Goal: Information Seeking & Learning: Compare options

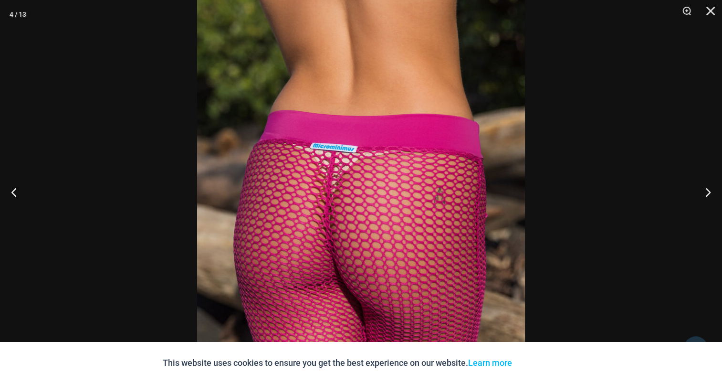
scroll to position [516, 0]
click at [703, 193] on button "Next" at bounding box center [704, 192] width 36 height 48
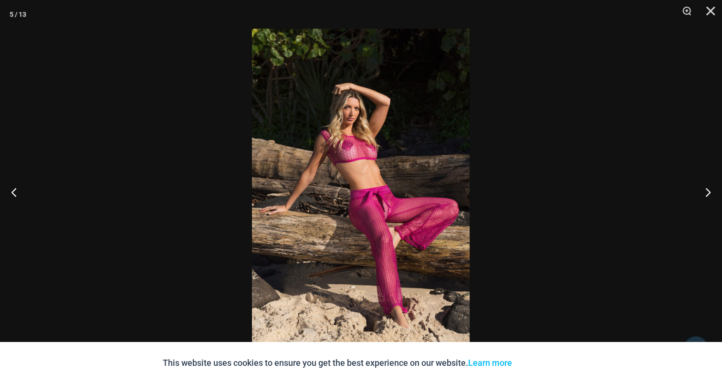
click at [378, 141] on img at bounding box center [361, 192] width 218 height 326
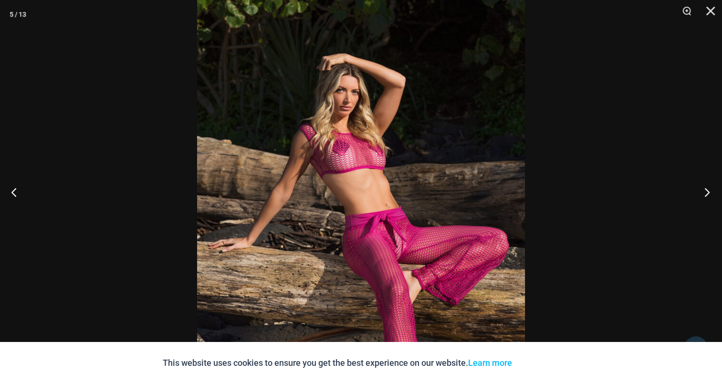
click at [696, 191] on button "Next" at bounding box center [704, 192] width 36 height 48
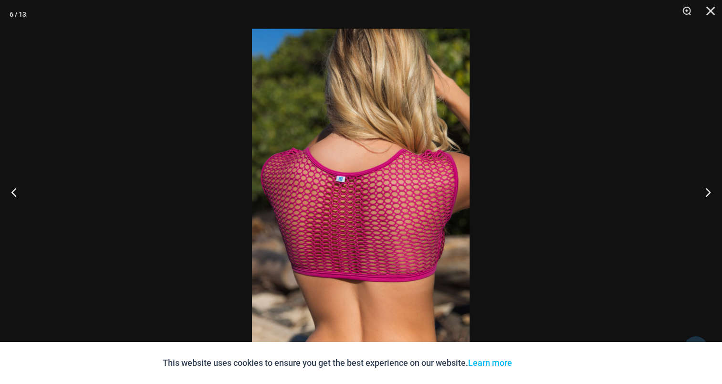
click at [410, 165] on img at bounding box center [361, 192] width 218 height 326
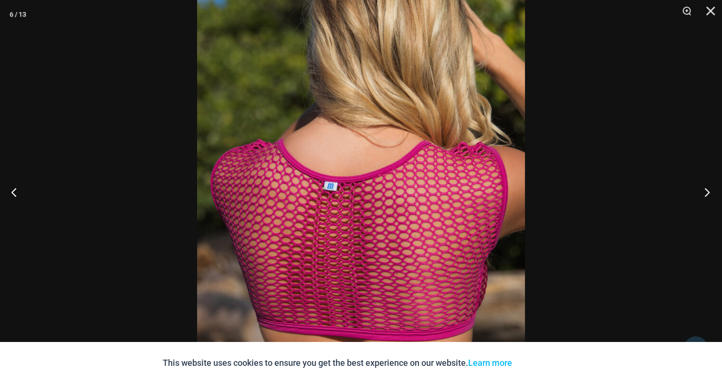
click at [712, 190] on button "Next" at bounding box center [704, 192] width 36 height 48
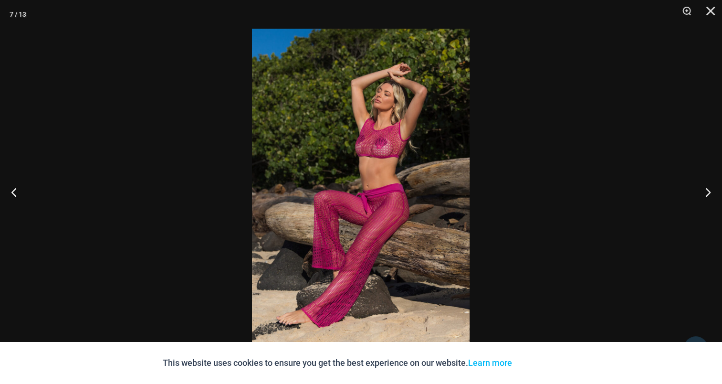
click at [362, 166] on img at bounding box center [361, 192] width 218 height 326
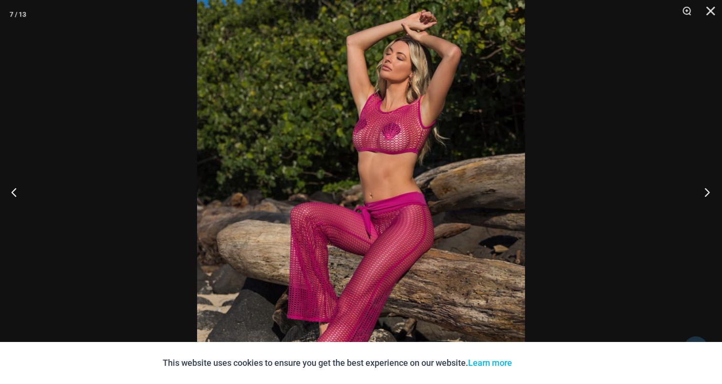
click at [712, 189] on button "Next" at bounding box center [704, 192] width 36 height 48
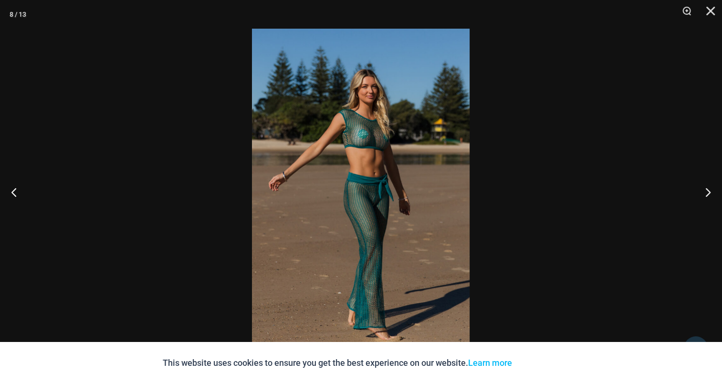
click at [359, 147] on img at bounding box center [361, 192] width 218 height 326
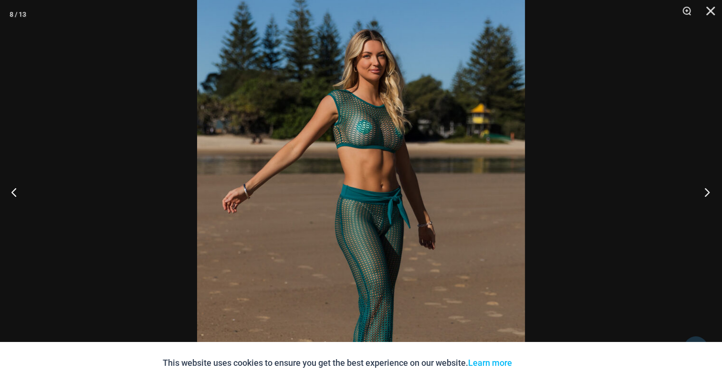
click at [706, 193] on button "Next" at bounding box center [704, 192] width 36 height 48
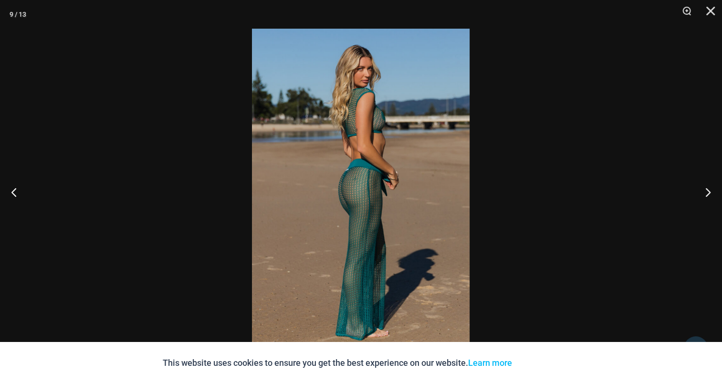
click at [327, 161] on img at bounding box center [361, 192] width 218 height 326
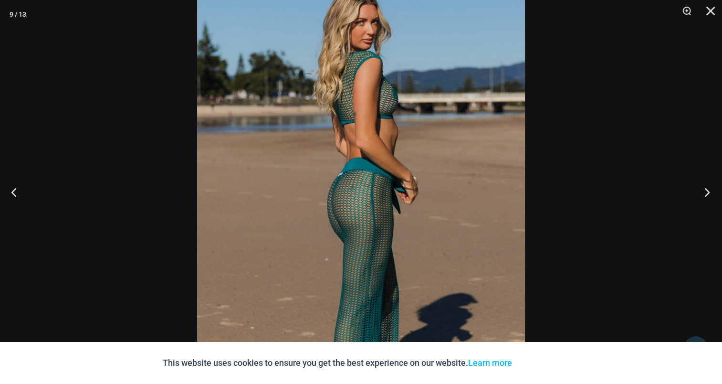
click at [710, 190] on button "Next" at bounding box center [704, 192] width 36 height 48
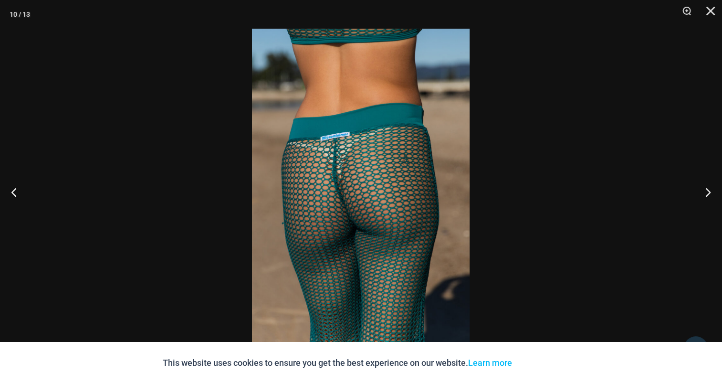
click at [334, 156] on img at bounding box center [361, 192] width 218 height 326
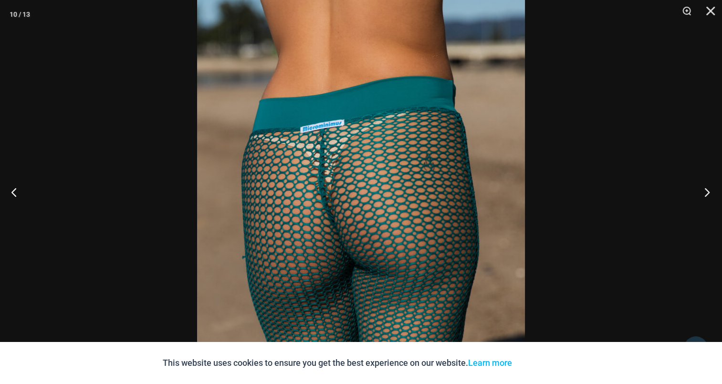
click at [705, 187] on button "Next" at bounding box center [704, 192] width 36 height 48
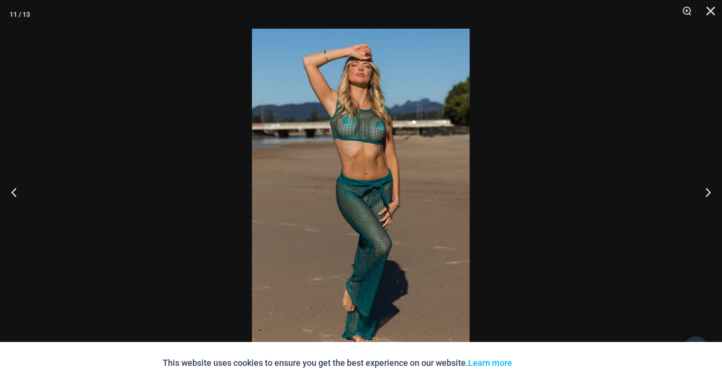
click at [365, 135] on img at bounding box center [361, 192] width 218 height 326
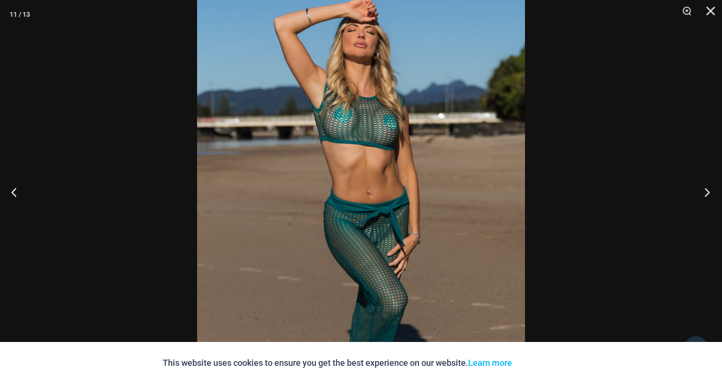
click at [703, 189] on button "Next" at bounding box center [704, 192] width 36 height 48
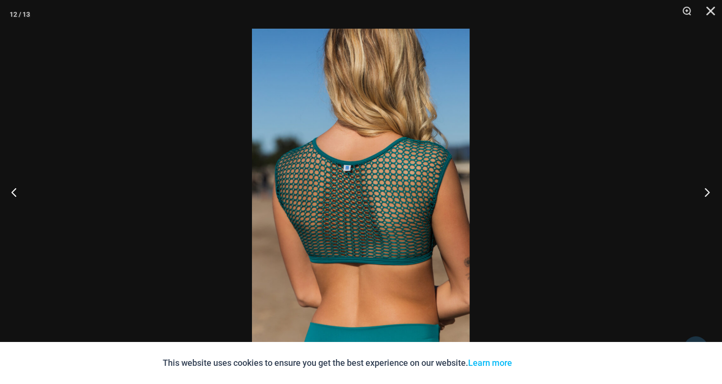
click at [703, 186] on button "Next" at bounding box center [704, 192] width 36 height 48
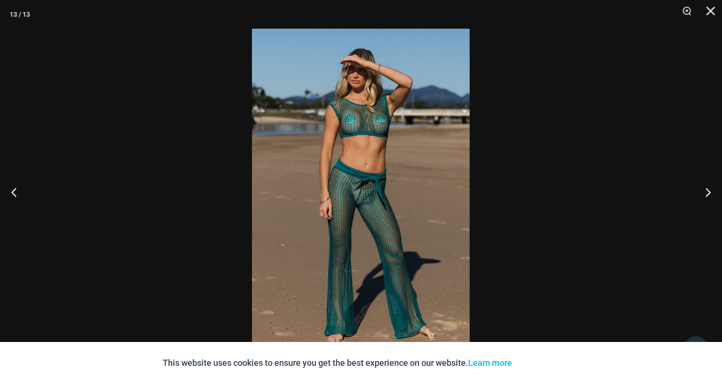
click at [350, 149] on img at bounding box center [361, 192] width 218 height 326
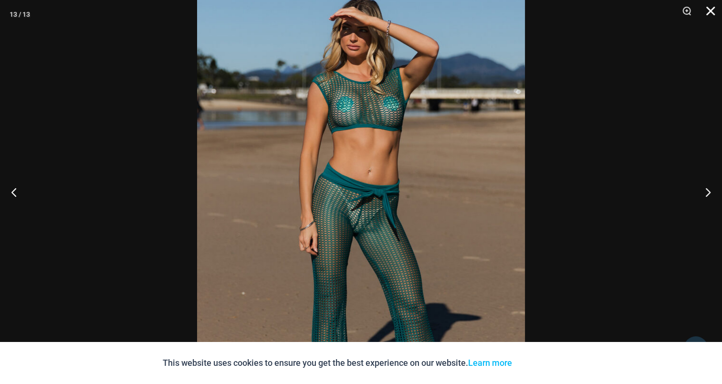
click at [711, 7] on button "Close" at bounding box center [707, 14] width 24 height 29
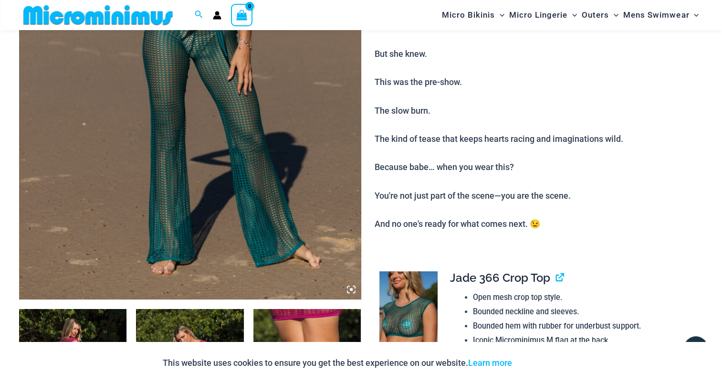
scroll to position [279, 0]
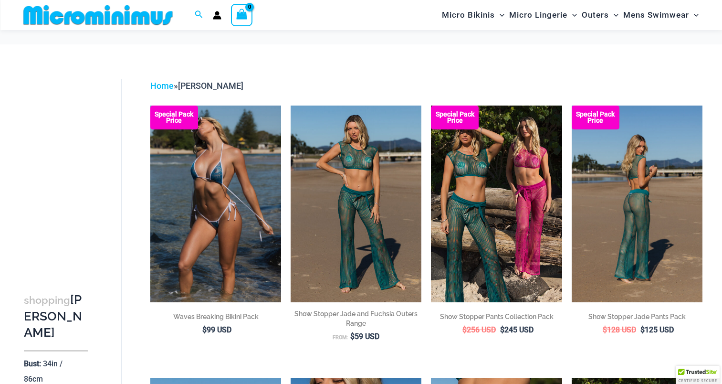
scroll to position [87, 0]
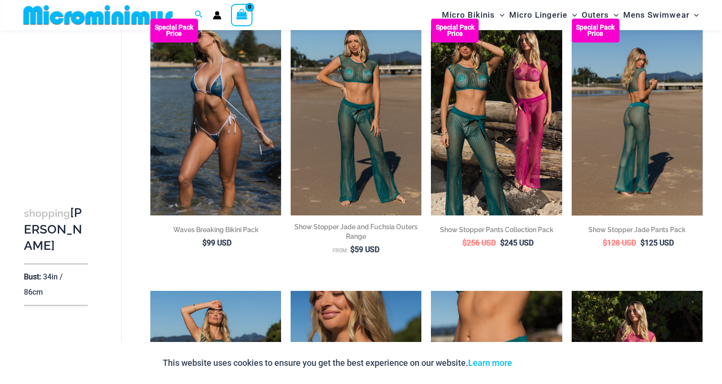
click at [628, 169] on img at bounding box center [636, 117] width 131 height 196
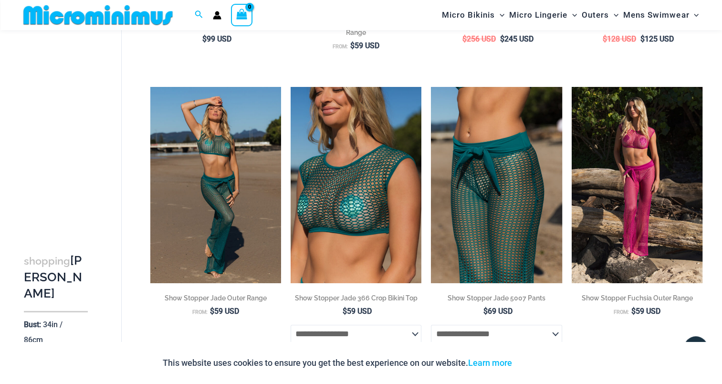
scroll to position [325, 0]
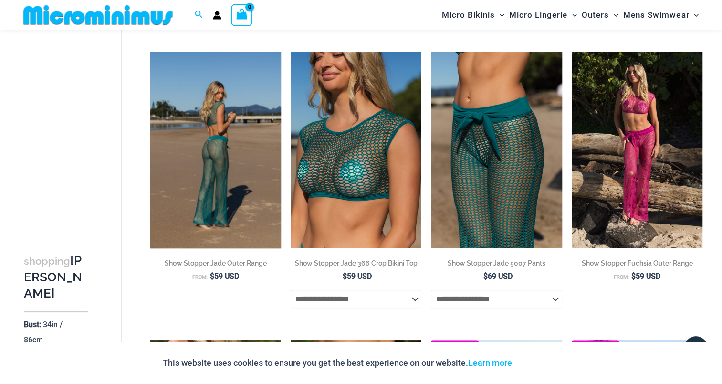
click at [205, 152] on img at bounding box center [215, 150] width 131 height 196
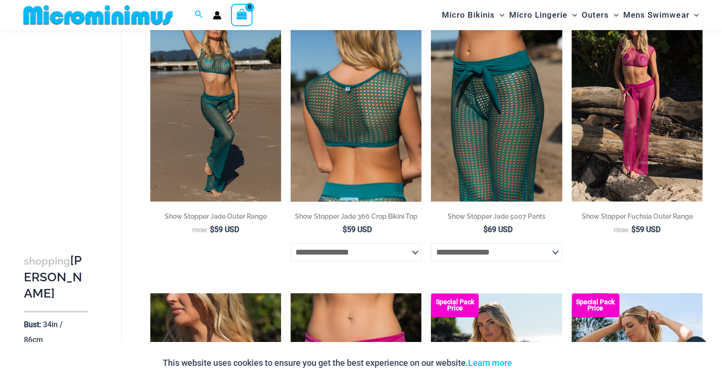
scroll to position [374, 0]
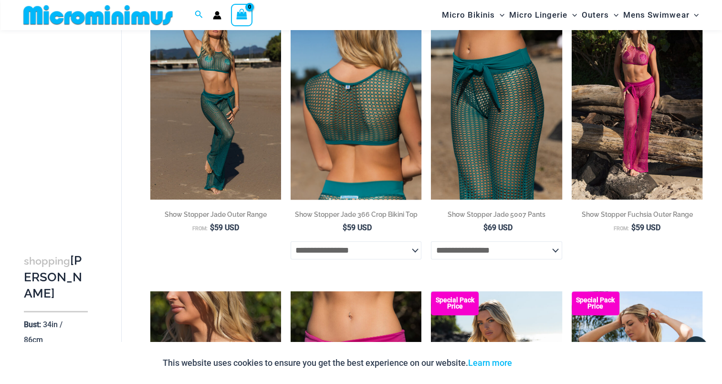
click at [341, 123] on img at bounding box center [355, 101] width 131 height 196
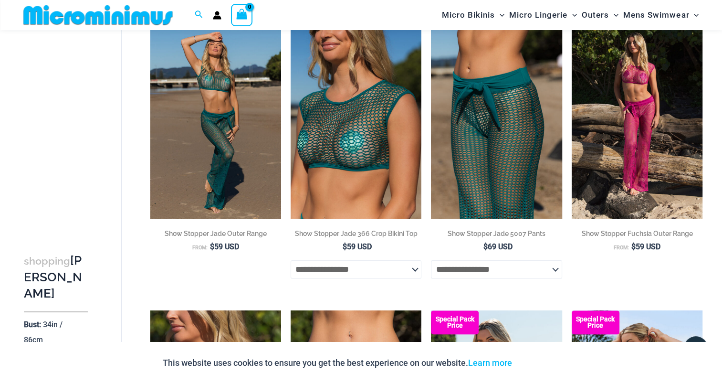
scroll to position [372, 0]
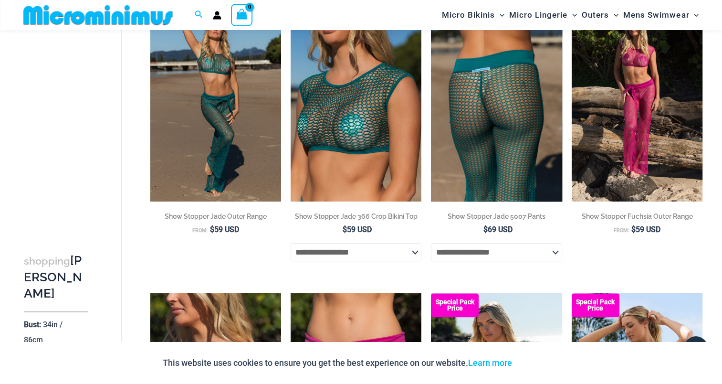
click at [480, 111] on img at bounding box center [496, 103] width 131 height 196
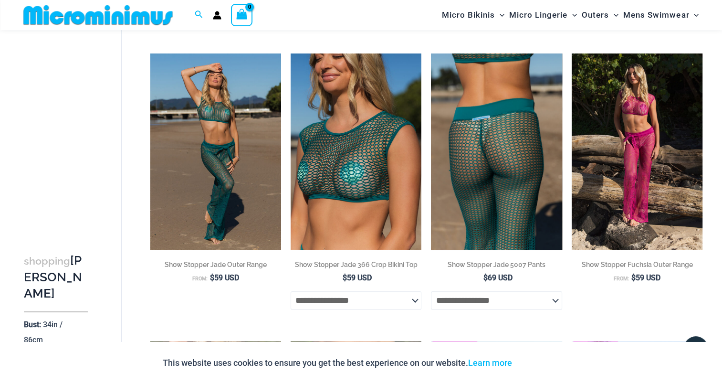
scroll to position [277, 0]
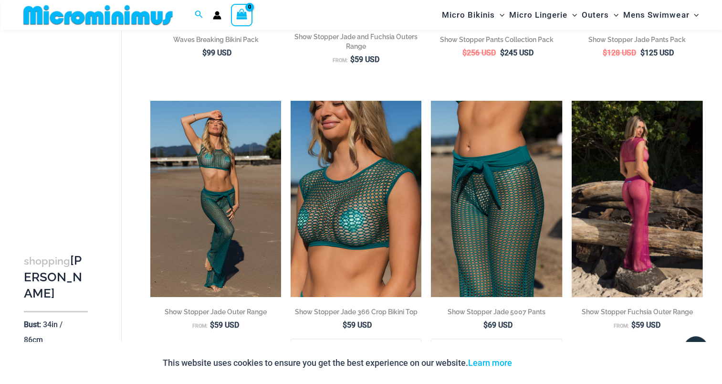
click at [620, 166] on img at bounding box center [636, 199] width 131 height 196
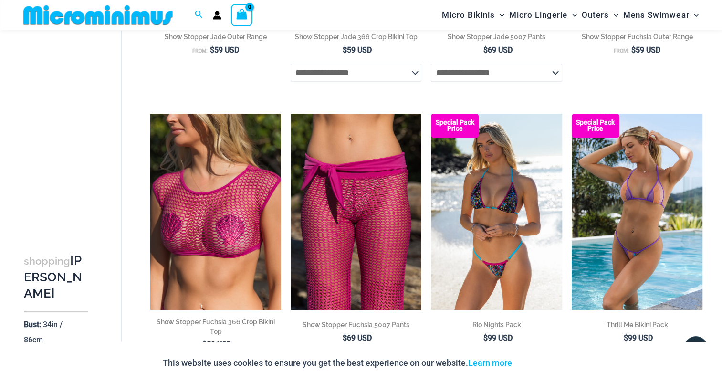
scroll to position [658, 0]
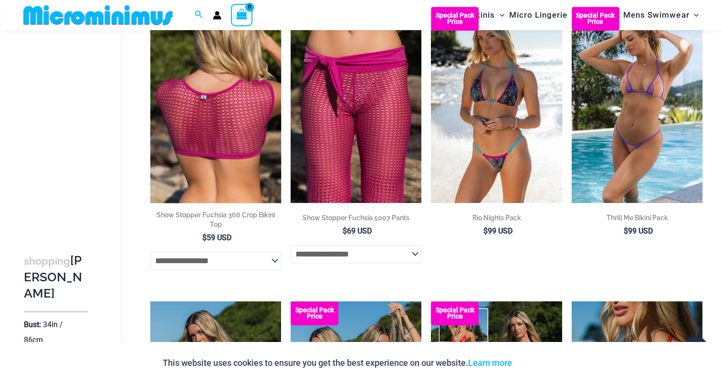
click at [215, 123] on img at bounding box center [215, 105] width 131 height 196
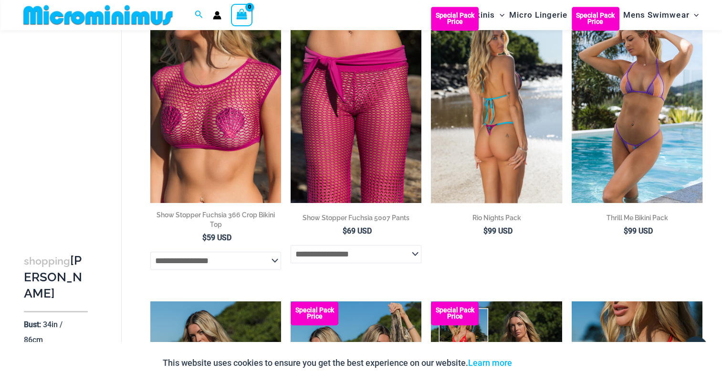
click at [491, 136] on img at bounding box center [496, 105] width 131 height 196
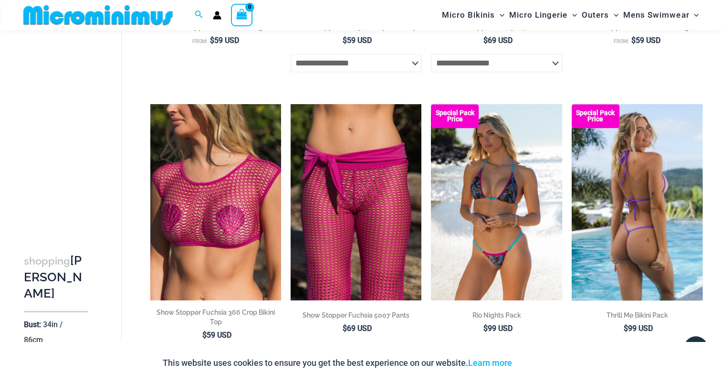
scroll to position [611, 0]
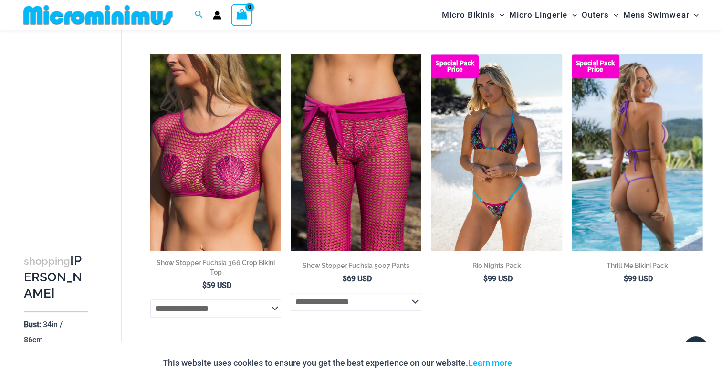
click at [637, 214] on img at bounding box center [636, 152] width 131 height 196
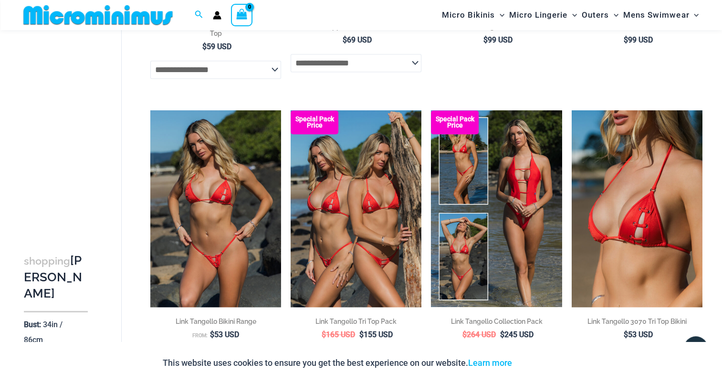
scroll to position [849, 0]
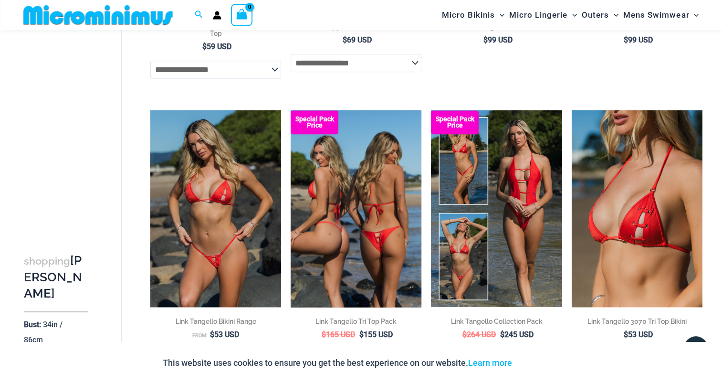
click at [322, 207] on img at bounding box center [355, 208] width 131 height 196
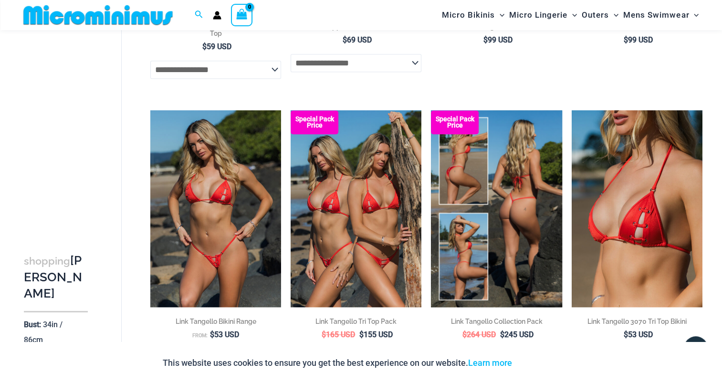
click at [510, 197] on img at bounding box center [496, 208] width 131 height 196
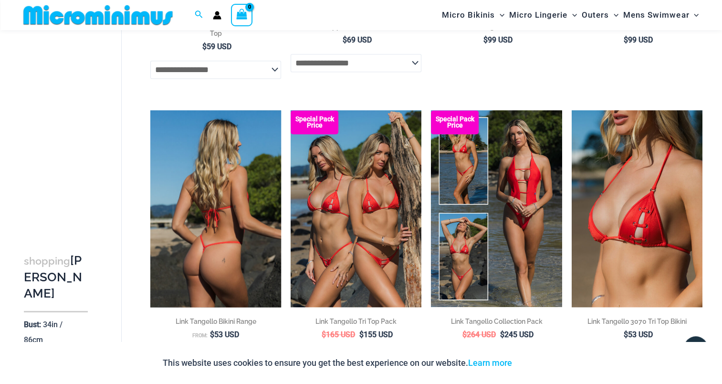
click at [189, 190] on img at bounding box center [215, 208] width 131 height 196
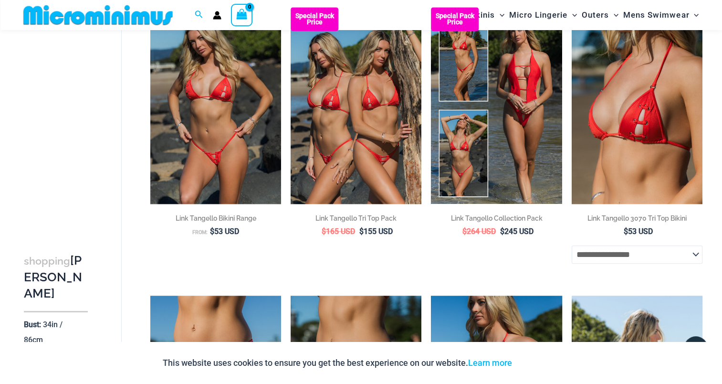
scroll to position [944, 0]
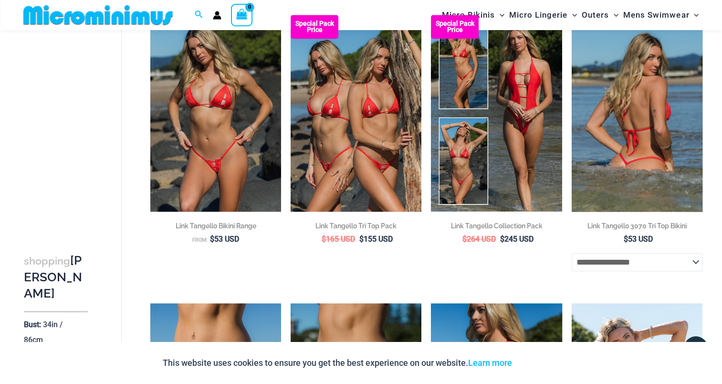
click at [626, 113] on img at bounding box center [636, 113] width 131 height 196
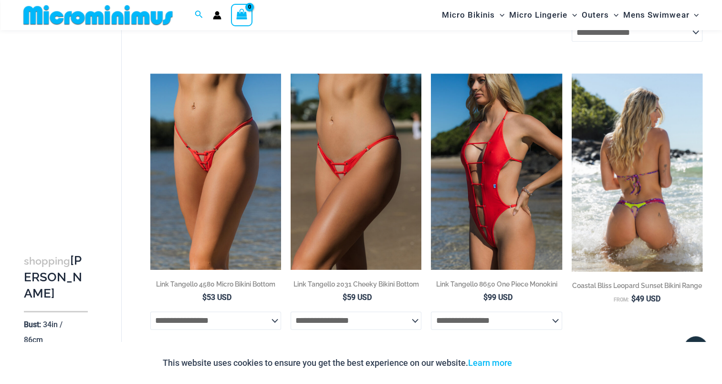
scroll to position [1183, 0]
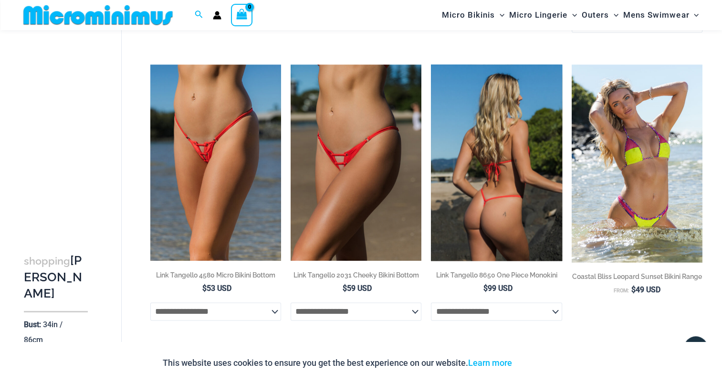
click at [477, 168] on img at bounding box center [496, 162] width 131 height 196
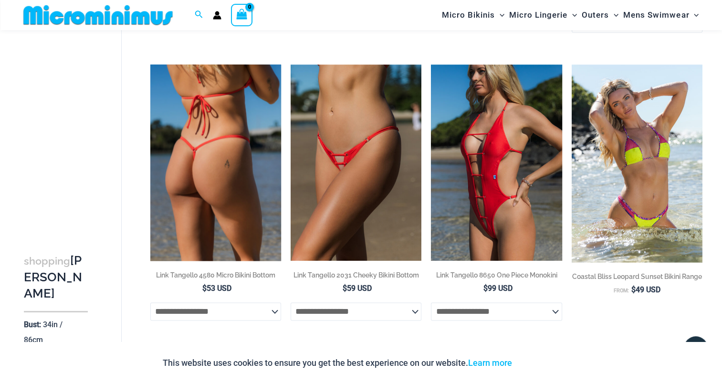
click at [210, 163] on img at bounding box center [215, 162] width 131 height 196
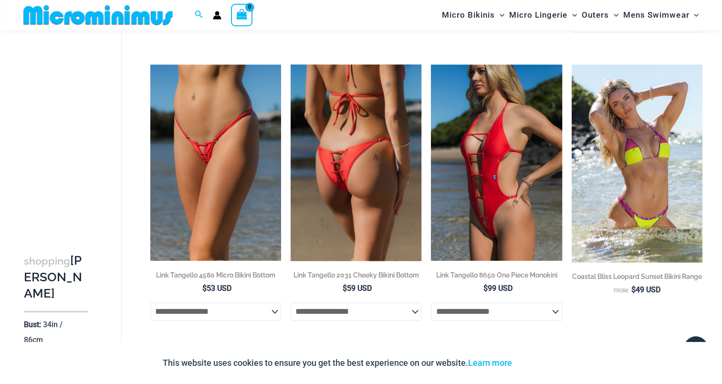
click at [352, 174] on img at bounding box center [355, 162] width 131 height 196
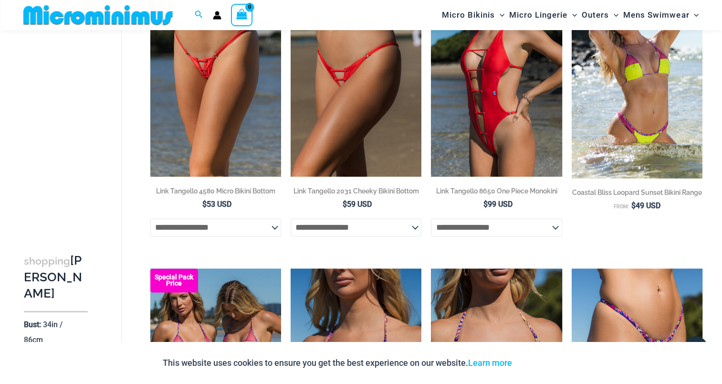
scroll to position [1231, 0]
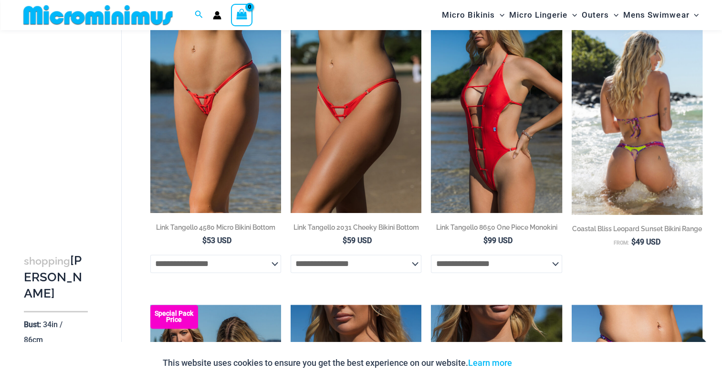
click at [625, 159] on img at bounding box center [636, 115] width 131 height 197
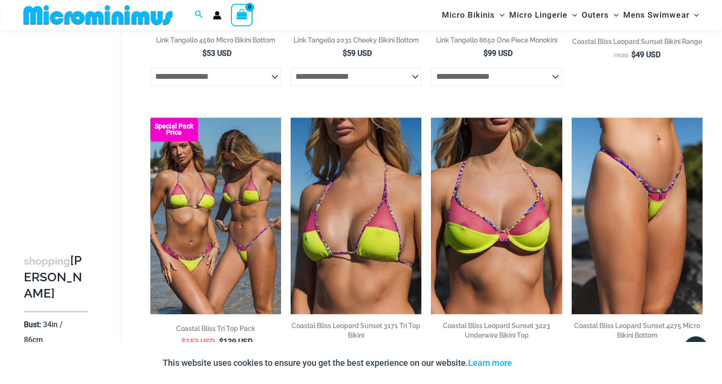
scroll to position [1469, 0]
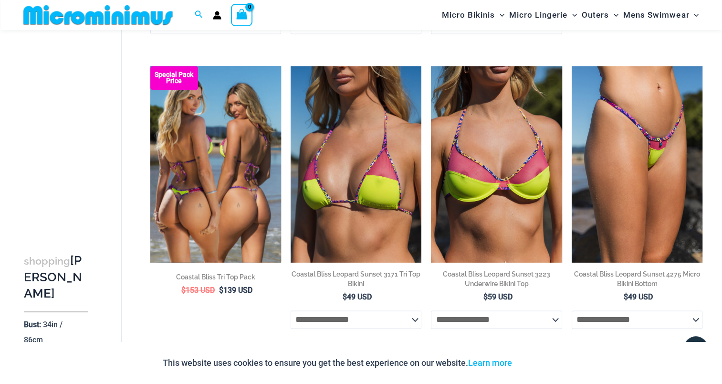
click at [212, 175] on img at bounding box center [215, 164] width 131 height 196
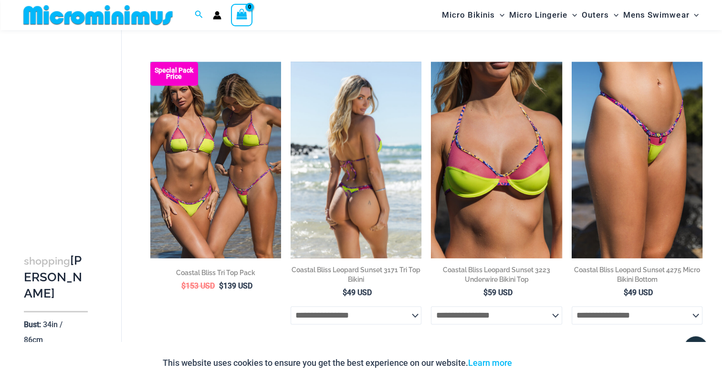
scroll to position [1517, 0]
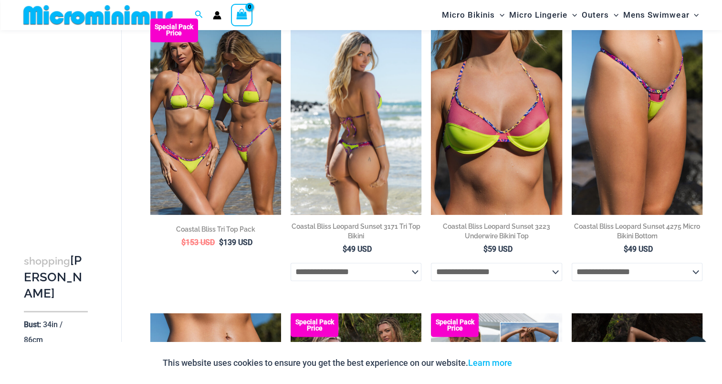
click at [355, 118] on img at bounding box center [355, 116] width 131 height 196
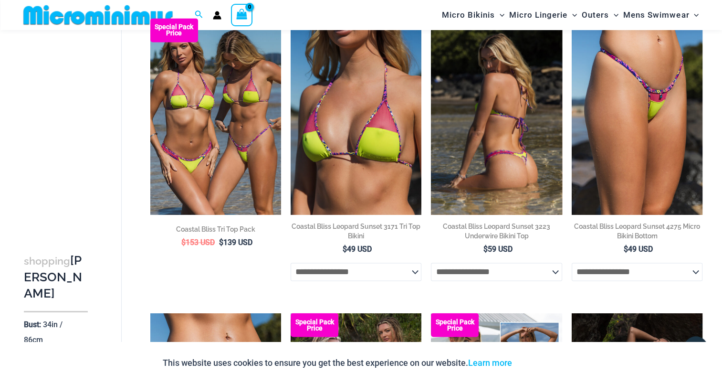
click at [527, 134] on img at bounding box center [496, 116] width 131 height 196
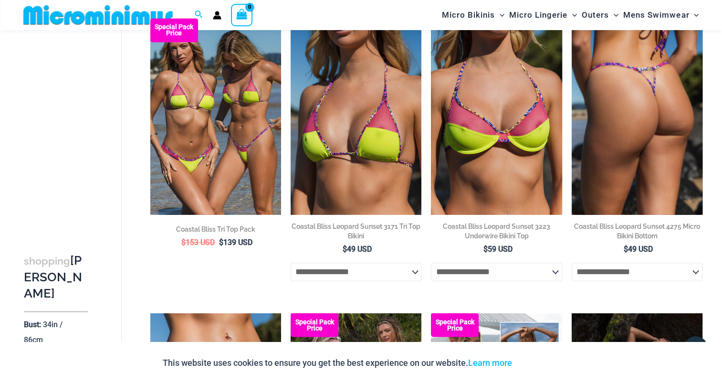
click at [658, 182] on img at bounding box center [636, 116] width 131 height 196
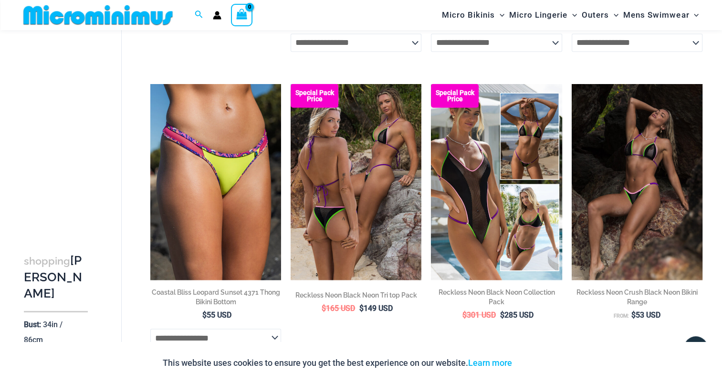
scroll to position [1755, 0]
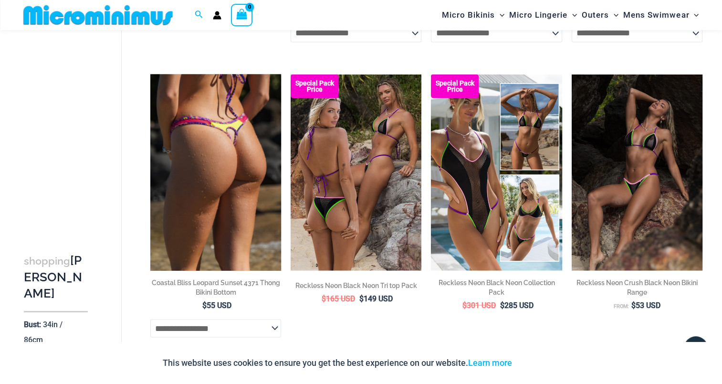
click at [214, 138] on img at bounding box center [215, 172] width 131 height 196
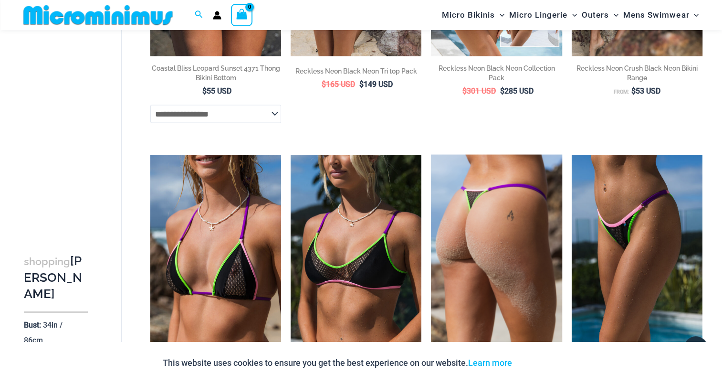
scroll to position [1778, 0]
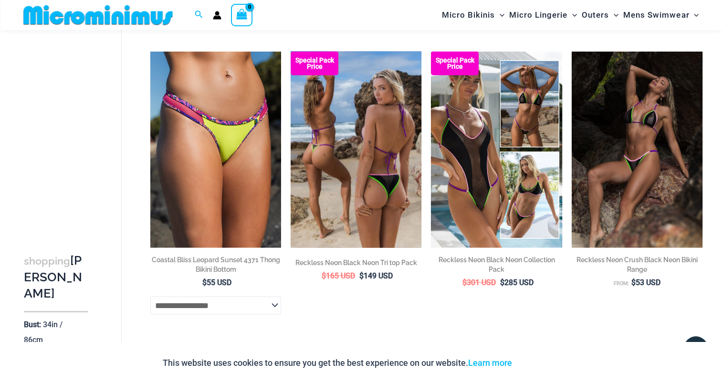
click at [338, 139] on img at bounding box center [355, 149] width 131 height 196
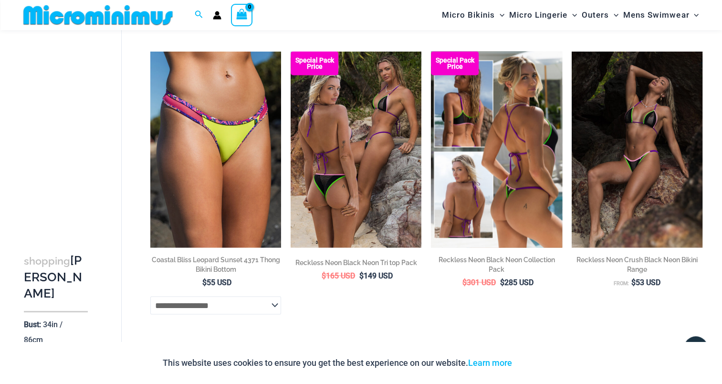
click at [502, 101] on img at bounding box center [496, 149] width 131 height 196
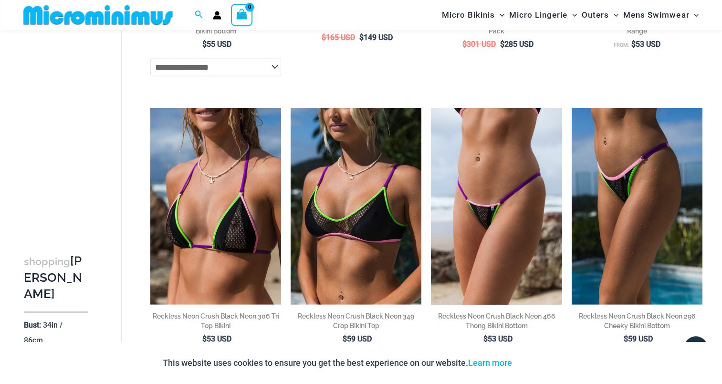
scroll to position [2017, 0]
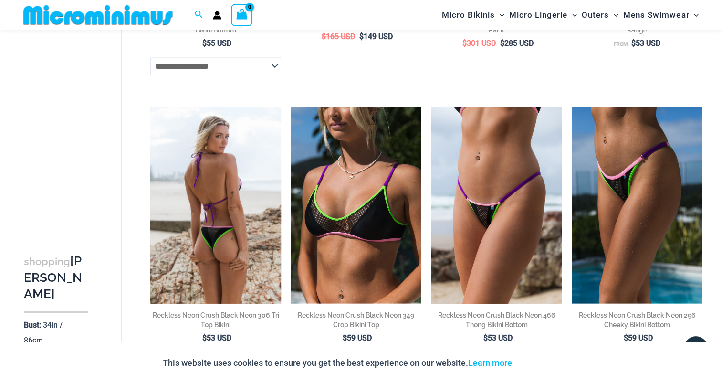
click at [208, 222] on img at bounding box center [215, 205] width 131 height 196
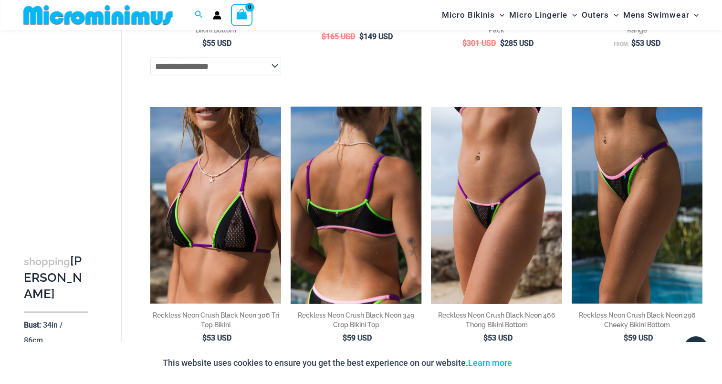
click at [353, 189] on img at bounding box center [355, 205] width 131 height 196
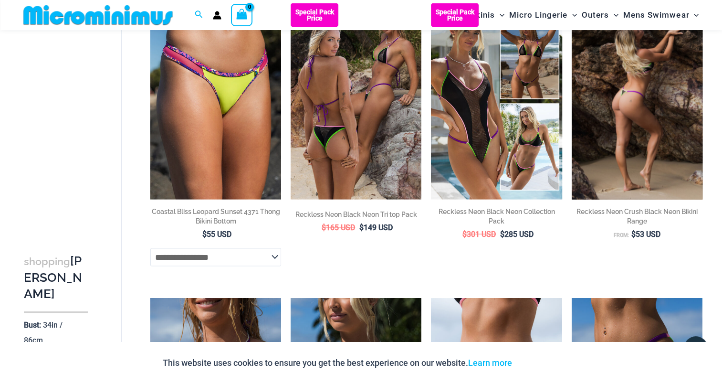
scroll to position [1778, 0]
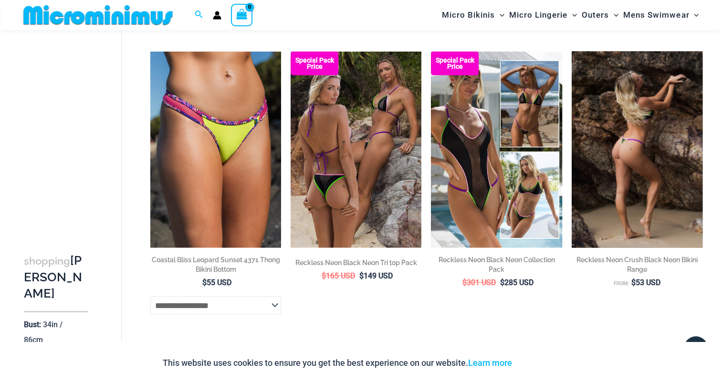
click at [637, 162] on img at bounding box center [636, 149] width 131 height 196
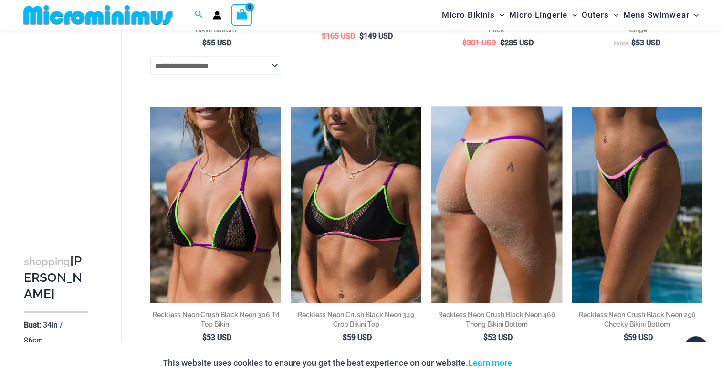
scroll to position [2017, 0]
click at [515, 181] on img at bounding box center [496, 205] width 131 height 196
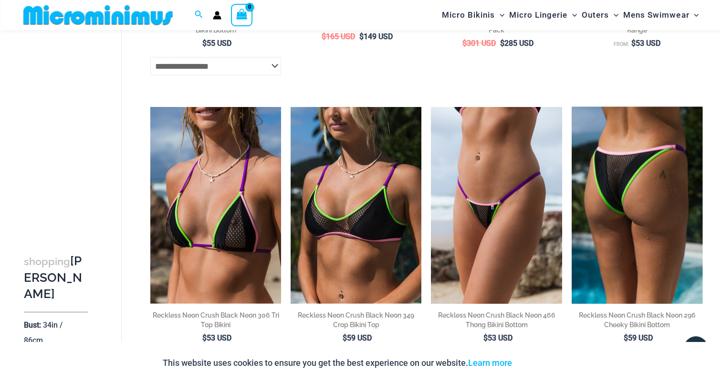
click at [631, 182] on img at bounding box center [636, 205] width 131 height 196
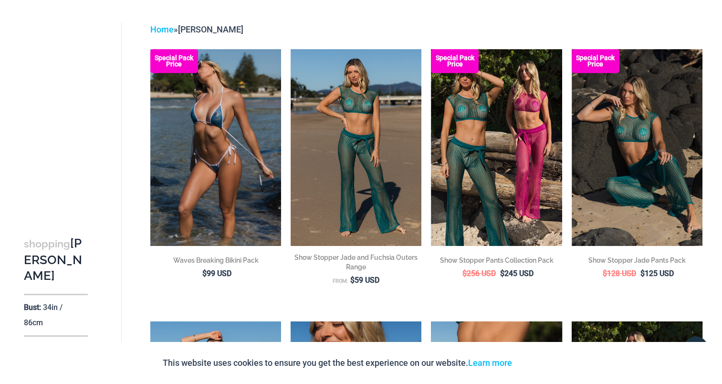
scroll to position [0, 0]
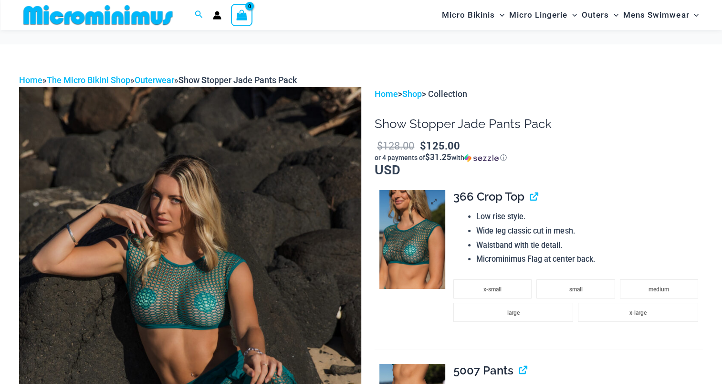
scroll to position [142, 0]
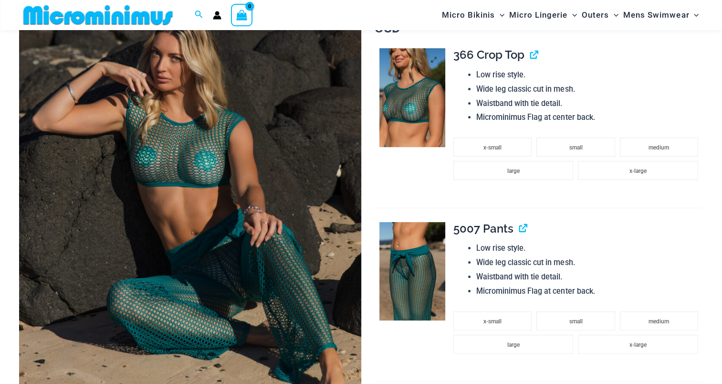
click at [407, 102] on img at bounding box center [412, 97] width 66 height 98
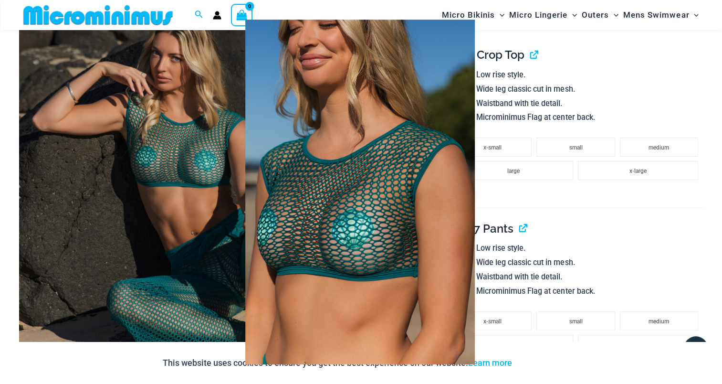
click at [662, 125] on div at bounding box center [361, 192] width 722 height 384
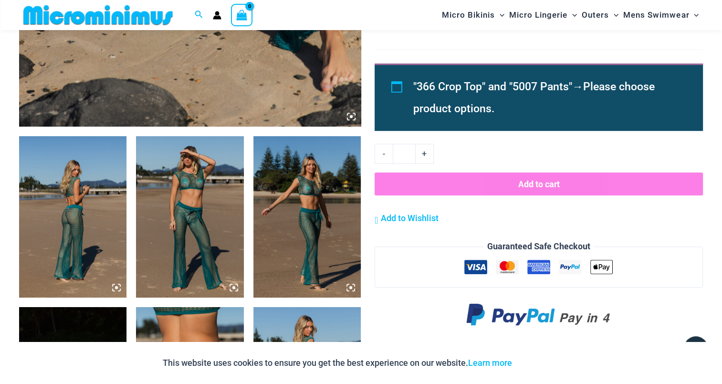
scroll to position [476, 0]
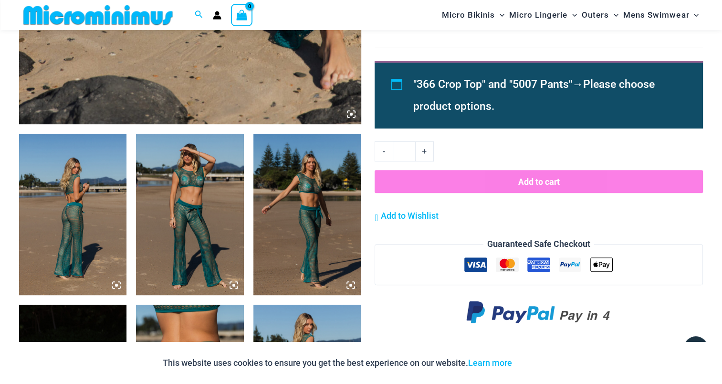
click at [69, 202] on img at bounding box center [72, 214] width 107 height 161
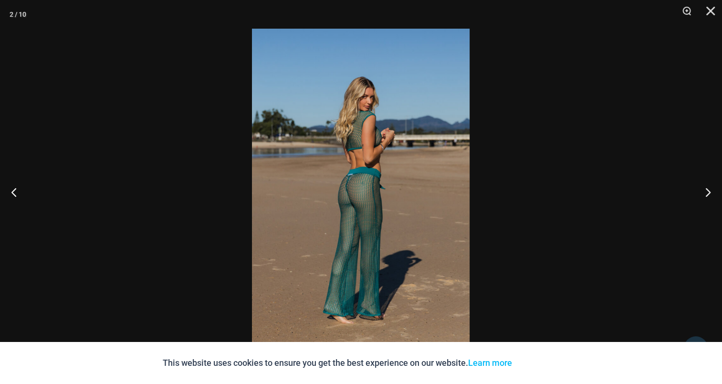
click at [342, 176] on img at bounding box center [361, 192] width 218 height 326
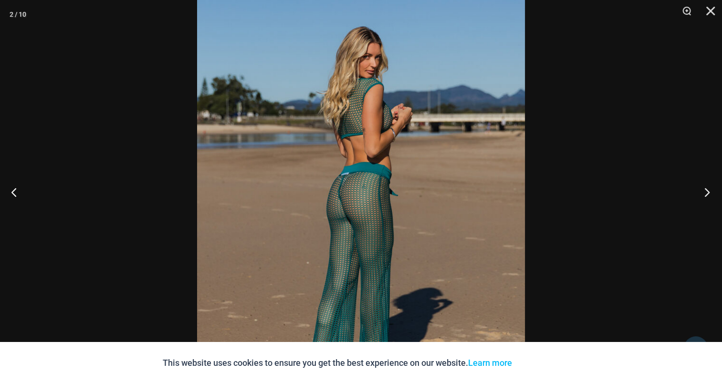
click at [713, 194] on button "Next" at bounding box center [704, 192] width 36 height 48
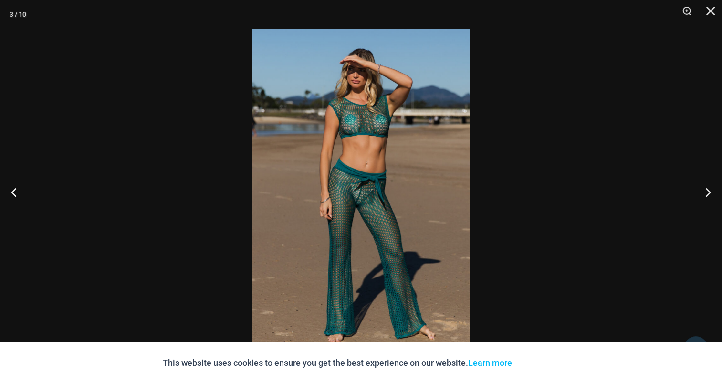
click at [397, 149] on img at bounding box center [361, 192] width 218 height 326
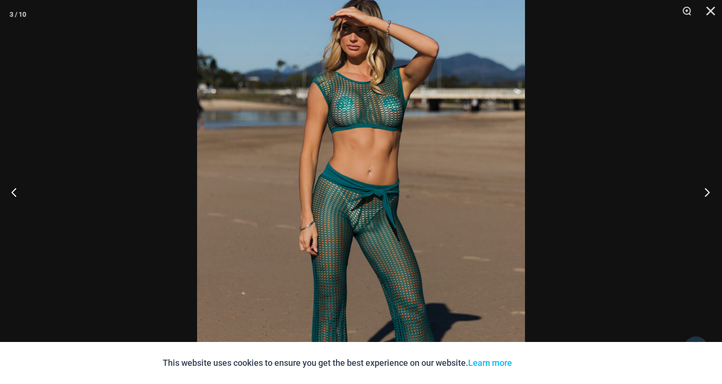
click at [697, 187] on button "Next" at bounding box center [704, 192] width 36 height 48
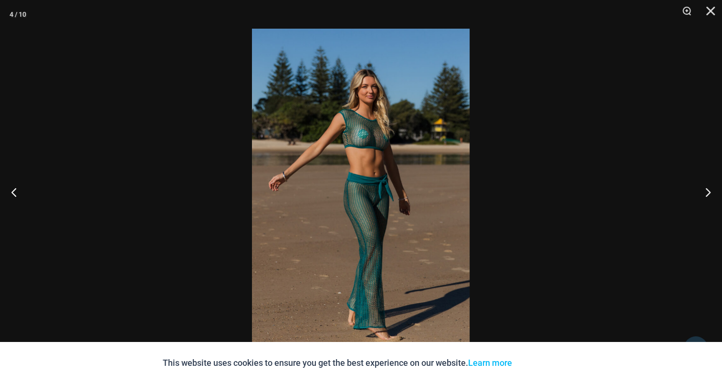
click at [317, 171] on img at bounding box center [361, 192] width 218 height 326
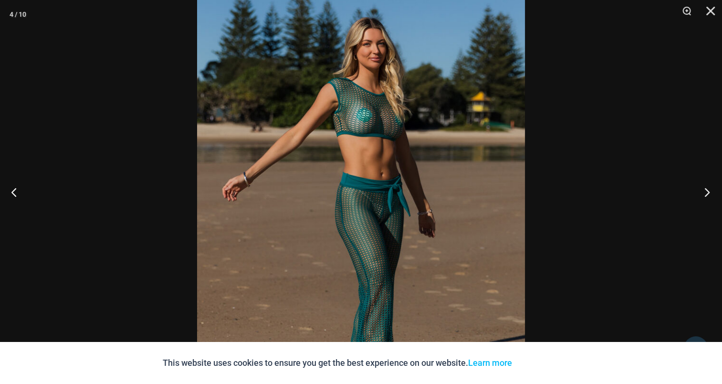
click at [700, 182] on button "Next" at bounding box center [704, 192] width 36 height 48
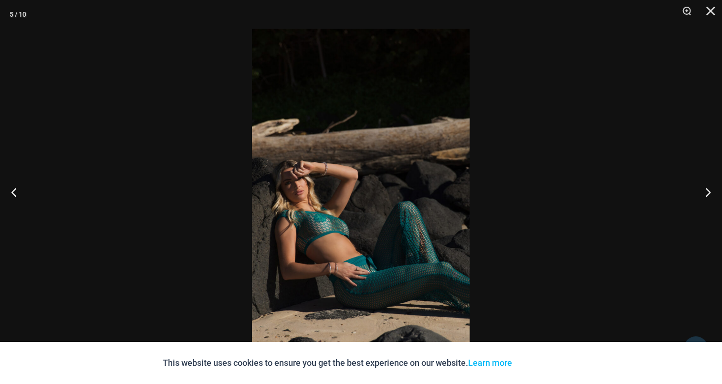
click at [315, 167] on img at bounding box center [361, 192] width 218 height 326
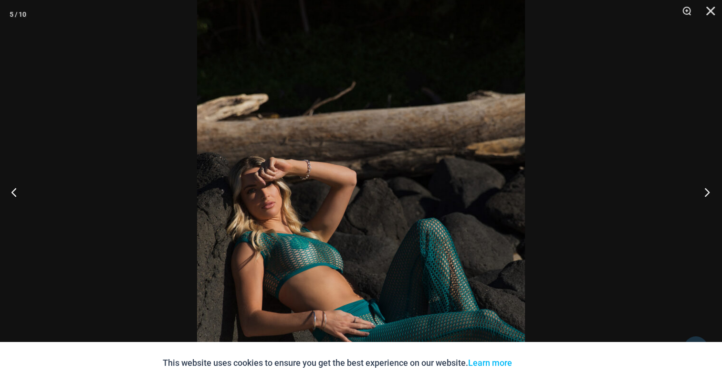
click at [710, 193] on button "Next" at bounding box center [704, 192] width 36 height 48
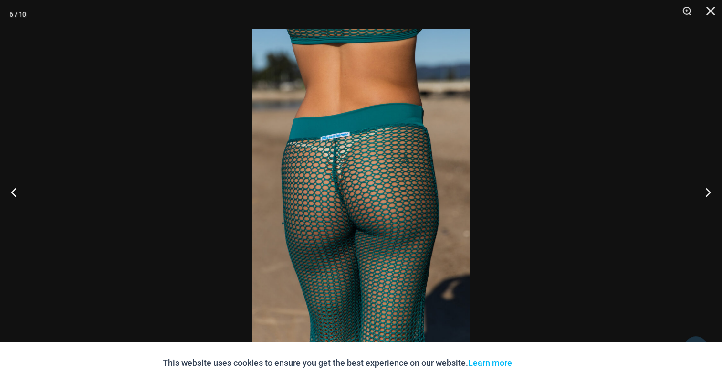
click at [383, 168] on img at bounding box center [361, 192] width 218 height 326
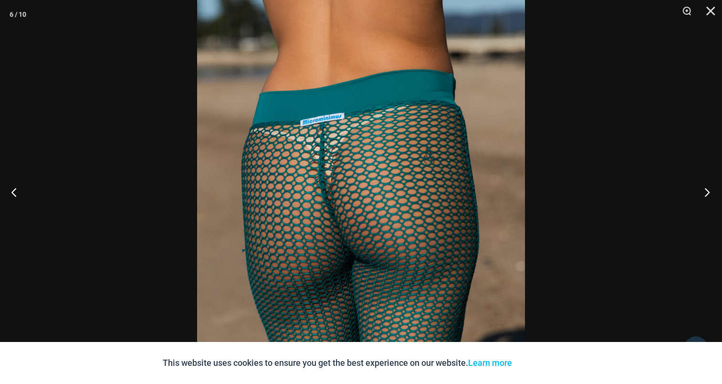
click at [698, 193] on button "Next" at bounding box center [704, 192] width 36 height 48
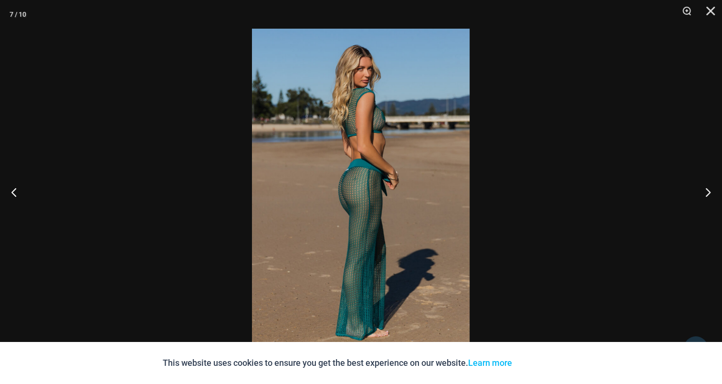
click at [375, 170] on img at bounding box center [361, 192] width 218 height 326
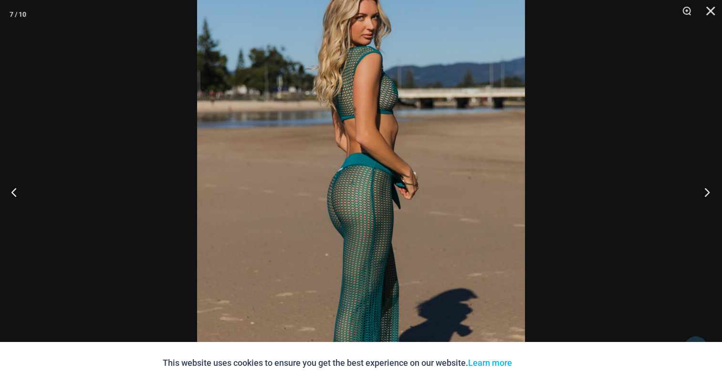
click at [702, 187] on button "Next" at bounding box center [704, 192] width 36 height 48
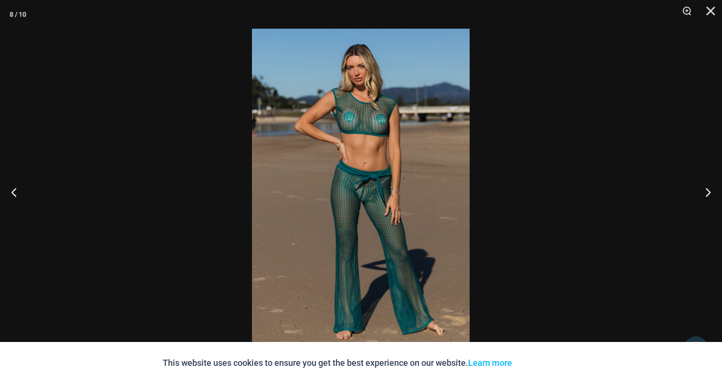
click at [366, 160] on img at bounding box center [361, 192] width 218 height 326
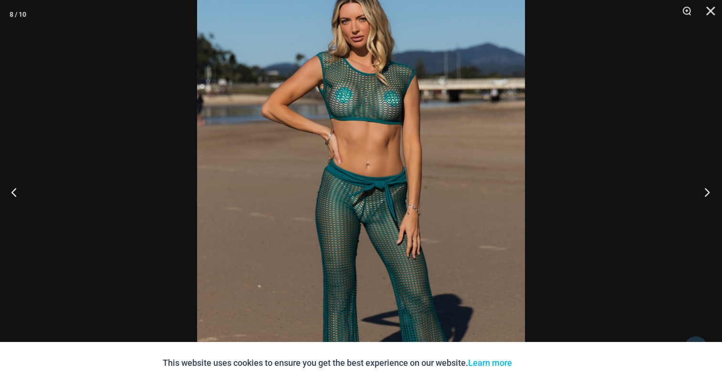
click at [705, 188] on button "Next" at bounding box center [704, 192] width 36 height 48
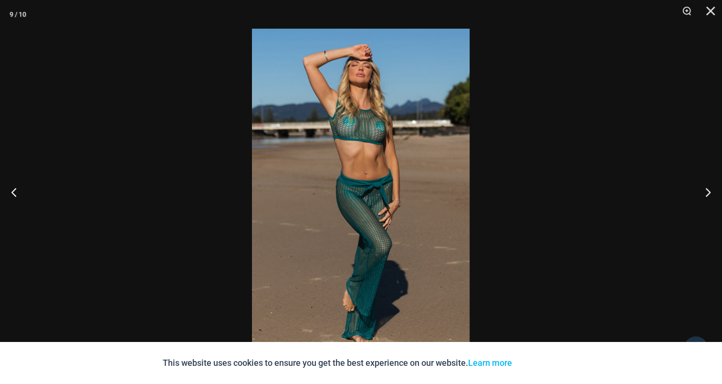
click at [366, 160] on img at bounding box center [361, 192] width 218 height 326
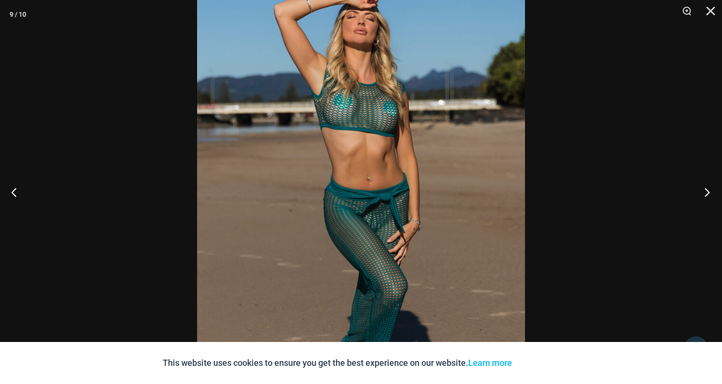
click at [708, 184] on button "Next" at bounding box center [704, 192] width 36 height 48
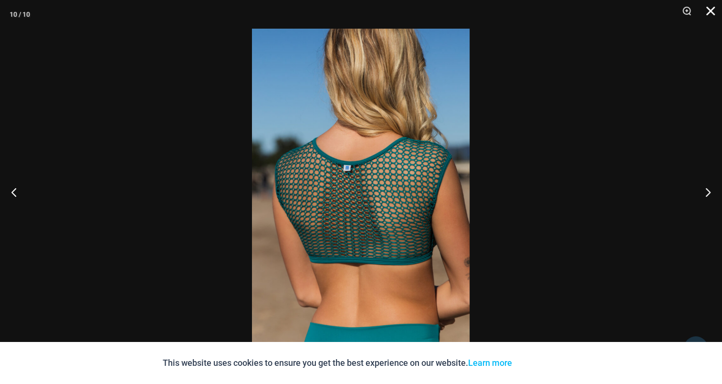
click at [712, 8] on button "Close" at bounding box center [707, 14] width 24 height 29
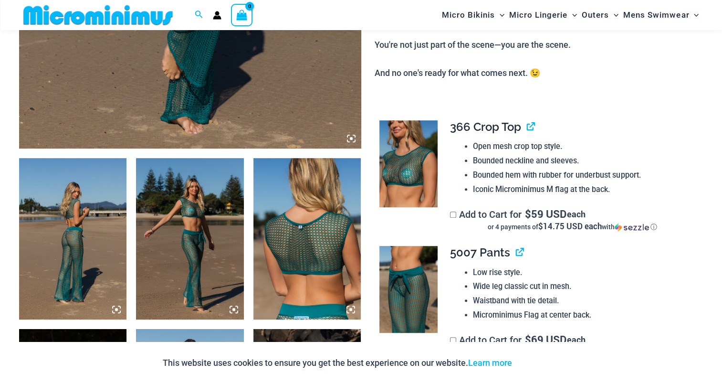
scroll to position [466, 0]
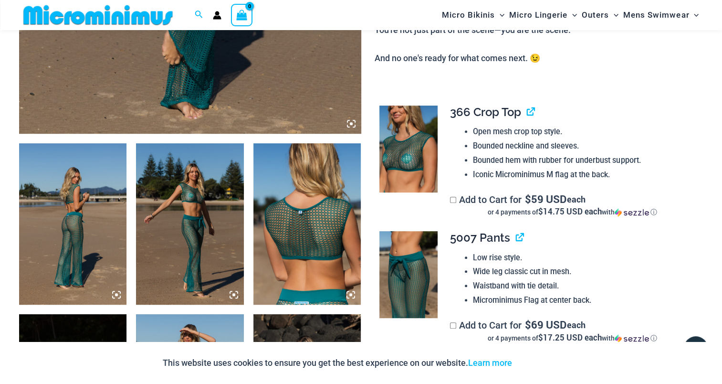
click at [75, 191] on img at bounding box center [72, 223] width 107 height 161
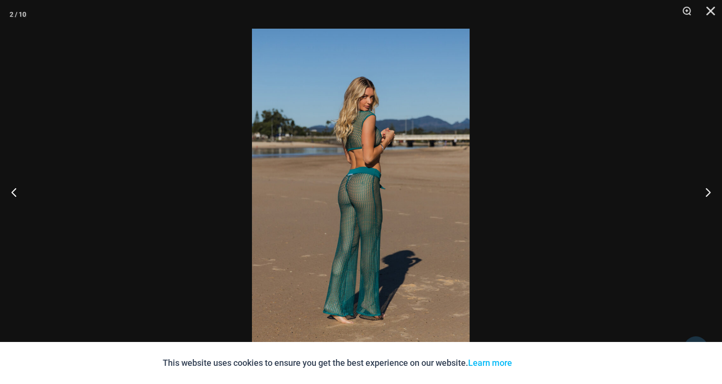
click at [381, 164] on img at bounding box center [361, 192] width 218 height 326
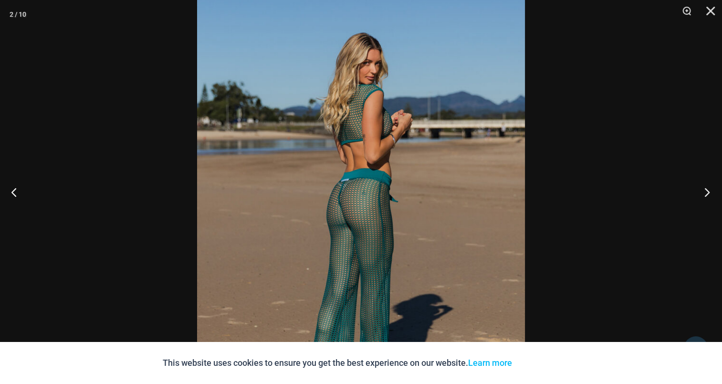
click at [708, 190] on button "Next" at bounding box center [704, 192] width 36 height 48
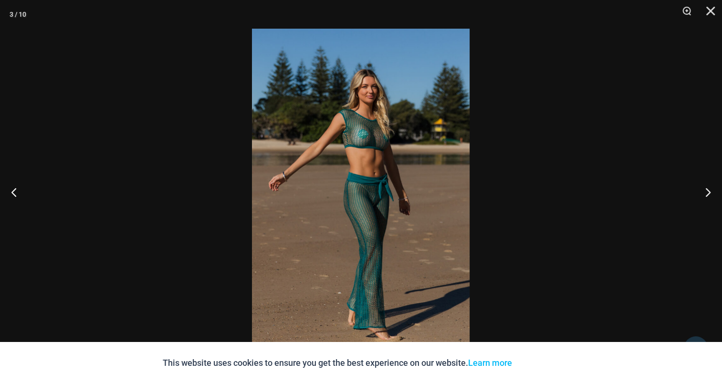
click at [364, 153] on img at bounding box center [361, 192] width 218 height 326
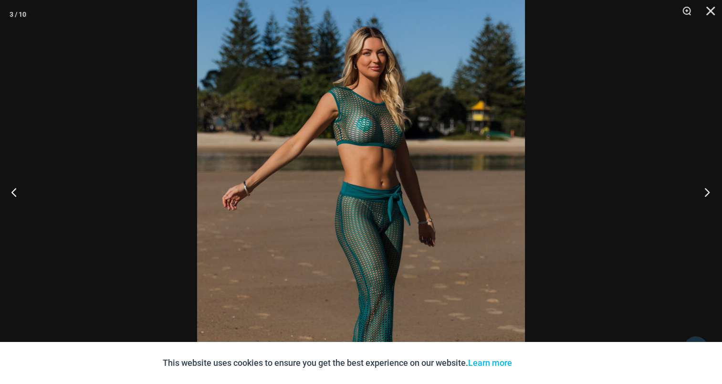
click at [700, 181] on button "Next" at bounding box center [704, 192] width 36 height 48
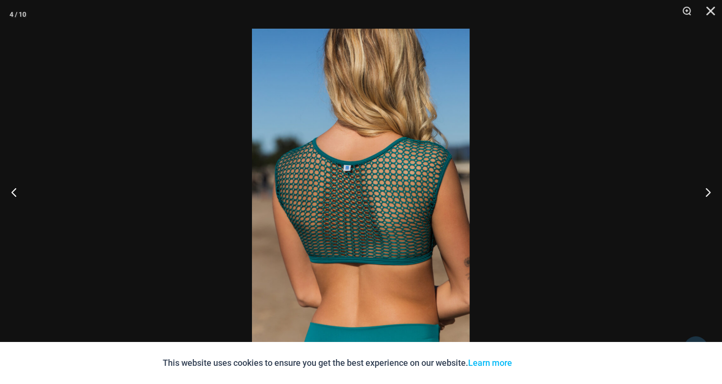
click at [389, 182] on img at bounding box center [361, 192] width 218 height 326
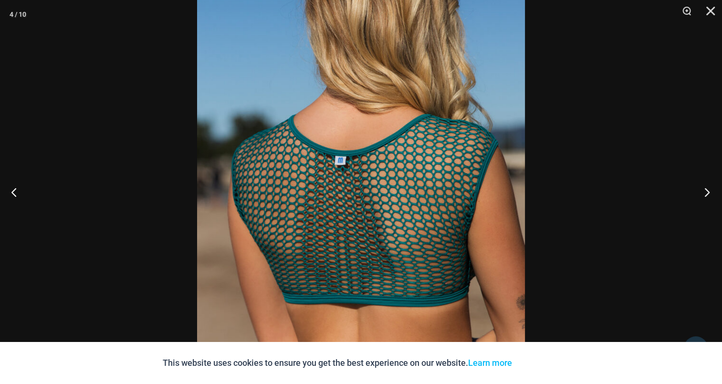
click at [703, 198] on button "Next" at bounding box center [704, 192] width 36 height 48
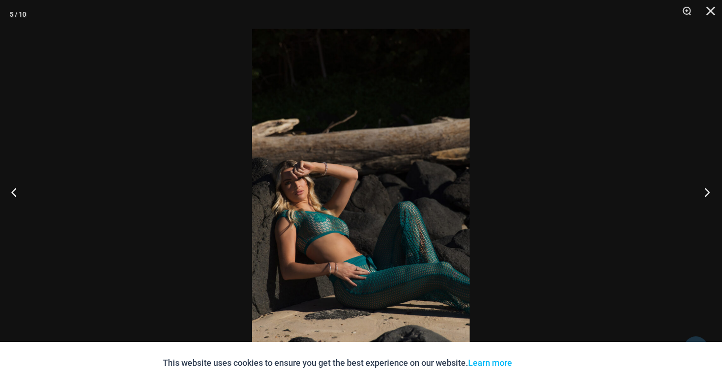
click at [706, 193] on button "Next" at bounding box center [704, 192] width 36 height 48
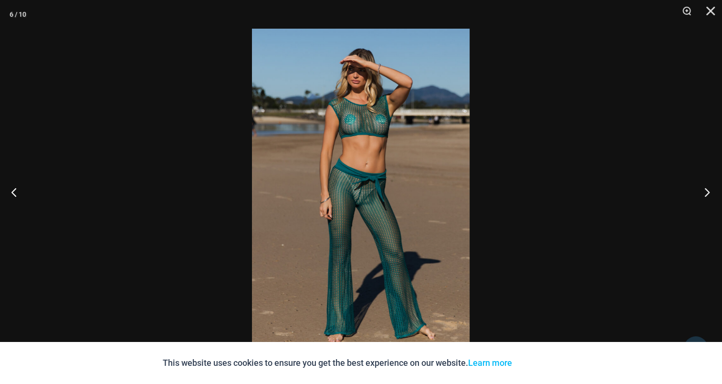
click at [706, 193] on button "Next" at bounding box center [704, 192] width 36 height 48
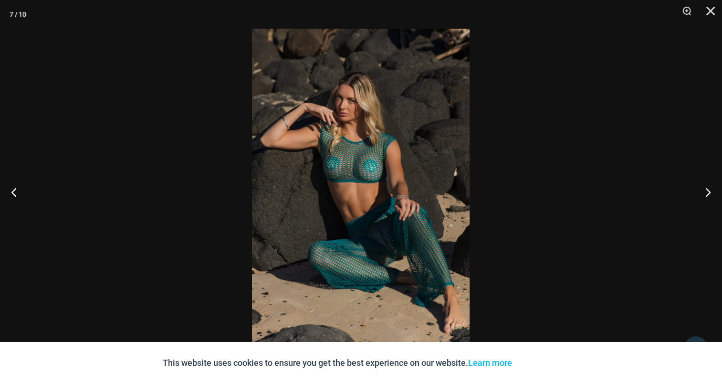
click at [386, 166] on img at bounding box center [361, 192] width 218 height 326
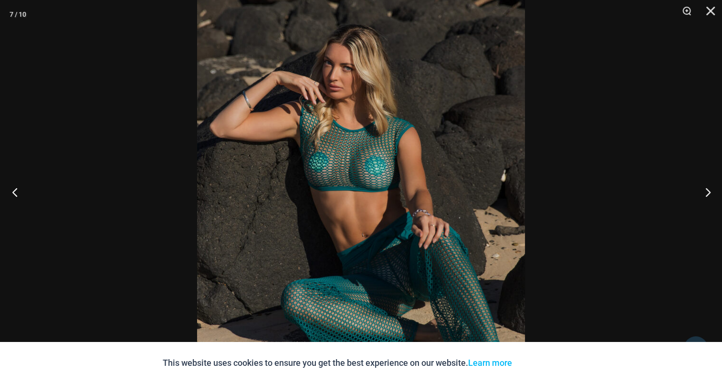
click at [16, 181] on button "Previous" at bounding box center [18, 192] width 36 height 48
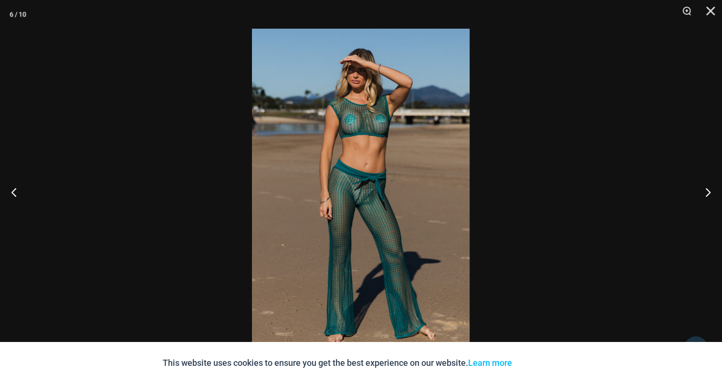
click at [340, 133] on img at bounding box center [361, 192] width 218 height 326
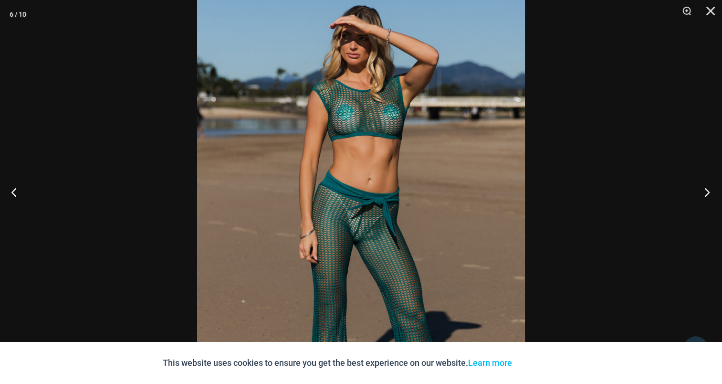
click at [708, 191] on button "Next" at bounding box center [704, 192] width 36 height 48
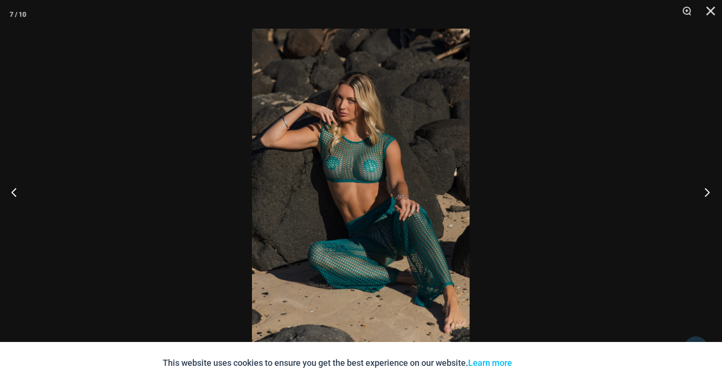
click at [708, 191] on button "Next" at bounding box center [704, 192] width 36 height 48
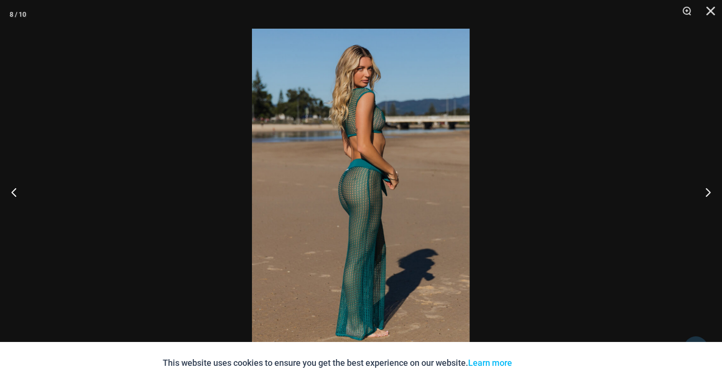
click at [399, 176] on img at bounding box center [361, 192] width 218 height 326
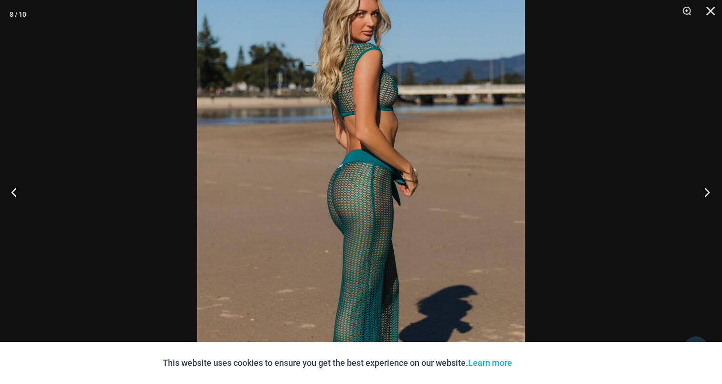
click at [705, 189] on button "Next" at bounding box center [704, 192] width 36 height 48
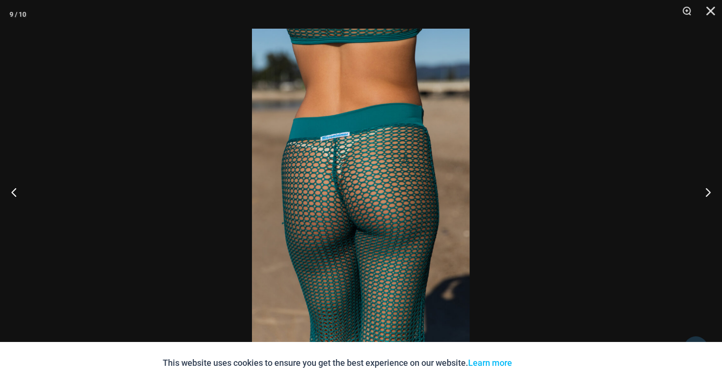
click at [384, 167] on img at bounding box center [361, 192] width 218 height 326
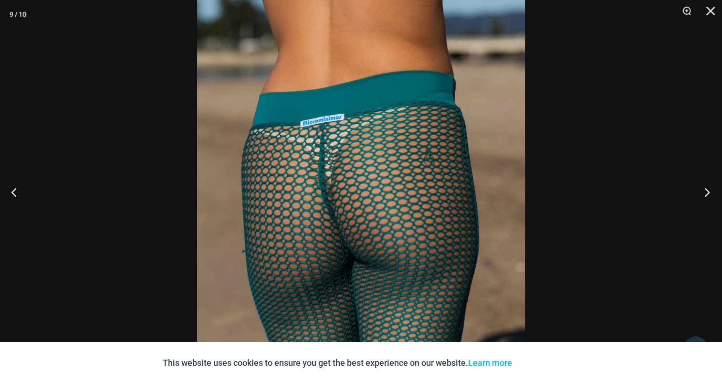
click at [700, 197] on button "Next" at bounding box center [704, 192] width 36 height 48
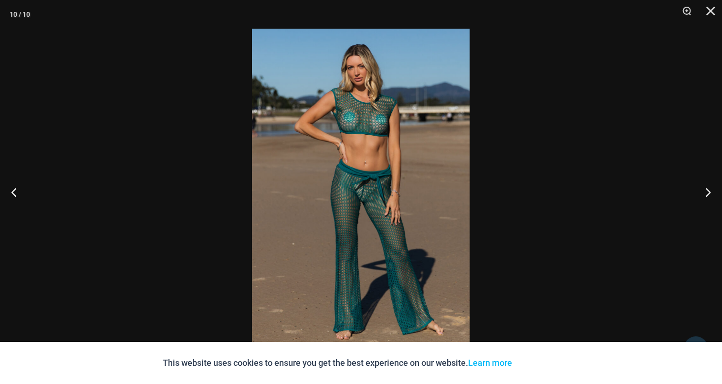
click at [365, 124] on img at bounding box center [361, 192] width 218 height 326
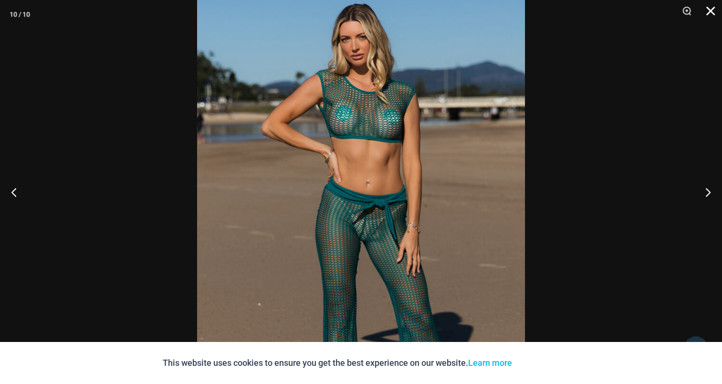
click at [710, 13] on button "Close" at bounding box center [707, 14] width 24 height 29
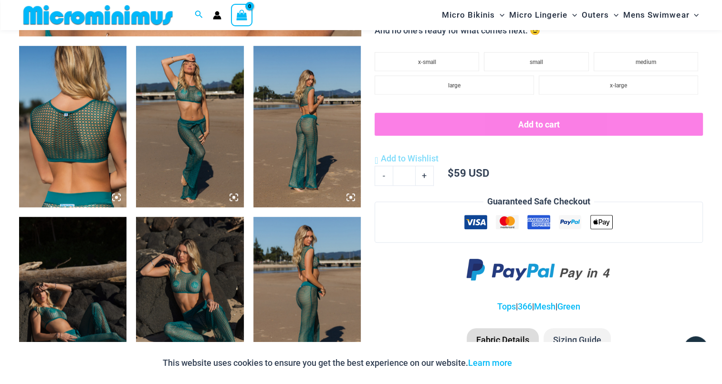
scroll to position [611, 0]
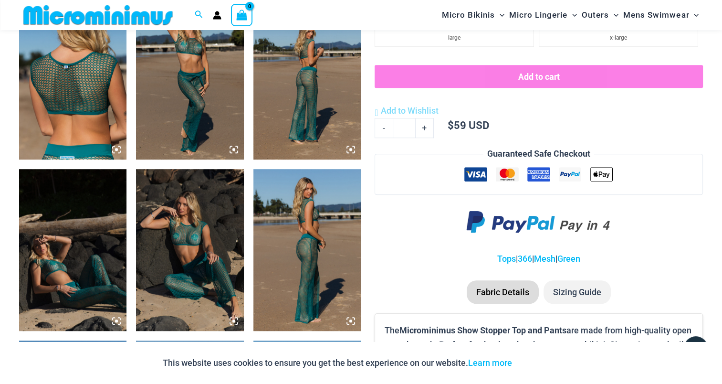
click at [209, 80] on img at bounding box center [189, 78] width 107 height 161
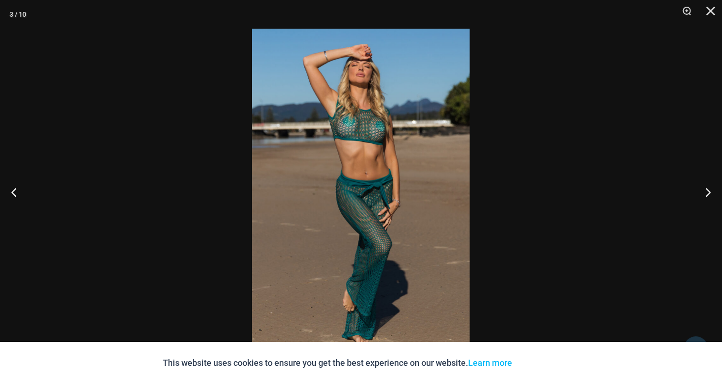
click at [347, 127] on img at bounding box center [361, 192] width 218 height 326
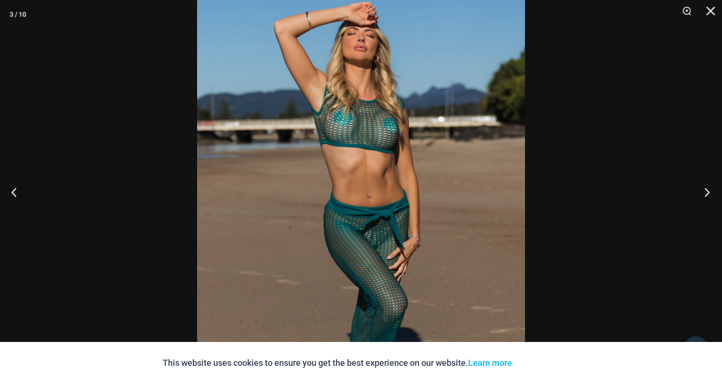
click at [710, 187] on button "Next" at bounding box center [704, 192] width 36 height 48
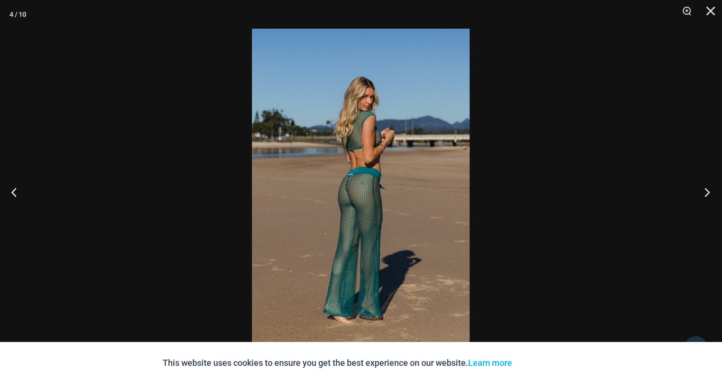
click at [704, 195] on button "Next" at bounding box center [704, 192] width 36 height 48
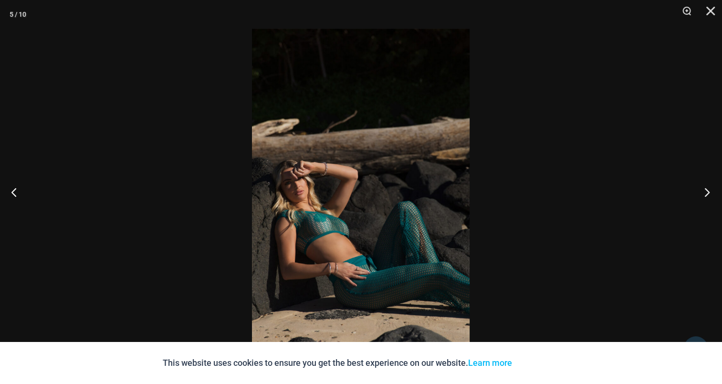
click at [705, 195] on button "Next" at bounding box center [704, 192] width 36 height 48
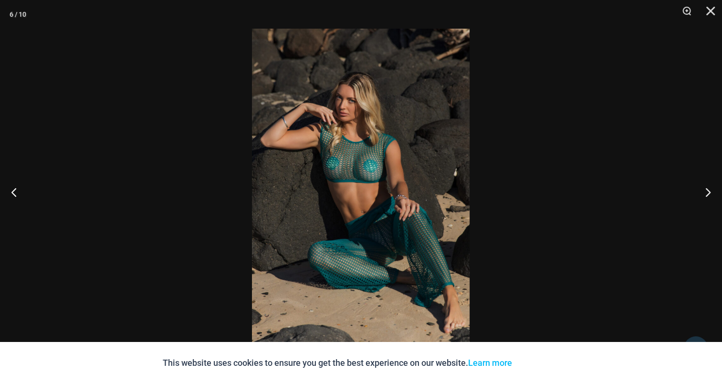
click at [369, 132] on img at bounding box center [361, 192] width 218 height 326
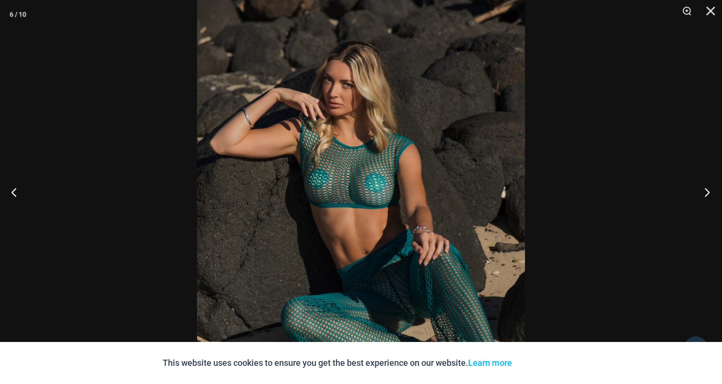
click at [709, 191] on button "Next" at bounding box center [704, 192] width 36 height 48
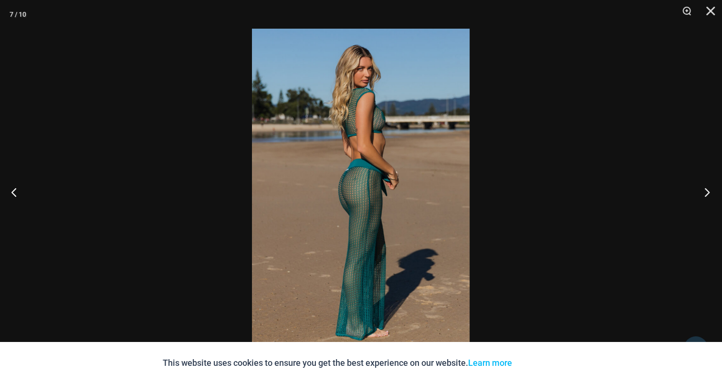
click at [709, 191] on button "Next" at bounding box center [704, 192] width 36 height 48
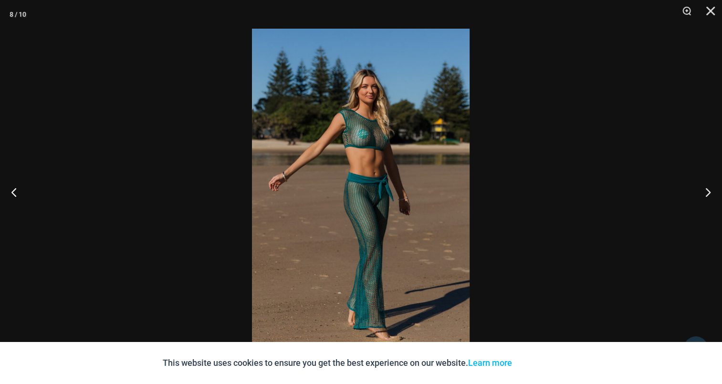
click at [344, 143] on img at bounding box center [361, 192] width 218 height 326
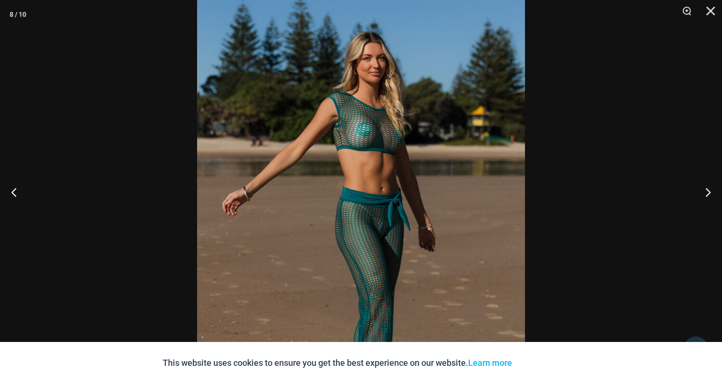
scroll to position [946, 0]
click at [710, 191] on button "Next" at bounding box center [704, 192] width 36 height 48
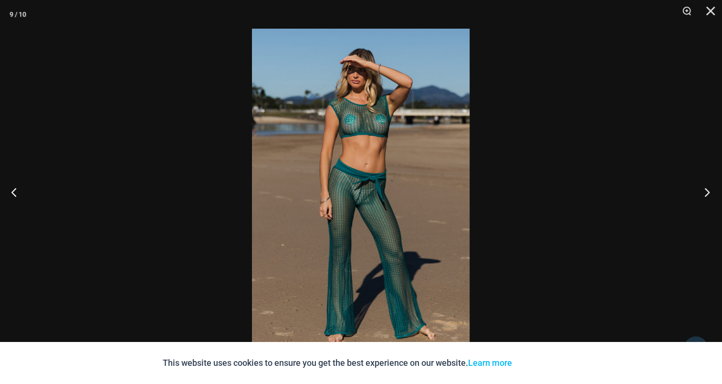
click at [705, 187] on button "Next" at bounding box center [704, 192] width 36 height 48
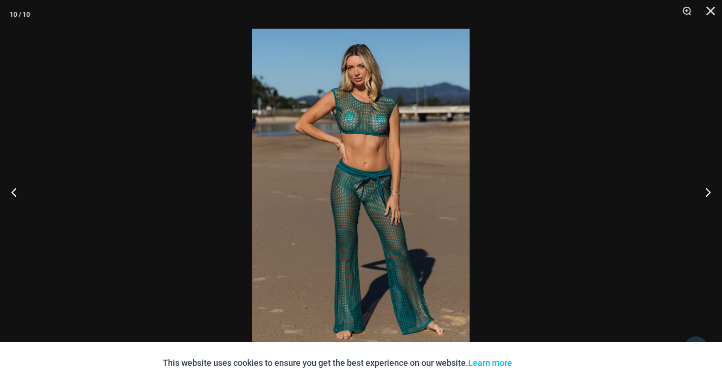
click at [377, 159] on img at bounding box center [361, 192] width 218 height 326
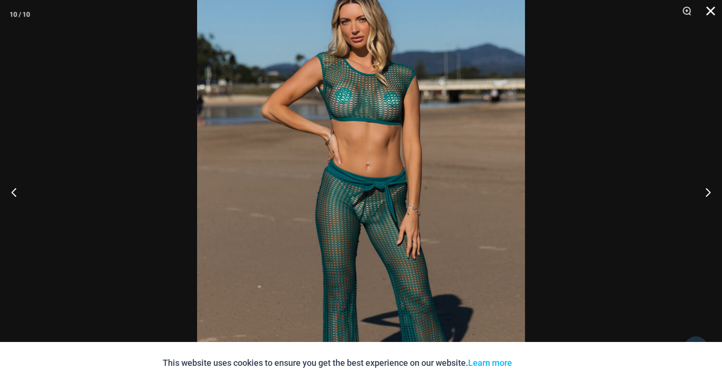
click at [708, 8] on button "Close" at bounding box center [707, 14] width 24 height 29
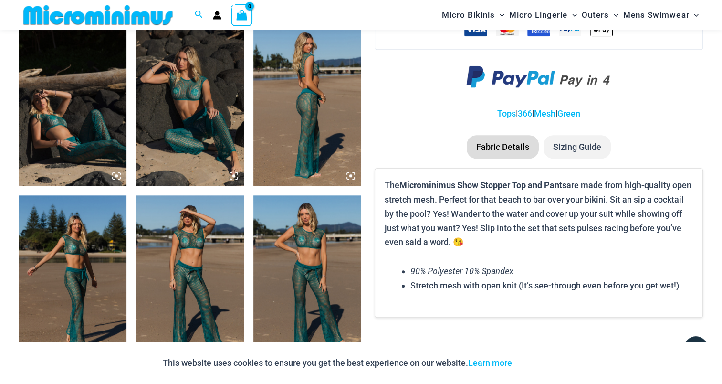
scroll to position [708, 0]
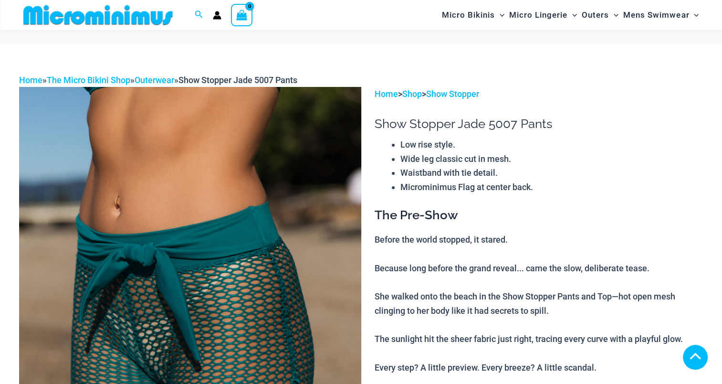
click at [204, 175] on img at bounding box center [190, 343] width 342 height 513
drag, startPoint x: 204, startPoint y: 174, endPoint x: 249, endPoint y: 194, distance: 48.7
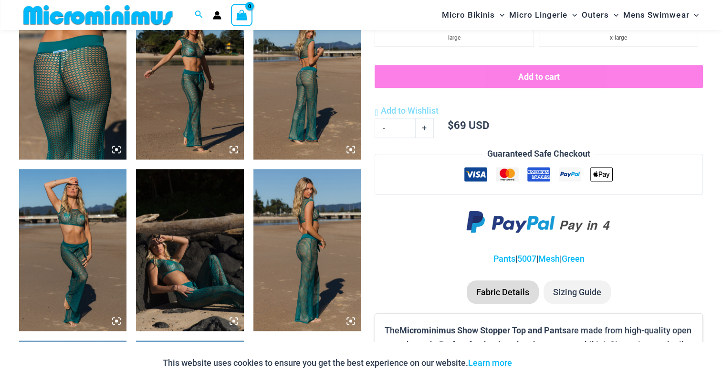
click at [30, 69] on img at bounding box center [72, 78] width 107 height 161
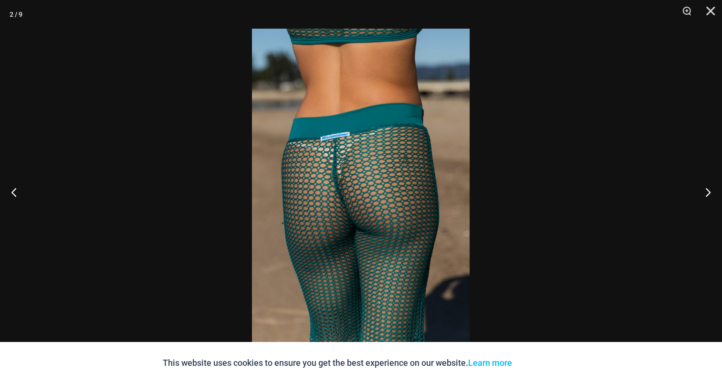
click at [326, 148] on img at bounding box center [361, 192] width 218 height 326
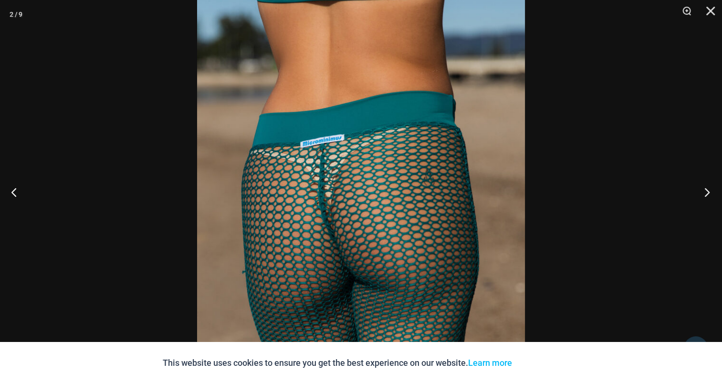
click at [717, 197] on button "Next" at bounding box center [704, 192] width 36 height 48
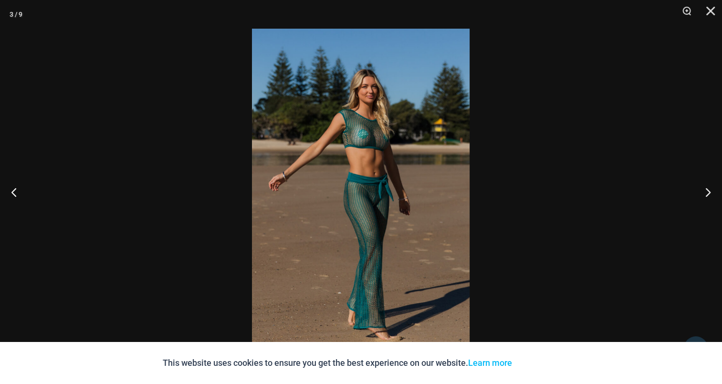
click at [384, 162] on img at bounding box center [361, 192] width 218 height 326
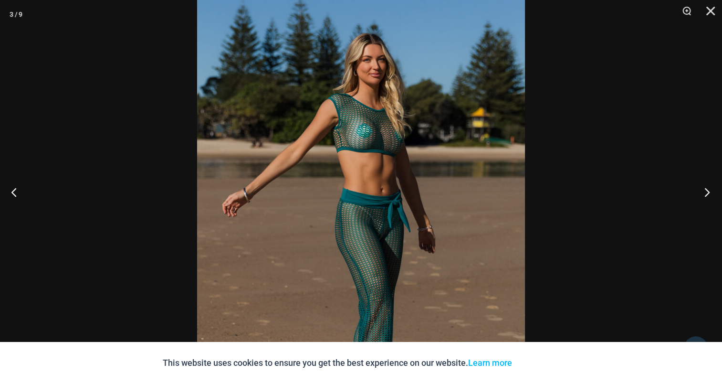
click at [702, 190] on button "Next" at bounding box center [704, 192] width 36 height 48
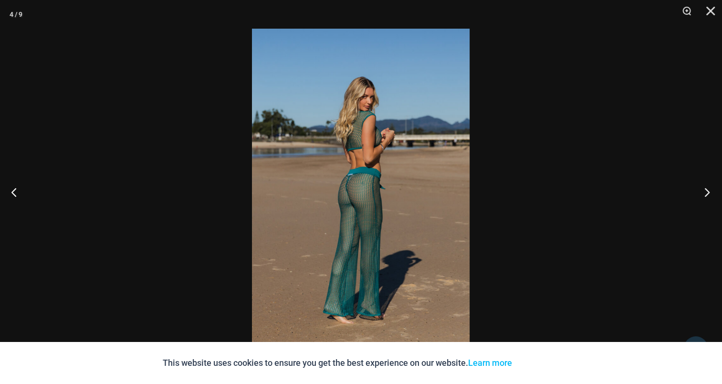
click at [702, 190] on button "Next" at bounding box center [704, 192] width 36 height 48
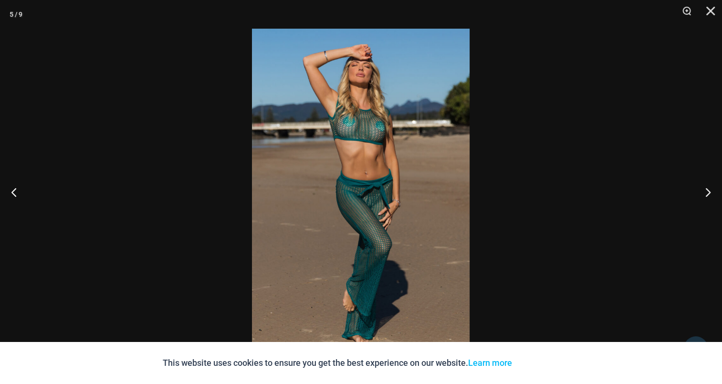
click at [393, 166] on img at bounding box center [361, 192] width 218 height 326
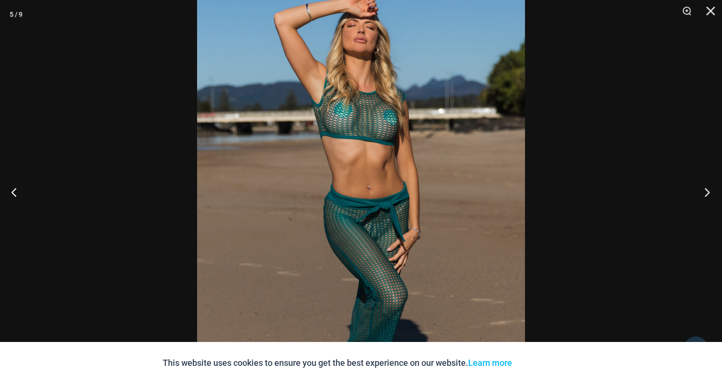
click at [704, 184] on button "Next" at bounding box center [704, 192] width 36 height 48
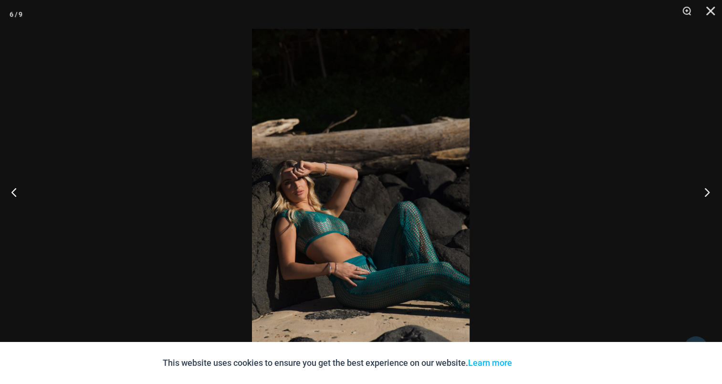
click at [704, 184] on button "Next" at bounding box center [704, 192] width 36 height 48
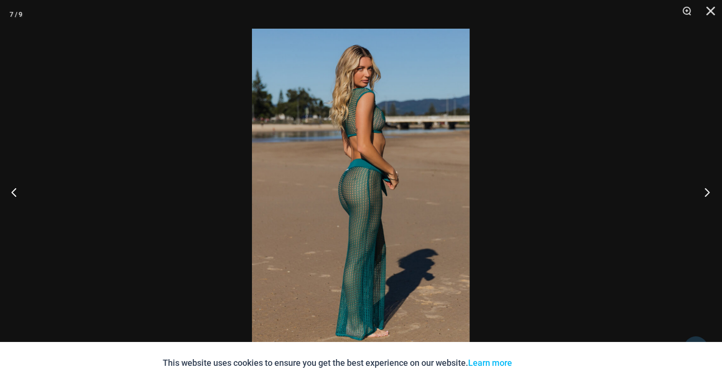
click at [704, 184] on button "Next" at bounding box center [704, 192] width 36 height 48
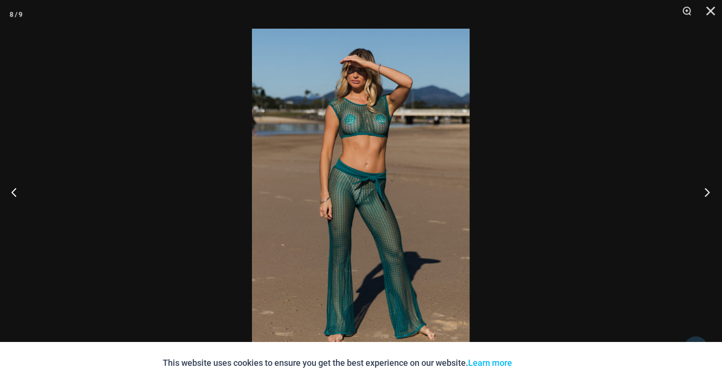
click at [704, 184] on button "Next" at bounding box center [704, 192] width 36 height 48
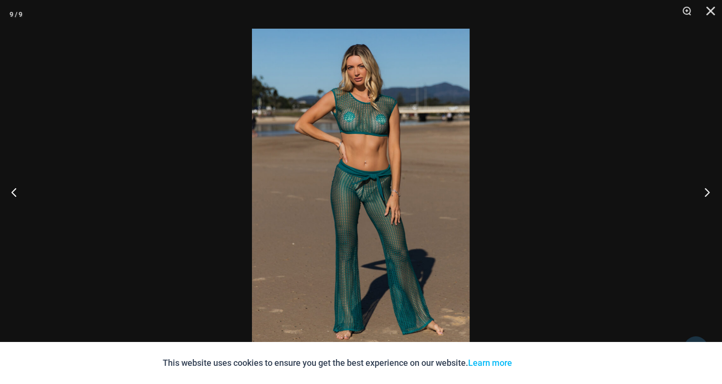
click at [704, 184] on button "Next" at bounding box center [704, 192] width 36 height 48
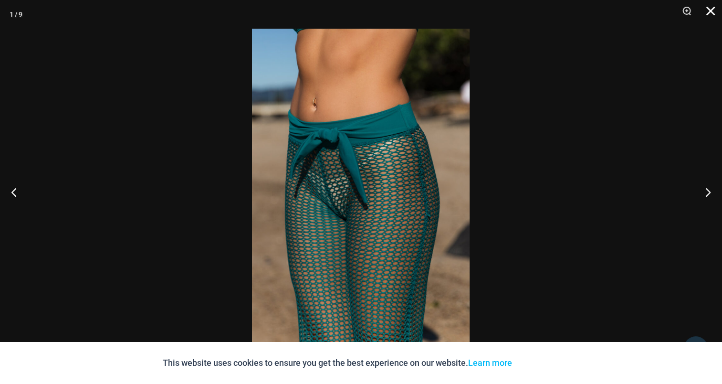
click at [710, 6] on button "Close" at bounding box center [707, 14] width 24 height 29
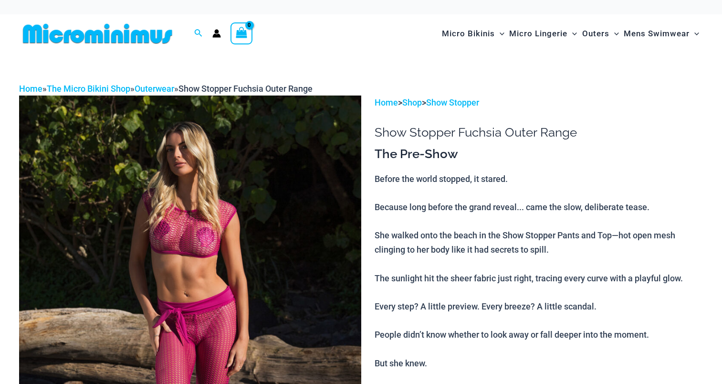
click at [236, 159] on img at bounding box center [190, 351] width 342 height 513
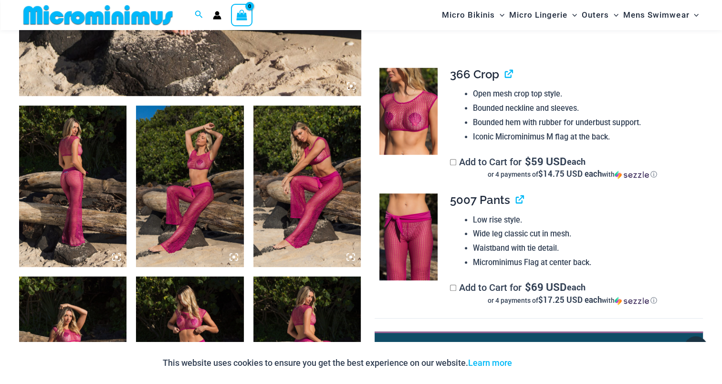
scroll to position [515, 0]
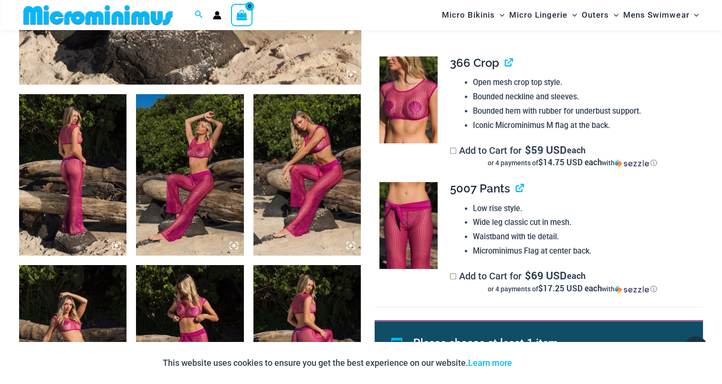
click at [69, 155] on img at bounding box center [72, 174] width 107 height 161
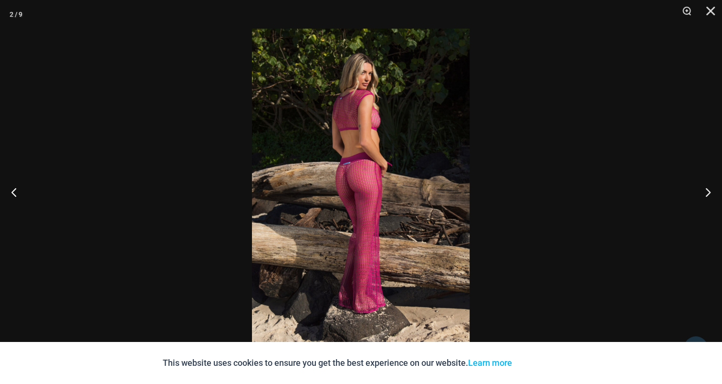
click at [339, 174] on img at bounding box center [361, 192] width 218 height 326
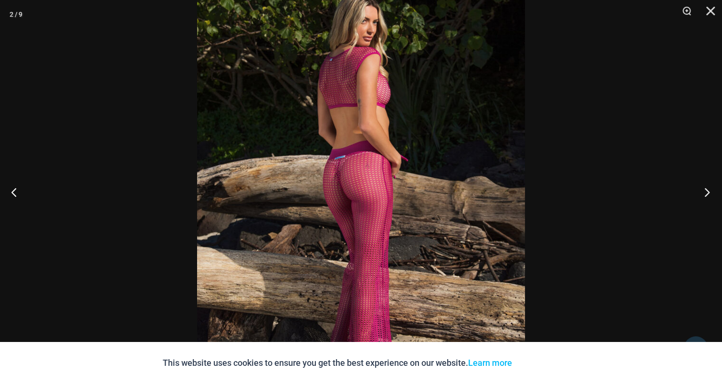
click at [711, 187] on button "Next" at bounding box center [704, 192] width 36 height 48
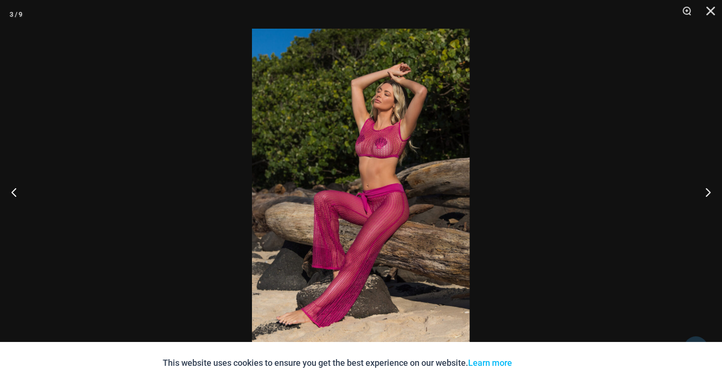
click at [382, 151] on img at bounding box center [361, 192] width 218 height 326
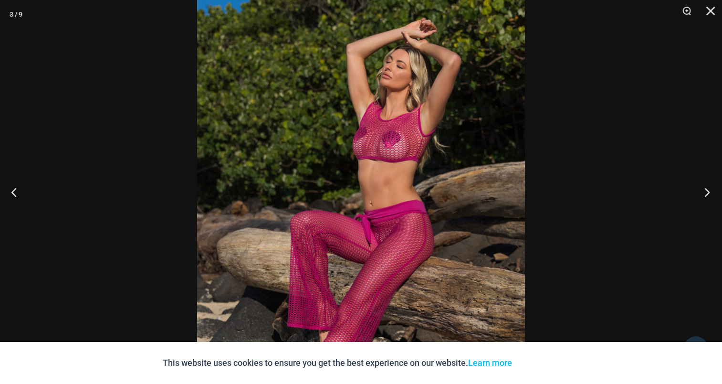
click at [711, 194] on button "Next" at bounding box center [704, 192] width 36 height 48
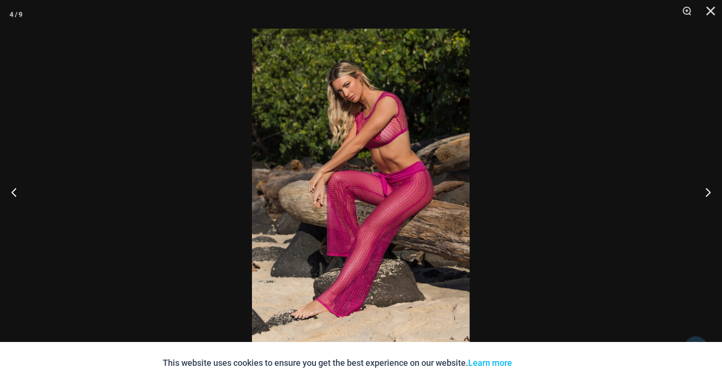
click at [365, 152] on img at bounding box center [361, 192] width 218 height 326
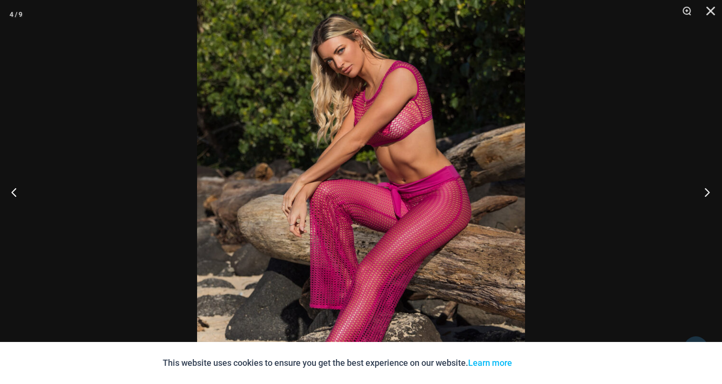
click at [706, 197] on button "Next" at bounding box center [704, 192] width 36 height 48
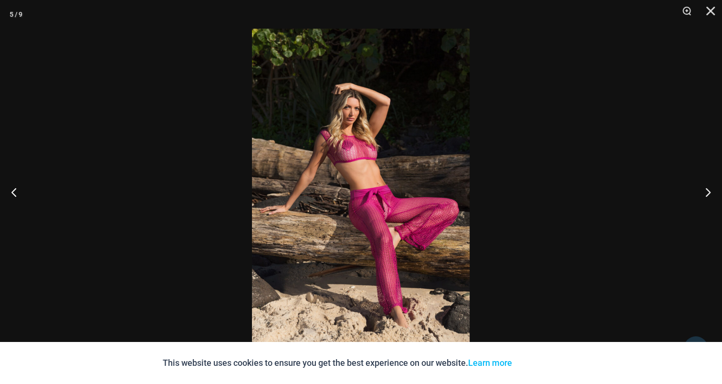
click at [381, 159] on img at bounding box center [361, 192] width 218 height 326
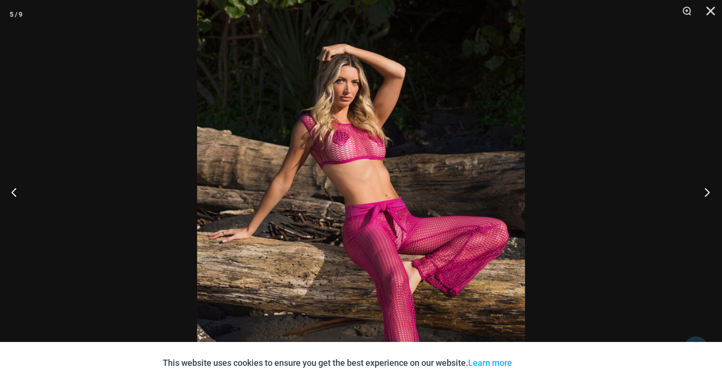
click at [700, 189] on button "Next" at bounding box center [704, 192] width 36 height 48
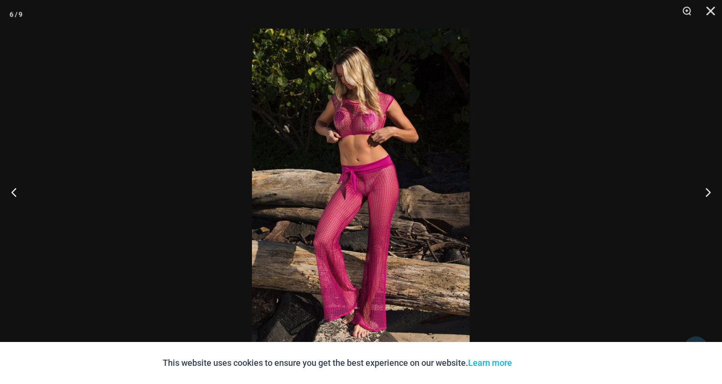
click at [349, 155] on img at bounding box center [361, 192] width 218 height 326
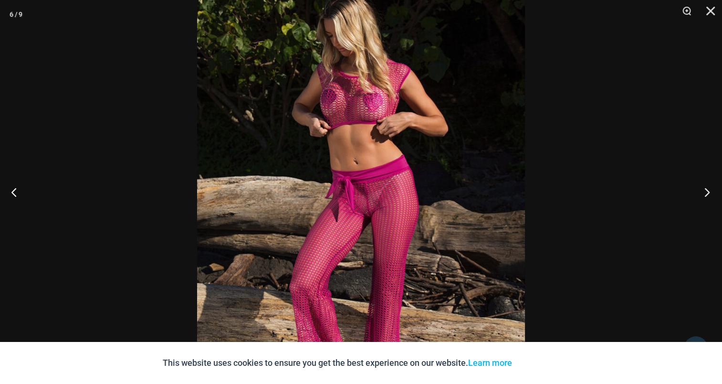
click at [701, 193] on button "Next" at bounding box center [704, 192] width 36 height 48
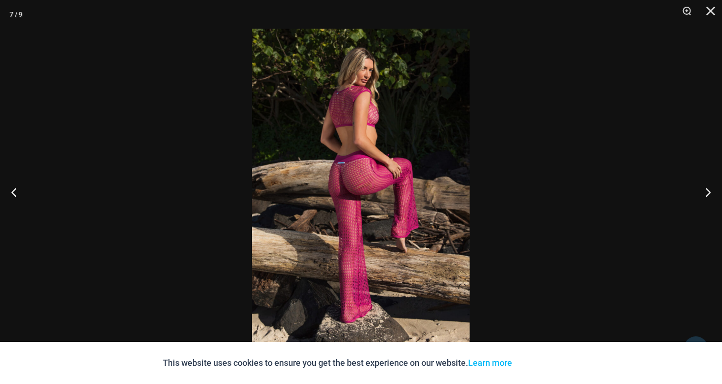
click at [321, 164] on img at bounding box center [361, 192] width 218 height 326
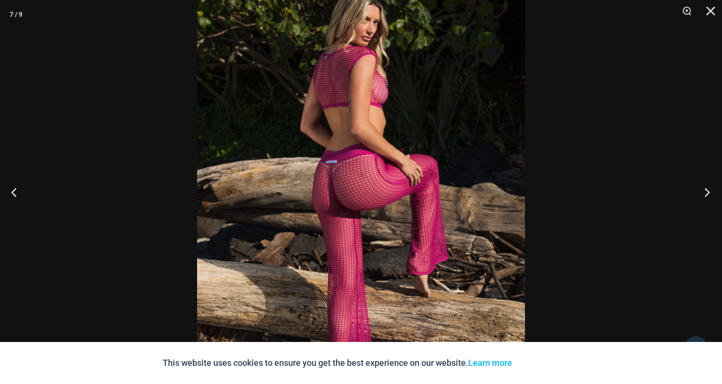
click at [711, 189] on button "Next" at bounding box center [704, 192] width 36 height 48
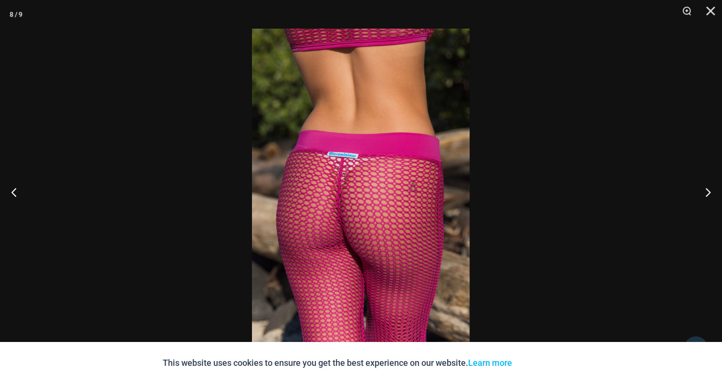
click at [384, 142] on img at bounding box center [361, 192] width 218 height 326
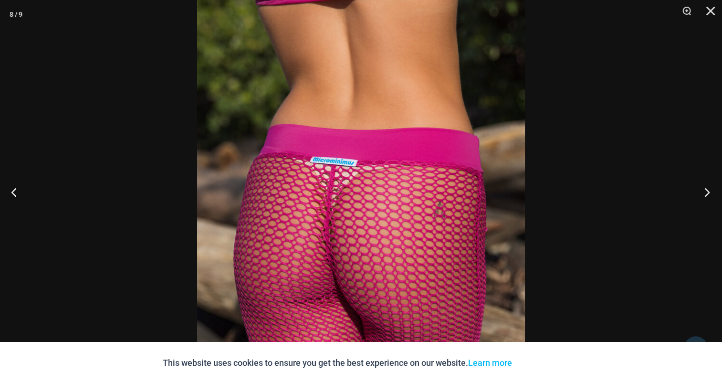
click at [707, 197] on button "Next" at bounding box center [704, 192] width 36 height 48
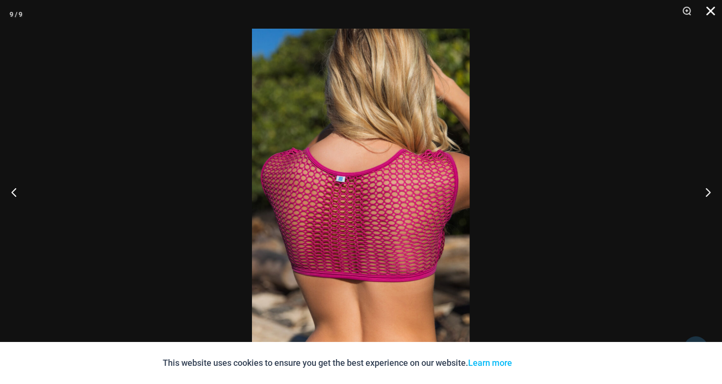
click at [711, 10] on button "Close" at bounding box center [707, 14] width 24 height 29
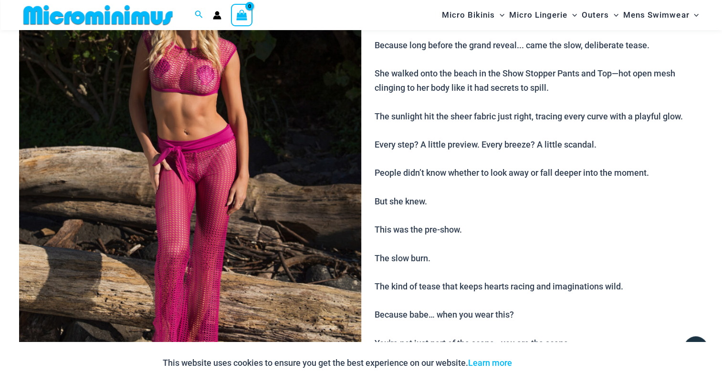
scroll to position [38, 0]
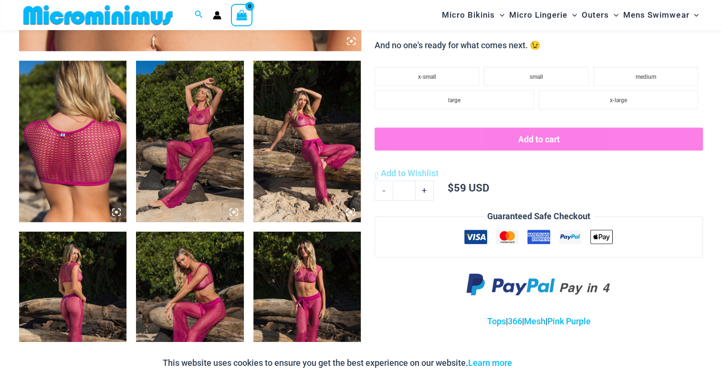
scroll to position [563, 0]
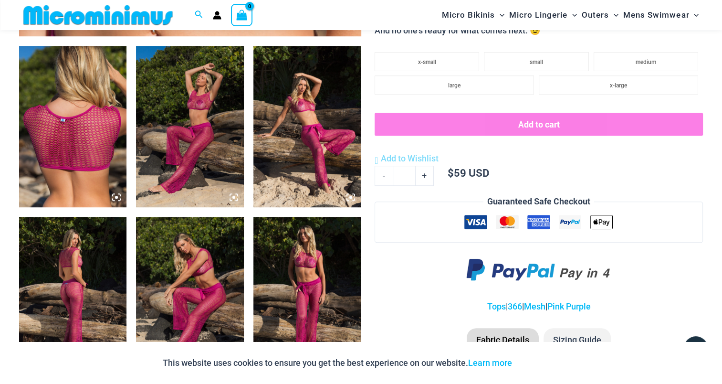
click at [200, 114] on img at bounding box center [189, 126] width 107 height 161
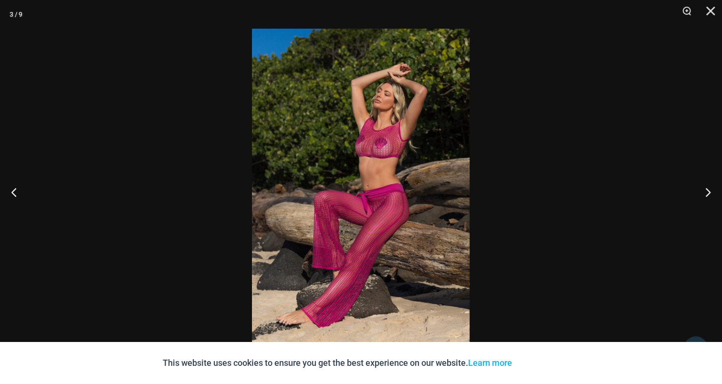
click at [368, 157] on img at bounding box center [361, 192] width 218 height 326
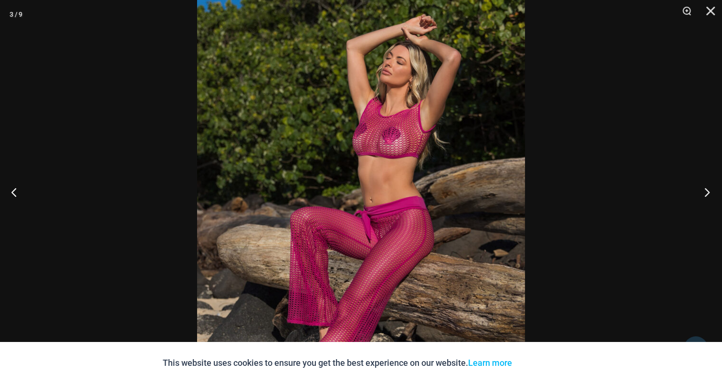
click at [698, 187] on button "Next" at bounding box center [704, 192] width 36 height 48
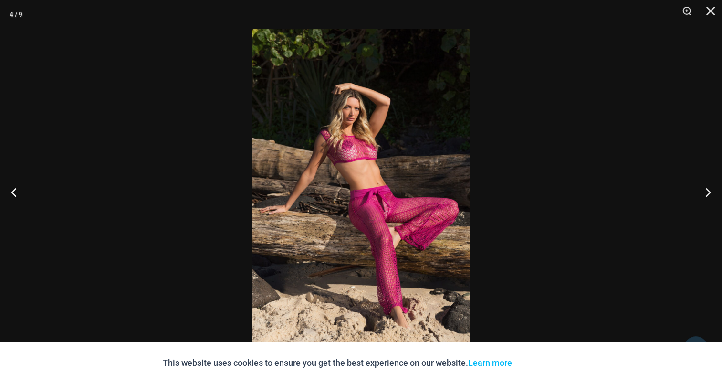
click at [359, 164] on img at bounding box center [361, 192] width 218 height 326
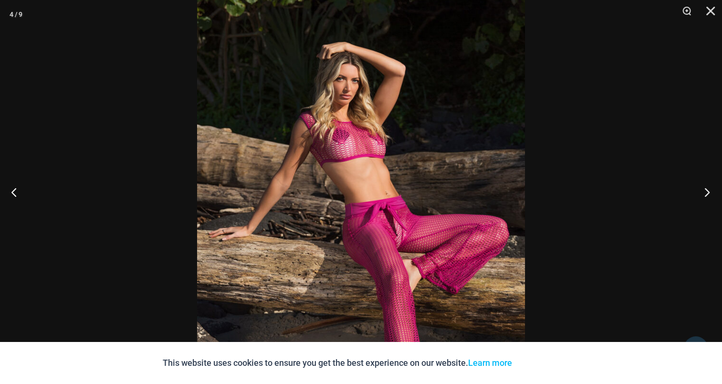
click at [704, 192] on button "Next" at bounding box center [704, 192] width 36 height 48
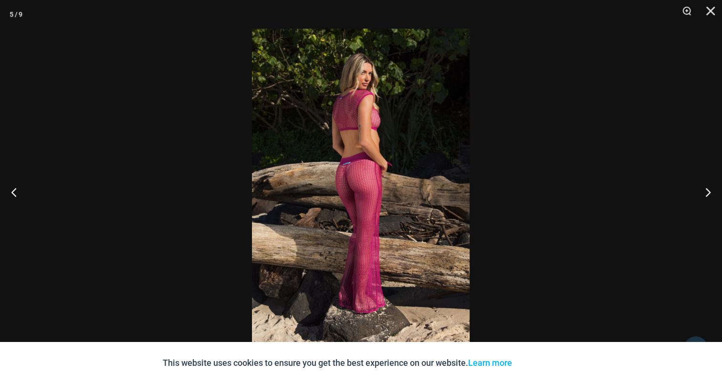
click at [380, 170] on img at bounding box center [361, 192] width 218 height 326
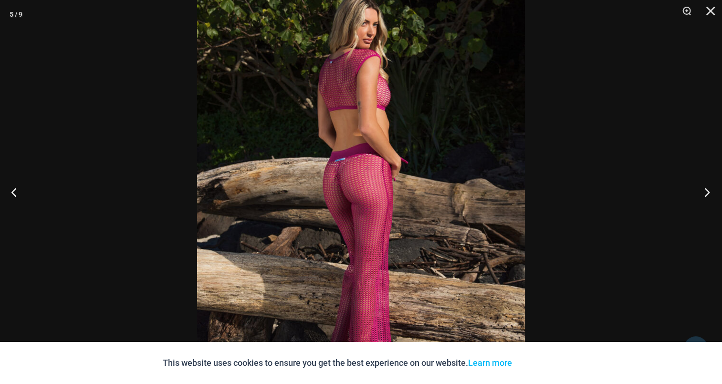
click at [701, 191] on button "Next" at bounding box center [704, 192] width 36 height 48
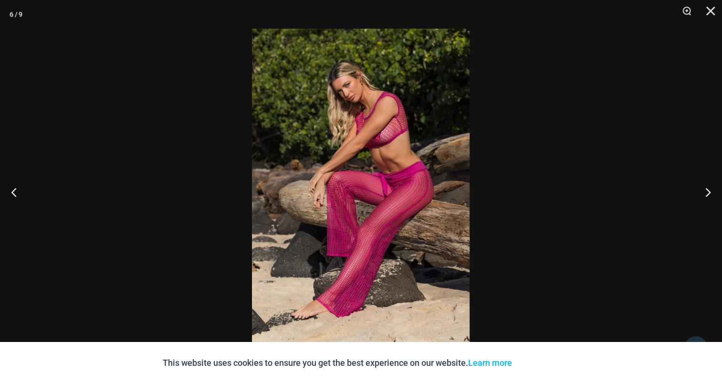
click at [364, 161] on img at bounding box center [361, 192] width 218 height 326
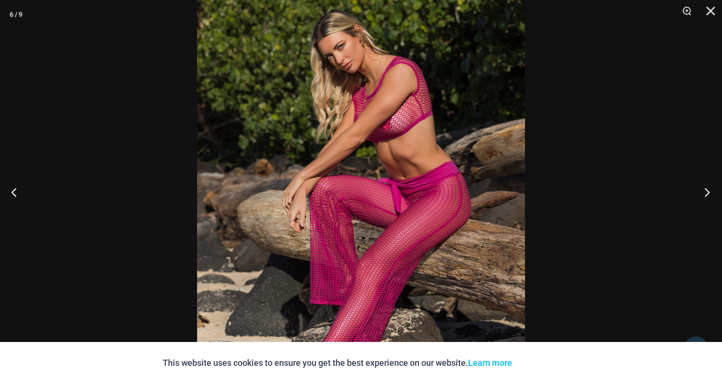
click at [701, 194] on button "Next" at bounding box center [704, 192] width 36 height 48
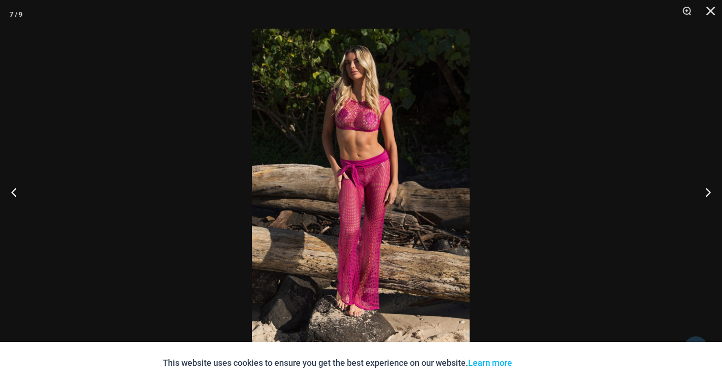
click at [347, 161] on img at bounding box center [361, 192] width 218 height 326
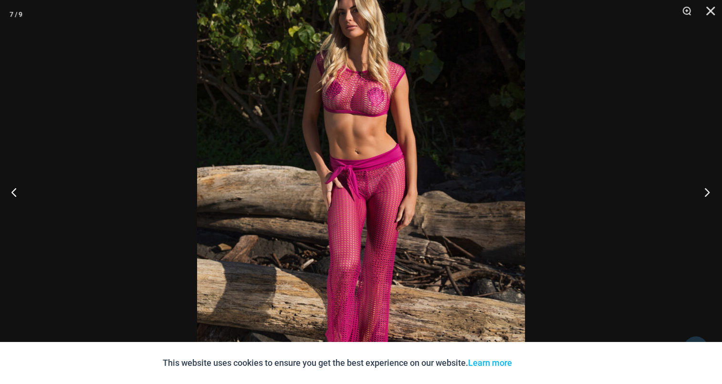
click at [707, 189] on button "Next" at bounding box center [704, 192] width 36 height 48
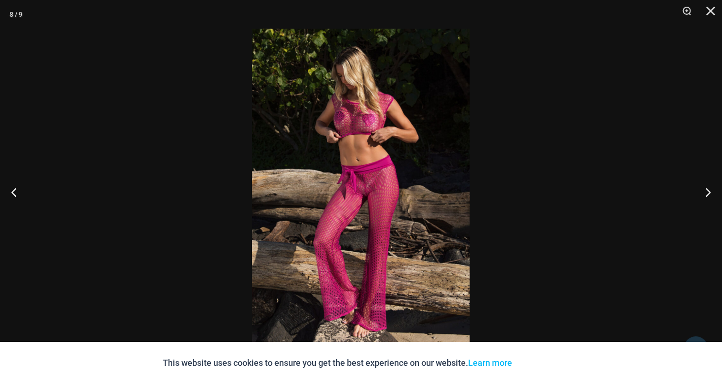
click at [318, 144] on img at bounding box center [361, 192] width 218 height 326
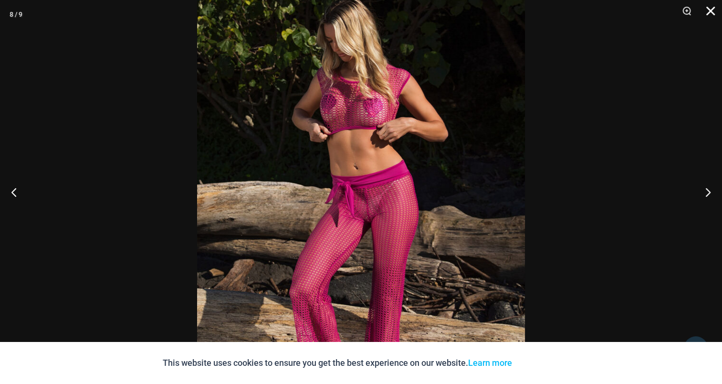
click at [708, 13] on button "Close" at bounding box center [707, 14] width 24 height 29
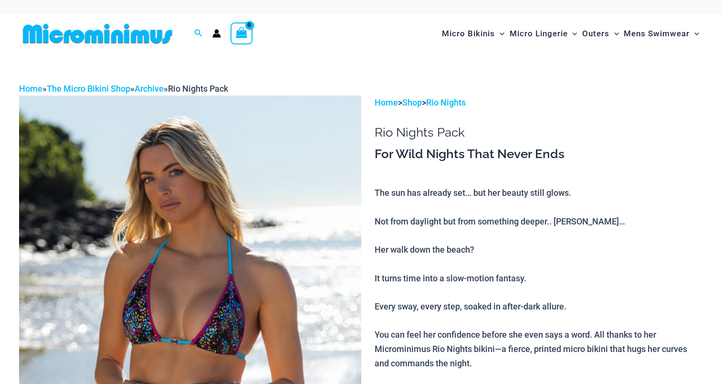
drag, startPoint x: 0, startPoint y: 0, endPoint x: 266, endPoint y: 207, distance: 336.8
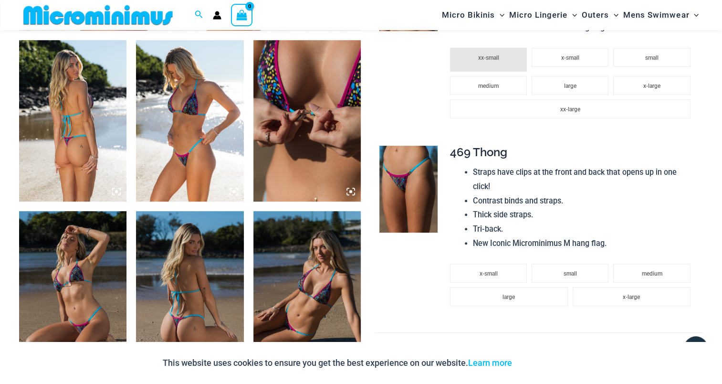
scroll to position [570, 0]
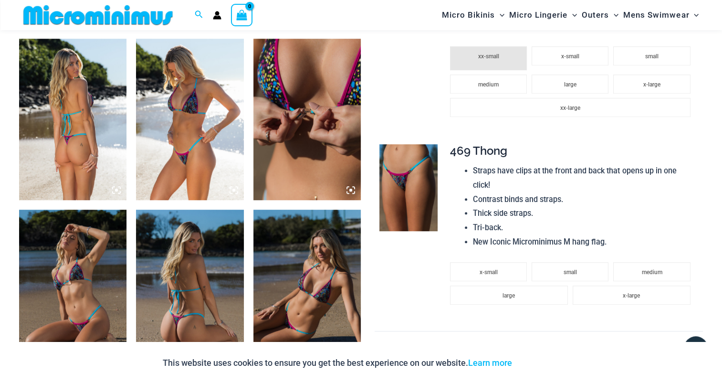
click at [81, 136] on img at bounding box center [72, 119] width 107 height 161
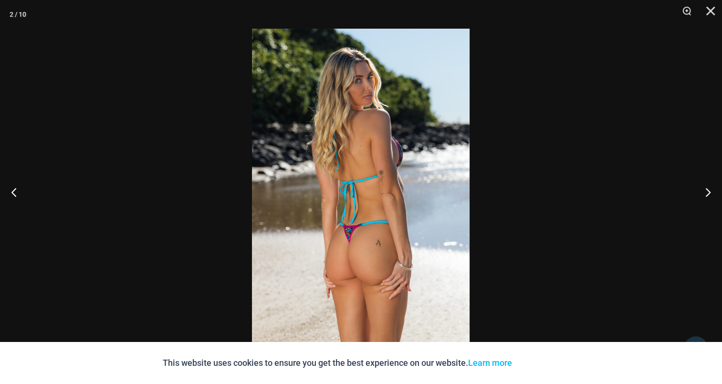
click at [362, 171] on img at bounding box center [361, 192] width 218 height 326
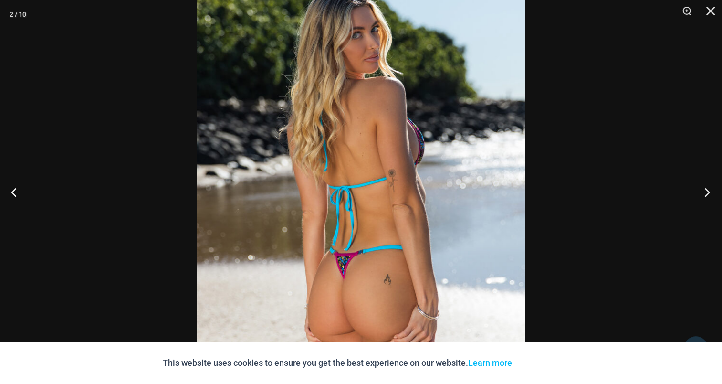
click at [716, 189] on button "Next" at bounding box center [704, 192] width 36 height 48
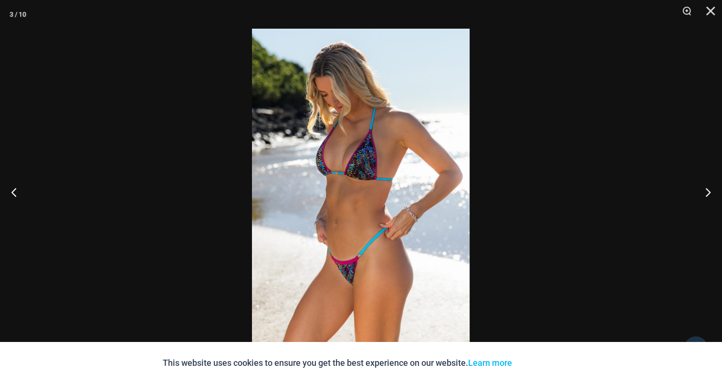
click at [376, 185] on img at bounding box center [361, 192] width 218 height 326
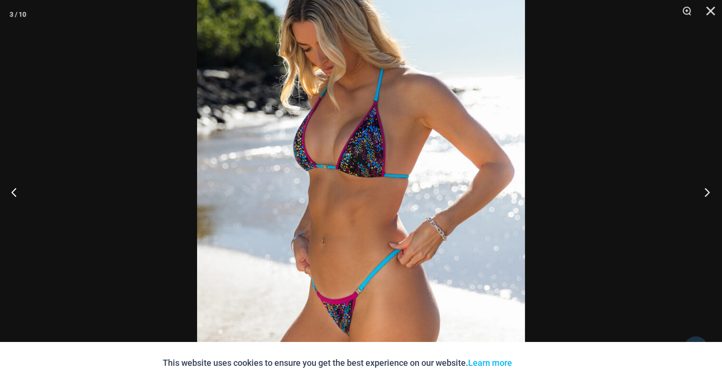
click at [708, 193] on button "Next" at bounding box center [704, 192] width 36 height 48
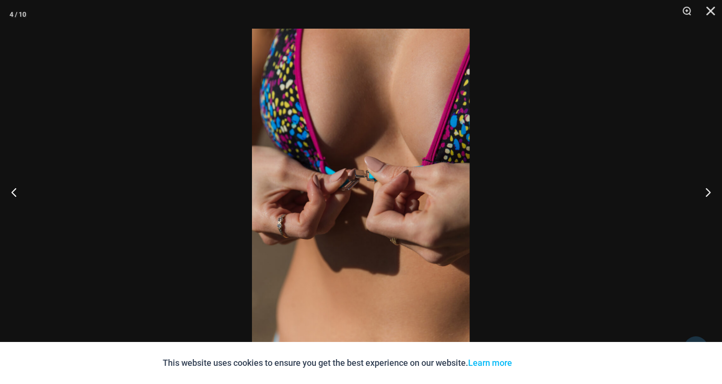
click at [377, 167] on img at bounding box center [361, 192] width 218 height 326
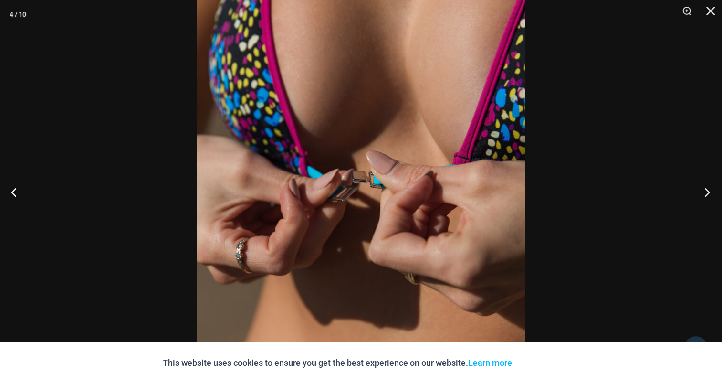
click at [712, 191] on button "Next" at bounding box center [704, 192] width 36 height 48
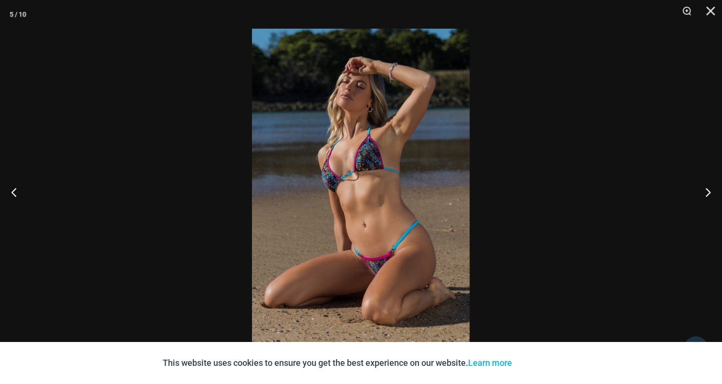
click at [388, 166] on img at bounding box center [361, 192] width 218 height 326
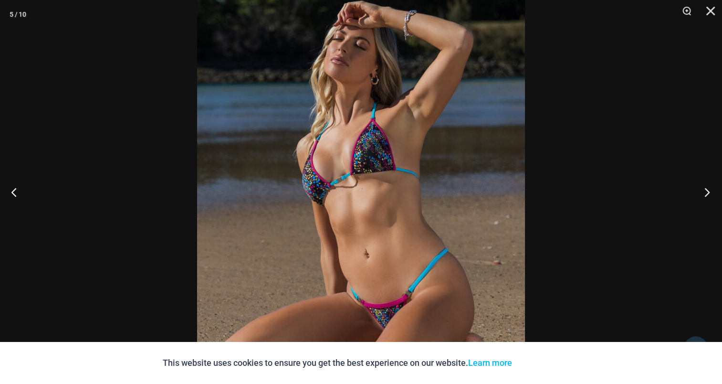
click at [701, 189] on button "Next" at bounding box center [704, 192] width 36 height 48
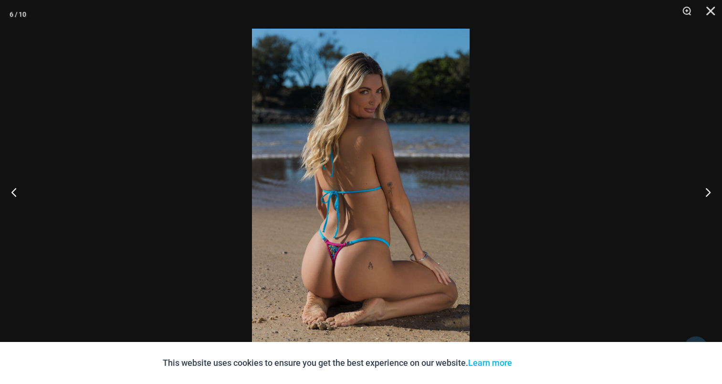
click at [377, 166] on img at bounding box center [361, 192] width 218 height 326
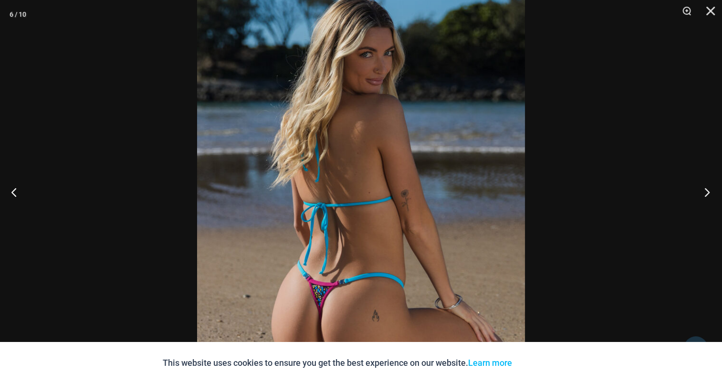
click at [712, 189] on button "Next" at bounding box center [704, 192] width 36 height 48
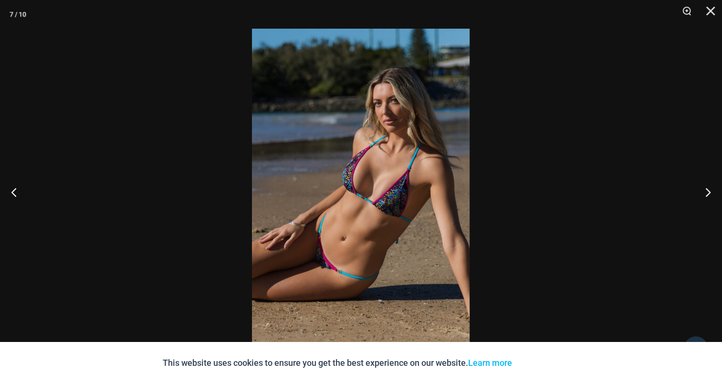
click at [336, 157] on img at bounding box center [361, 192] width 218 height 326
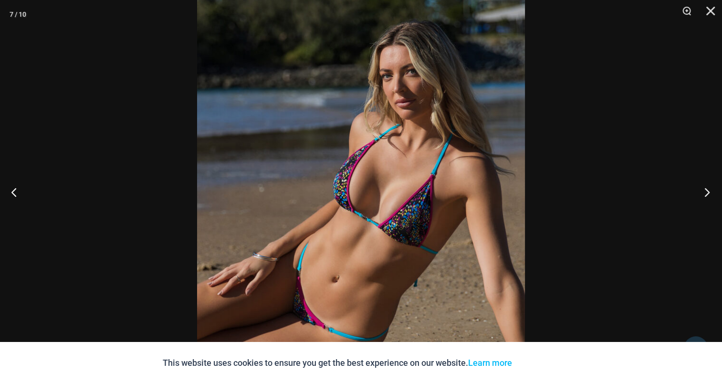
click at [702, 190] on button "Next" at bounding box center [704, 192] width 36 height 48
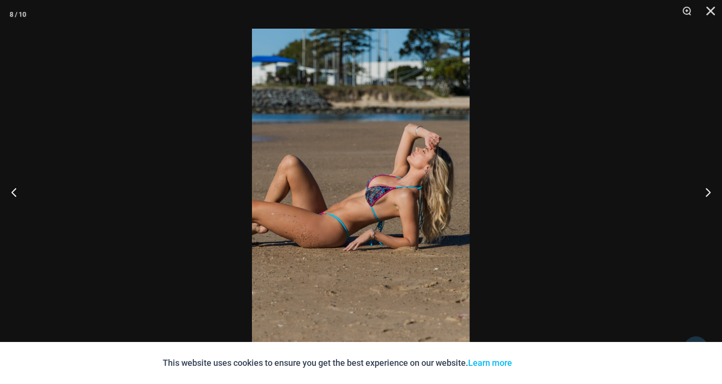
click at [402, 166] on img at bounding box center [361, 192] width 218 height 326
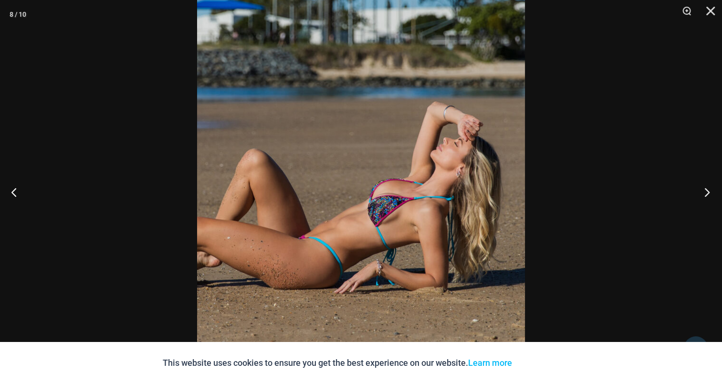
click at [720, 192] on button "Next" at bounding box center [704, 192] width 36 height 48
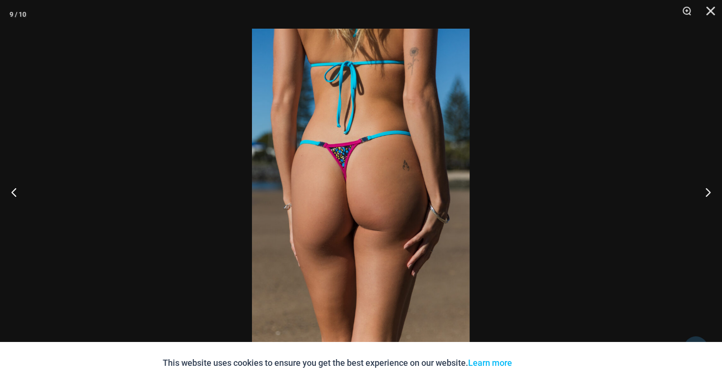
click at [411, 155] on img at bounding box center [361, 192] width 218 height 326
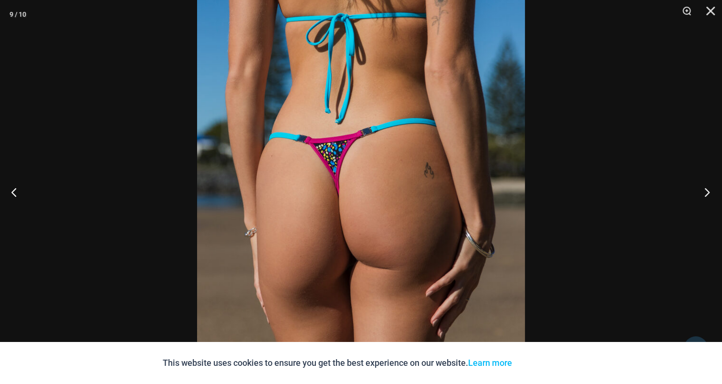
click at [716, 193] on button "Next" at bounding box center [704, 192] width 36 height 48
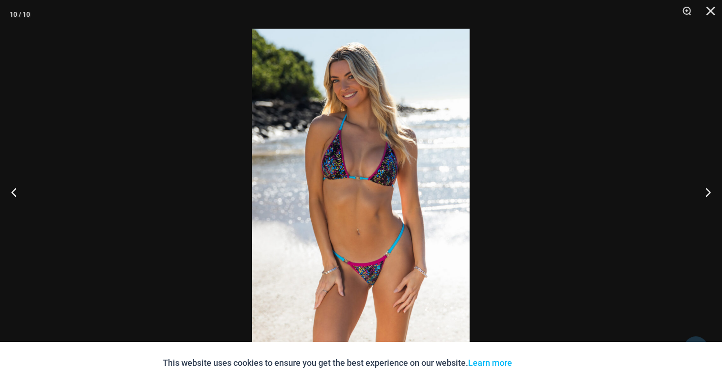
click at [440, 176] on img at bounding box center [361, 192] width 218 height 326
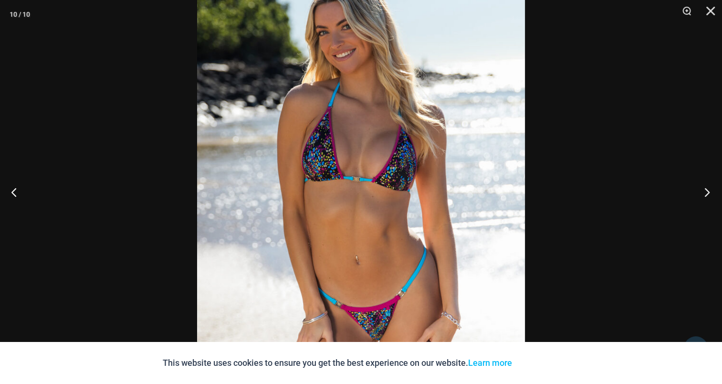
scroll to position [906, 0]
click at [710, 189] on button "Next" at bounding box center [704, 192] width 36 height 48
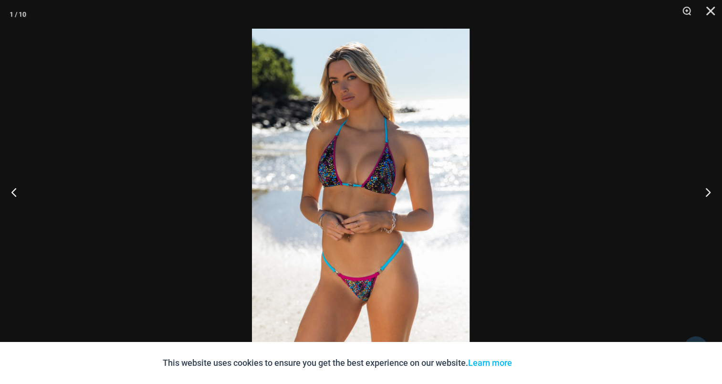
click at [369, 169] on img at bounding box center [361, 192] width 218 height 326
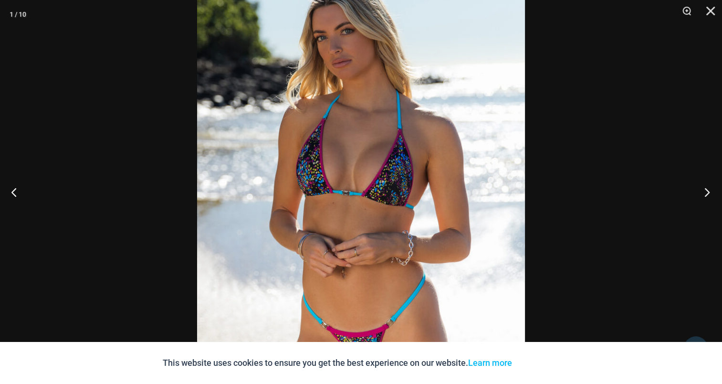
click at [714, 193] on button "Next" at bounding box center [704, 192] width 36 height 48
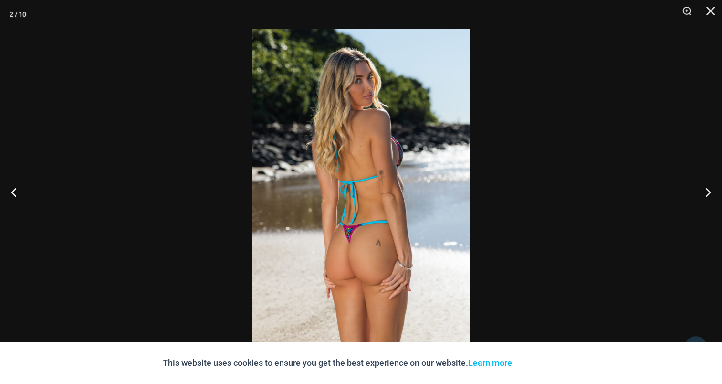
click at [345, 167] on img at bounding box center [361, 192] width 218 height 326
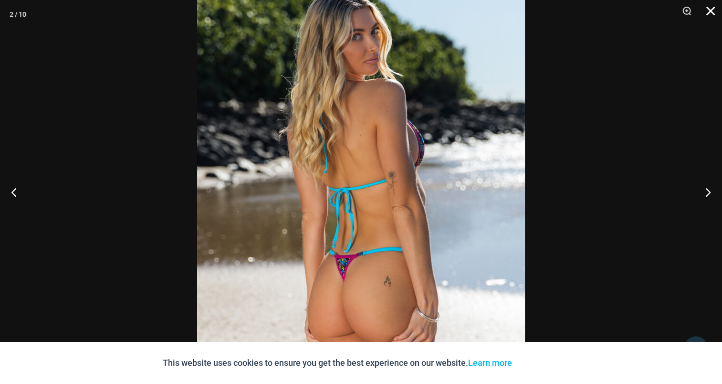
click at [712, 7] on button "Close" at bounding box center [707, 14] width 24 height 29
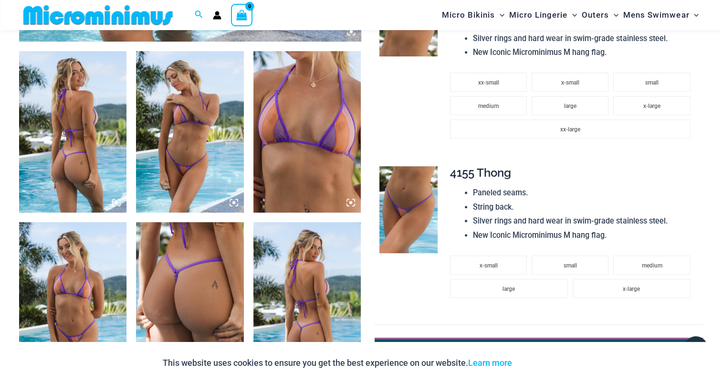
scroll to position [564, 0]
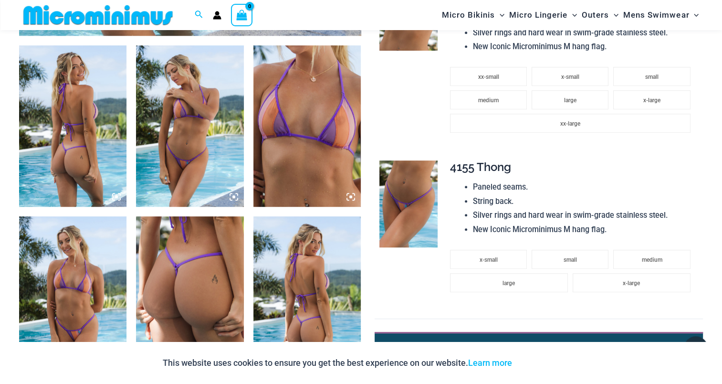
click at [79, 125] on img at bounding box center [72, 125] width 107 height 161
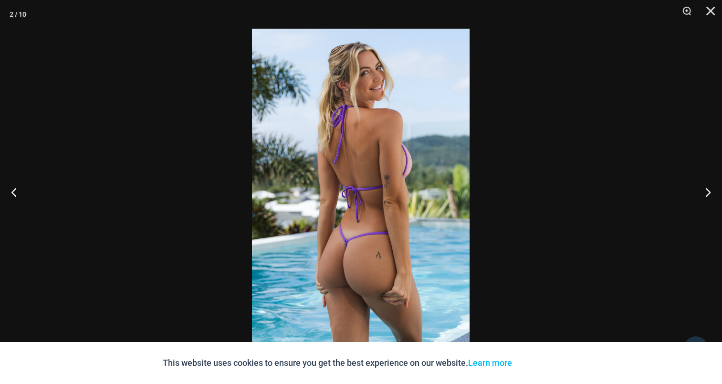
click at [332, 151] on img at bounding box center [361, 192] width 218 height 326
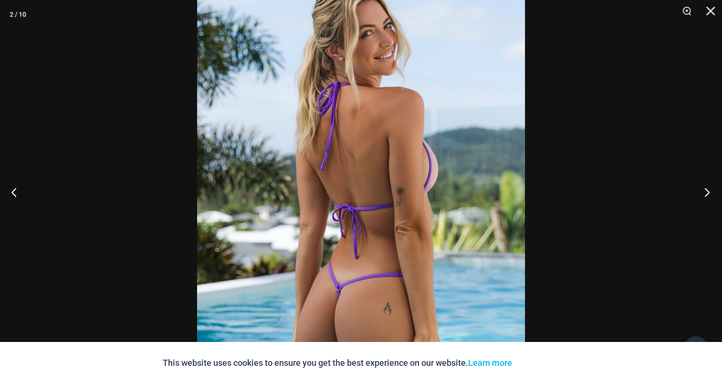
click at [701, 189] on button "Next" at bounding box center [704, 192] width 36 height 48
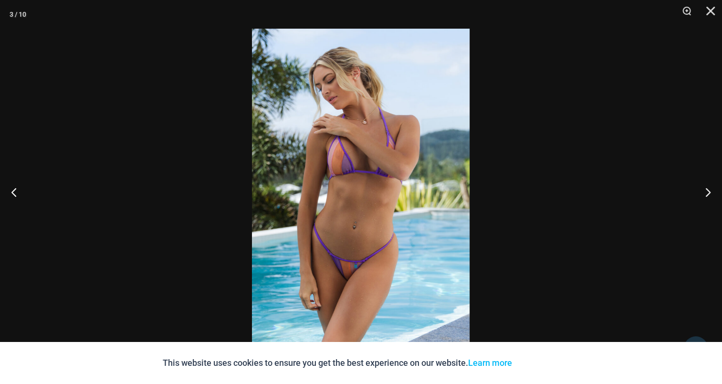
click at [363, 147] on img at bounding box center [361, 192] width 218 height 326
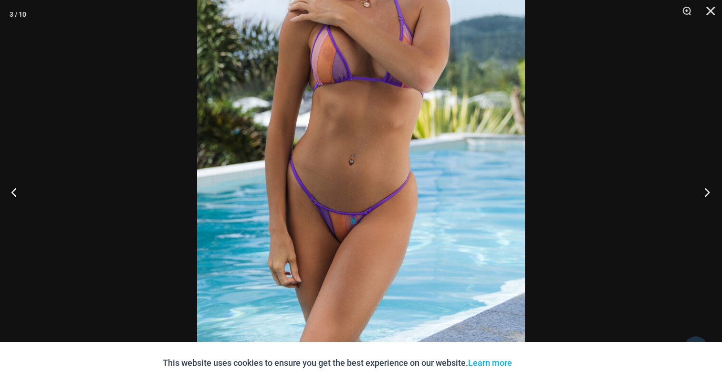
click at [705, 191] on button "Next" at bounding box center [704, 192] width 36 height 48
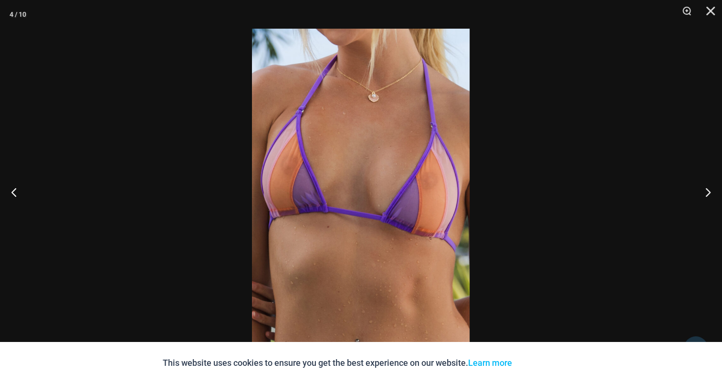
click at [307, 149] on img at bounding box center [361, 192] width 218 height 326
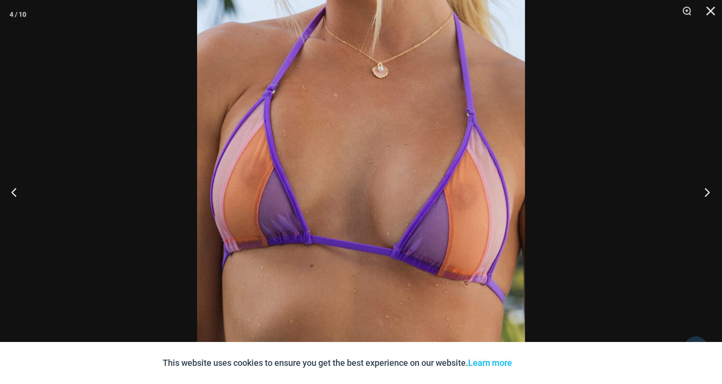
click at [700, 190] on button "Next" at bounding box center [704, 192] width 36 height 48
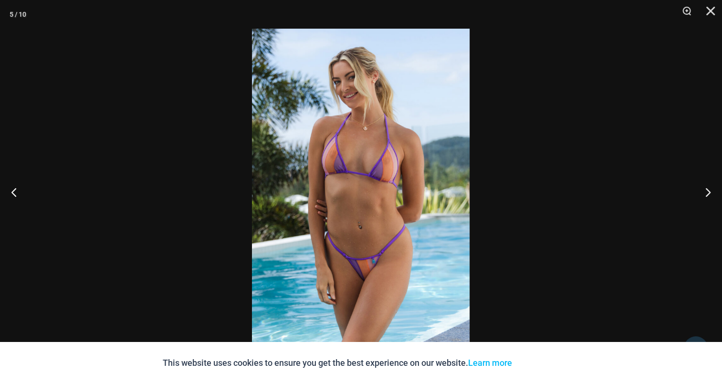
click at [364, 169] on img at bounding box center [361, 192] width 218 height 326
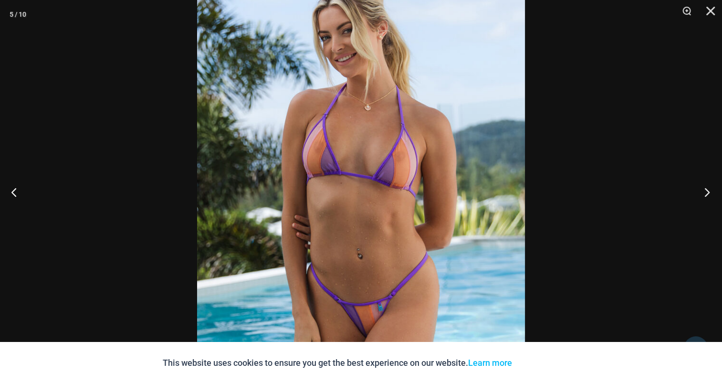
click at [708, 189] on button "Next" at bounding box center [704, 192] width 36 height 48
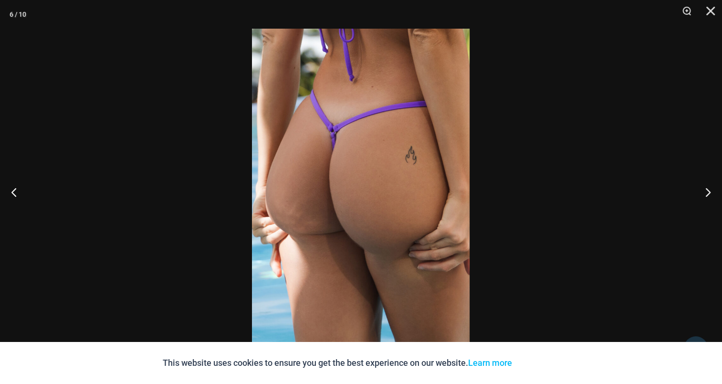
click at [387, 171] on img at bounding box center [361, 192] width 218 height 326
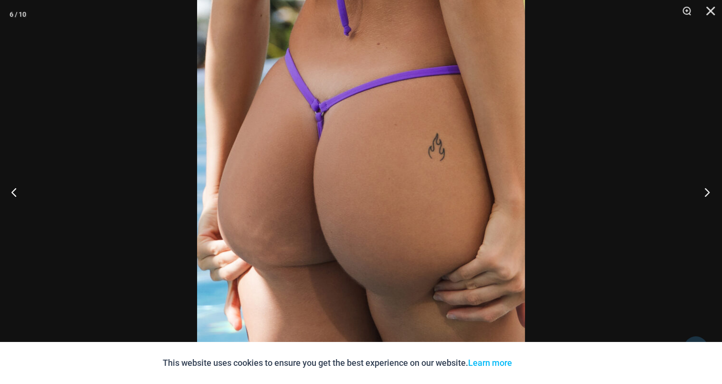
click at [707, 191] on button "Next" at bounding box center [704, 192] width 36 height 48
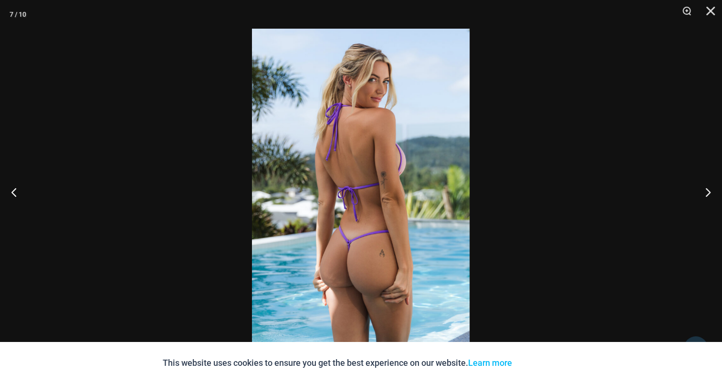
click at [353, 165] on img at bounding box center [361, 192] width 218 height 326
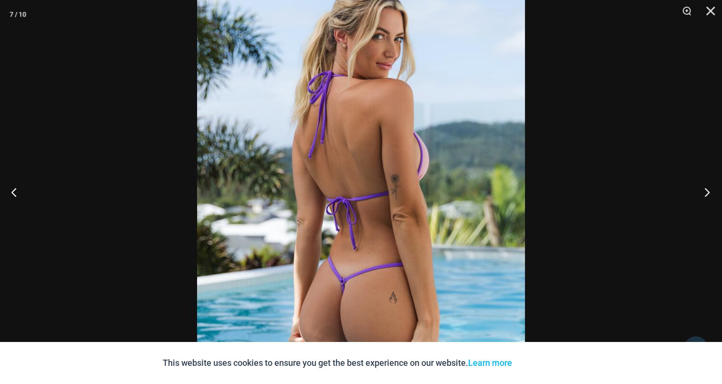
click at [700, 191] on button "Next" at bounding box center [704, 192] width 36 height 48
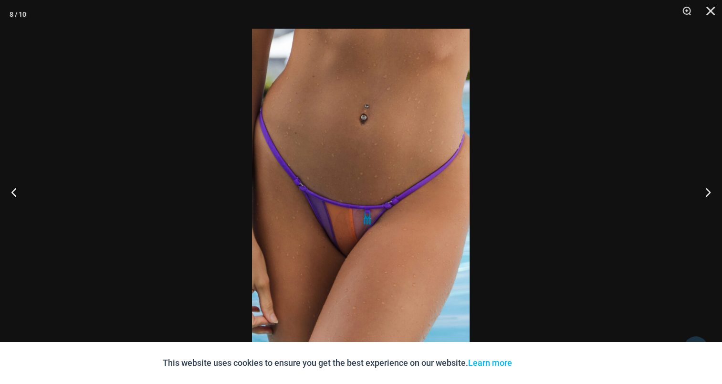
click at [376, 169] on img at bounding box center [361, 192] width 218 height 326
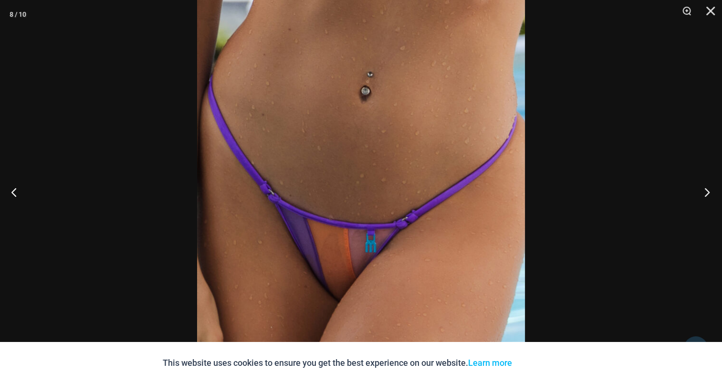
click at [701, 190] on button "Next" at bounding box center [704, 192] width 36 height 48
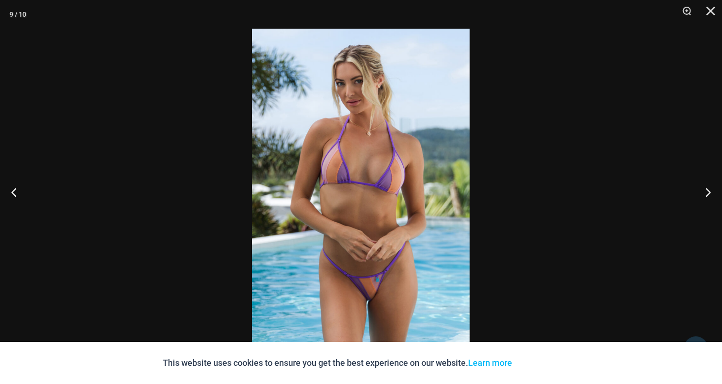
click at [368, 165] on img at bounding box center [361, 192] width 218 height 326
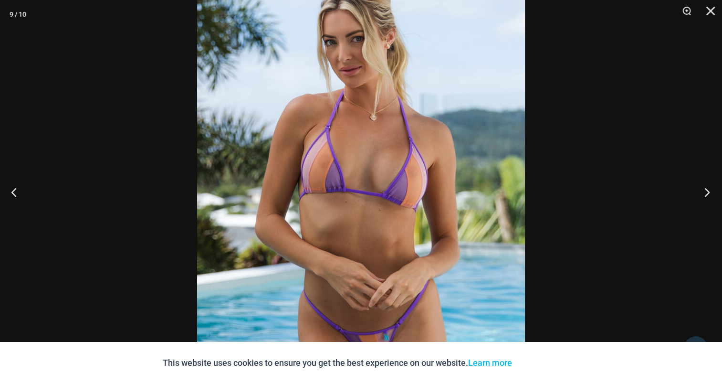
click at [709, 195] on button "Next" at bounding box center [704, 192] width 36 height 48
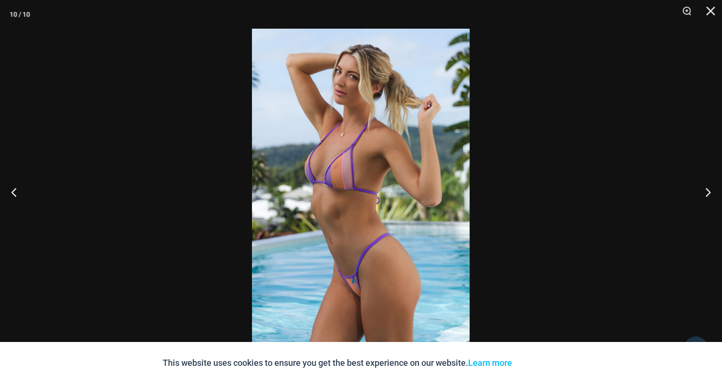
click at [338, 162] on img at bounding box center [361, 192] width 218 height 326
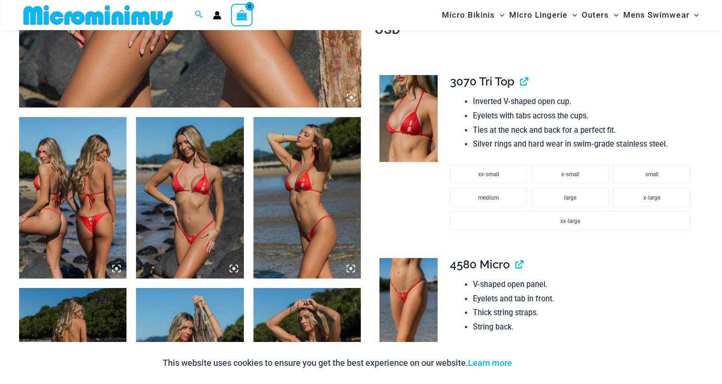
scroll to position [518, 0]
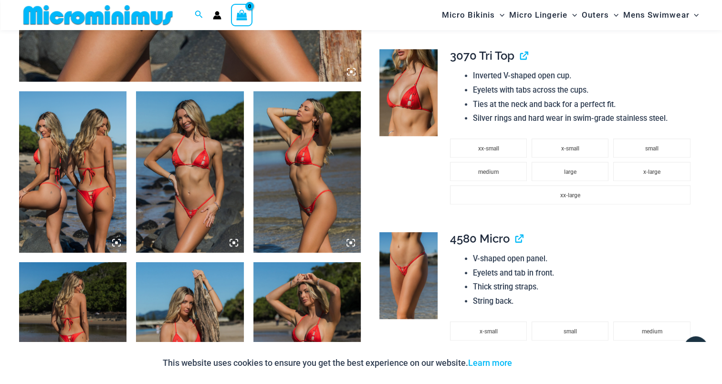
click at [91, 181] on img at bounding box center [72, 171] width 107 height 161
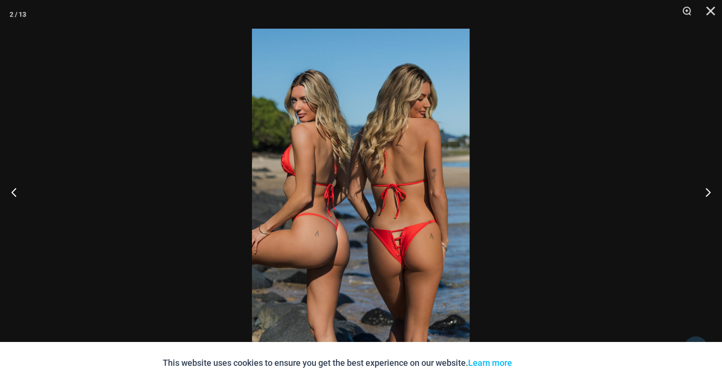
click at [355, 177] on img at bounding box center [361, 192] width 218 height 326
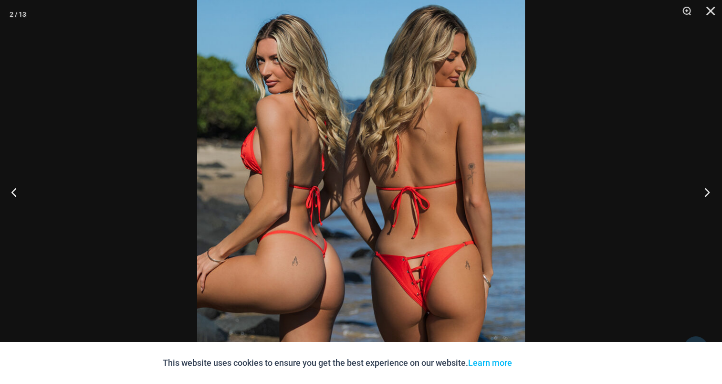
click at [708, 194] on button "Next" at bounding box center [704, 192] width 36 height 48
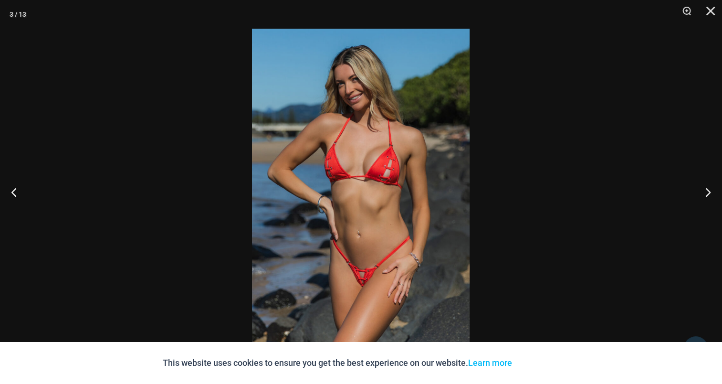
click at [385, 168] on img at bounding box center [361, 192] width 218 height 326
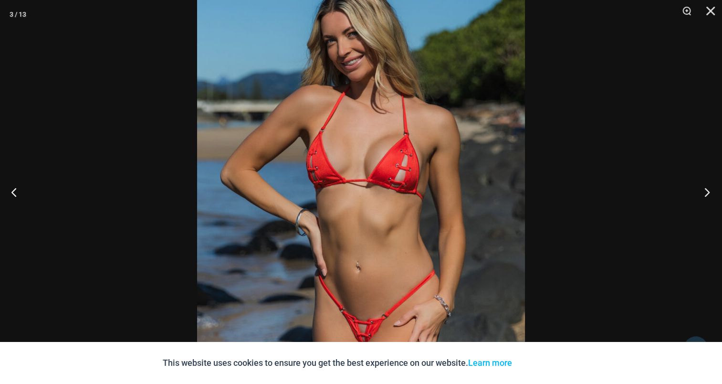
click at [707, 190] on button "Next" at bounding box center [704, 192] width 36 height 48
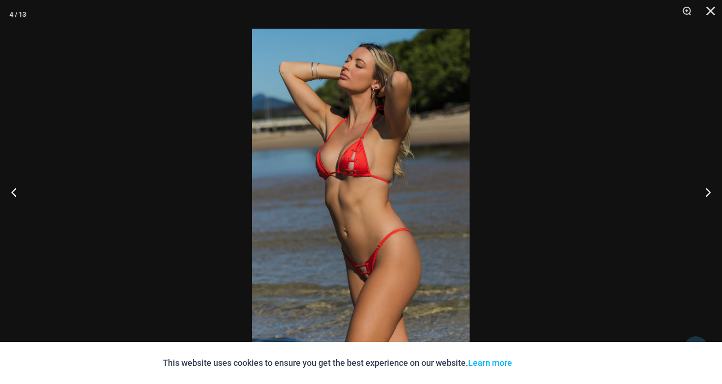
click at [359, 181] on img at bounding box center [361, 192] width 218 height 326
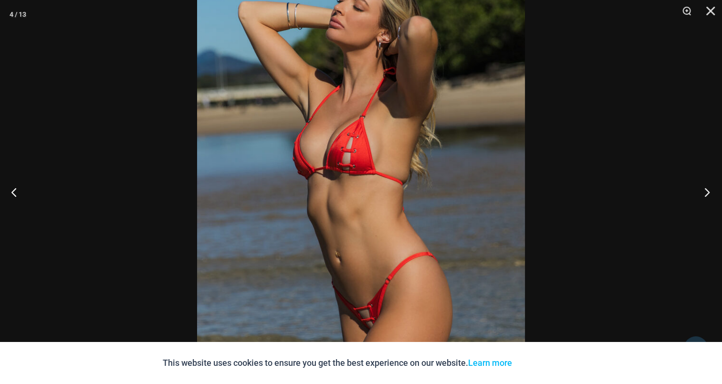
click at [702, 182] on button "Next" at bounding box center [704, 192] width 36 height 48
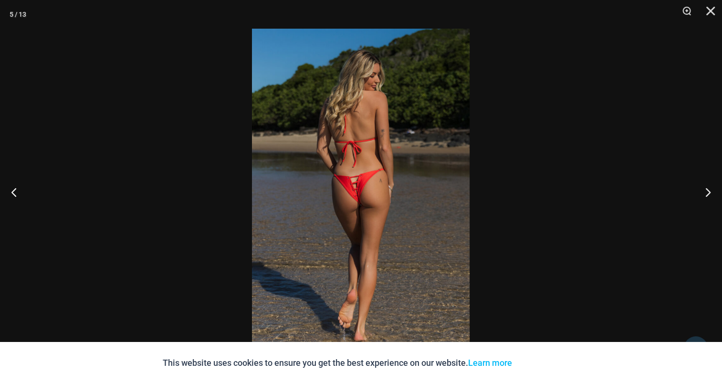
click at [386, 173] on img at bounding box center [361, 192] width 218 height 326
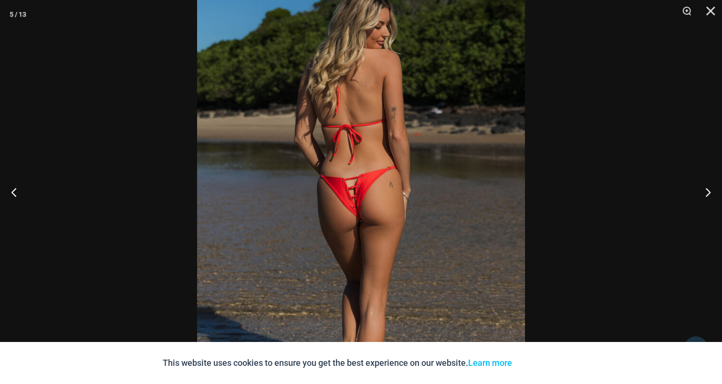
scroll to position [853, 0]
click at [704, 194] on button "Next" at bounding box center [704, 192] width 36 height 48
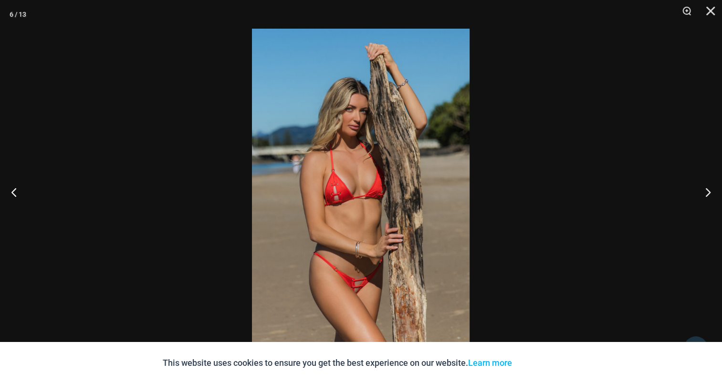
click at [373, 174] on img at bounding box center [361, 192] width 218 height 326
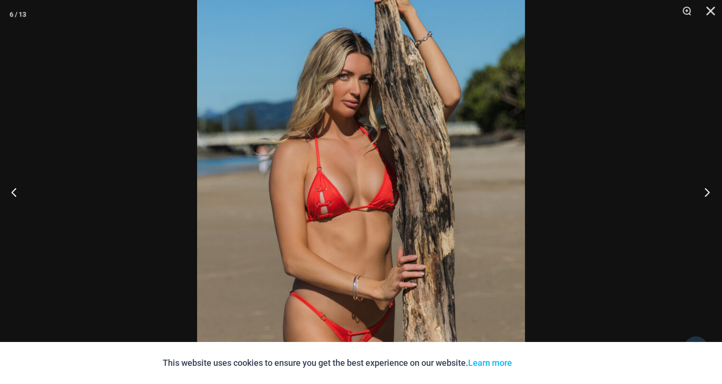
click at [712, 188] on button "Next" at bounding box center [704, 192] width 36 height 48
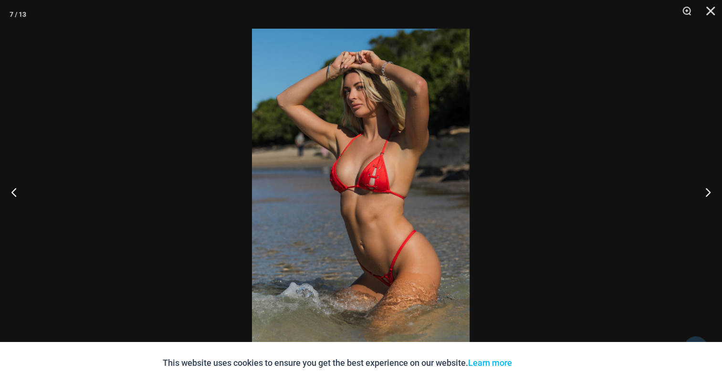
click at [391, 163] on img at bounding box center [361, 192] width 218 height 326
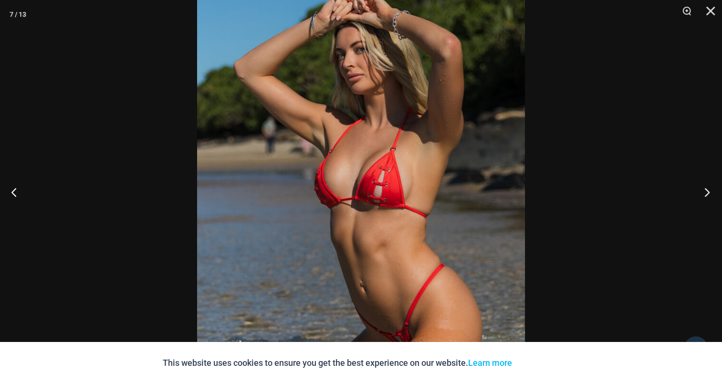
click at [703, 189] on button "Next" at bounding box center [704, 192] width 36 height 48
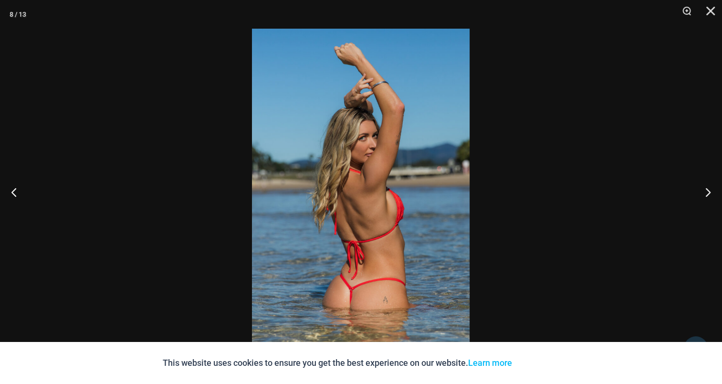
click at [380, 178] on img at bounding box center [361, 192] width 218 height 326
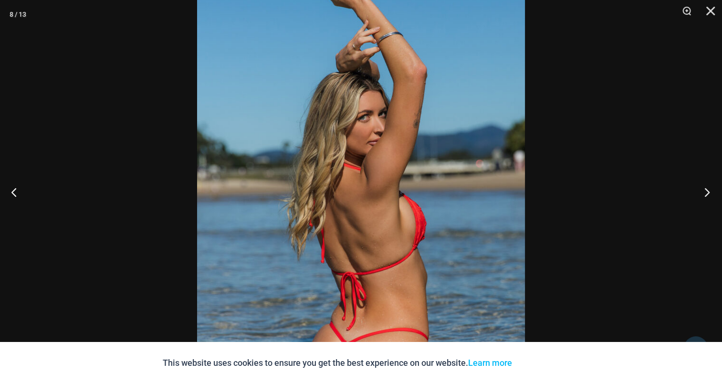
click at [713, 179] on button "Next" at bounding box center [704, 192] width 36 height 48
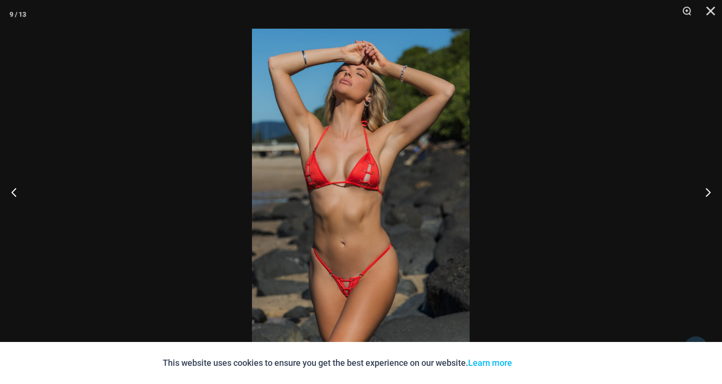
click at [345, 192] on img at bounding box center [361, 192] width 218 height 326
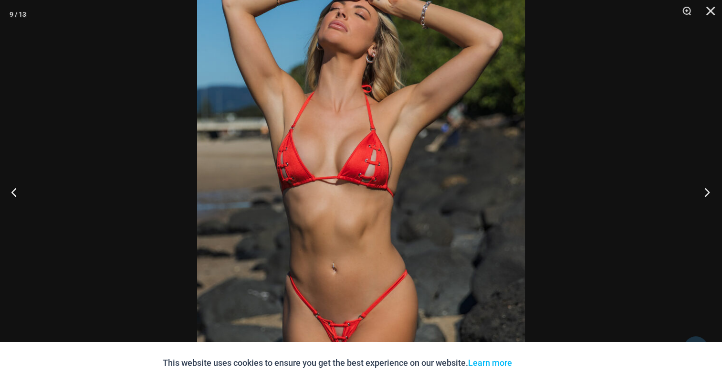
click at [705, 186] on button "Next" at bounding box center [704, 192] width 36 height 48
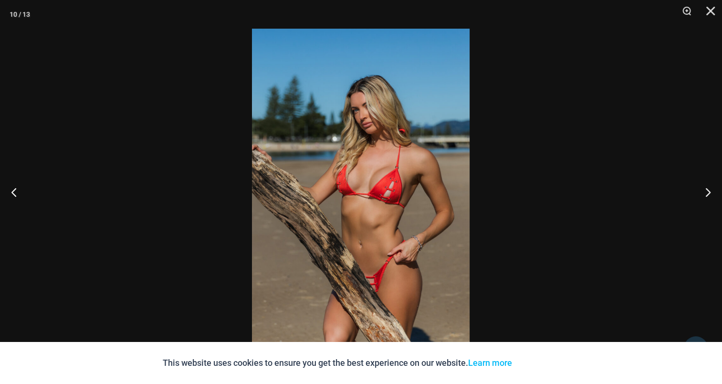
click at [368, 165] on img at bounding box center [361, 192] width 218 height 326
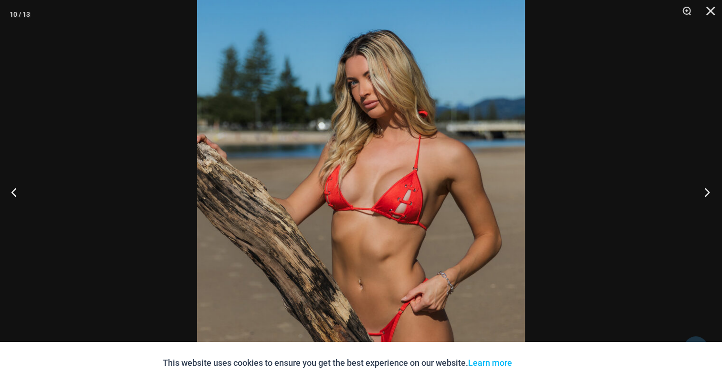
click at [700, 188] on button "Next" at bounding box center [704, 192] width 36 height 48
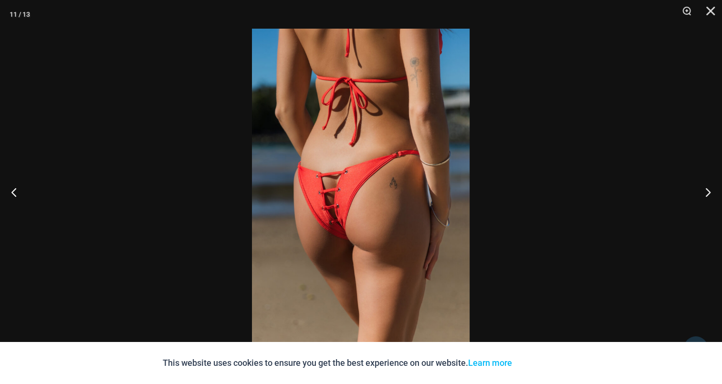
click at [411, 174] on img at bounding box center [361, 192] width 218 height 326
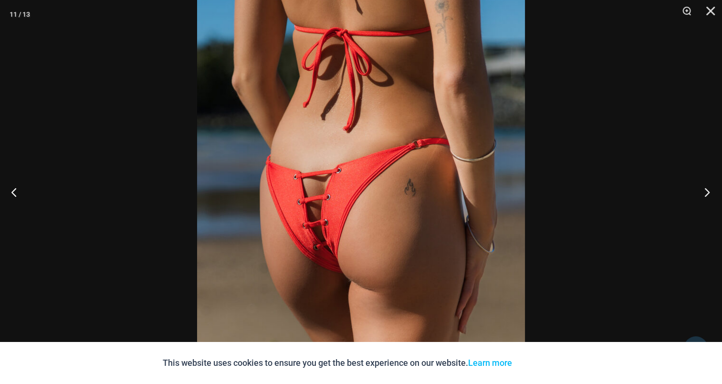
click at [707, 193] on button "Next" at bounding box center [704, 192] width 36 height 48
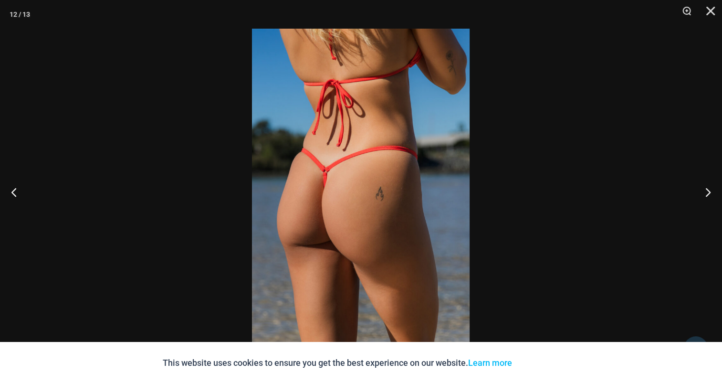
click at [347, 157] on img at bounding box center [361, 192] width 218 height 326
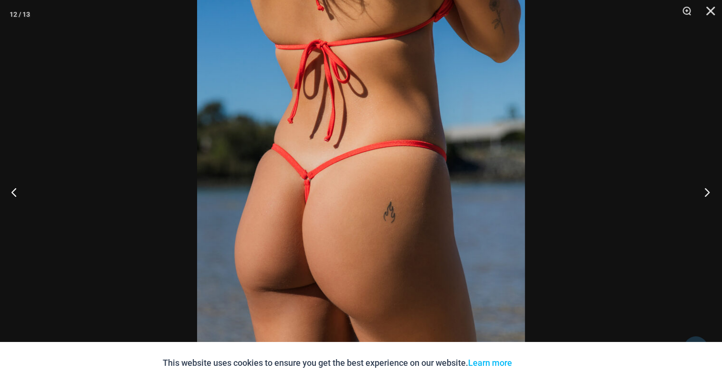
click at [703, 185] on button "Next" at bounding box center [704, 192] width 36 height 48
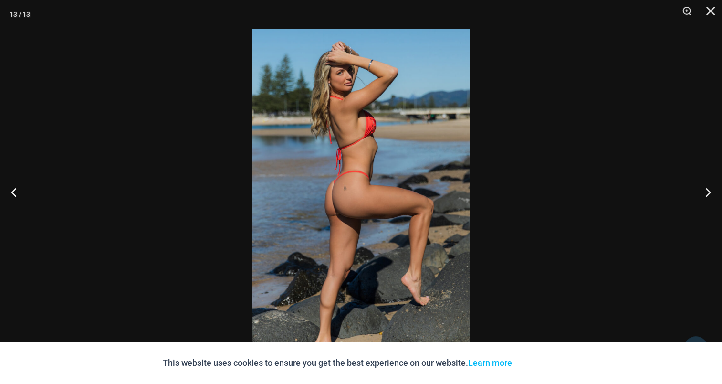
click at [376, 164] on img at bounding box center [361, 192] width 218 height 326
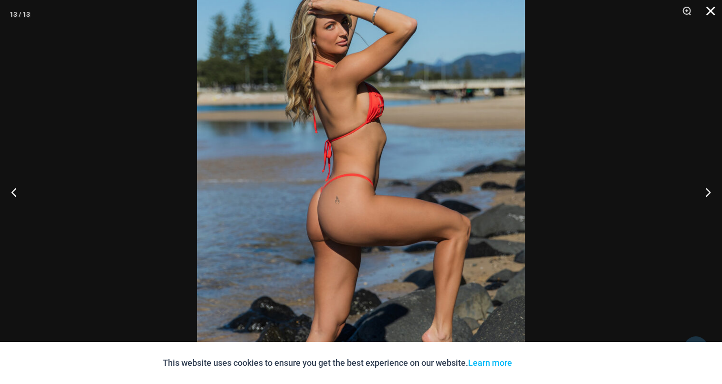
click at [714, 11] on button "Close" at bounding box center [707, 14] width 24 height 29
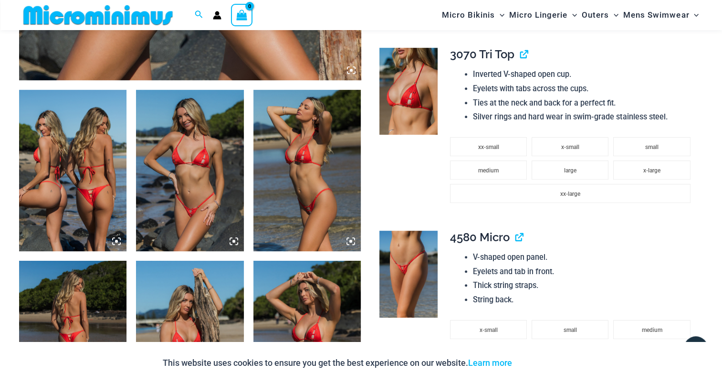
scroll to position [472, 0]
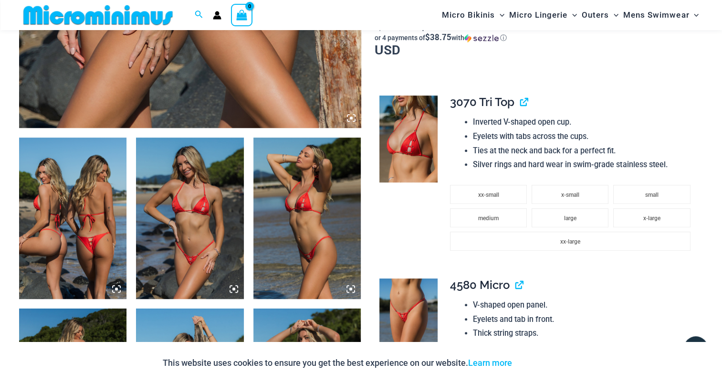
click at [416, 119] on img at bounding box center [408, 138] width 58 height 87
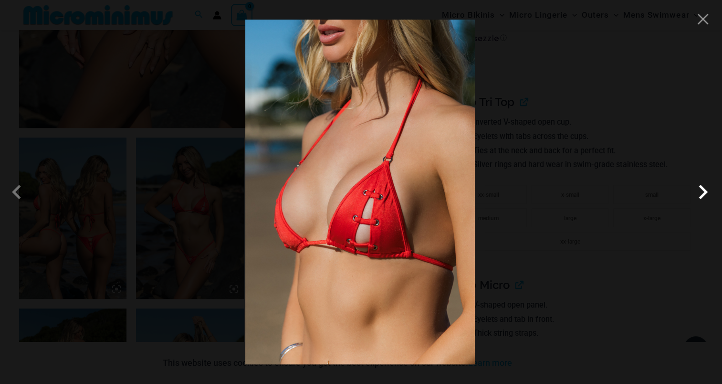
click at [699, 194] on span at bounding box center [702, 191] width 29 height 29
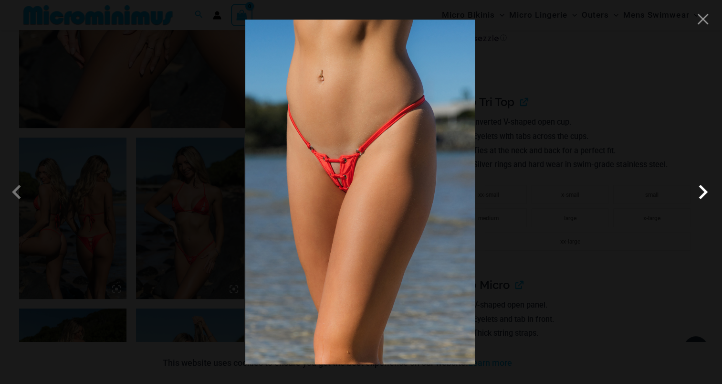
click at [698, 198] on span at bounding box center [702, 191] width 29 height 29
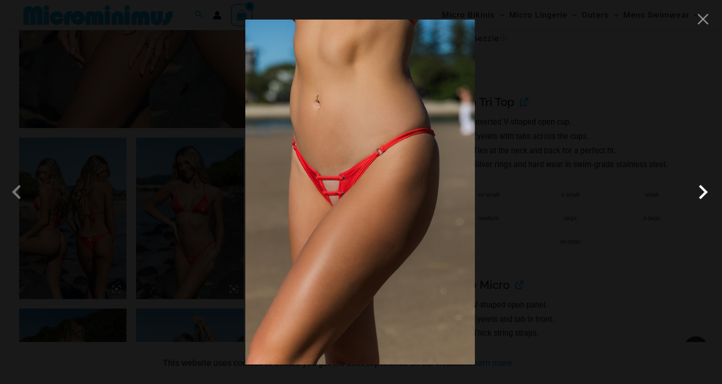
click at [700, 193] on span at bounding box center [702, 191] width 29 height 29
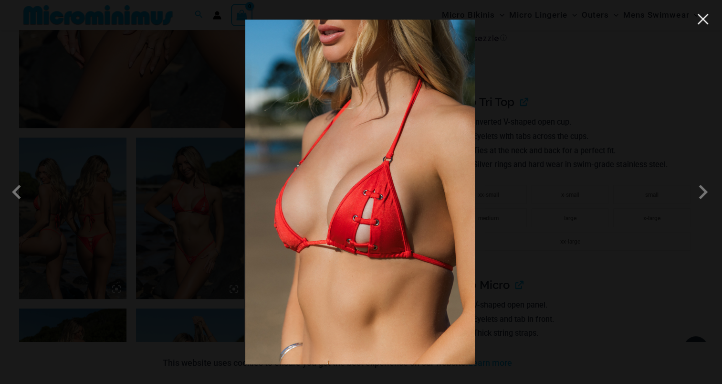
click at [706, 24] on button "Close" at bounding box center [702, 19] width 14 height 14
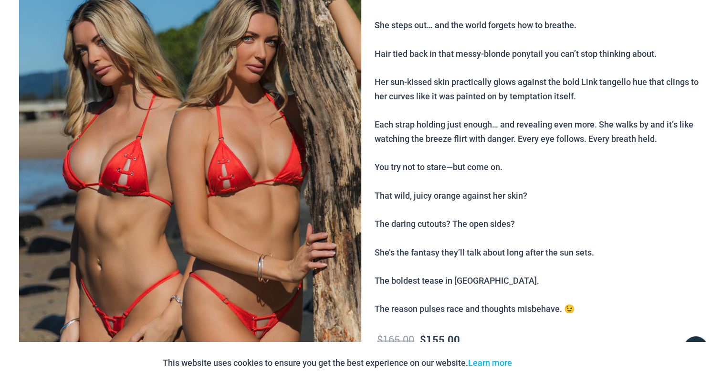
scroll to position [0, 0]
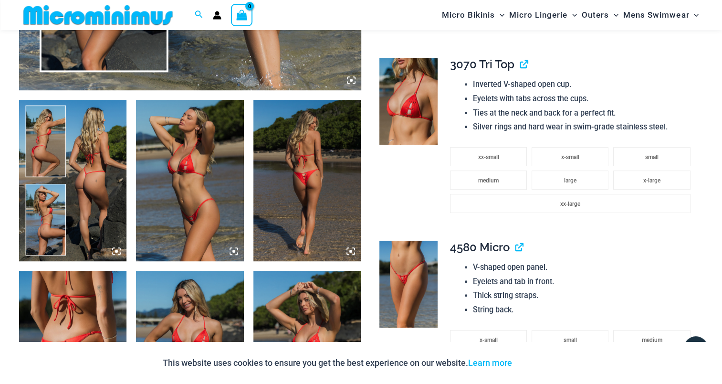
scroll to position [516, 0]
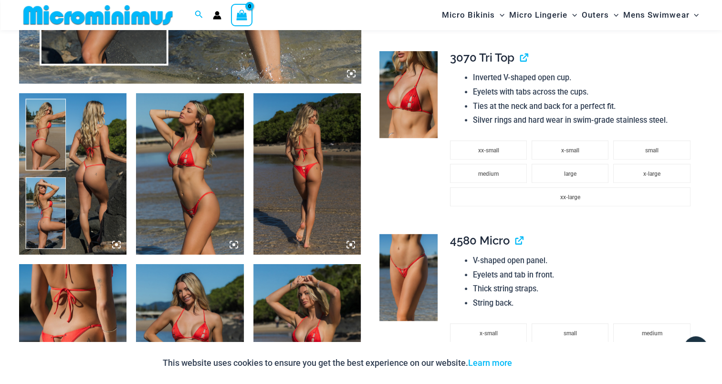
click at [68, 149] on img at bounding box center [72, 173] width 107 height 161
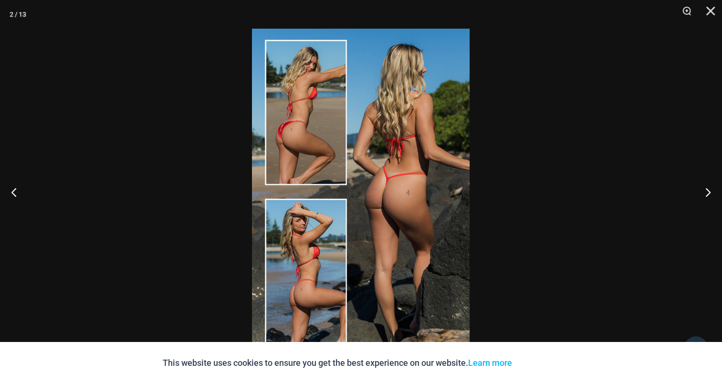
click at [345, 167] on img at bounding box center [361, 192] width 218 height 326
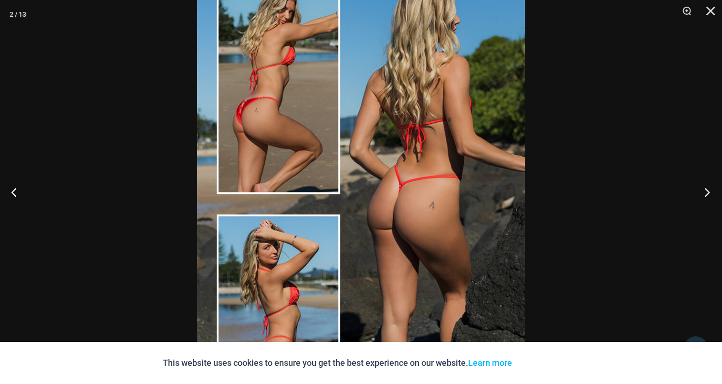
click at [700, 184] on button "Next" at bounding box center [704, 192] width 36 height 48
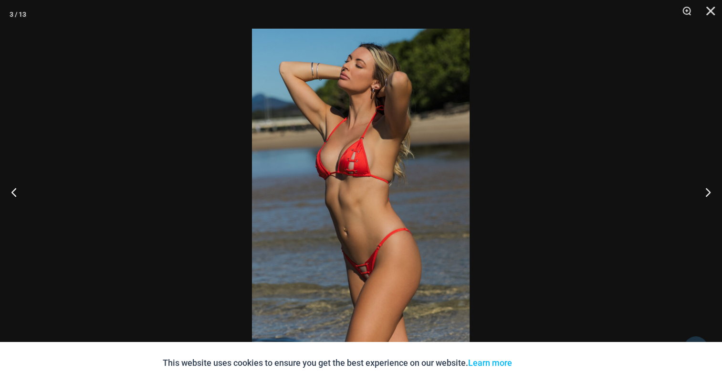
click at [371, 135] on img at bounding box center [361, 192] width 218 height 326
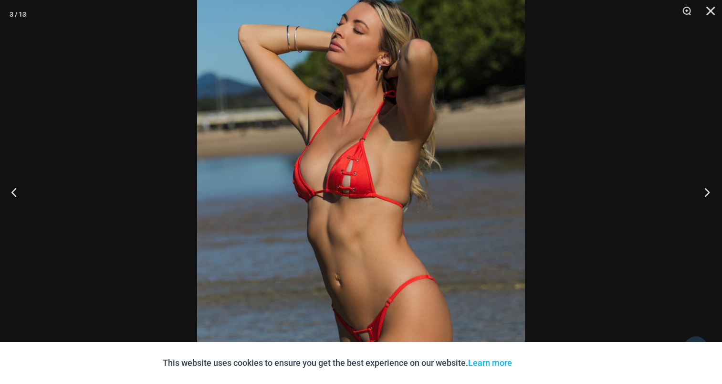
click at [705, 191] on button "Next" at bounding box center [704, 192] width 36 height 48
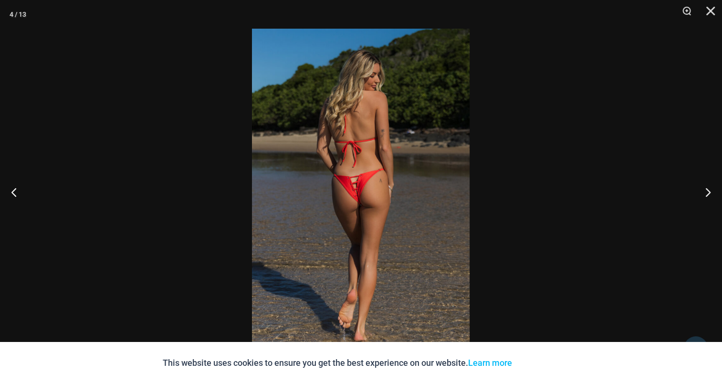
click at [369, 166] on img at bounding box center [361, 192] width 218 height 326
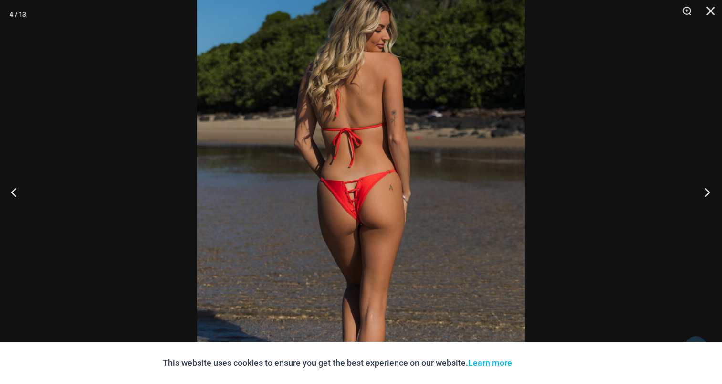
click at [712, 196] on button "Next" at bounding box center [704, 192] width 36 height 48
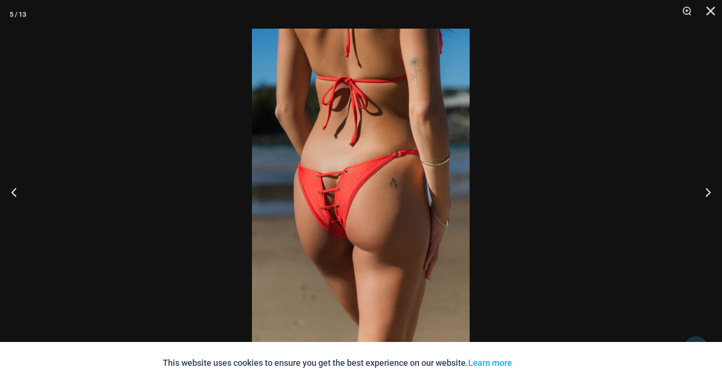
click at [362, 160] on img at bounding box center [361, 192] width 218 height 326
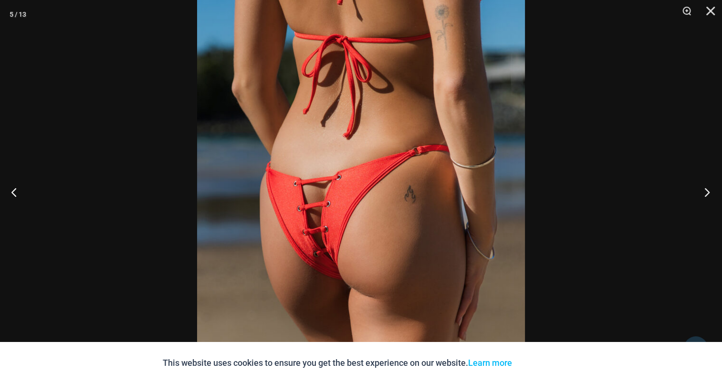
click at [707, 190] on button "Next" at bounding box center [704, 192] width 36 height 48
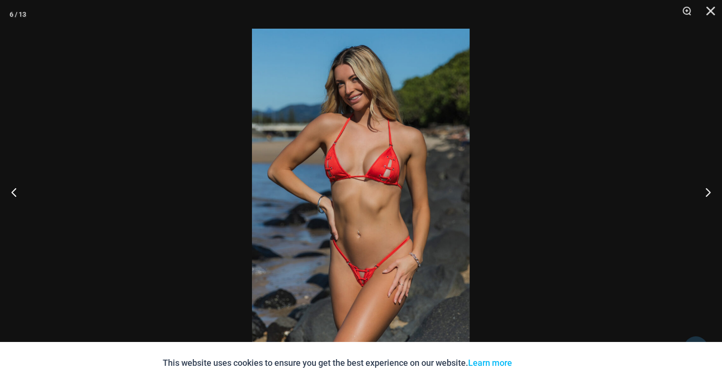
click at [382, 158] on img at bounding box center [361, 192] width 218 height 326
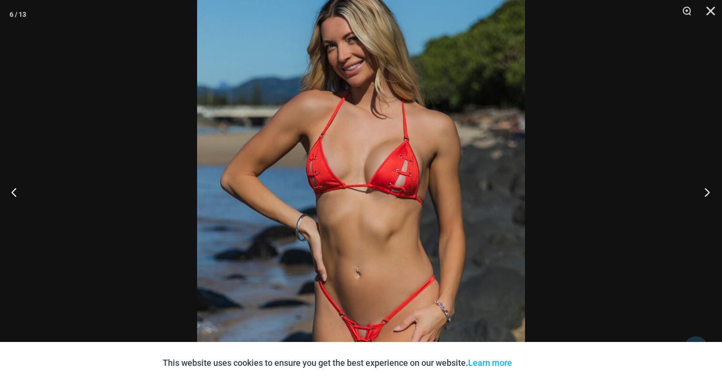
click at [704, 193] on button "Next" at bounding box center [704, 192] width 36 height 48
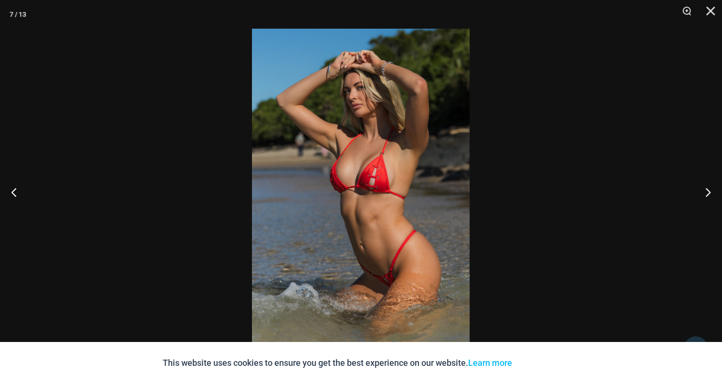
click at [356, 163] on img at bounding box center [361, 192] width 218 height 326
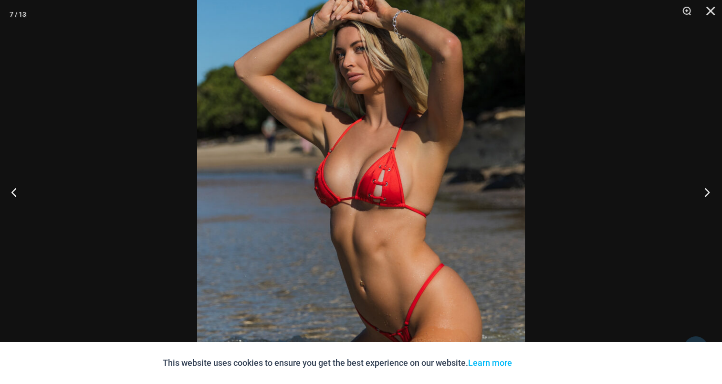
click at [704, 192] on button "Next" at bounding box center [704, 192] width 36 height 48
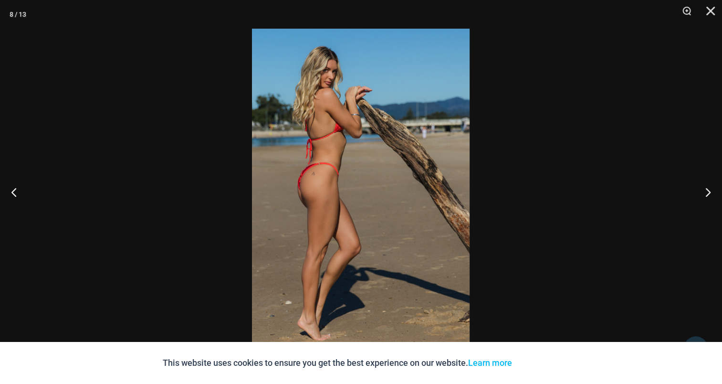
click at [372, 165] on img at bounding box center [361, 192] width 218 height 326
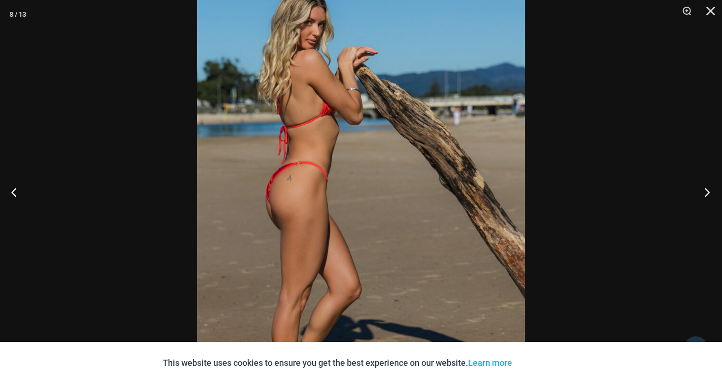
click at [705, 188] on button "Next" at bounding box center [704, 192] width 36 height 48
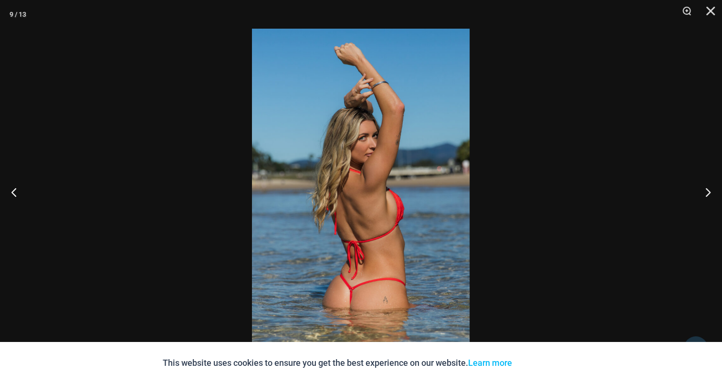
click at [330, 174] on img at bounding box center [361, 192] width 218 height 326
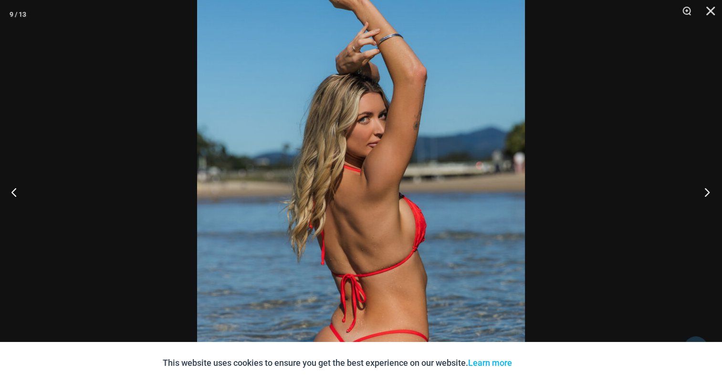
click at [705, 197] on button "Next" at bounding box center [704, 192] width 36 height 48
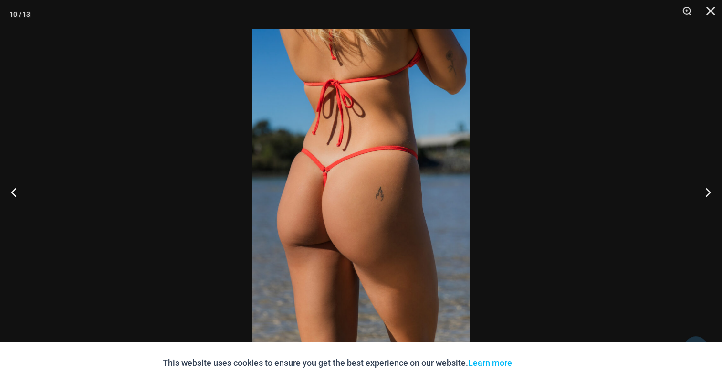
click at [376, 163] on img at bounding box center [361, 192] width 218 height 326
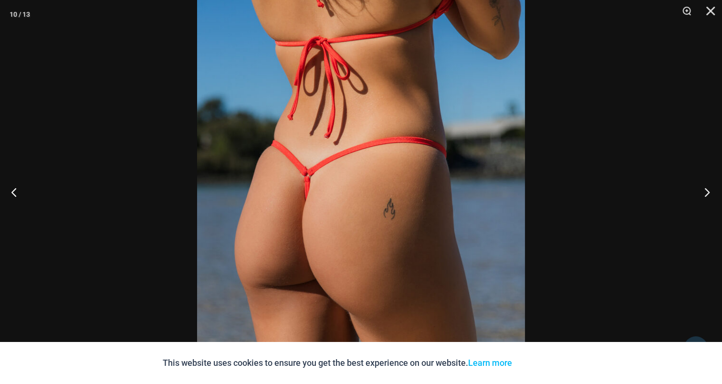
click at [701, 191] on button "Next" at bounding box center [704, 192] width 36 height 48
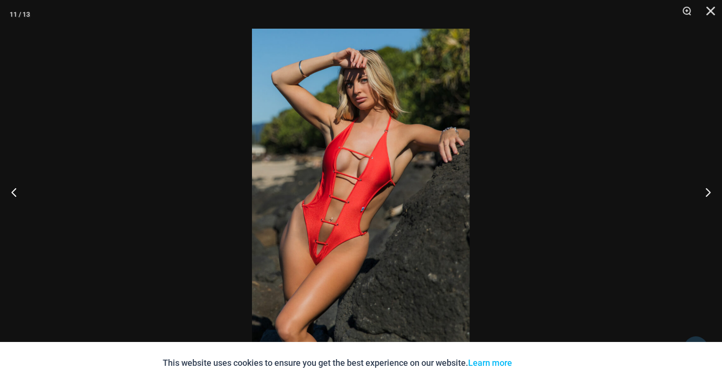
click at [367, 153] on img at bounding box center [361, 192] width 218 height 326
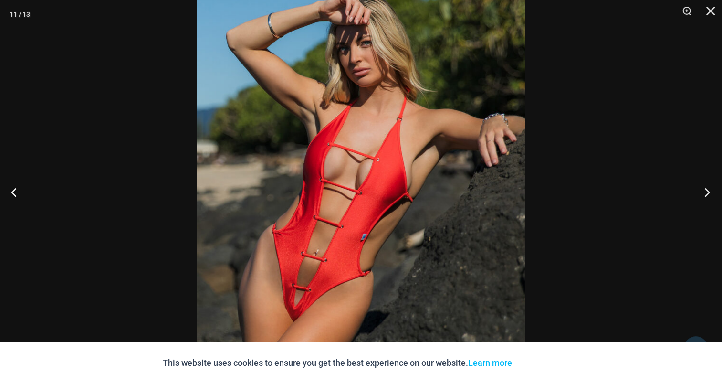
click at [714, 195] on button "Next" at bounding box center [704, 192] width 36 height 48
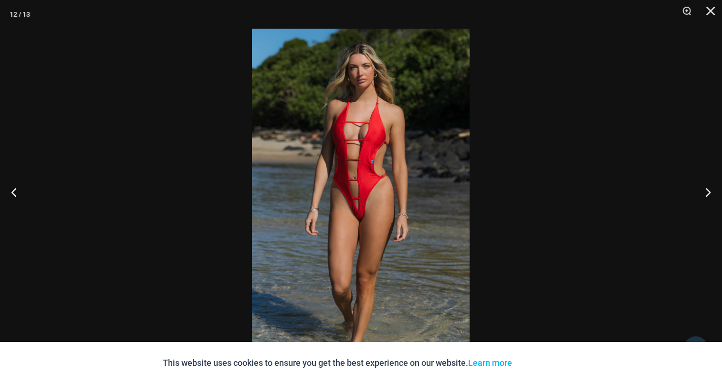
click at [338, 166] on img at bounding box center [361, 192] width 218 height 326
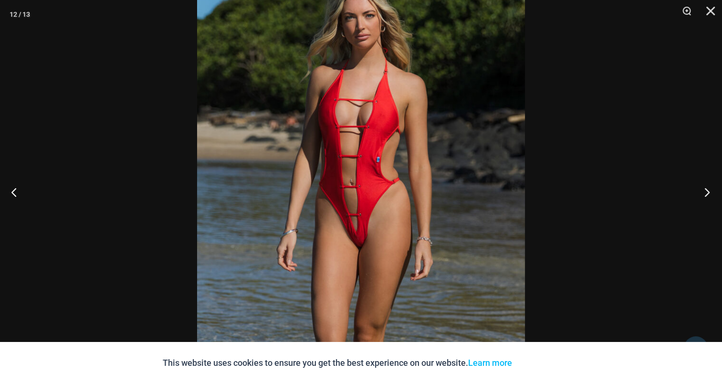
click at [706, 191] on button "Next" at bounding box center [704, 192] width 36 height 48
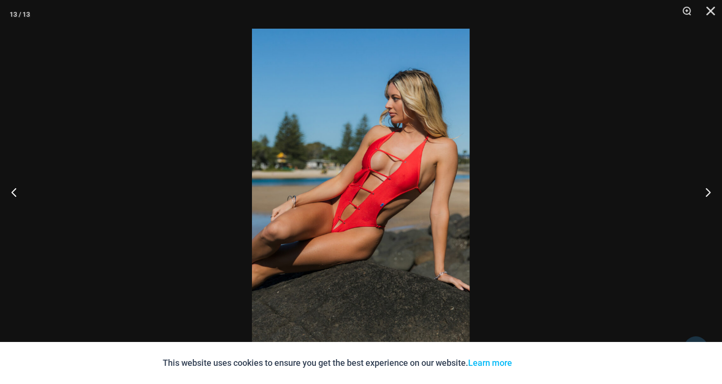
click at [389, 166] on img at bounding box center [361, 192] width 218 height 326
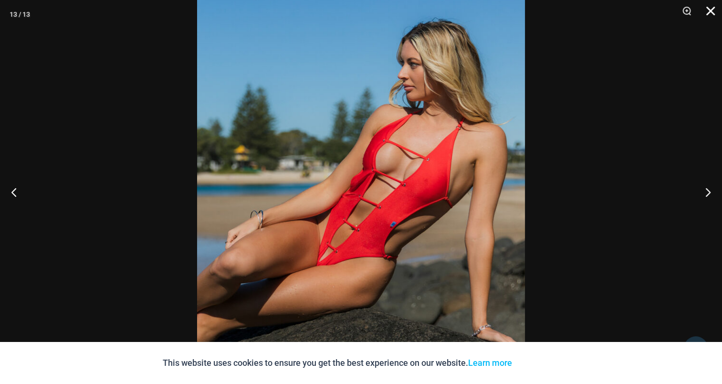
click at [710, 11] on button "Close" at bounding box center [707, 14] width 24 height 29
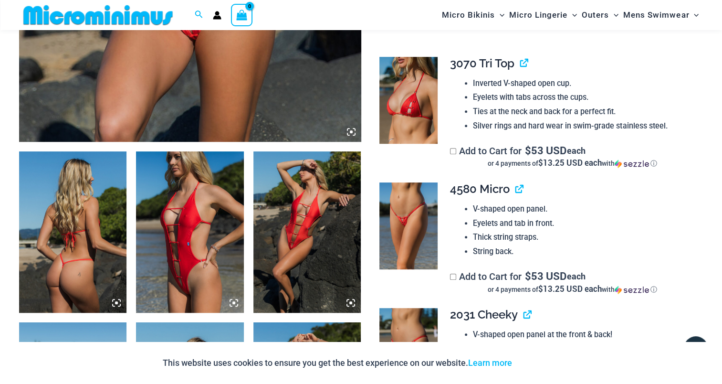
scroll to position [468, 0]
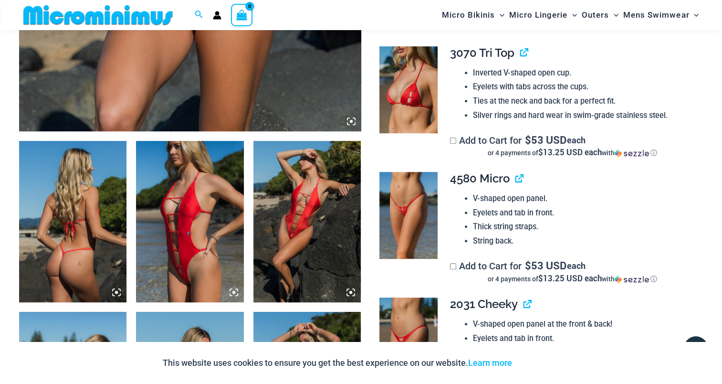
click at [99, 217] on img at bounding box center [72, 221] width 107 height 161
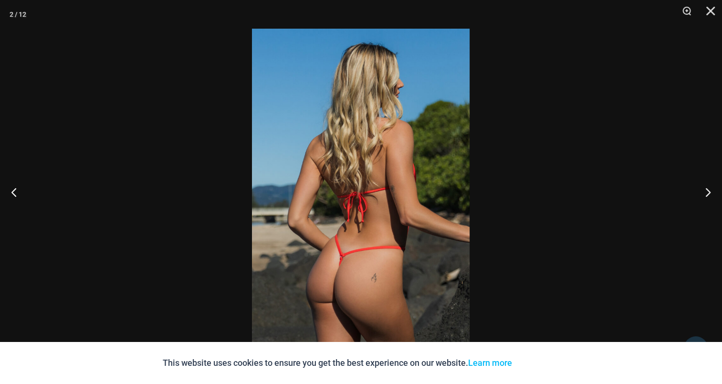
click at [382, 151] on img at bounding box center [361, 192] width 218 height 326
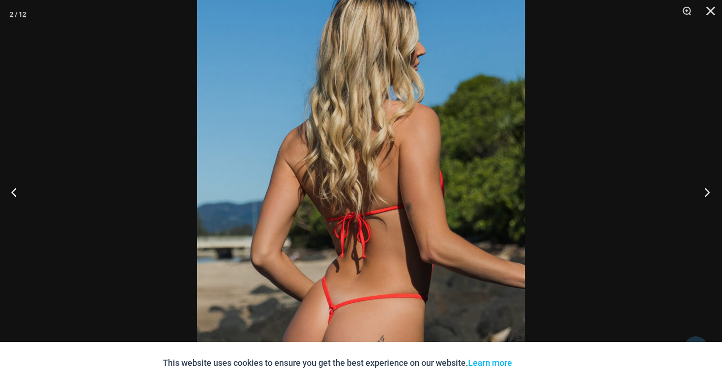
click at [708, 190] on button "Next" at bounding box center [704, 192] width 36 height 48
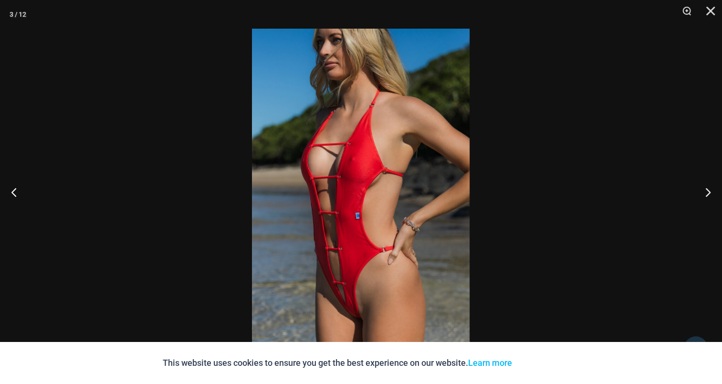
click at [388, 145] on img at bounding box center [361, 192] width 218 height 326
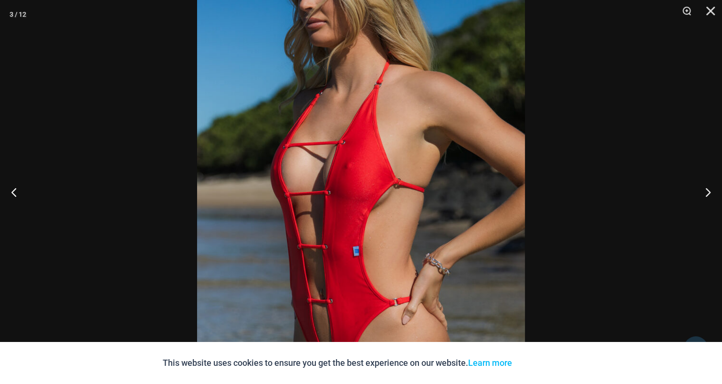
click at [680, 191] on div at bounding box center [361, 192] width 722 height 384
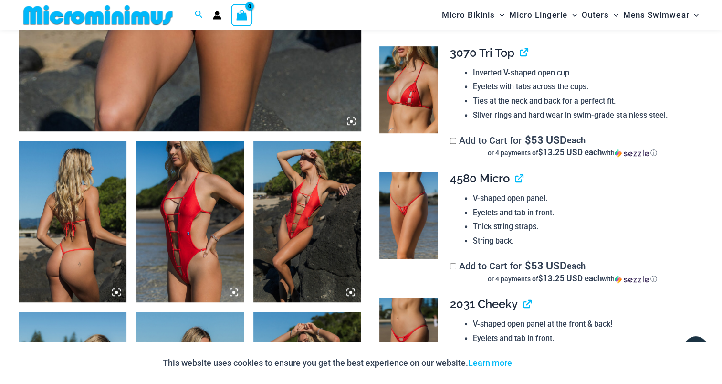
click at [319, 208] on img at bounding box center [306, 221] width 107 height 161
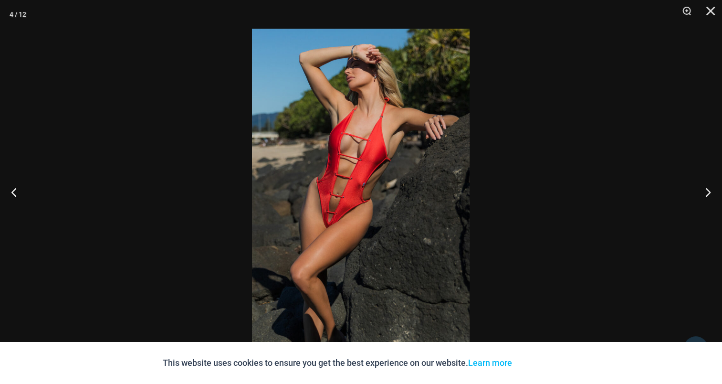
click at [334, 188] on img at bounding box center [361, 192] width 218 height 326
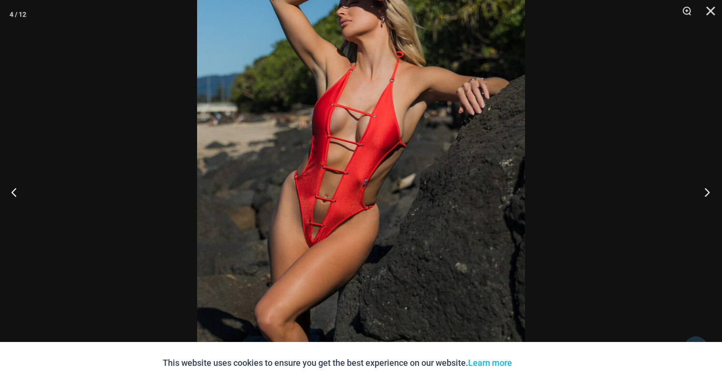
click at [717, 195] on button "Next" at bounding box center [704, 192] width 36 height 48
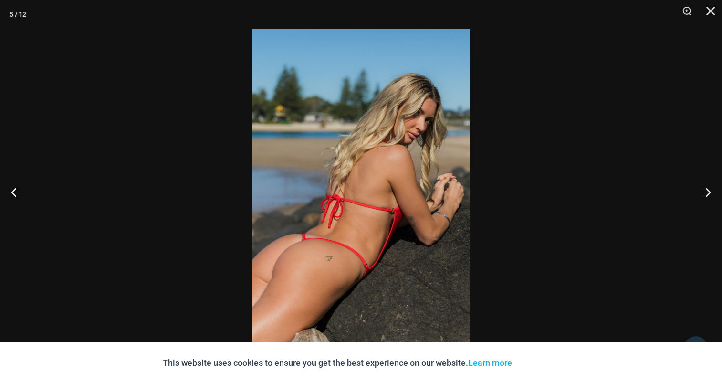
click at [370, 164] on img at bounding box center [361, 192] width 218 height 326
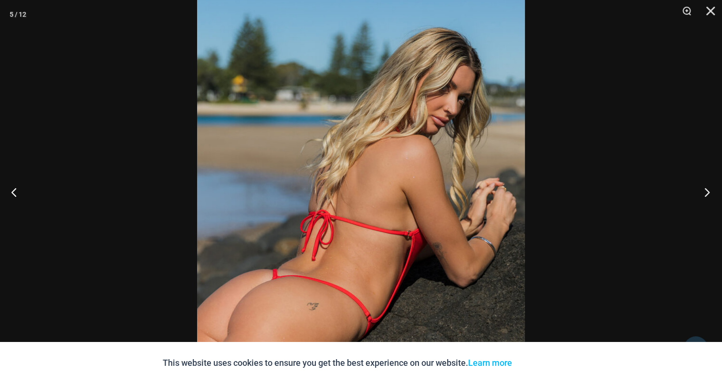
click at [700, 190] on button "Next" at bounding box center [704, 192] width 36 height 48
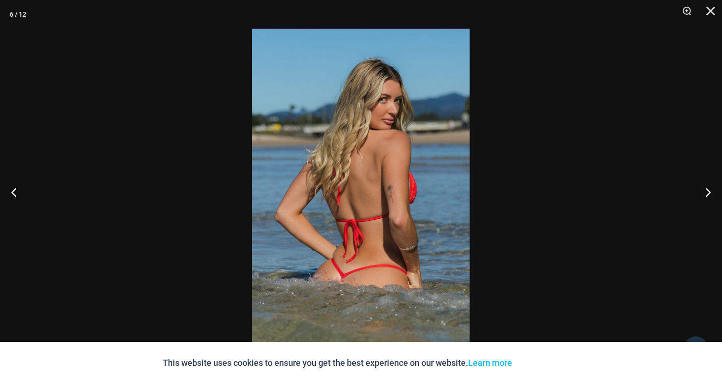
click at [380, 194] on img at bounding box center [361, 192] width 218 height 326
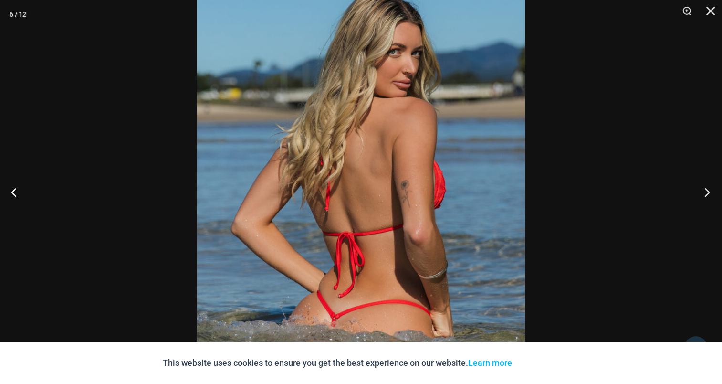
click at [712, 193] on button "Next" at bounding box center [704, 192] width 36 height 48
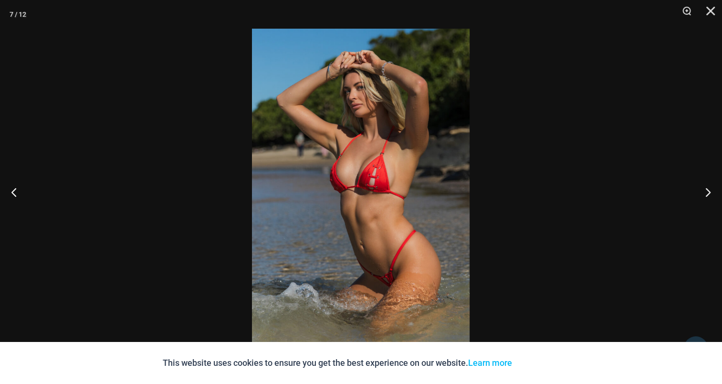
click at [385, 174] on img at bounding box center [361, 192] width 218 height 326
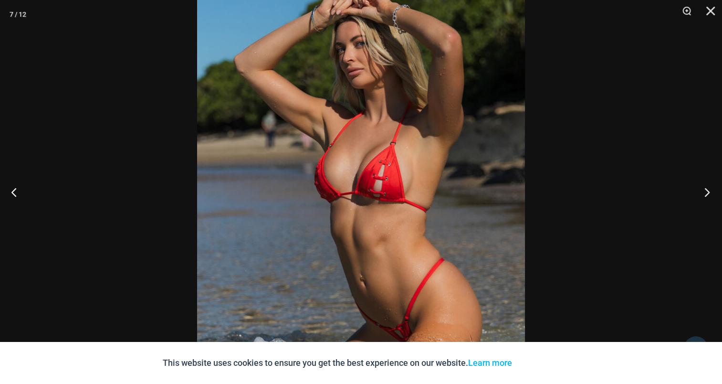
click at [701, 191] on button "Next" at bounding box center [704, 192] width 36 height 48
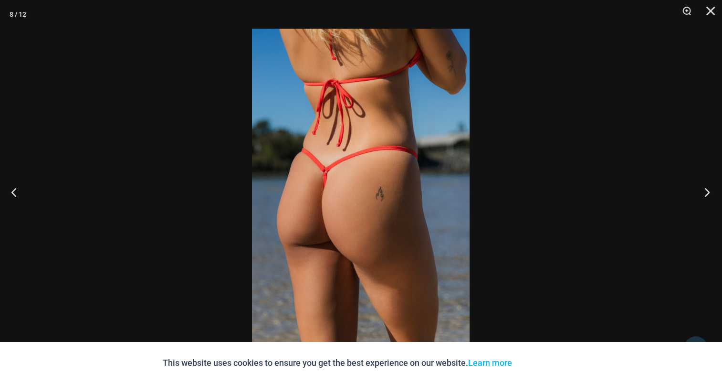
click at [699, 189] on button "Next" at bounding box center [704, 192] width 36 height 48
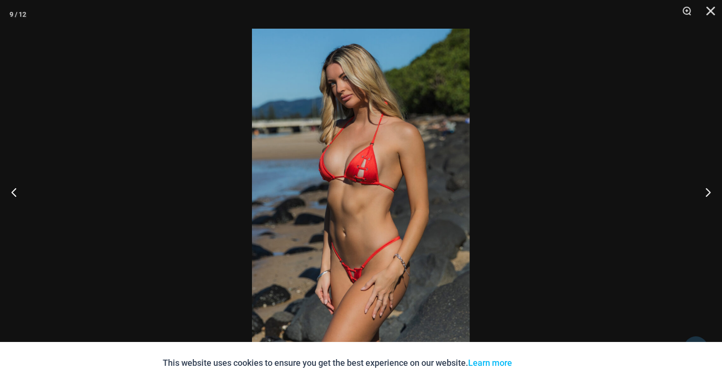
click at [395, 173] on img at bounding box center [361, 192] width 218 height 326
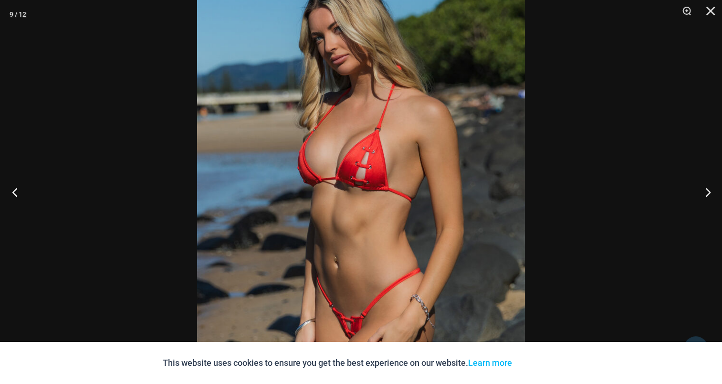
click at [12, 189] on button "Previous" at bounding box center [18, 192] width 36 height 48
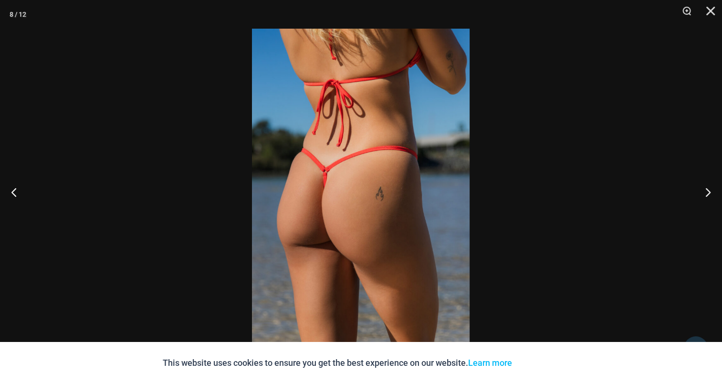
click at [373, 164] on img at bounding box center [361, 192] width 218 height 326
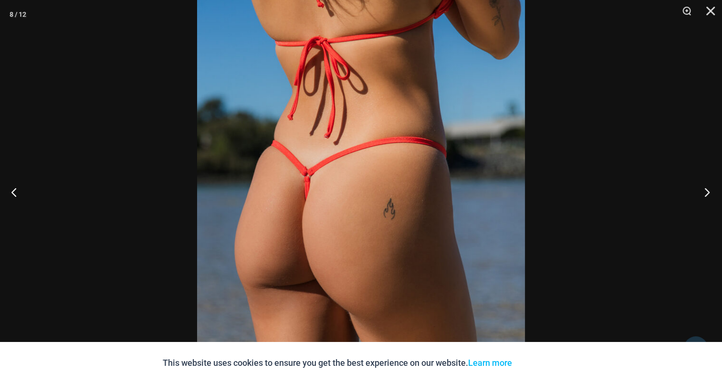
click at [705, 189] on button "Next" at bounding box center [704, 192] width 36 height 48
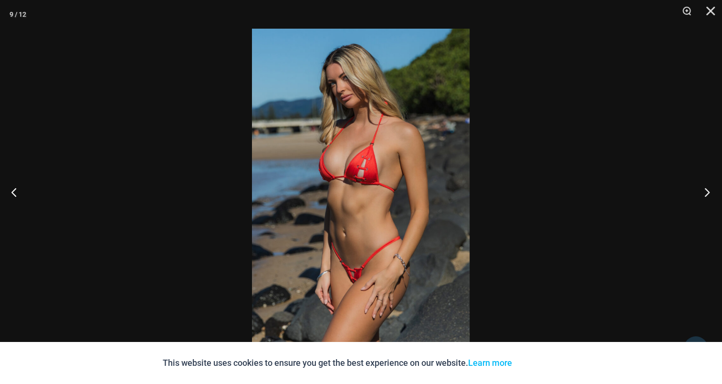
click at [705, 189] on button "Next" at bounding box center [704, 192] width 36 height 48
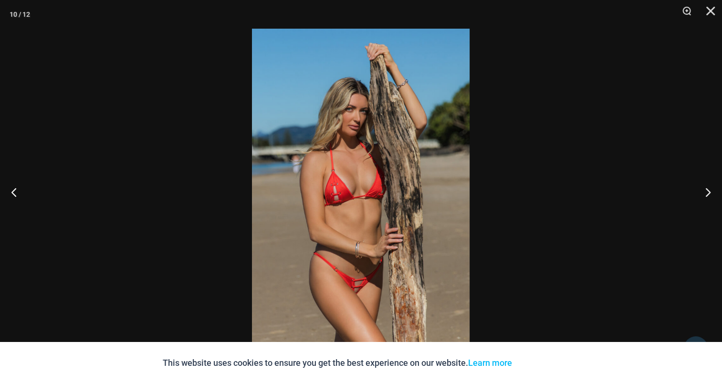
click at [354, 185] on img at bounding box center [361, 192] width 218 height 326
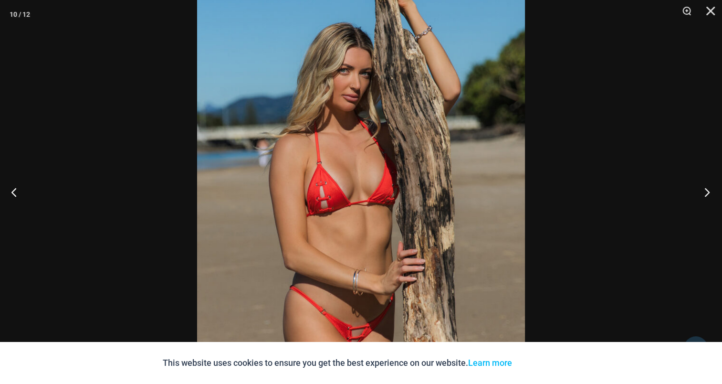
click at [700, 189] on button "Next" at bounding box center [704, 192] width 36 height 48
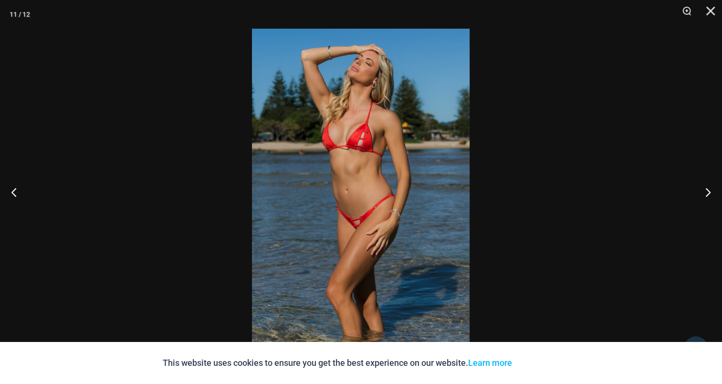
click at [369, 140] on img at bounding box center [361, 192] width 218 height 326
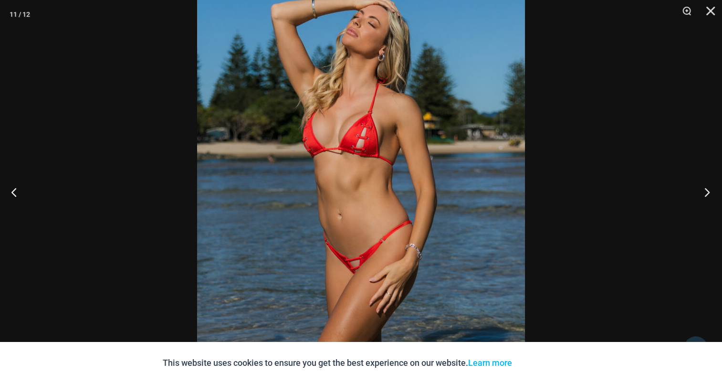
click at [708, 194] on button "Next" at bounding box center [704, 192] width 36 height 48
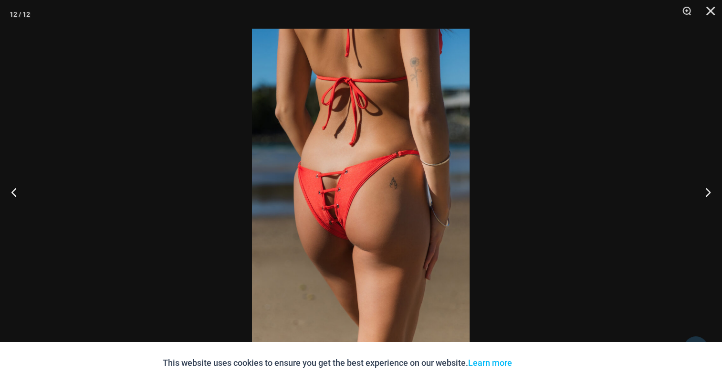
click at [384, 160] on img at bounding box center [361, 192] width 218 height 326
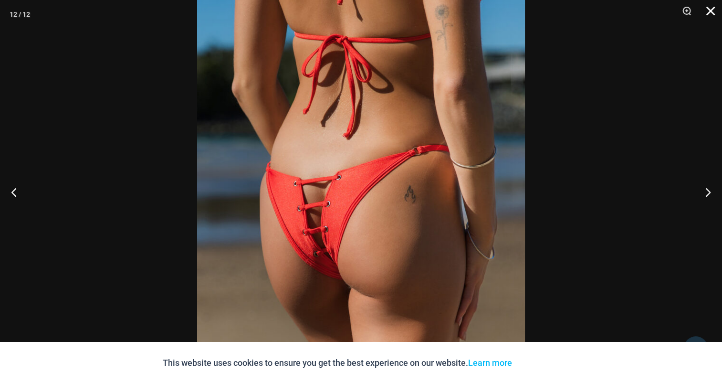
click at [710, 7] on button "Close" at bounding box center [707, 14] width 24 height 29
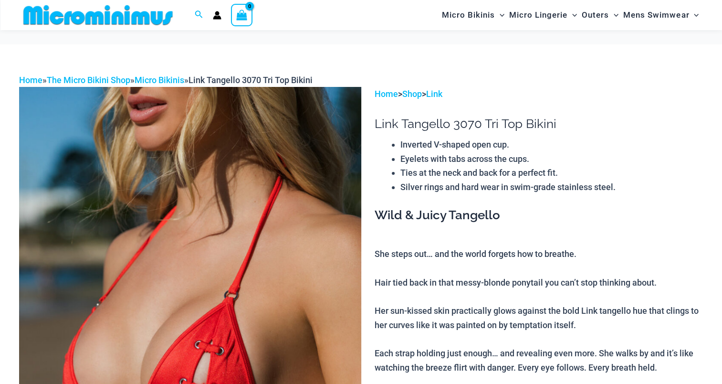
click at [246, 171] on img at bounding box center [190, 343] width 342 height 513
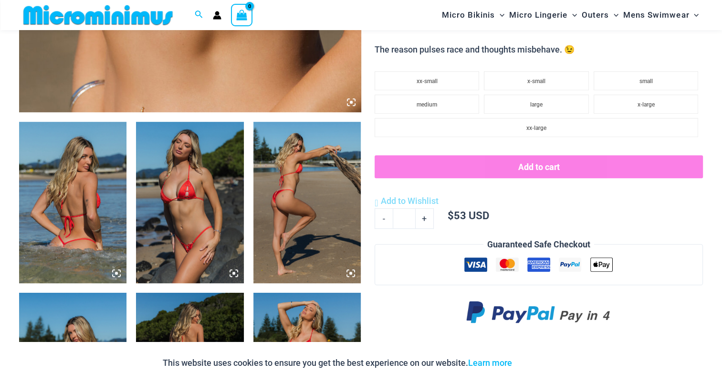
scroll to position [517, 0]
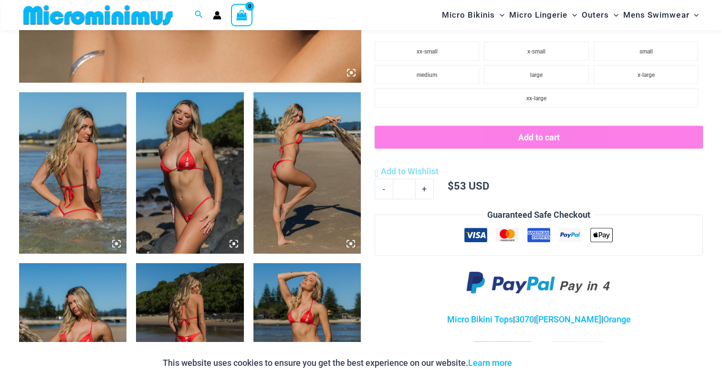
click at [71, 163] on img at bounding box center [72, 172] width 107 height 161
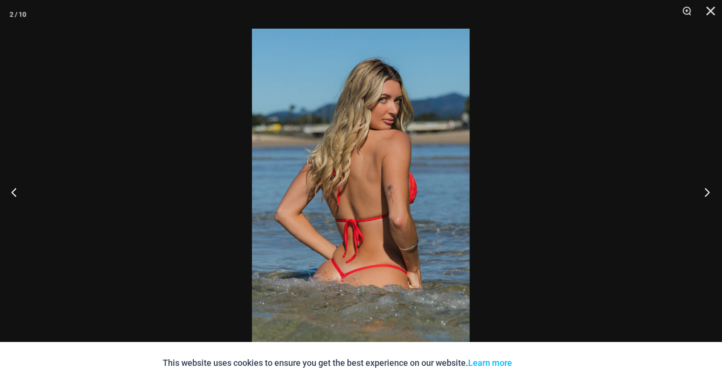
click at [708, 189] on button "Next" at bounding box center [704, 192] width 36 height 48
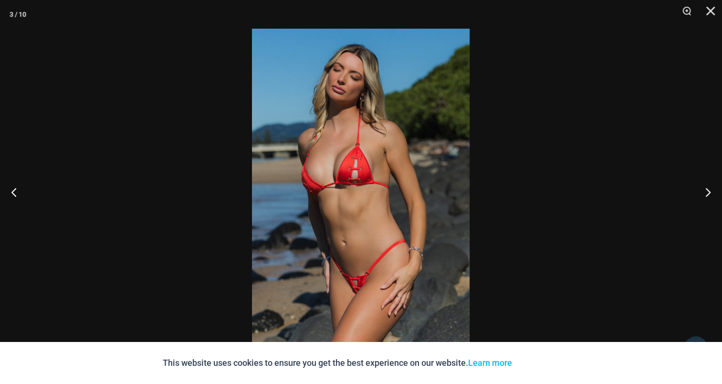
click at [387, 181] on img at bounding box center [361, 192] width 218 height 326
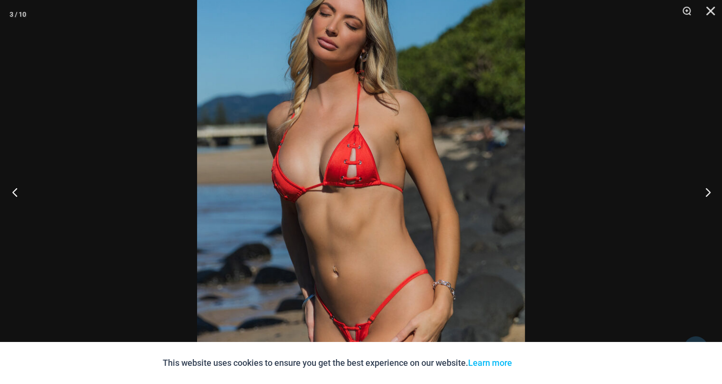
click at [19, 189] on button "Previous" at bounding box center [18, 192] width 36 height 48
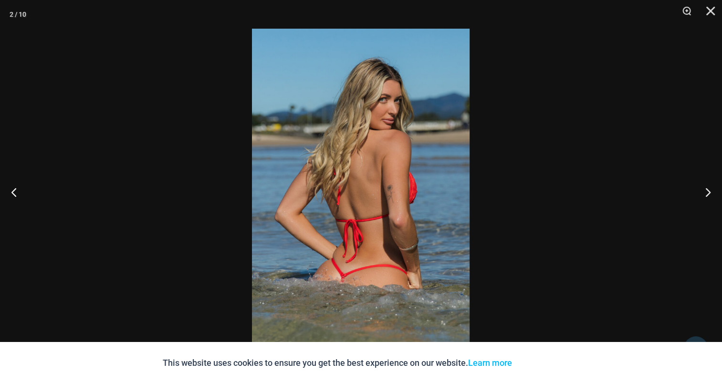
click at [341, 150] on img at bounding box center [361, 192] width 218 height 326
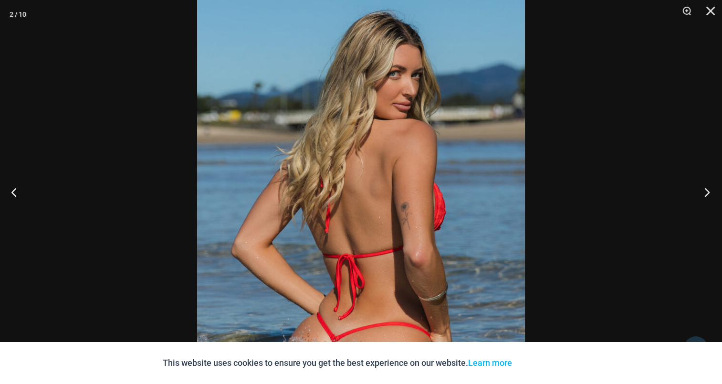
click at [708, 191] on button "Next" at bounding box center [704, 192] width 36 height 48
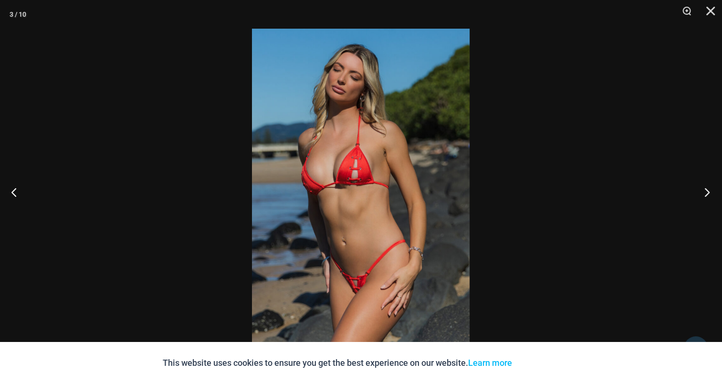
click at [708, 191] on button "Next" at bounding box center [704, 192] width 36 height 48
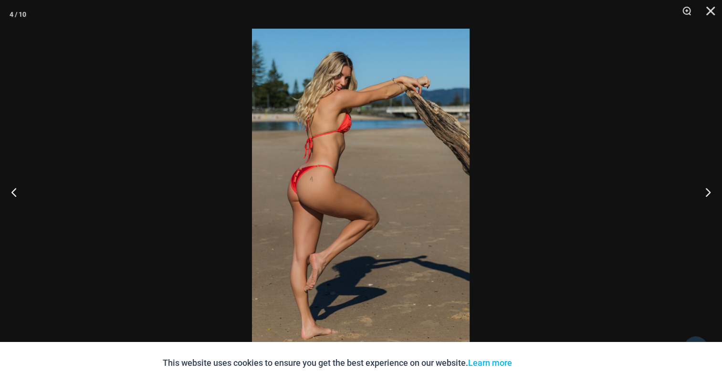
click at [366, 149] on img at bounding box center [361, 192] width 218 height 326
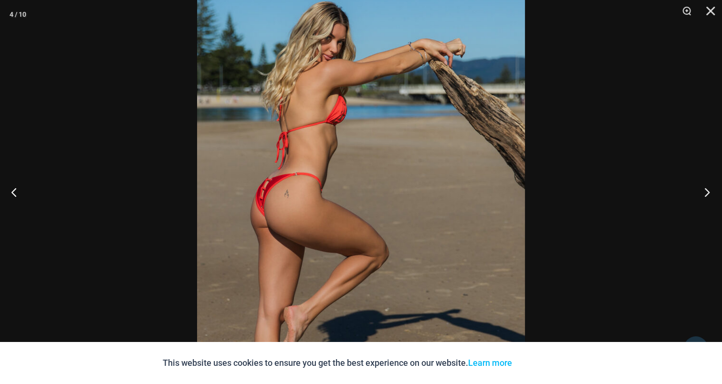
click at [708, 187] on button "Next" at bounding box center [704, 192] width 36 height 48
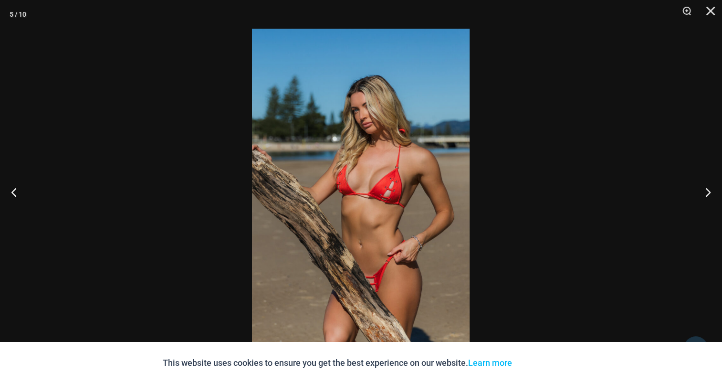
click at [367, 180] on img at bounding box center [361, 192] width 218 height 326
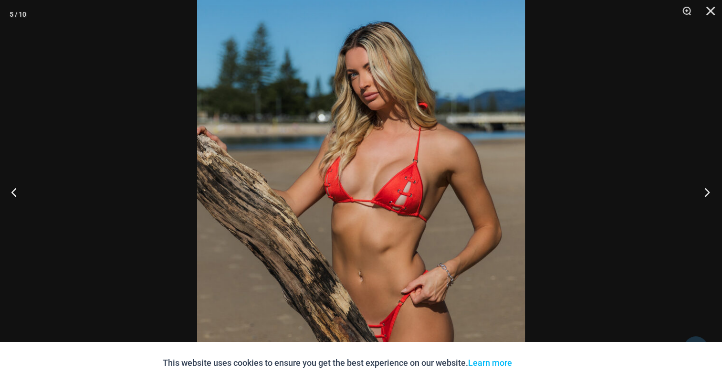
click at [701, 180] on button "Next" at bounding box center [704, 192] width 36 height 48
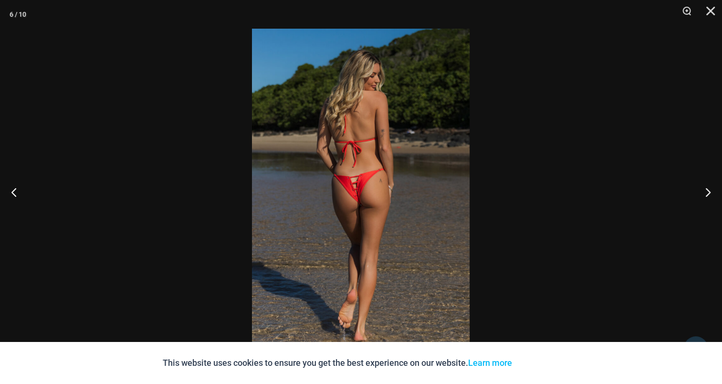
click at [369, 152] on img at bounding box center [361, 192] width 218 height 326
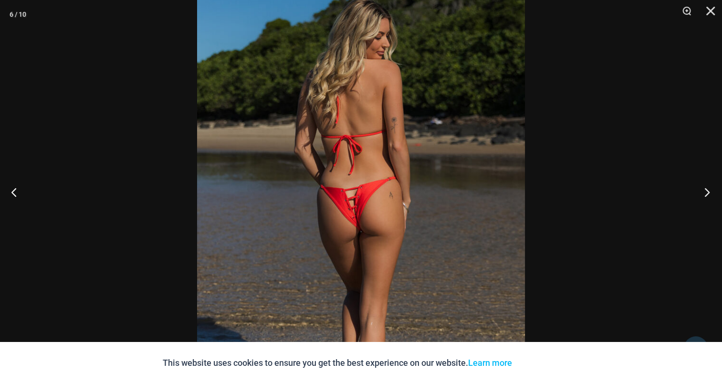
click at [716, 191] on button "Next" at bounding box center [704, 192] width 36 height 48
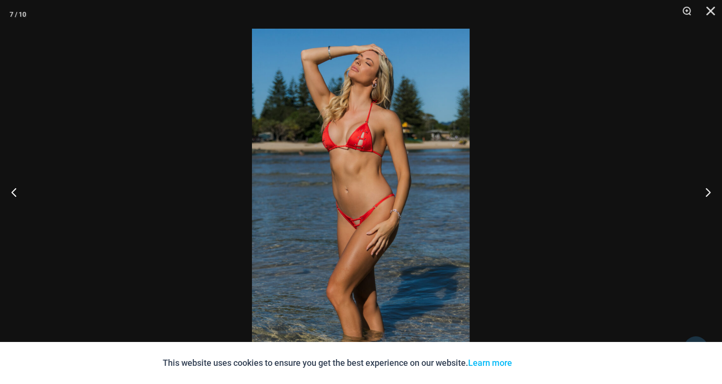
click at [353, 160] on img at bounding box center [361, 192] width 218 height 326
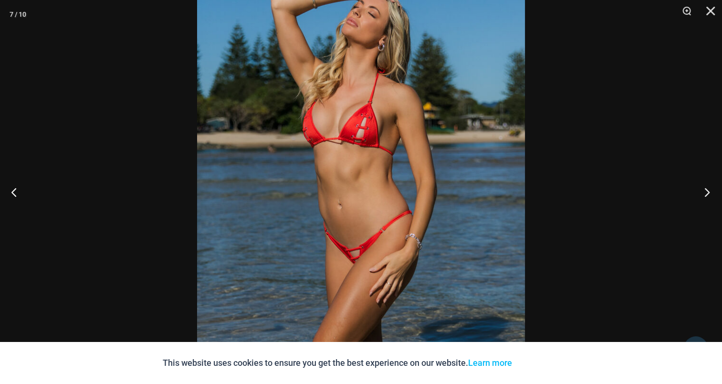
click at [709, 185] on button "Next" at bounding box center [704, 192] width 36 height 48
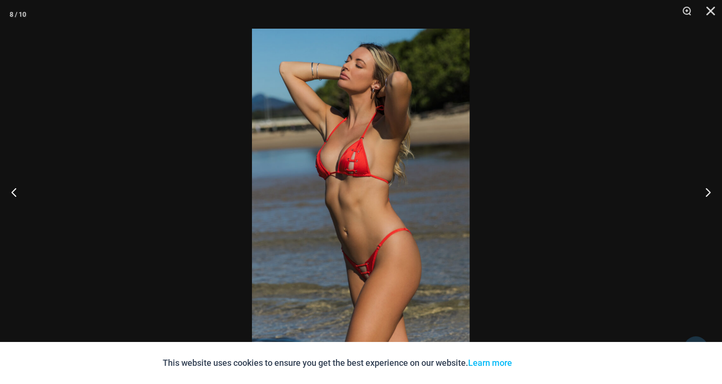
click at [370, 166] on img at bounding box center [361, 192] width 218 height 326
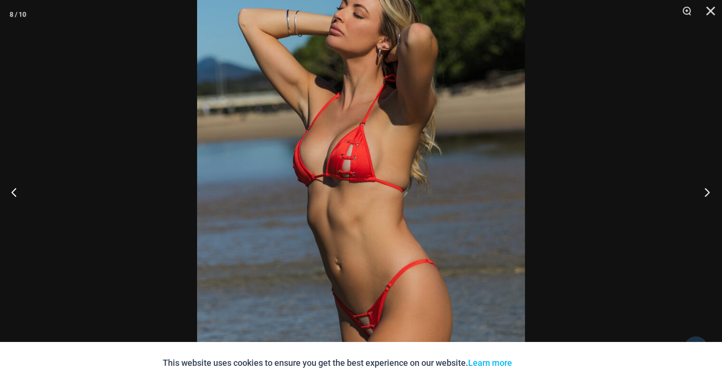
click at [705, 189] on button "Next" at bounding box center [704, 192] width 36 height 48
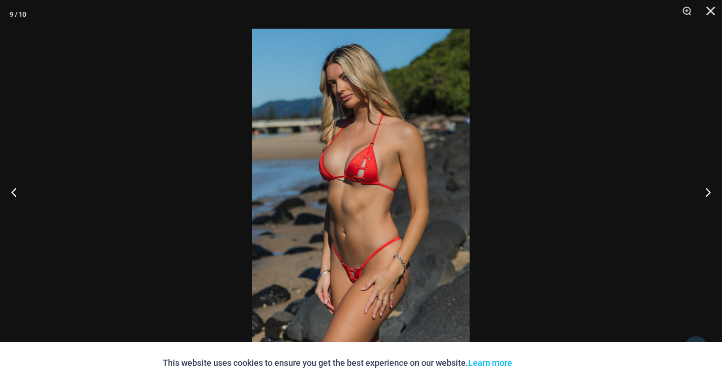
click at [367, 177] on img at bounding box center [361, 192] width 218 height 326
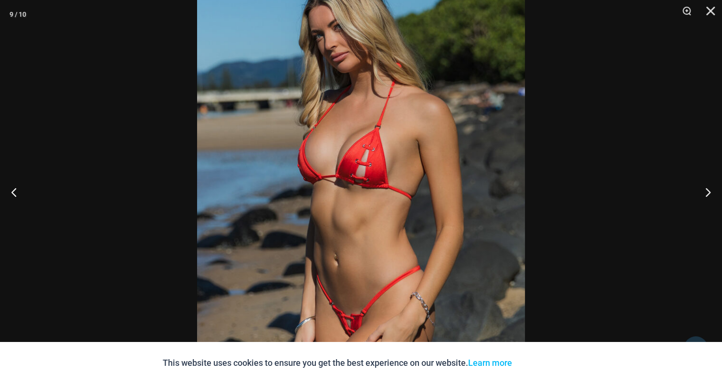
scroll to position [853, 0]
click at [708, 192] on button "Next" at bounding box center [704, 192] width 36 height 48
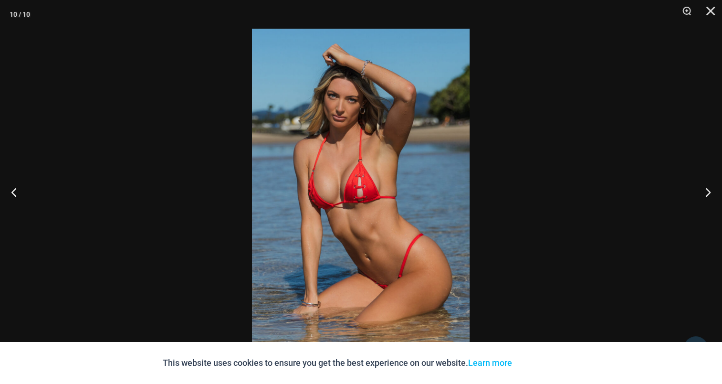
click at [383, 155] on img at bounding box center [361, 192] width 218 height 326
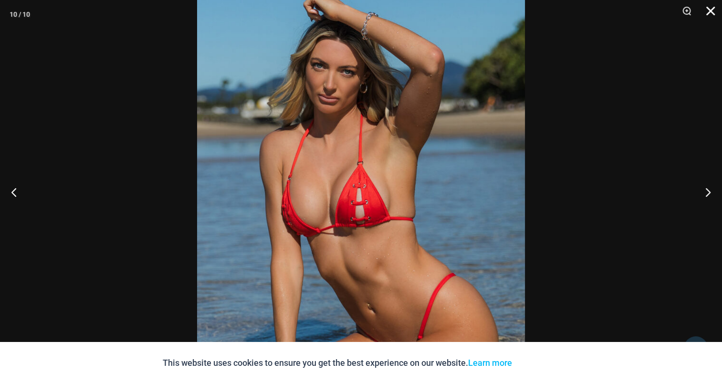
click at [710, 14] on button "Close" at bounding box center [707, 14] width 24 height 29
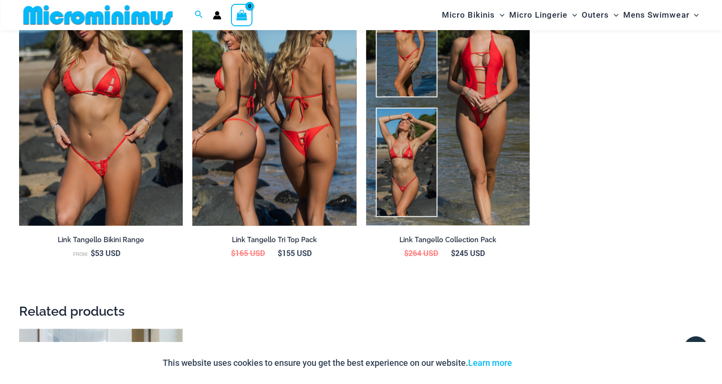
scroll to position [1139, 0]
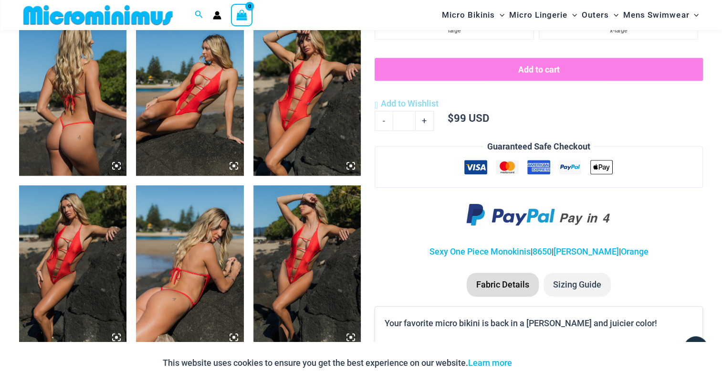
scroll to position [468, 0]
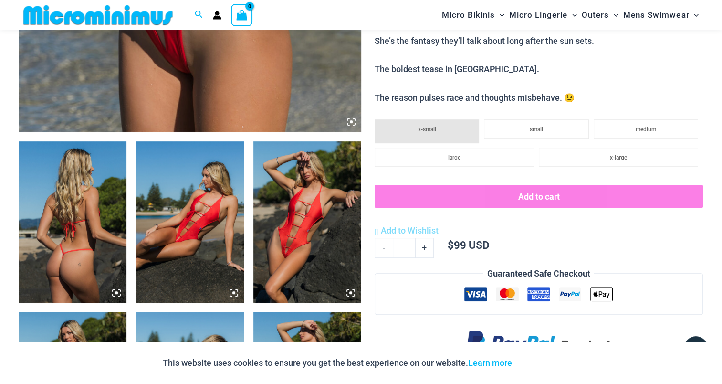
click at [80, 189] on img at bounding box center [72, 221] width 107 height 161
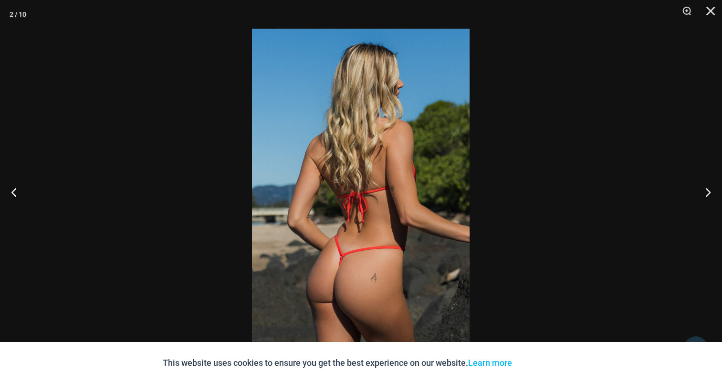
click at [338, 187] on img at bounding box center [361, 192] width 218 height 326
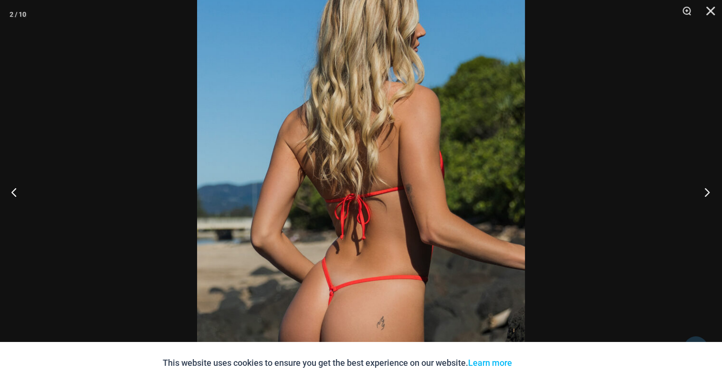
click at [687, 198] on button "Next" at bounding box center [704, 192] width 36 height 48
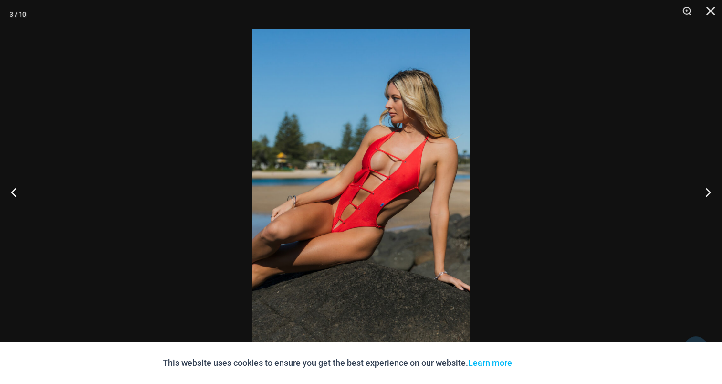
click at [379, 176] on img at bounding box center [361, 192] width 218 height 326
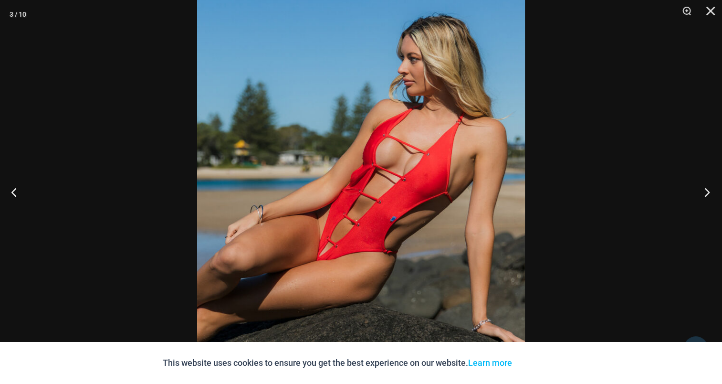
click at [704, 186] on button "Next" at bounding box center [704, 192] width 36 height 48
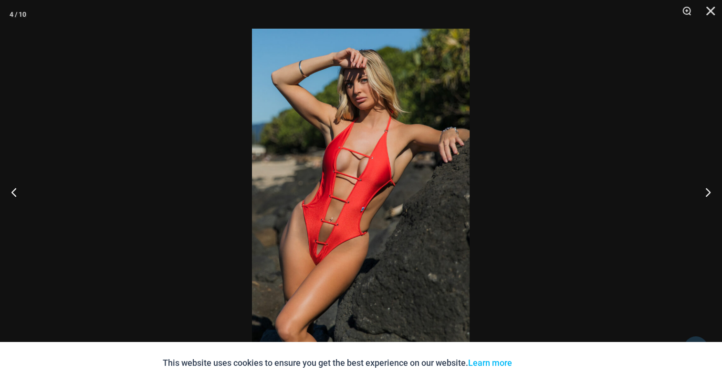
click at [335, 156] on img at bounding box center [361, 192] width 218 height 326
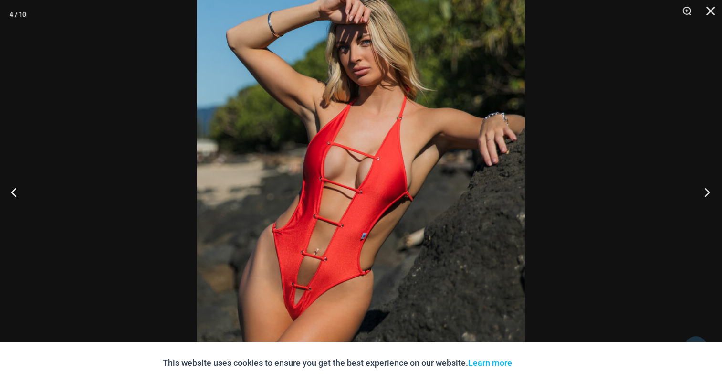
click at [699, 189] on button "Next" at bounding box center [704, 192] width 36 height 48
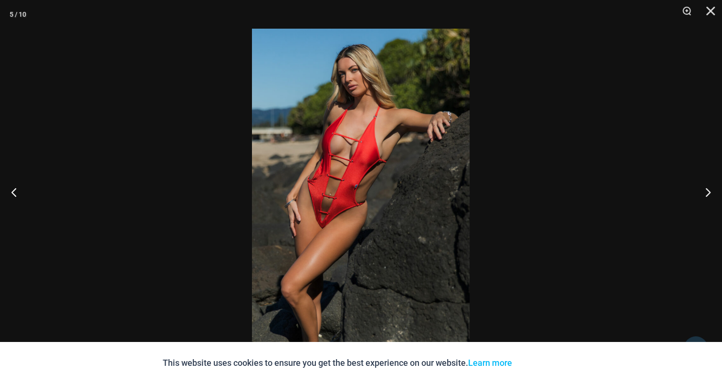
click at [350, 162] on img at bounding box center [361, 192] width 218 height 326
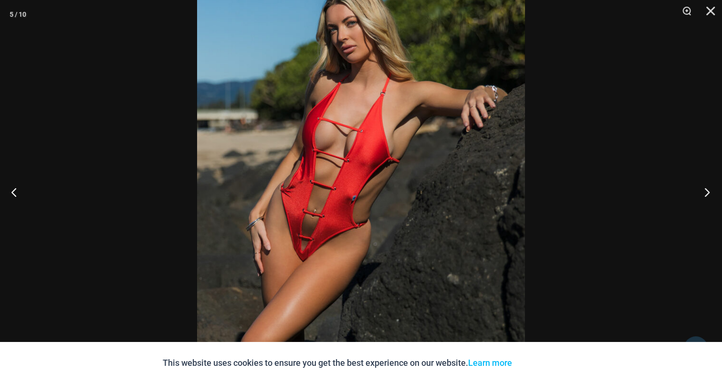
click at [708, 194] on button "Next" at bounding box center [704, 192] width 36 height 48
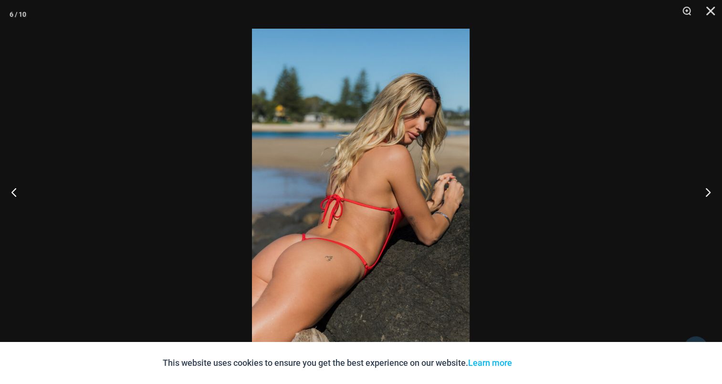
click at [374, 171] on img at bounding box center [361, 192] width 218 height 326
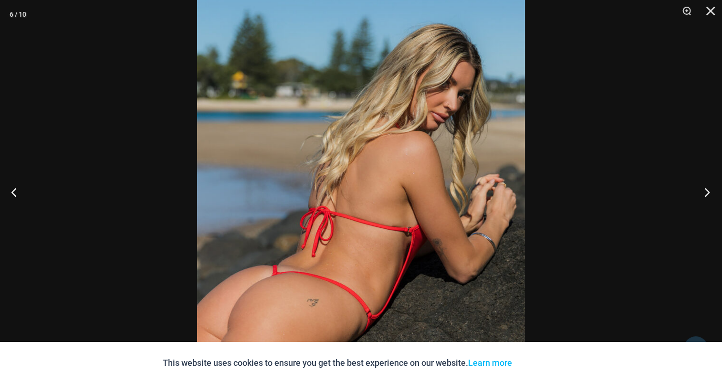
click at [708, 185] on button "Next" at bounding box center [704, 192] width 36 height 48
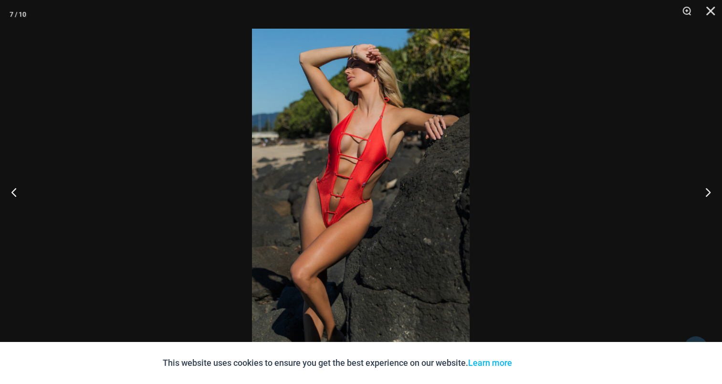
click at [395, 137] on img at bounding box center [361, 192] width 218 height 326
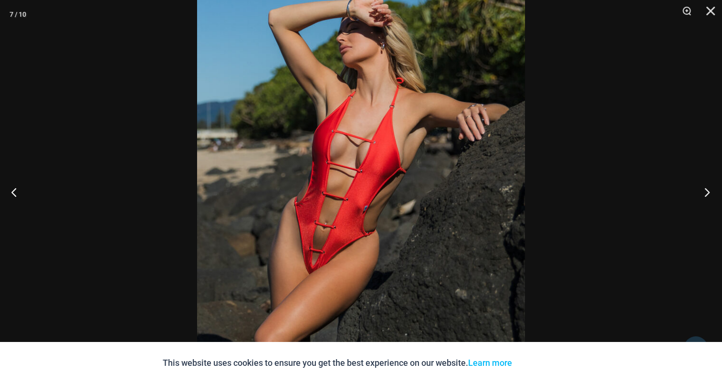
click at [705, 189] on button "Next" at bounding box center [704, 192] width 36 height 48
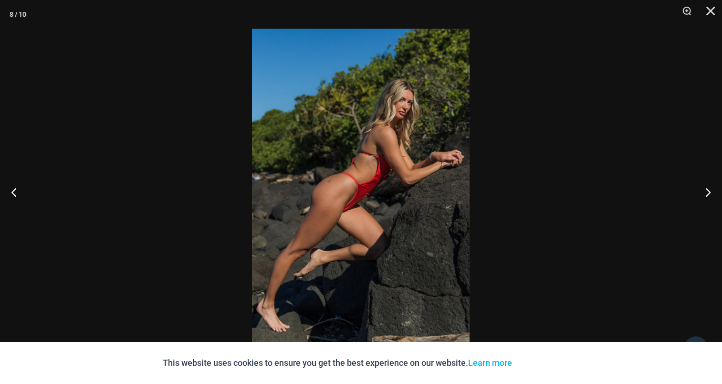
click at [412, 153] on img at bounding box center [361, 192] width 218 height 326
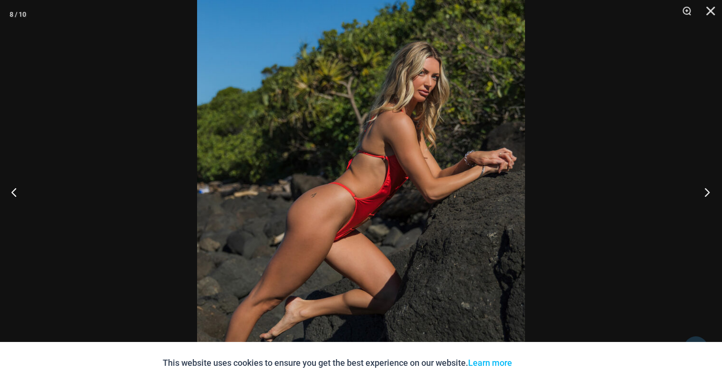
click at [708, 187] on button "Next" at bounding box center [704, 192] width 36 height 48
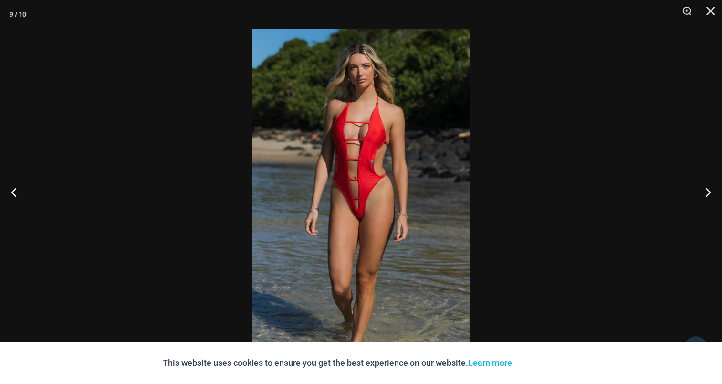
click at [337, 173] on img at bounding box center [361, 192] width 218 height 326
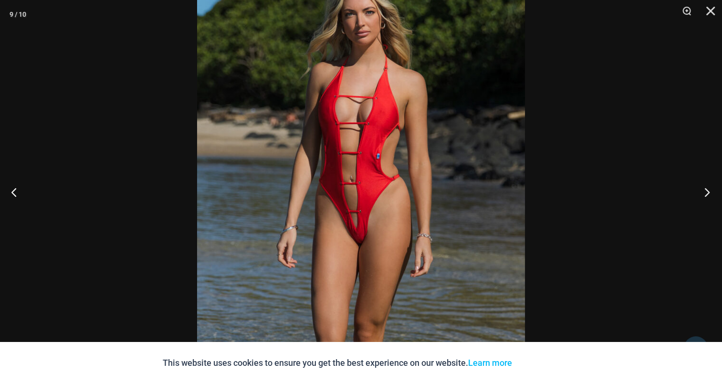
click at [704, 190] on button "Next" at bounding box center [704, 192] width 36 height 48
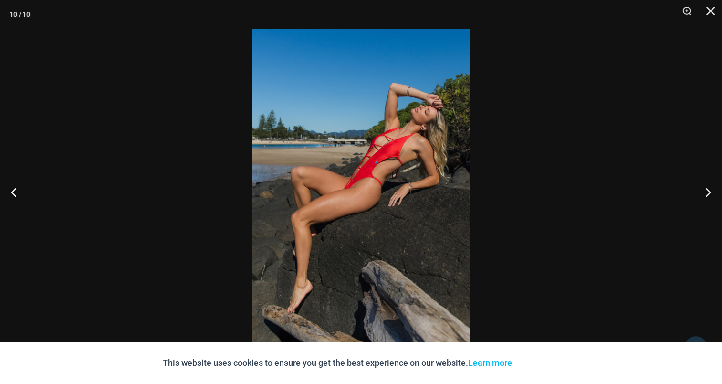
click at [365, 155] on img at bounding box center [361, 192] width 218 height 326
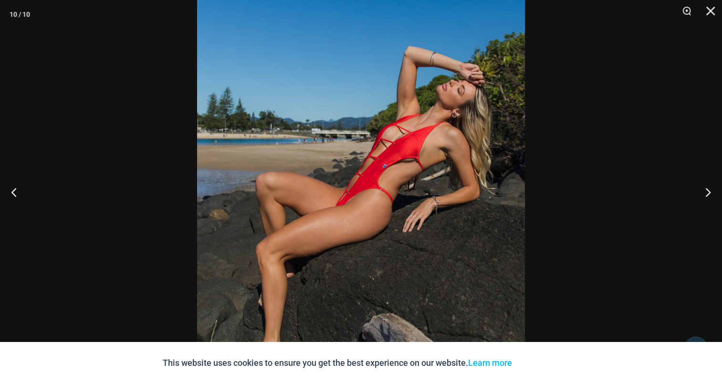
click at [339, 163] on img at bounding box center [361, 210] width 328 height 491
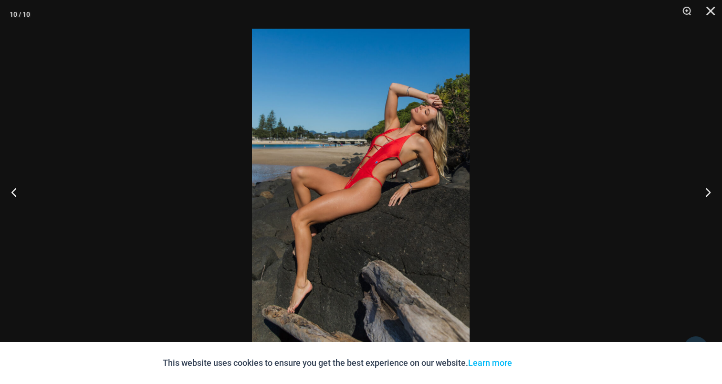
click at [339, 163] on img at bounding box center [361, 192] width 218 height 326
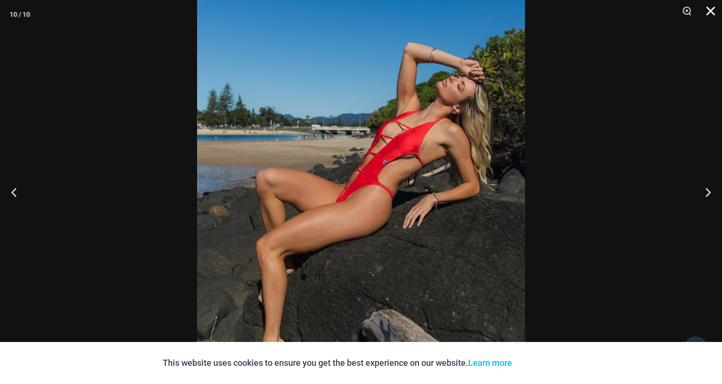
click at [712, 6] on button "Close" at bounding box center [707, 14] width 24 height 29
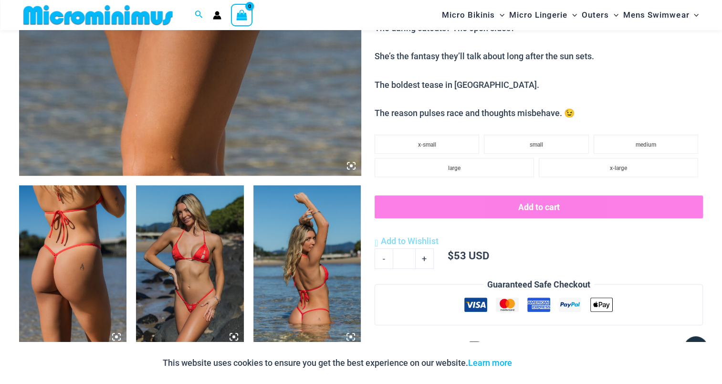
scroll to position [429, 0]
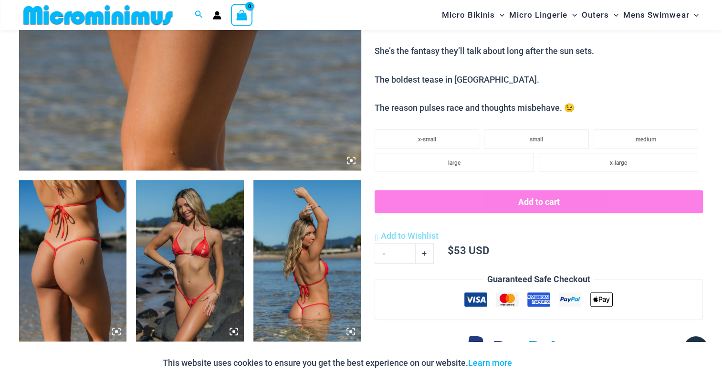
click at [61, 221] on img at bounding box center [72, 260] width 107 height 161
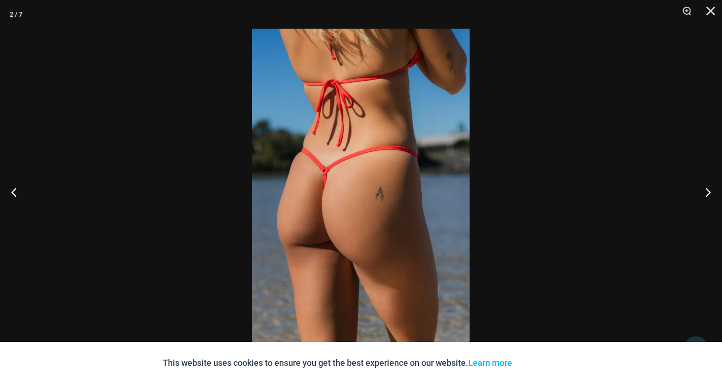
click at [322, 168] on img at bounding box center [361, 192] width 218 height 326
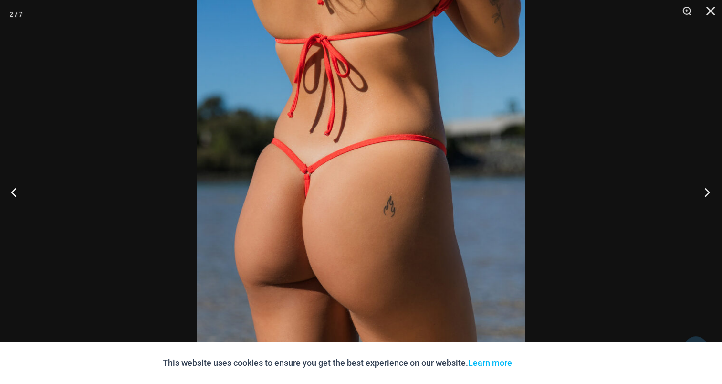
click at [703, 189] on button "Next" at bounding box center [704, 192] width 36 height 48
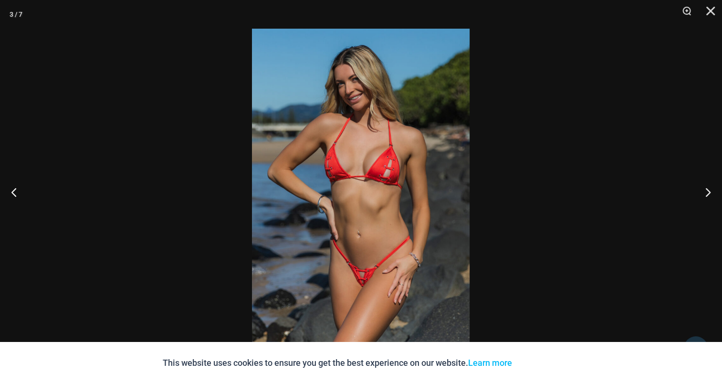
click at [346, 191] on img at bounding box center [361, 192] width 218 height 326
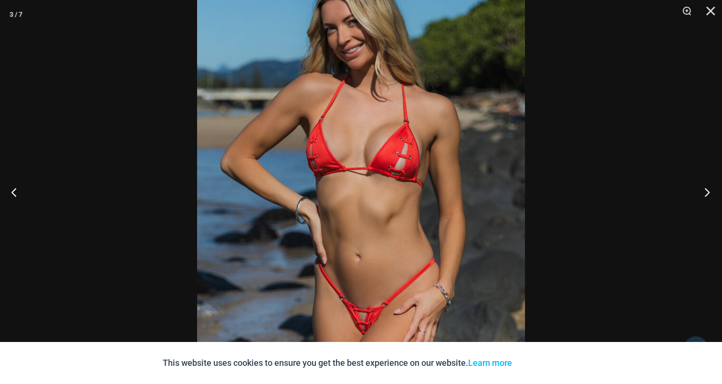
click at [704, 191] on button "Next" at bounding box center [704, 192] width 36 height 48
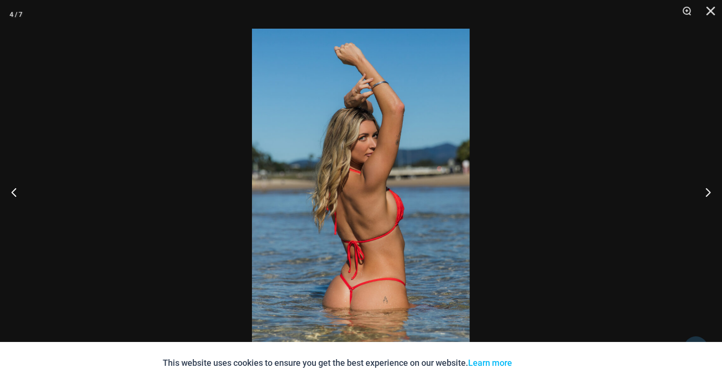
click at [346, 169] on img at bounding box center [361, 192] width 218 height 326
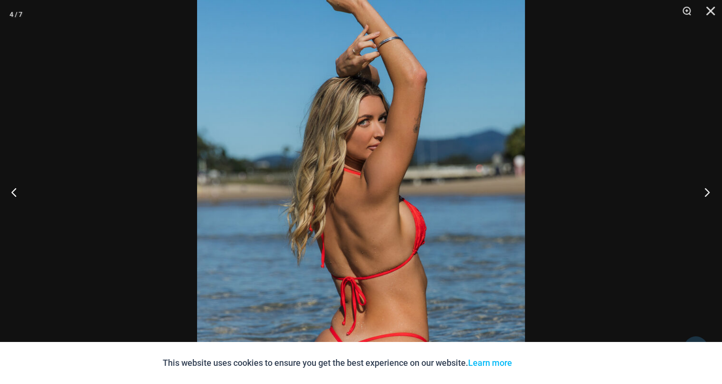
click at [706, 190] on button "Next" at bounding box center [704, 192] width 36 height 48
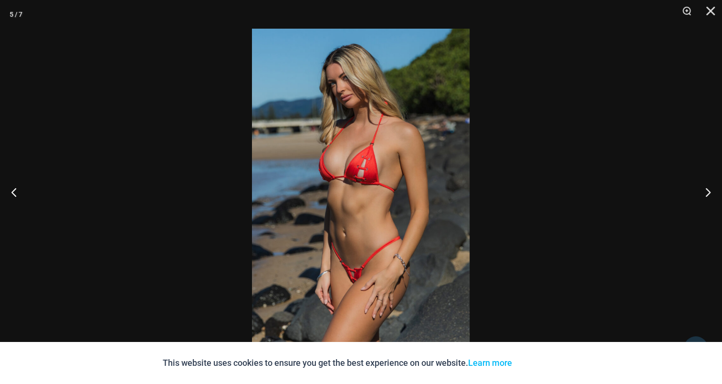
click at [363, 150] on img at bounding box center [361, 192] width 218 height 326
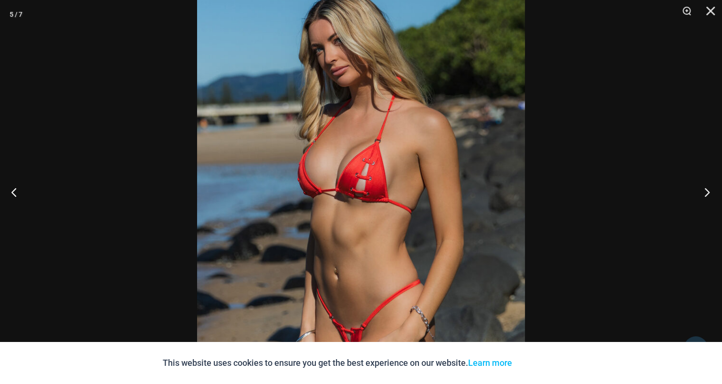
click at [707, 195] on button "Next" at bounding box center [704, 192] width 36 height 48
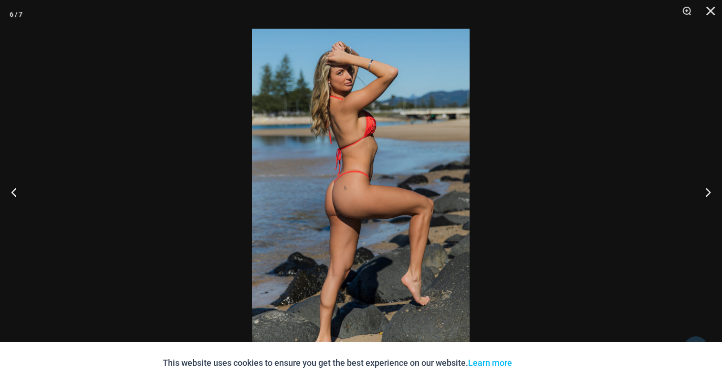
click at [370, 164] on img at bounding box center [361, 192] width 218 height 326
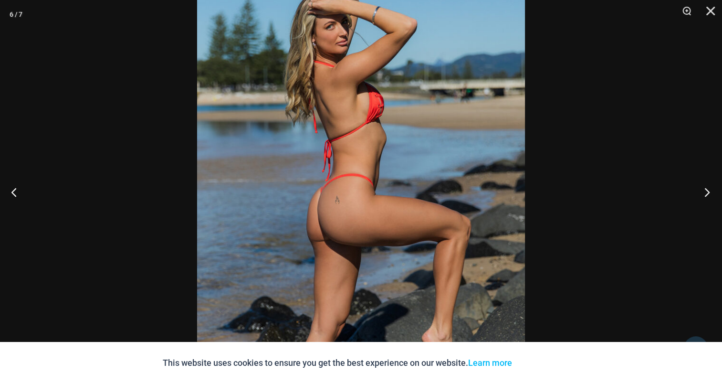
click at [708, 195] on button "Next" at bounding box center [704, 192] width 36 height 48
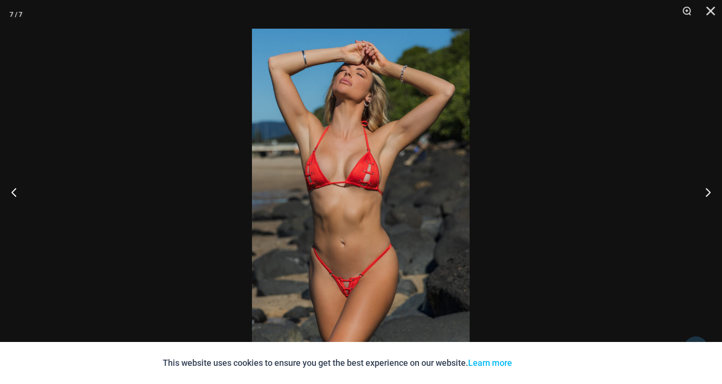
click at [390, 139] on img at bounding box center [361, 192] width 218 height 326
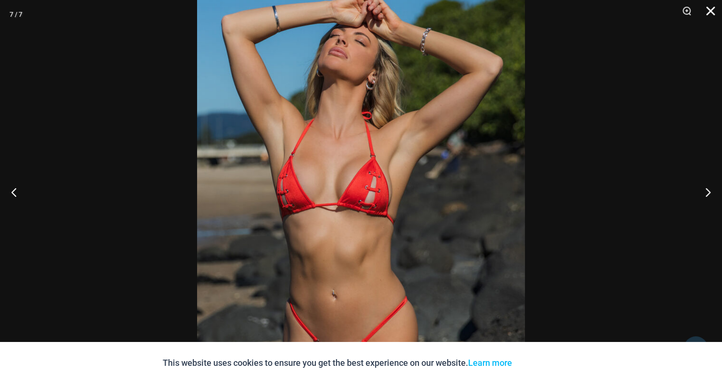
click at [708, 13] on button "Close" at bounding box center [707, 14] width 24 height 29
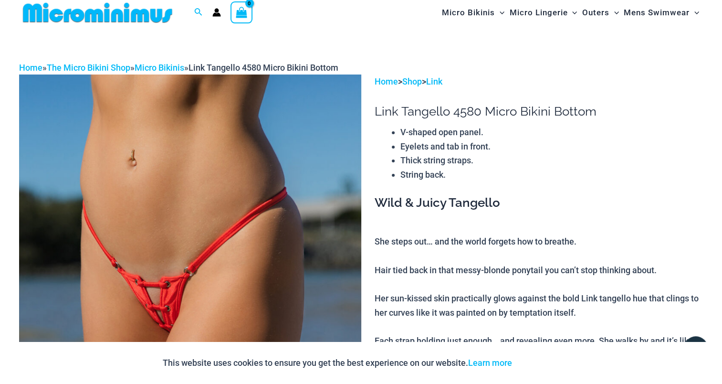
scroll to position [0, 0]
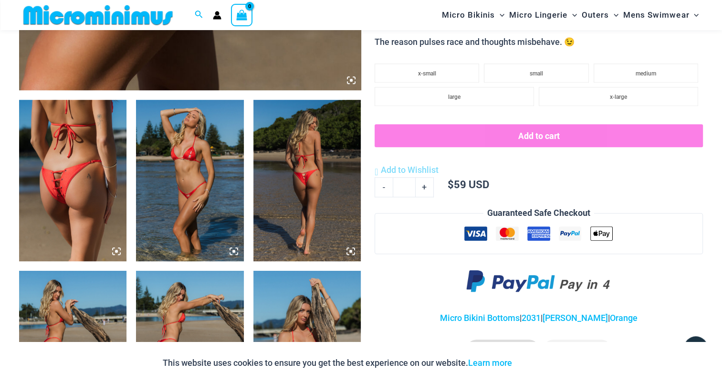
scroll to position [516, 0]
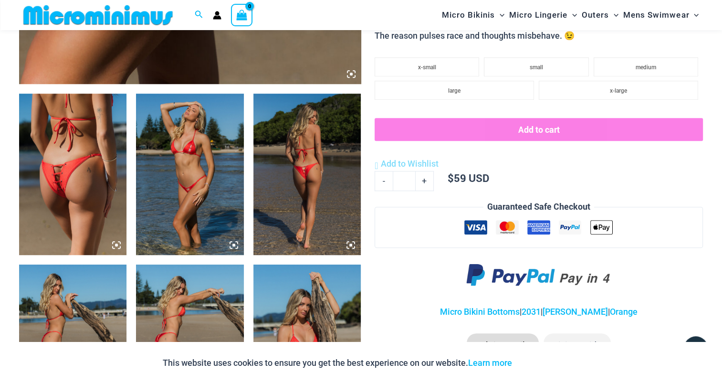
click at [91, 156] on img at bounding box center [72, 173] width 107 height 161
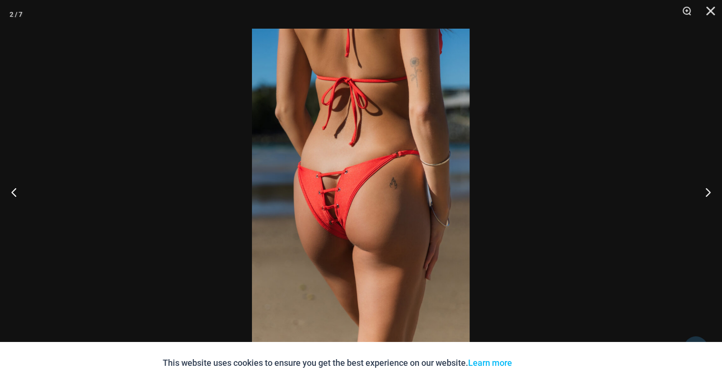
click at [356, 153] on img at bounding box center [361, 192] width 218 height 326
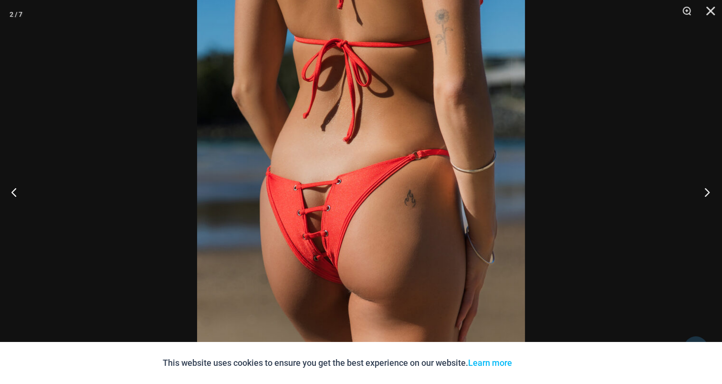
click at [704, 184] on button "Next" at bounding box center [704, 192] width 36 height 48
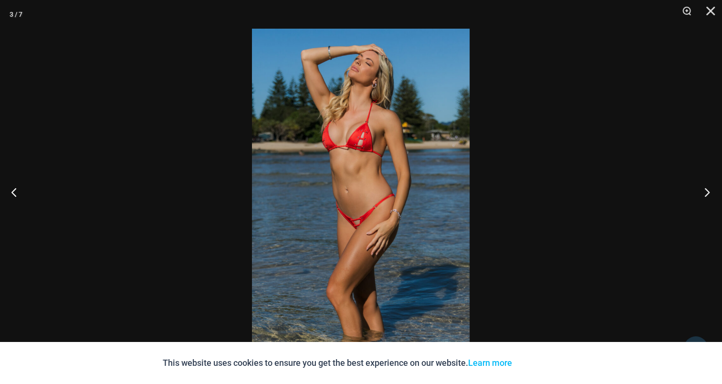
click at [714, 192] on button "Next" at bounding box center [704, 192] width 36 height 48
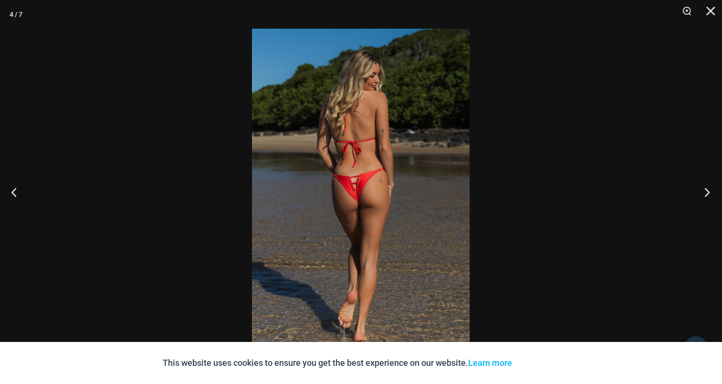
click at [714, 192] on button "Next" at bounding box center [704, 192] width 36 height 48
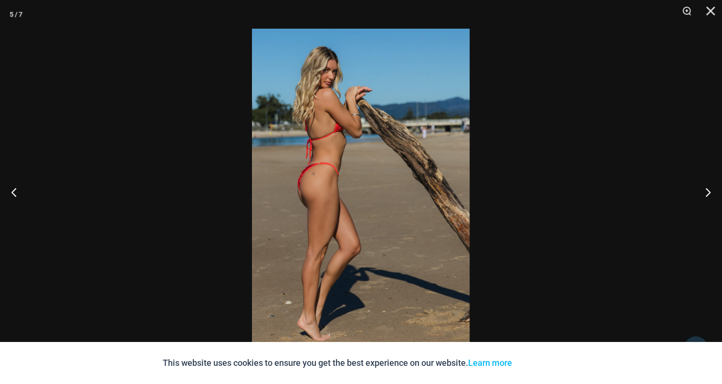
click at [398, 151] on img at bounding box center [361, 192] width 218 height 326
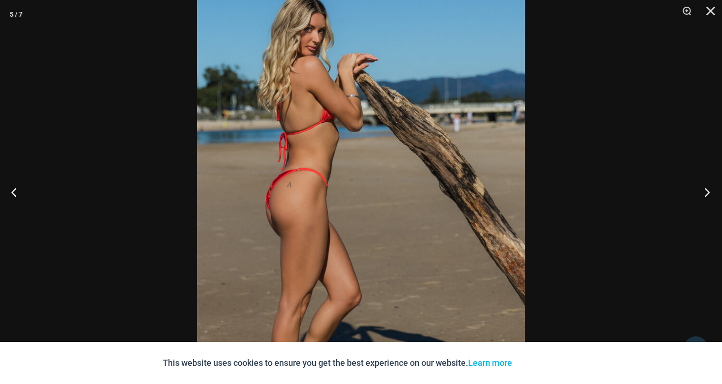
click at [704, 189] on button "Next" at bounding box center [704, 192] width 36 height 48
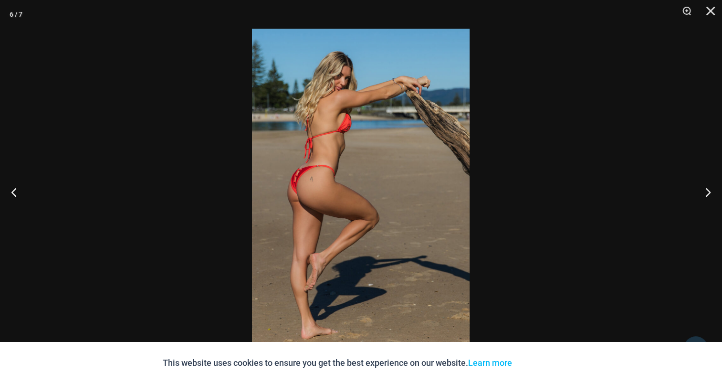
click at [349, 176] on img at bounding box center [361, 192] width 218 height 326
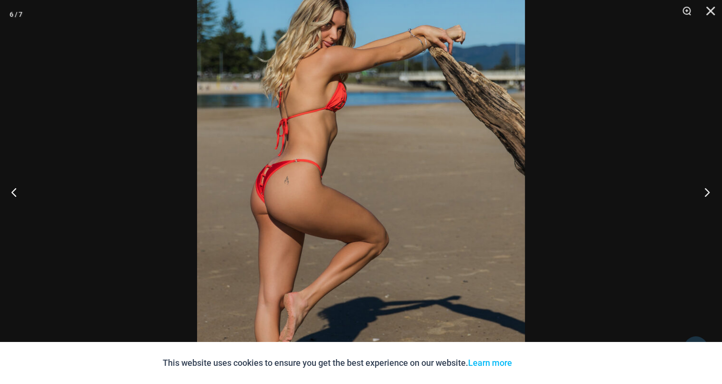
click at [700, 187] on button "Next" at bounding box center [704, 192] width 36 height 48
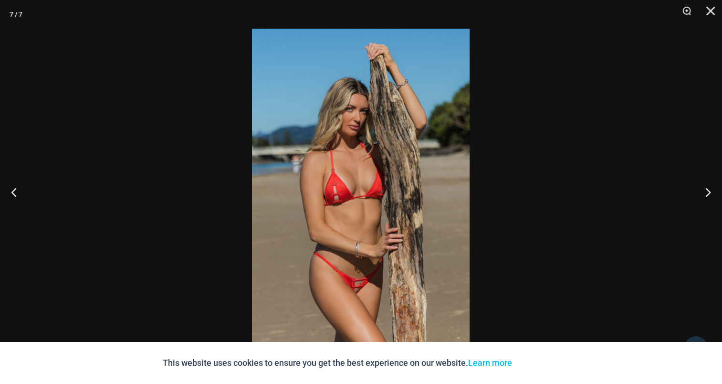
click at [379, 177] on img at bounding box center [361, 192] width 218 height 326
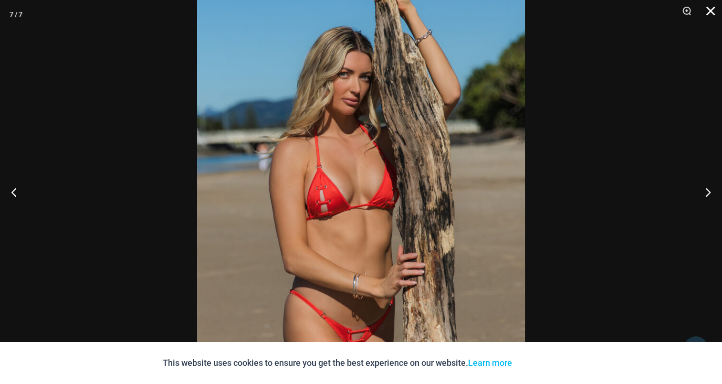
click at [712, 11] on button "Close" at bounding box center [707, 14] width 24 height 29
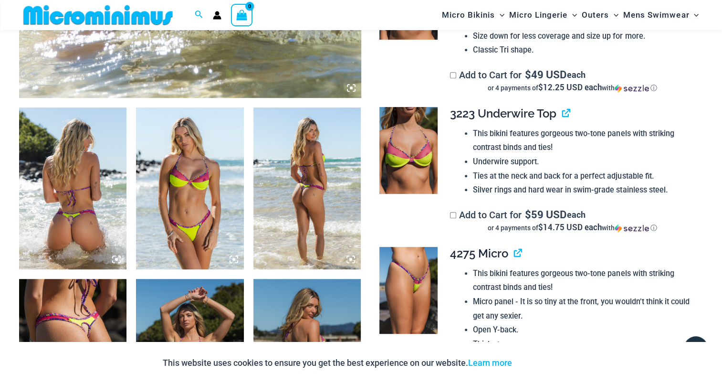
scroll to position [565, 0]
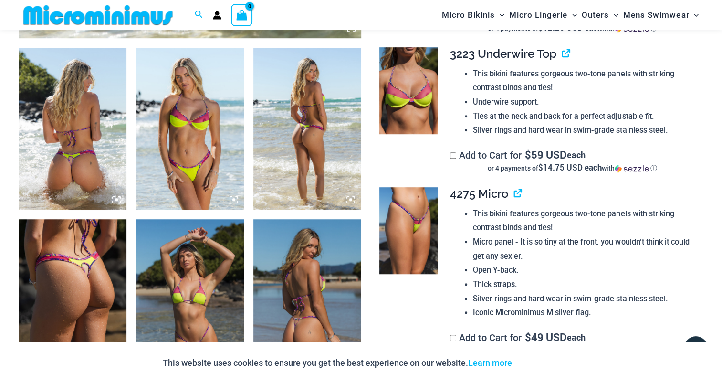
click at [76, 118] on img at bounding box center [72, 128] width 107 height 161
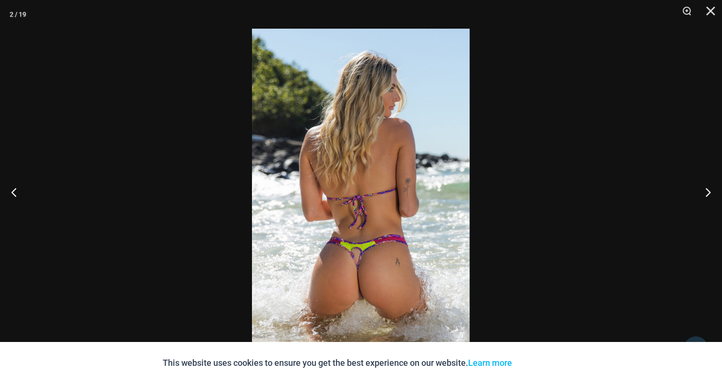
click at [350, 171] on img at bounding box center [361, 192] width 218 height 326
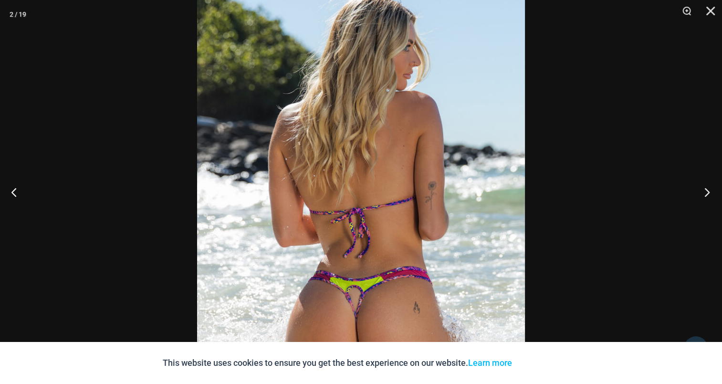
click at [720, 188] on button "Next" at bounding box center [704, 192] width 36 height 48
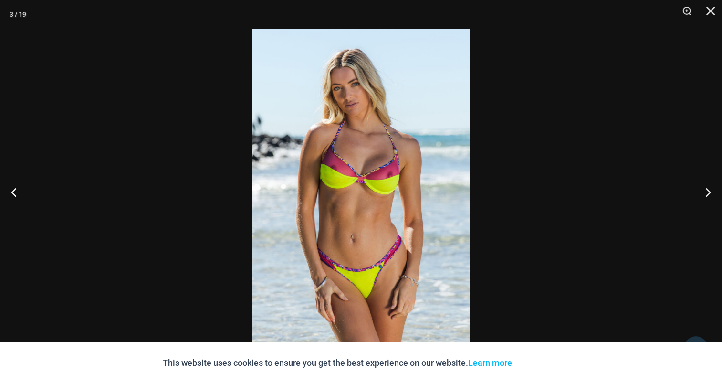
click at [370, 128] on img at bounding box center [361, 192] width 218 height 326
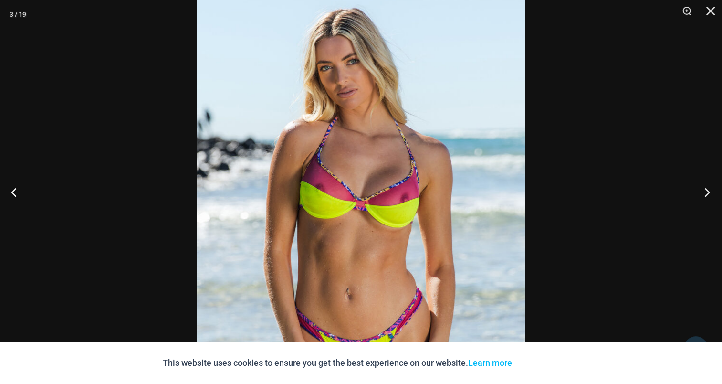
click at [710, 193] on button "Next" at bounding box center [704, 192] width 36 height 48
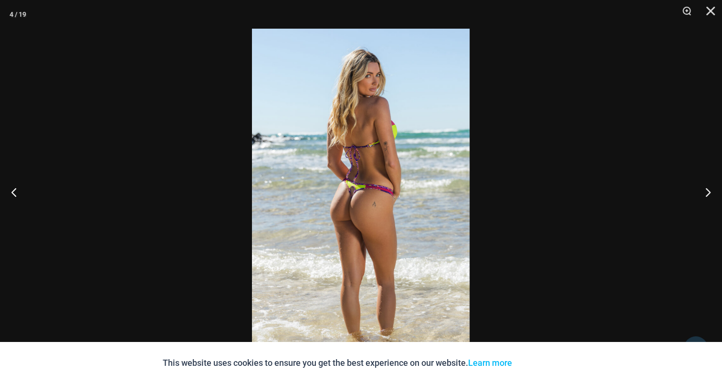
click at [346, 159] on img at bounding box center [361, 192] width 218 height 326
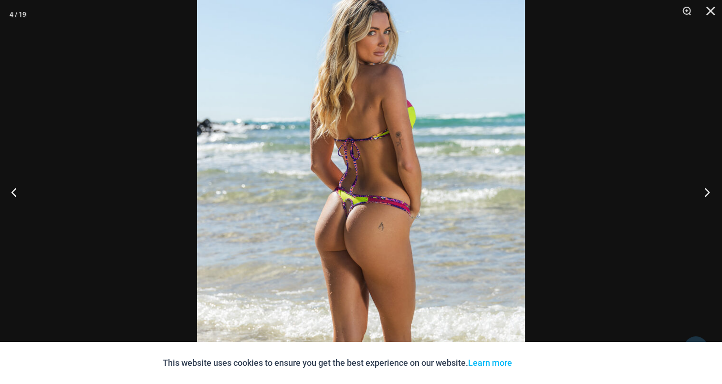
click at [710, 192] on button "Next" at bounding box center [704, 192] width 36 height 48
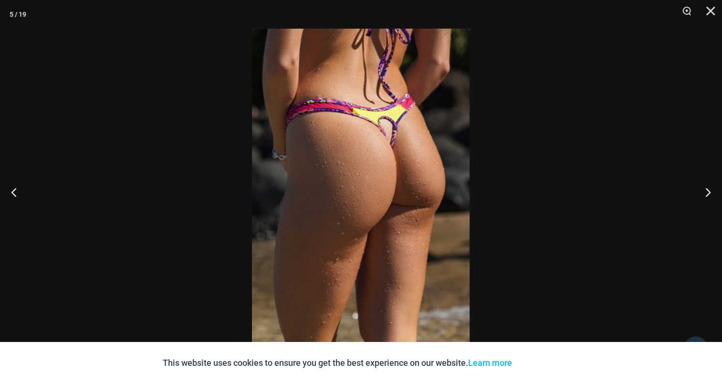
click at [338, 138] on img at bounding box center [361, 192] width 218 height 326
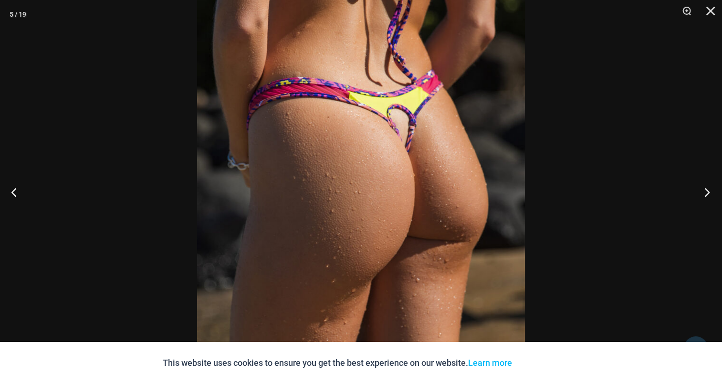
click at [710, 188] on button "Next" at bounding box center [704, 192] width 36 height 48
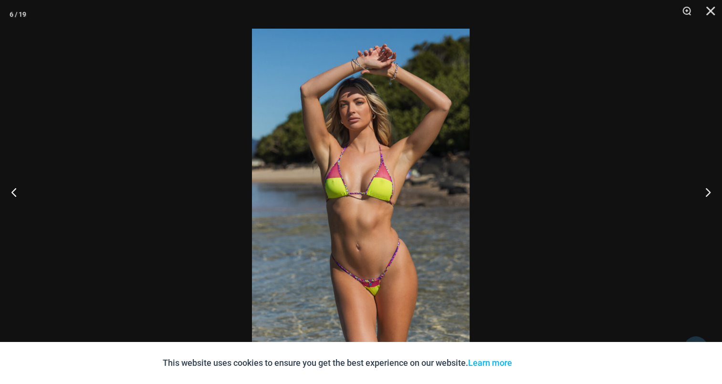
click at [421, 164] on img at bounding box center [361, 192] width 218 height 326
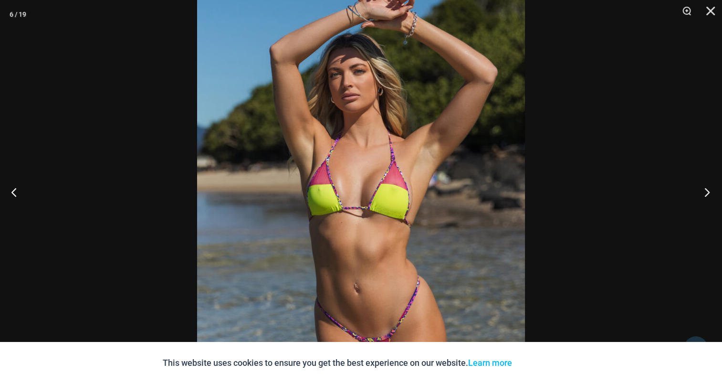
click at [708, 193] on button "Next" at bounding box center [704, 192] width 36 height 48
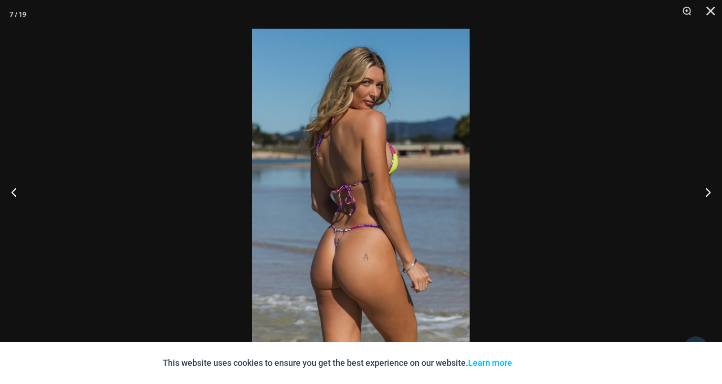
click at [374, 163] on img at bounding box center [361, 192] width 218 height 326
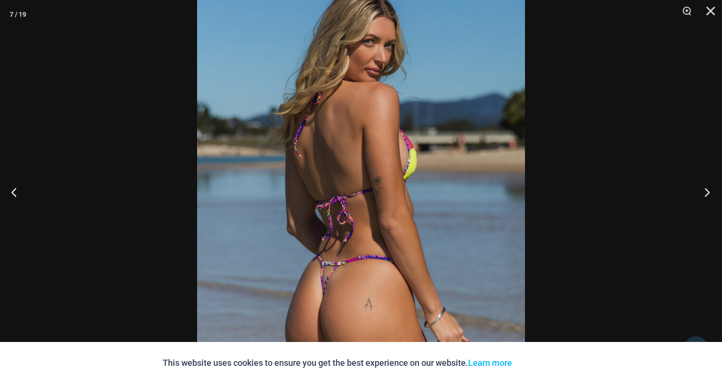
click at [698, 191] on button "Next" at bounding box center [704, 192] width 36 height 48
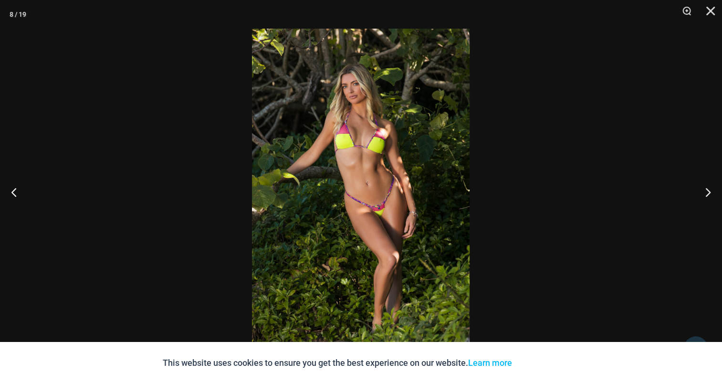
click at [386, 166] on img at bounding box center [361, 192] width 218 height 326
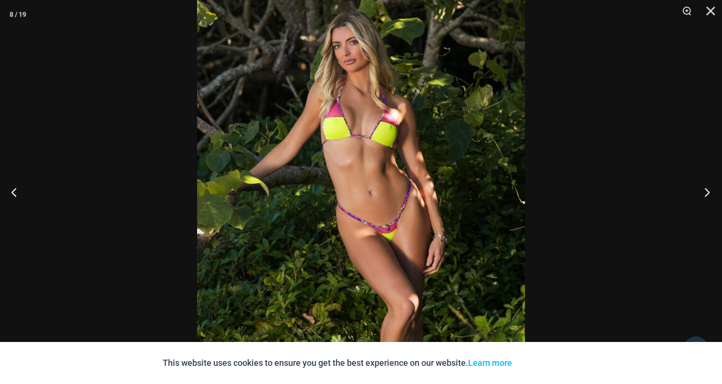
click at [698, 187] on button "Next" at bounding box center [704, 192] width 36 height 48
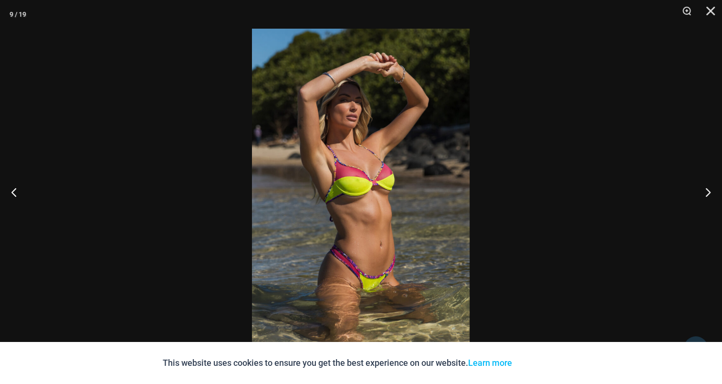
click at [371, 177] on img at bounding box center [361, 192] width 218 height 326
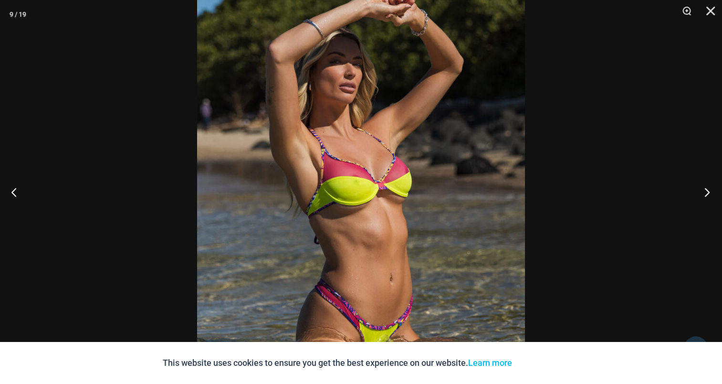
click at [705, 188] on button "Next" at bounding box center [704, 192] width 36 height 48
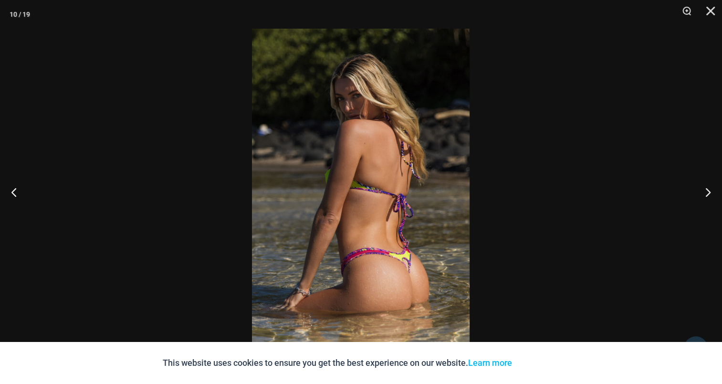
click at [371, 176] on img at bounding box center [361, 192] width 218 height 326
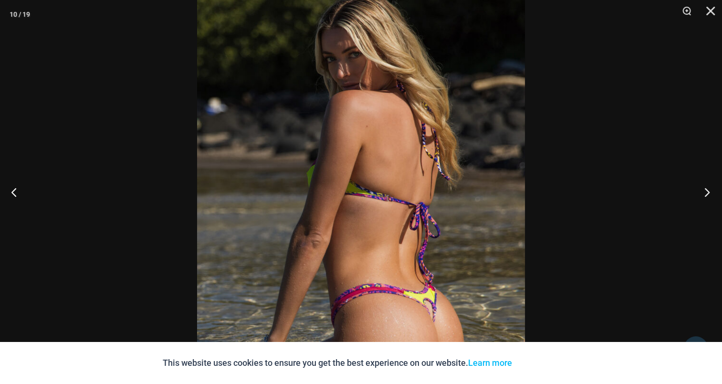
click at [712, 192] on button "Next" at bounding box center [704, 192] width 36 height 48
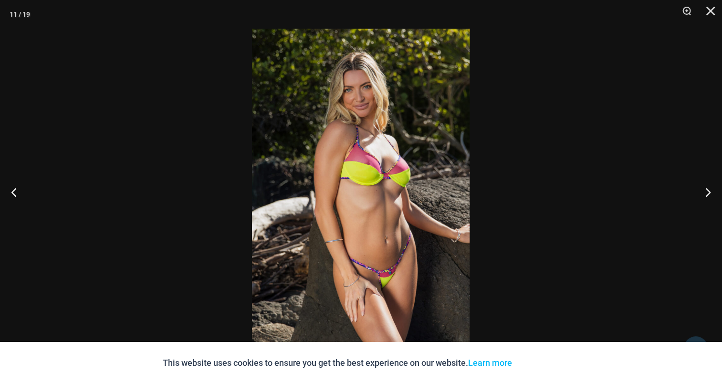
click at [393, 173] on img at bounding box center [361, 192] width 218 height 326
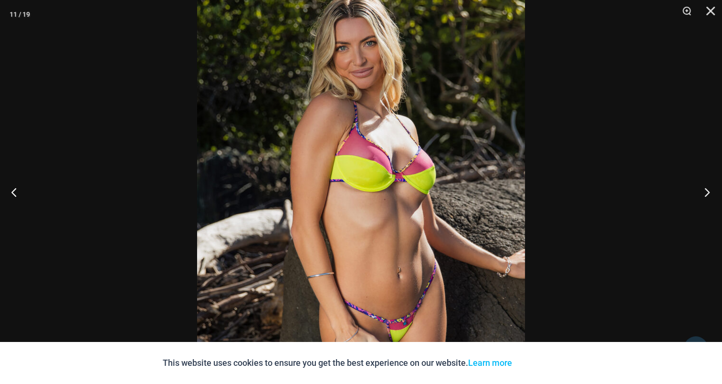
click at [698, 187] on button "Next" at bounding box center [704, 192] width 36 height 48
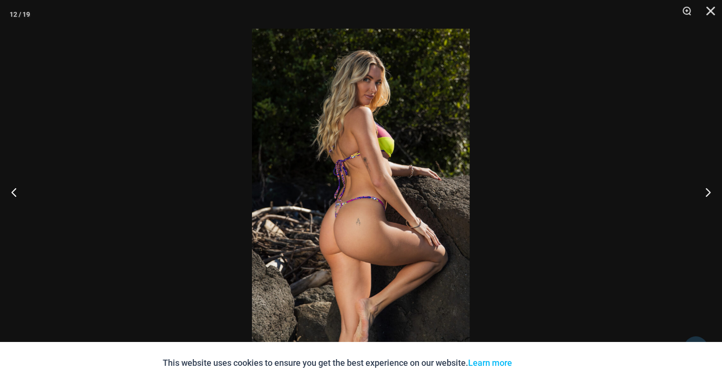
click at [333, 172] on img at bounding box center [361, 192] width 218 height 326
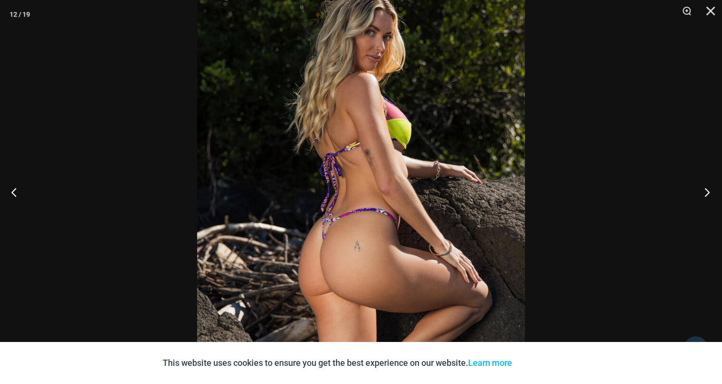
click at [698, 196] on button "Next" at bounding box center [704, 192] width 36 height 48
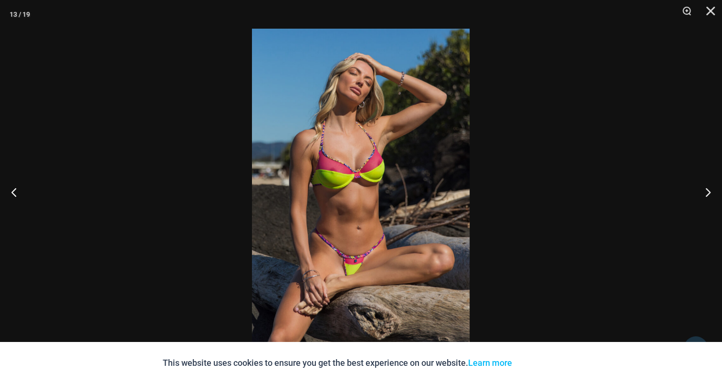
click at [385, 169] on img at bounding box center [361, 192] width 218 height 326
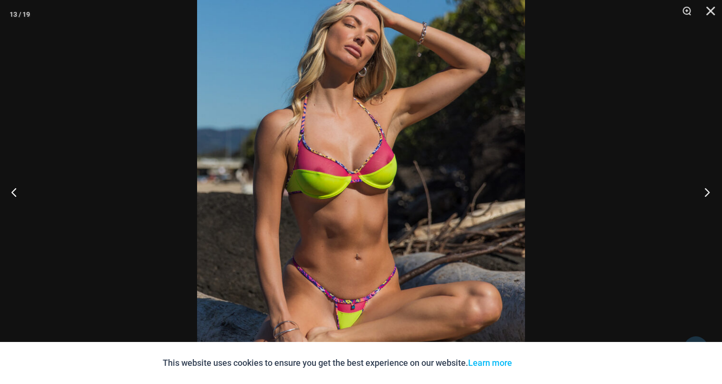
click at [708, 191] on button "Next" at bounding box center [704, 192] width 36 height 48
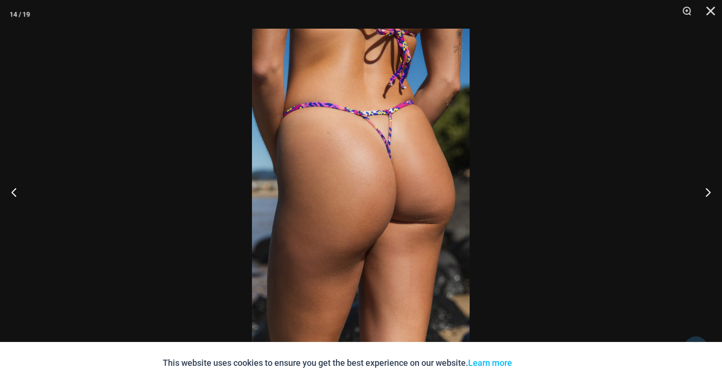
click at [385, 163] on img at bounding box center [361, 192] width 218 height 326
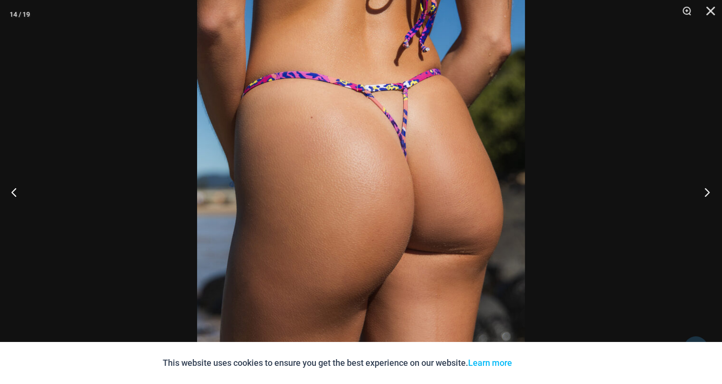
click at [703, 193] on button "Next" at bounding box center [704, 192] width 36 height 48
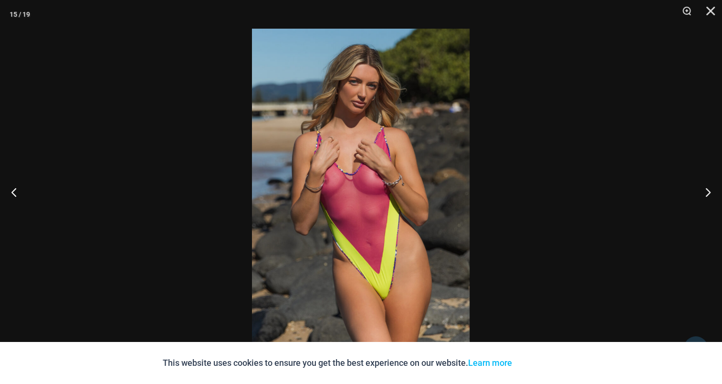
click at [322, 158] on img at bounding box center [361, 192] width 218 height 326
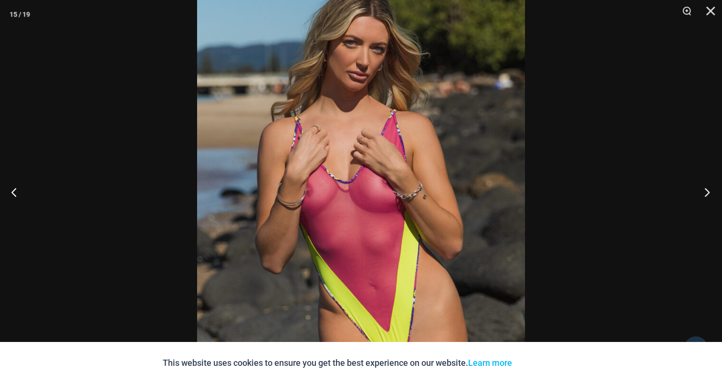
click at [703, 189] on button "Next" at bounding box center [704, 192] width 36 height 48
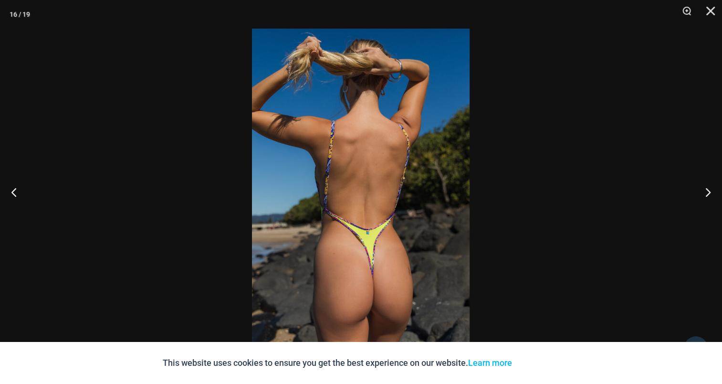
click at [368, 146] on img at bounding box center [361, 192] width 218 height 326
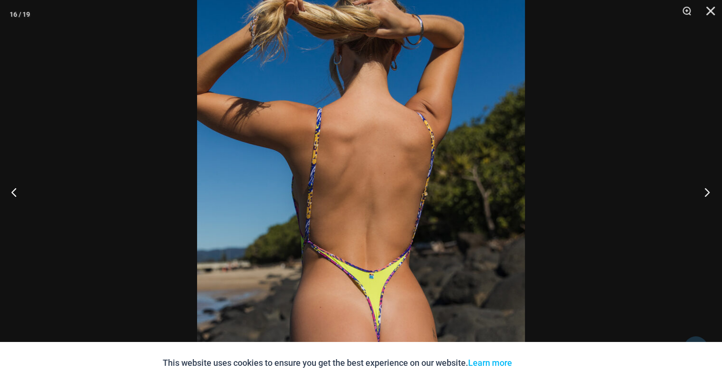
click at [707, 192] on button "Next" at bounding box center [704, 192] width 36 height 48
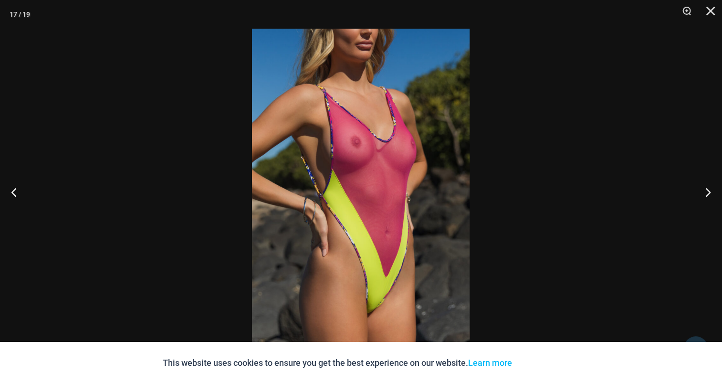
click at [364, 158] on img at bounding box center [361, 192] width 218 height 326
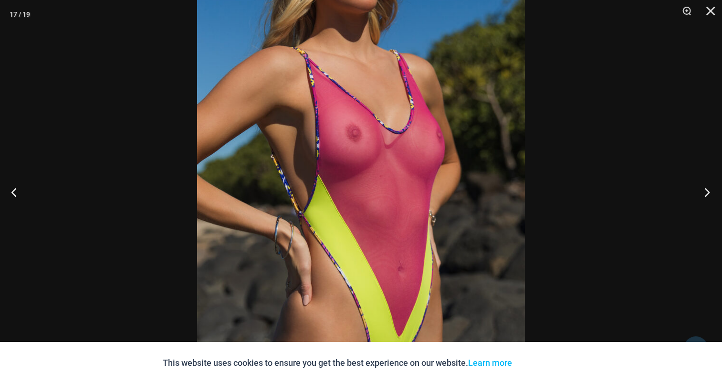
click at [705, 189] on button "Next" at bounding box center [704, 192] width 36 height 48
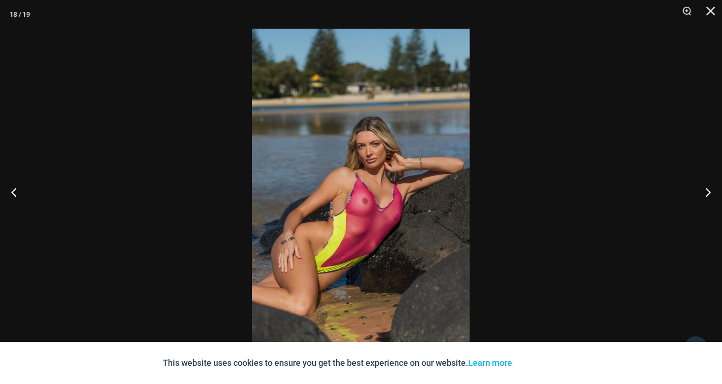
click at [398, 166] on img at bounding box center [361, 192] width 218 height 326
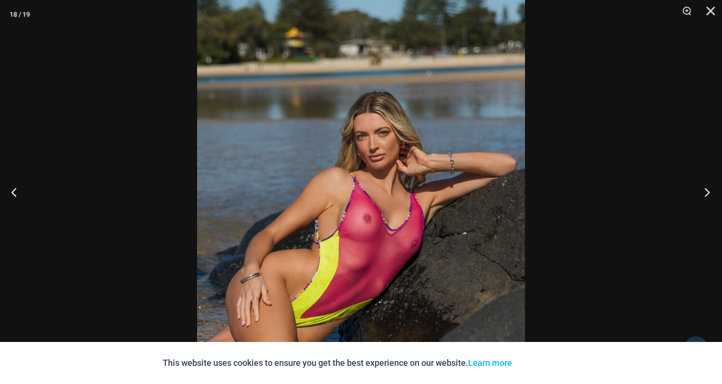
click at [708, 190] on button "Next" at bounding box center [704, 192] width 36 height 48
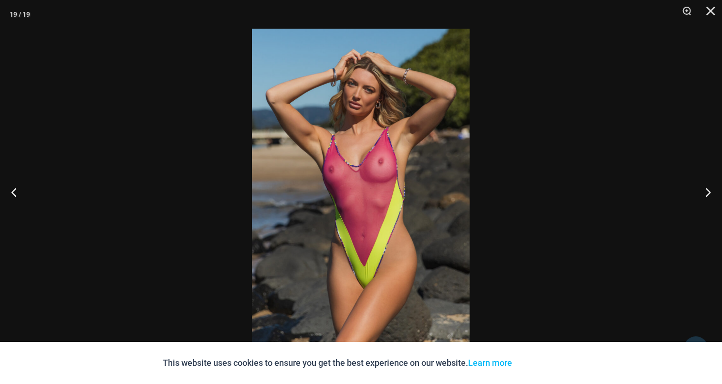
click at [355, 160] on img at bounding box center [361, 192] width 218 height 326
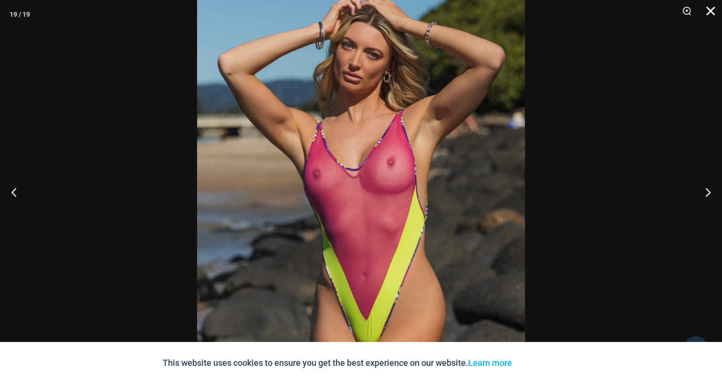
click at [705, 13] on button "Close" at bounding box center [707, 14] width 24 height 29
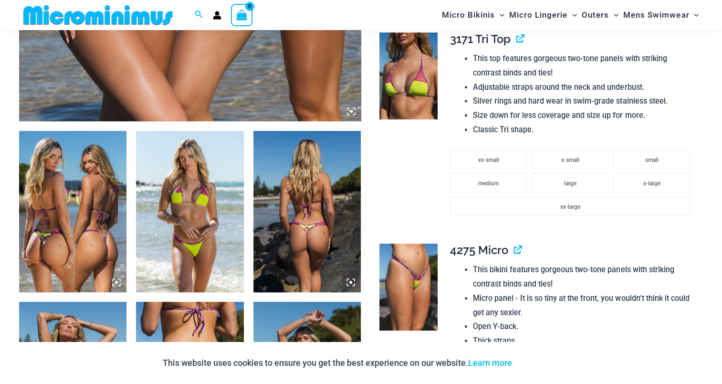
scroll to position [563, 0]
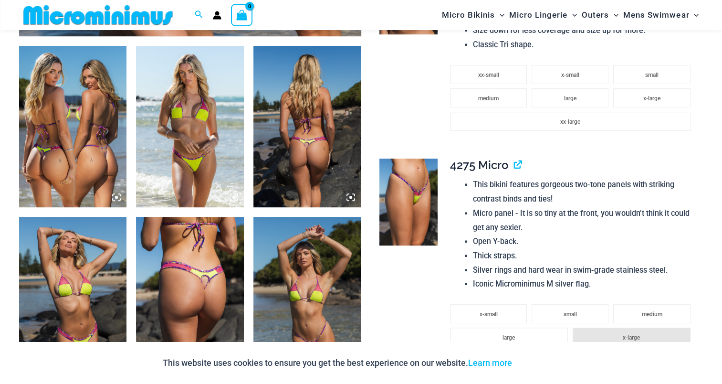
click at [81, 121] on img at bounding box center [72, 126] width 107 height 161
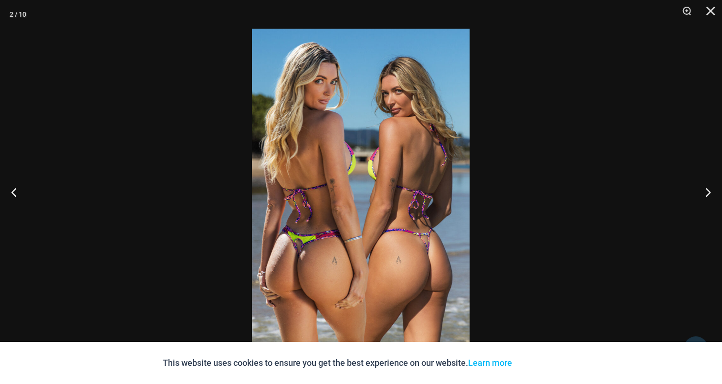
click at [399, 160] on img at bounding box center [361, 192] width 218 height 326
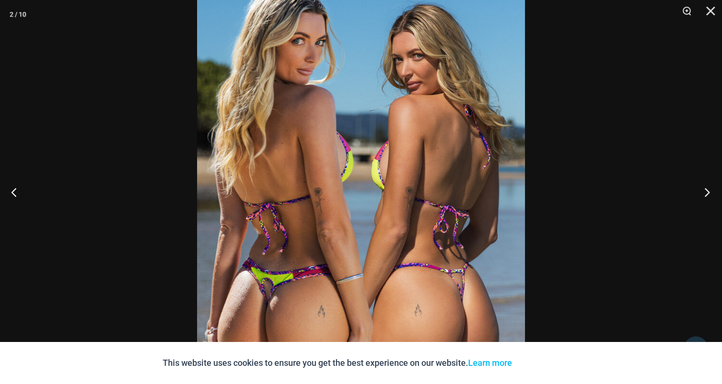
click at [704, 189] on button "Next" at bounding box center [704, 192] width 36 height 48
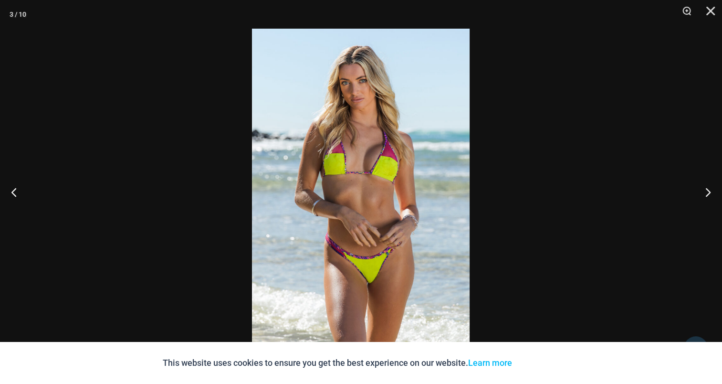
click at [368, 175] on img at bounding box center [361, 192] width 218 height 326
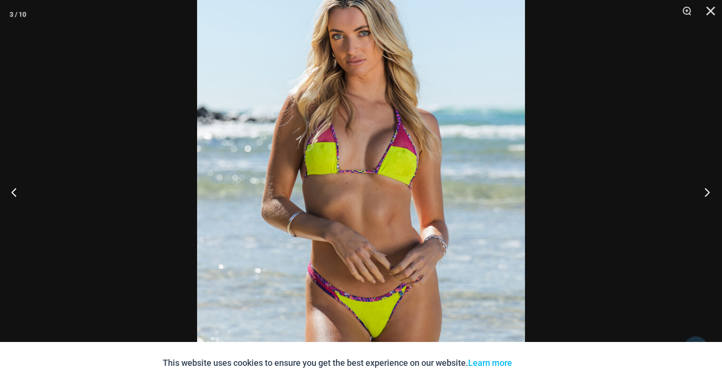
click at [704, 195] on button "Next" at bounding box center [704, 192] width 36 height 48
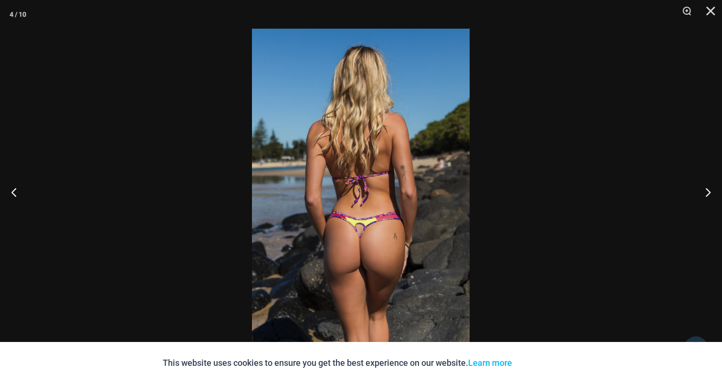
click at [375, 161] on img at bounding box center [361, 192] width 218 height 326
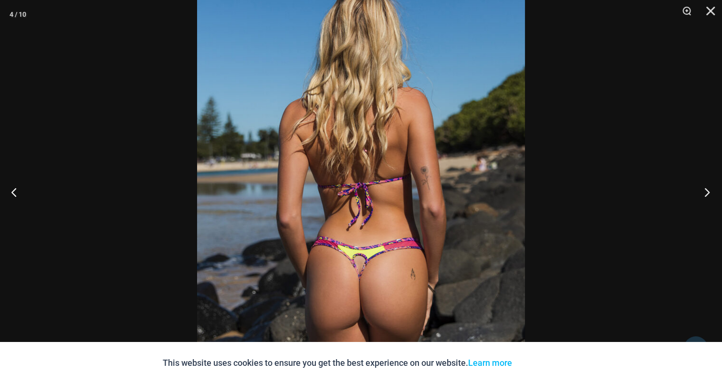
click at [699, 187] on button "Next" at bounding box center [704, 192] width 36 height 48
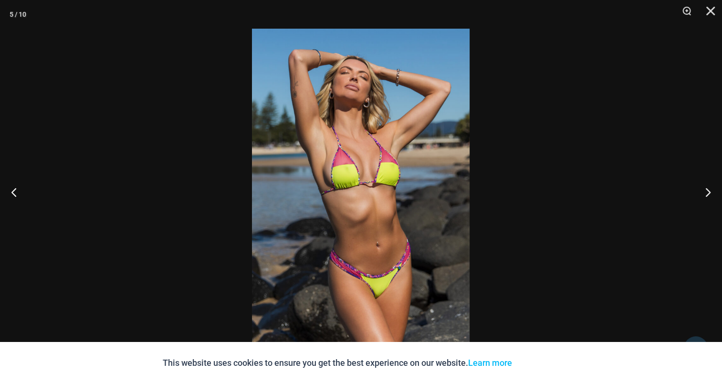
click at [344, 172] on img at bounding box center [361, 192] width 218 height 326
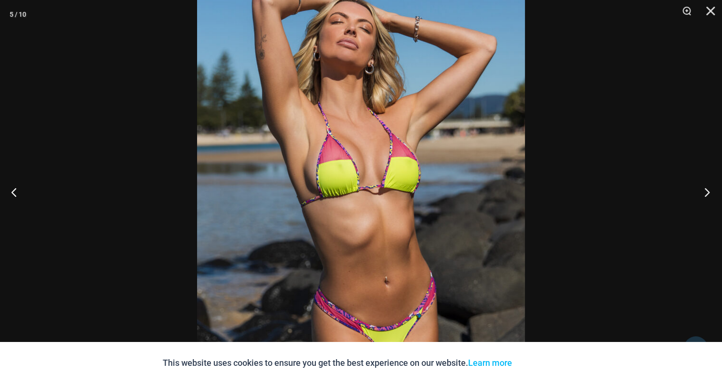
click at [705, 191] on button "Next" at bounding box center [704, 192] width 36 height 48
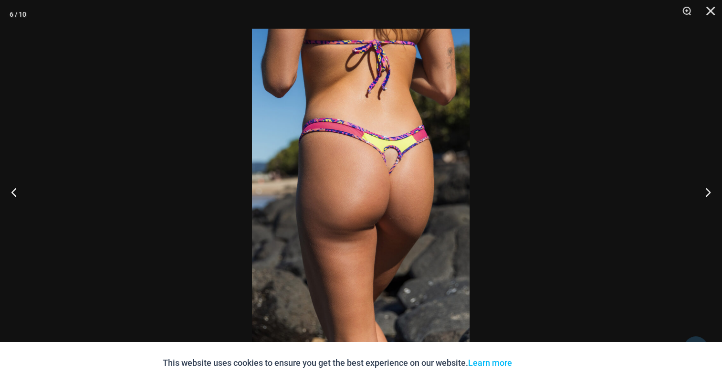
click at [374, 165] on img at bounding box center [361, 192] width 218 height 326
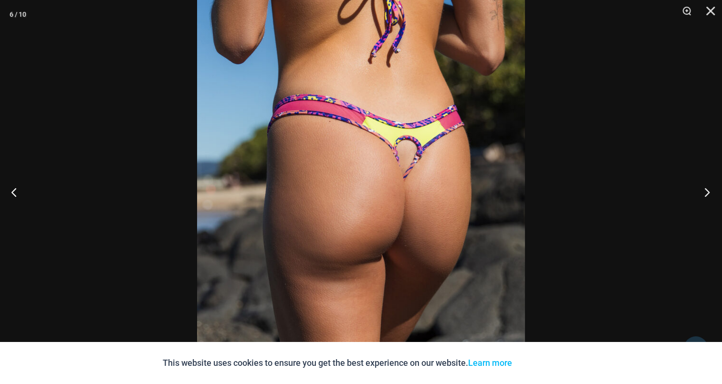
click at [708, 190] on button "Next" at bounding box center [704, 192] width 36 height 48
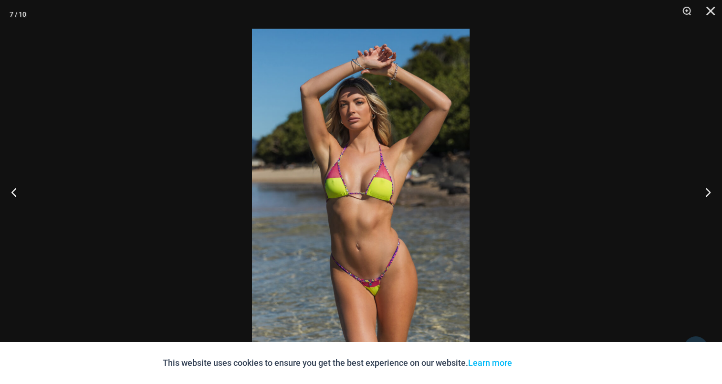
click at [365, 169] on img at bounding box center [361, 192] width 218 height 326
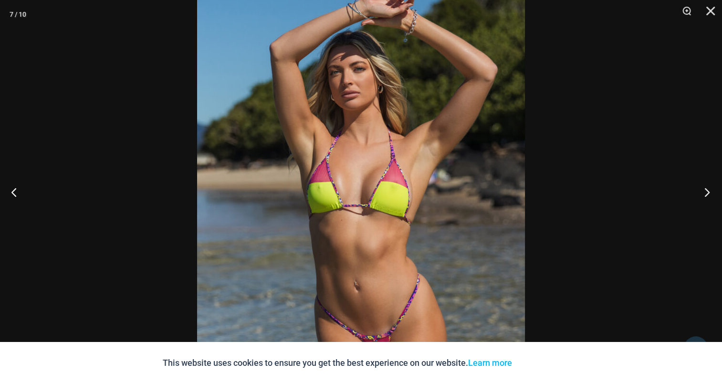
click at [706, 192] on button "Next" at bounding box center [704, 192] width 36 height 48
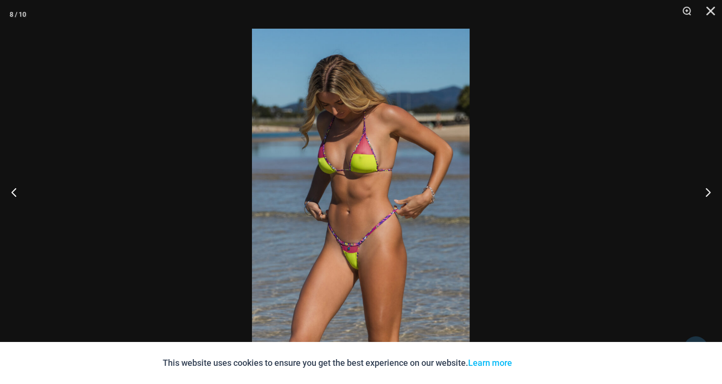
click at [365, 156] on img at bounding box center [361, 192] width 218 height 326
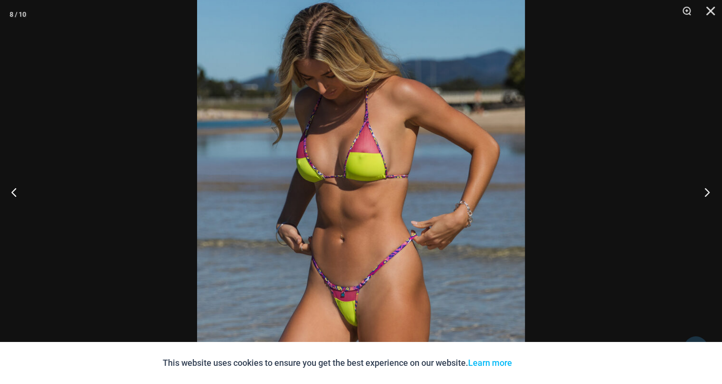
click at [700, 192] on button "Next" at bounding box center [704, 192] width 36 height 48
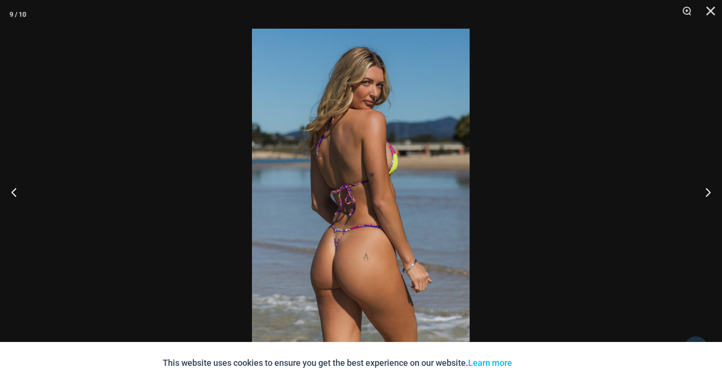
click at [384, 170] on img at bounding box center [361, 192] width 218 height 326
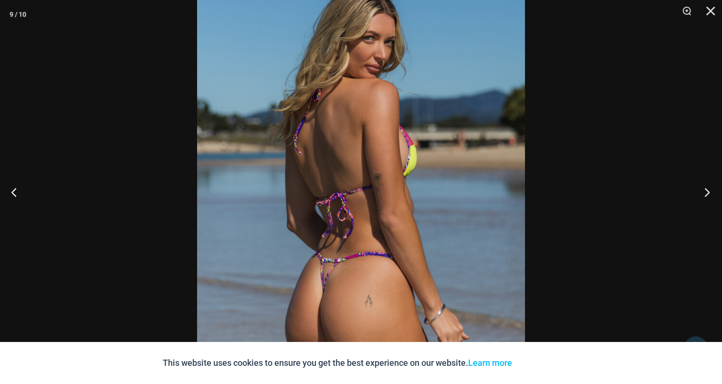
click at [696, 186] on button "Next" at bounding box center [704, 192] width 36 height 48
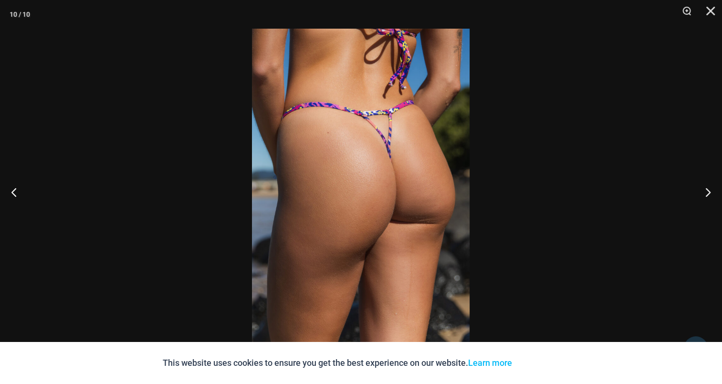
click at [378, 186] on img at bounding box center [361, 192] width 218 height 326
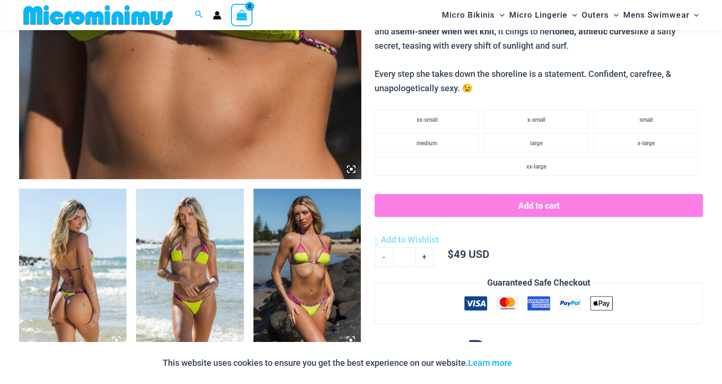
scroll to position [612, 0]
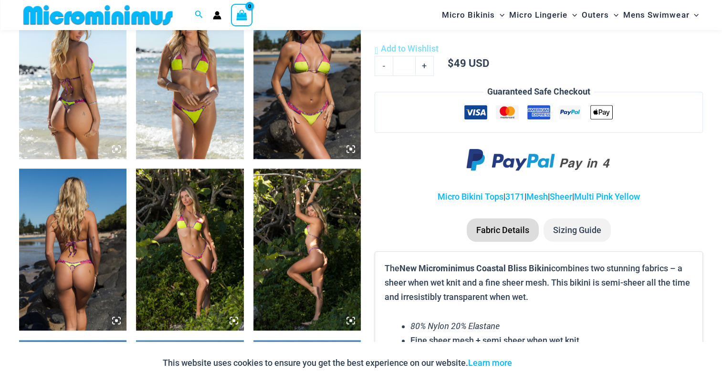
click at [80, 93] on img at bounding box center [72, 78] width 107 height 161
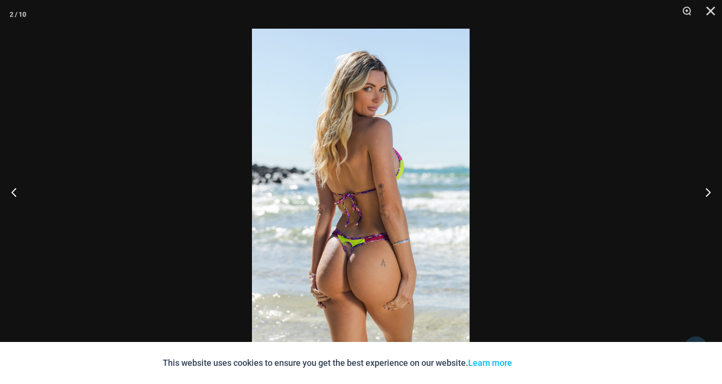
click at [386, 193] on img at bounding box center [361, 192] width 218 height 326
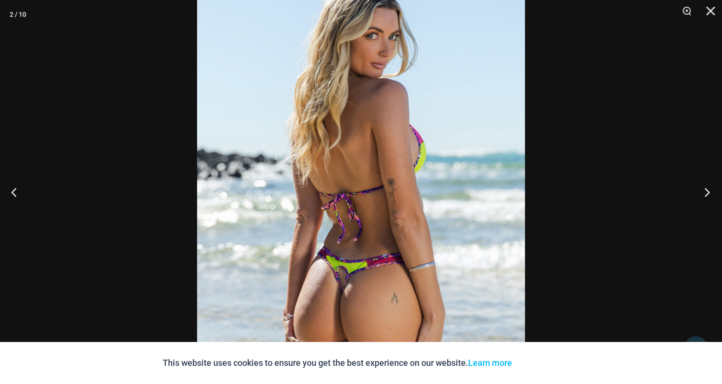
click at [704, 194] on button "Next" at bounding box center [704, 192] width 36 height 48
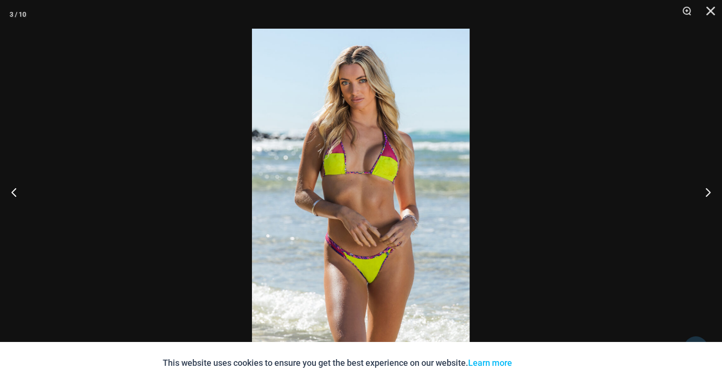
click at [334, 163] on img at bounding box center [361, 192] width 218 height 326
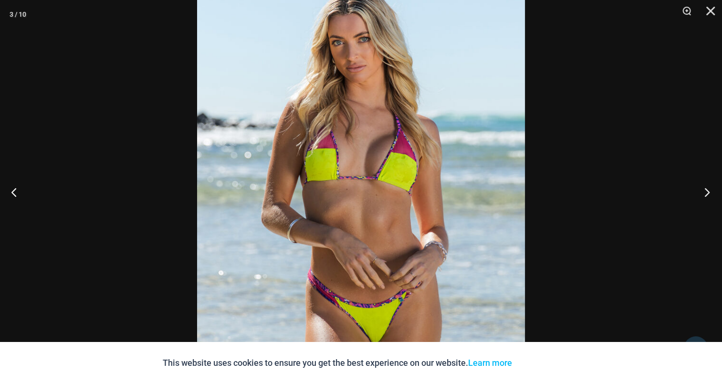
click at [710, 190] on button "Next" at bounding box center [704, 192] width 36 height 48
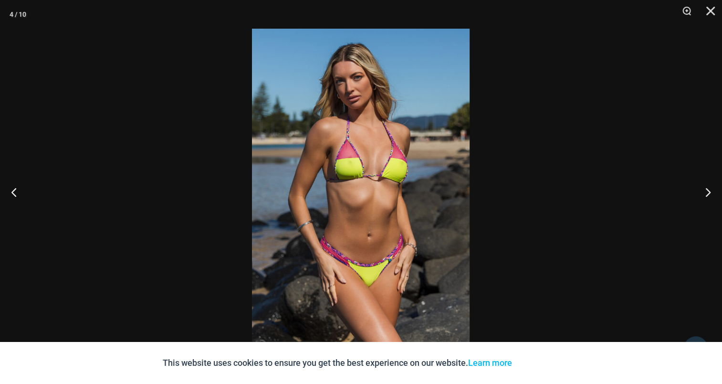
click at [362, 158] on img at bounding box center [361, 192] width 218 height 326
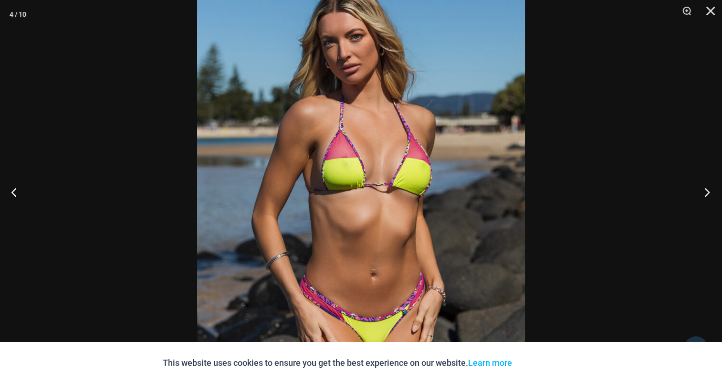
click at [713, 187] on button "Next" at bounding box center [704, 192] width 36 height 48
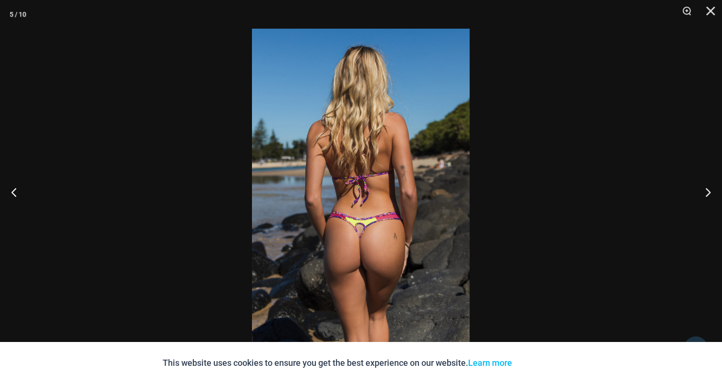
click at [409, 170] on img at bounding box center [361, 192] width 218 height 326
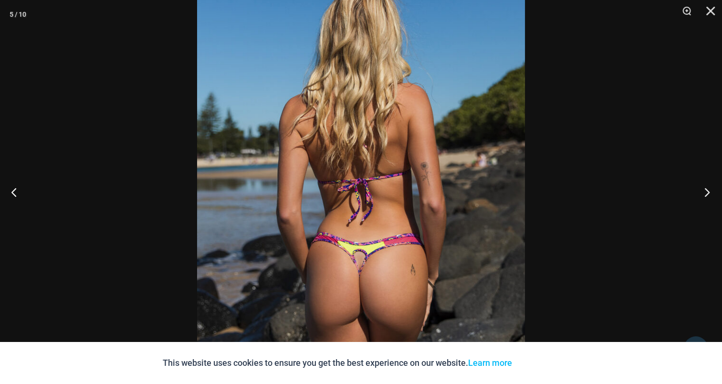
click at [708, 191] on button "Next" at bounding box center [704, 192] width 36 height 48
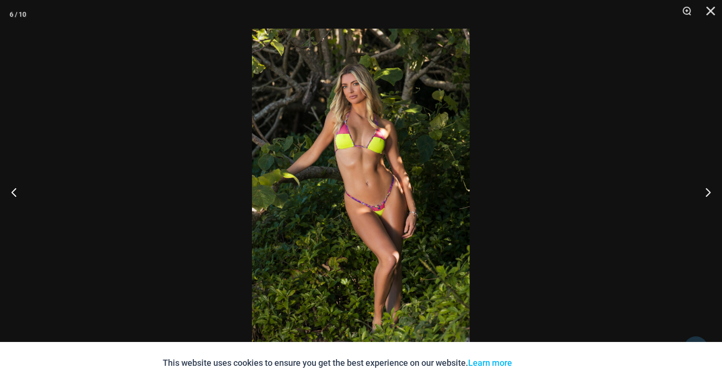
click at [344, 158] on img at bounding box center [361, 192] width 218 height 326
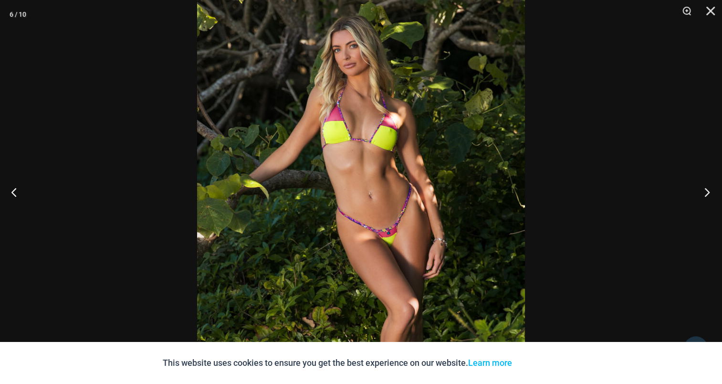
click at [714, 194] on button "Next" at bounding box center [704, 192] width 36 height 48
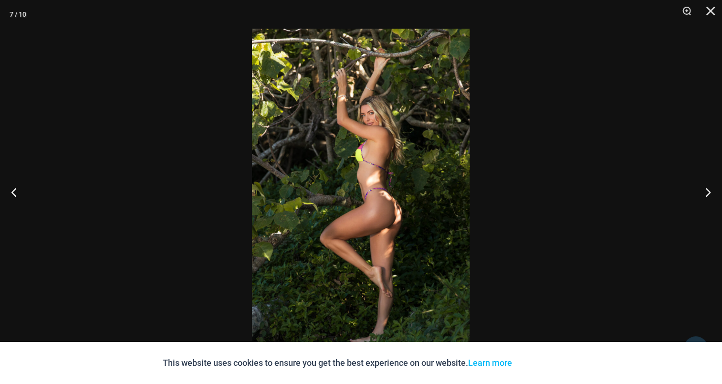
click at [371, 159] on img at bounding box center [361, 192] width 218 height 326
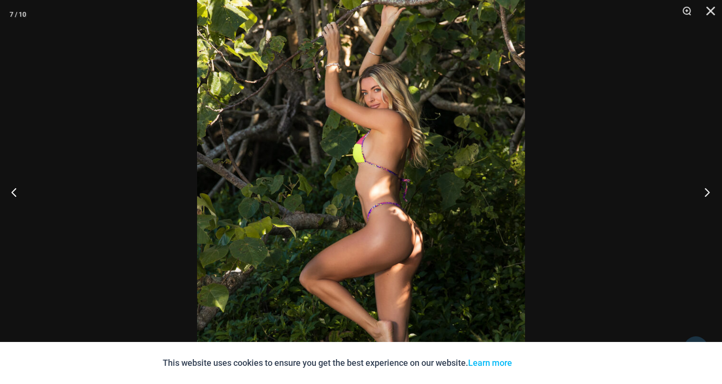
click at [704, 190] on button "Next" at bounding box center [704, 192] width 36 height 48
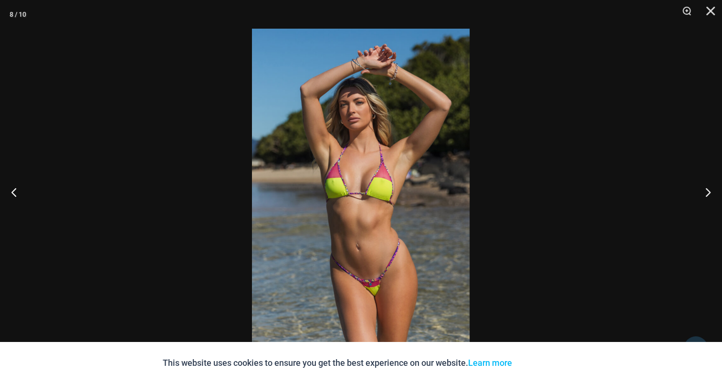
click at [363, 157] on img at bounding box center [361, 192] width 218 height 326
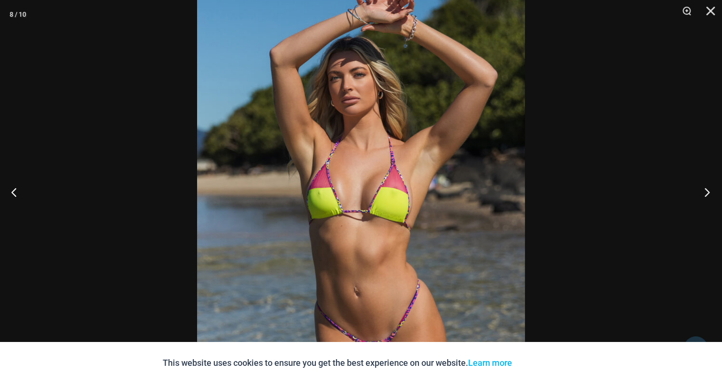
click at [716, 191] on button "Next" at bounding box center [704, 192] width 36 height 48
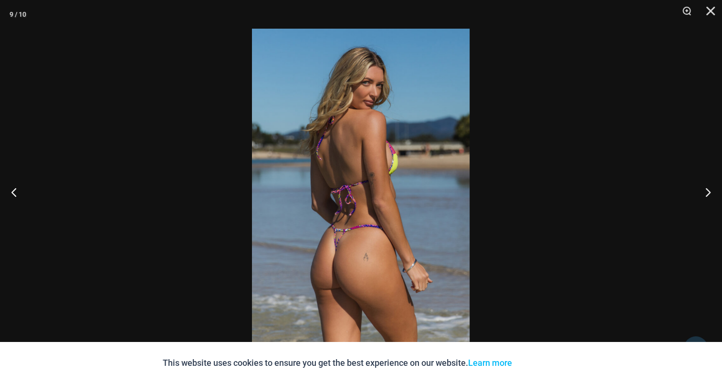
click at [399, 160] on img at bounding box center [361, 192] width 218 height 326
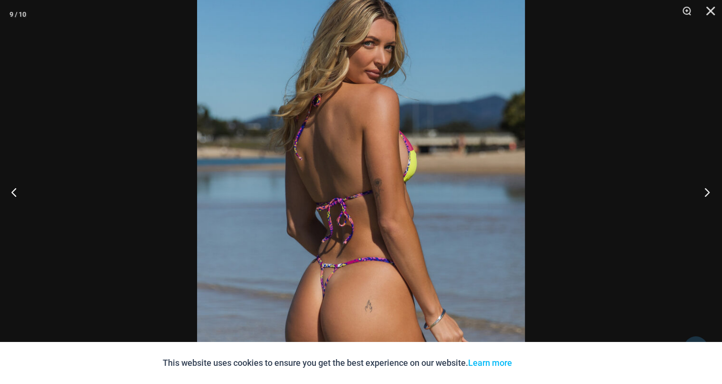
click at [707, 197] on button "Next" at bounding box center [704, 192] width 36 height 48
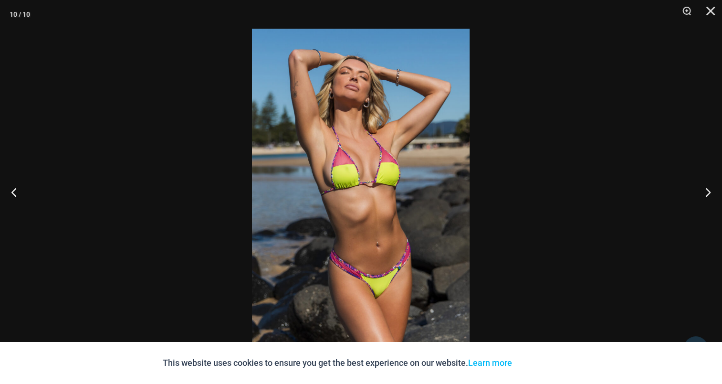
click at [391, 150] on img at bounding box center [361, 192] width 218 height 326
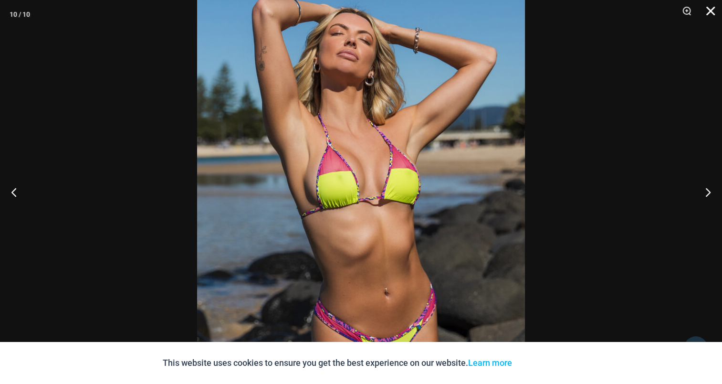
click at [710, 10] on button "Close" at bounding box center [707, 14] width 24 height 29
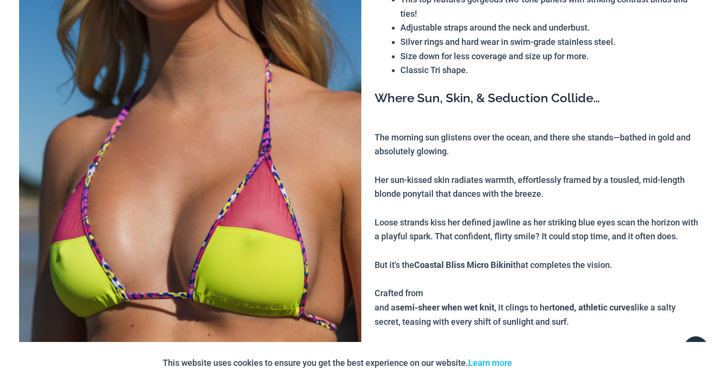
scroll to position [0, 0]
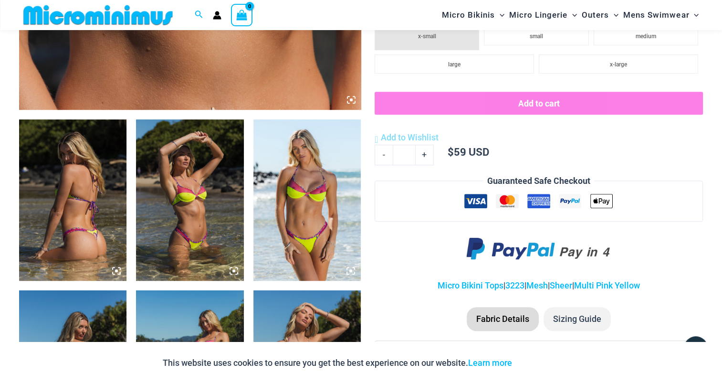
scroll to position [516, 0]
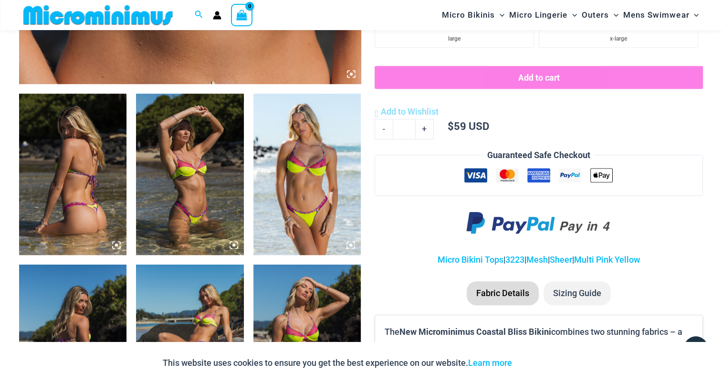
click at [62, 156] on img at bounding box center [72, 173] width 107 height 161
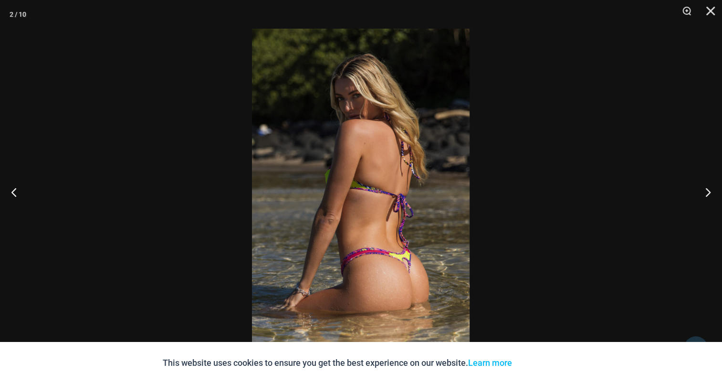
click at [358, 187] on img at bounding box center [361, 192] width 218 height 326
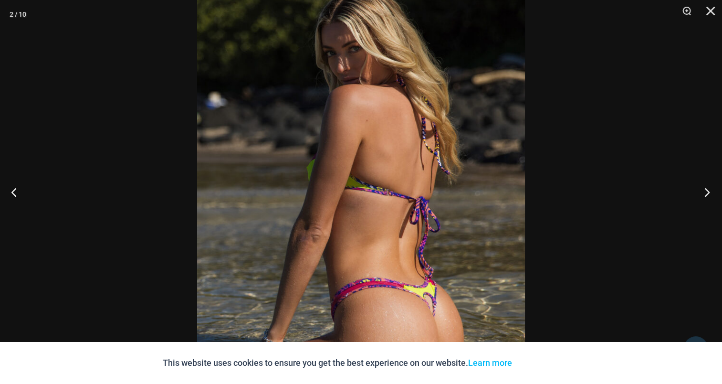
click at [712, 188] on button "Next" at bounding box center [704, 192] width 36 height 48
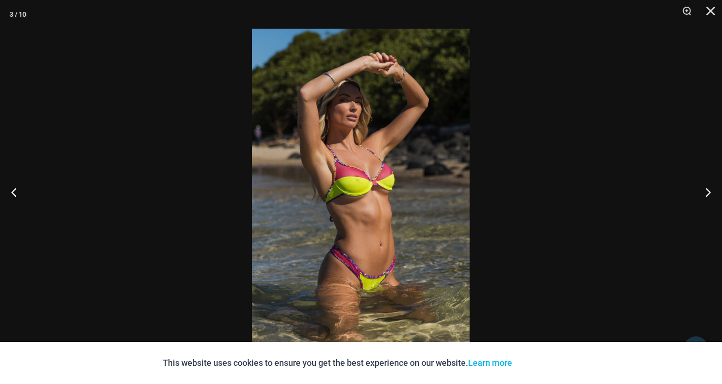
click at [330, 179] on img at bounding box center [361, 192] width 218 height 326
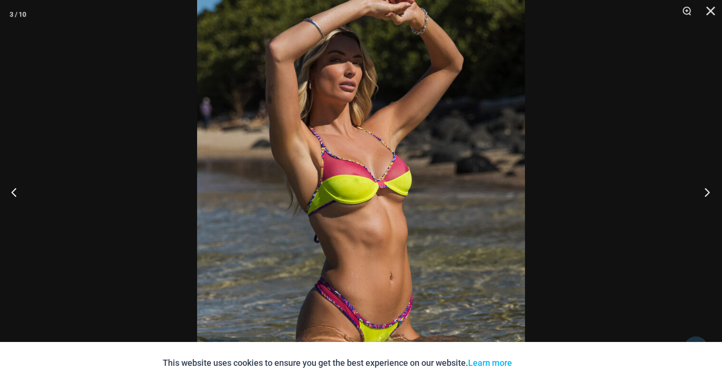
click at [710, 189] on button "Next" at bounding box center [704, 192] width 36 height 48
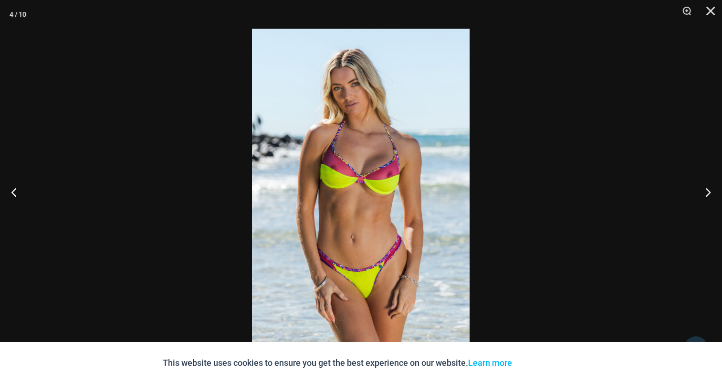
click at [366, 177] on img at bounding box center [361, 192] width 218 height 326
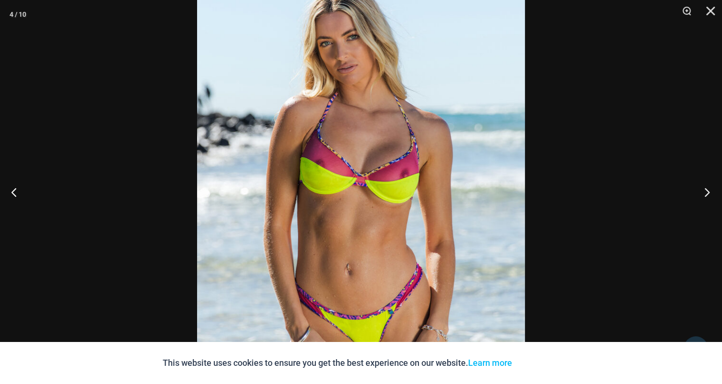
click at [706, 193] on button "Next" at bounding box center [704, 192] width 36 height 48
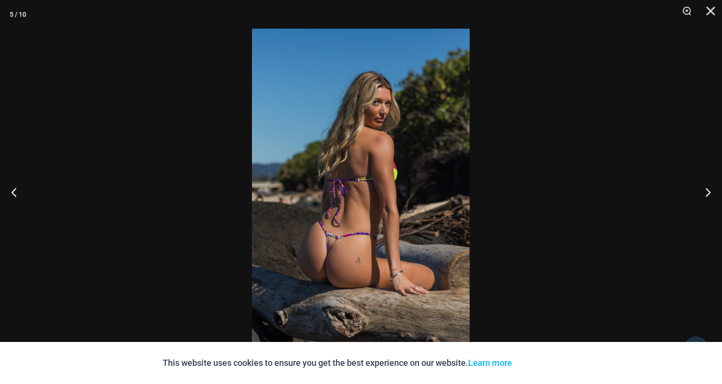
click at [348, 164] on img at bounding box center [361, 192] width 218 height 326
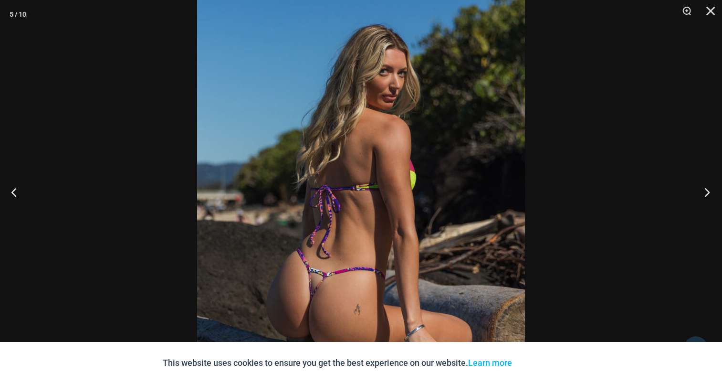
click at [706, 193] on button "Next" at bounding box center [704, 192] width 36 height 48
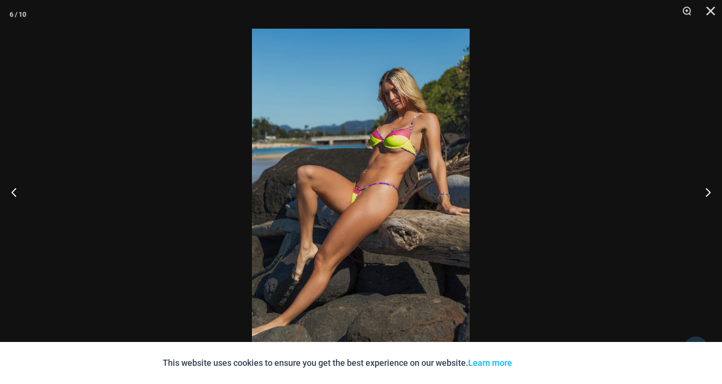
click at [385, 157] on img at bounding box center [361, 192] width 218 height 326
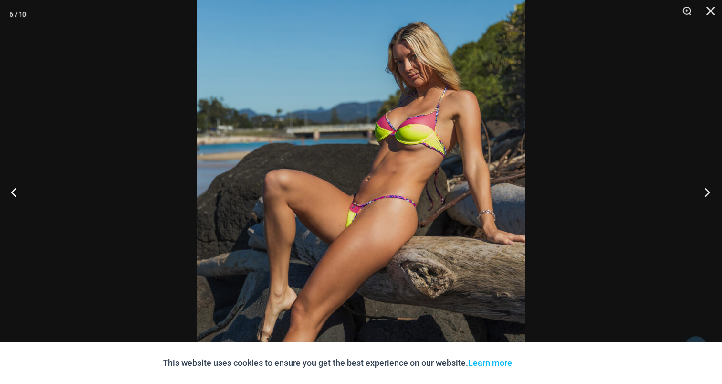
click at [708, 185] on button "Next" at bounding box center [704, 192] width 36 height 48
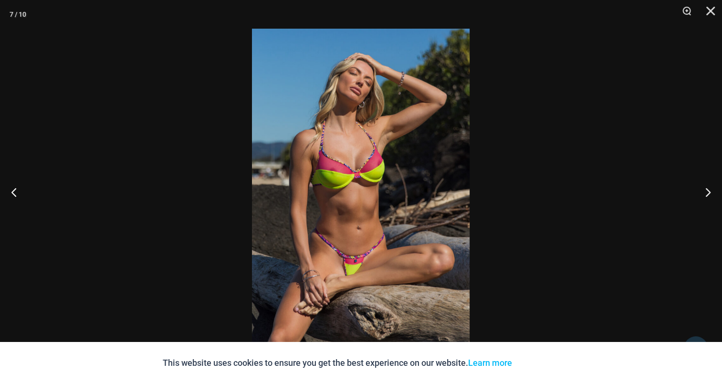
click at [337, 154] on img at bounding box center [361, 192] width 218 height 326
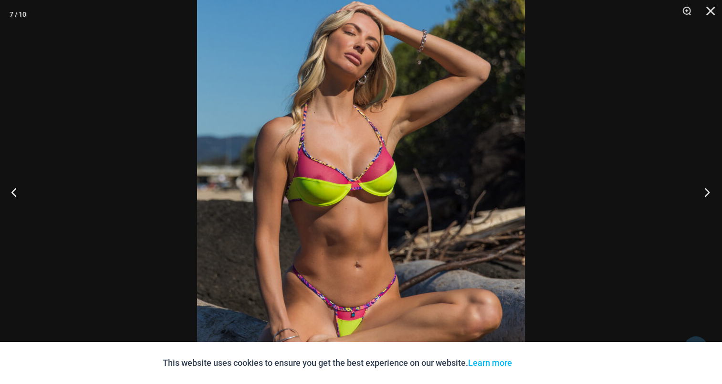
click at [705, 187] on button "Next" at bounding box center [704, 192] width 36 height 48
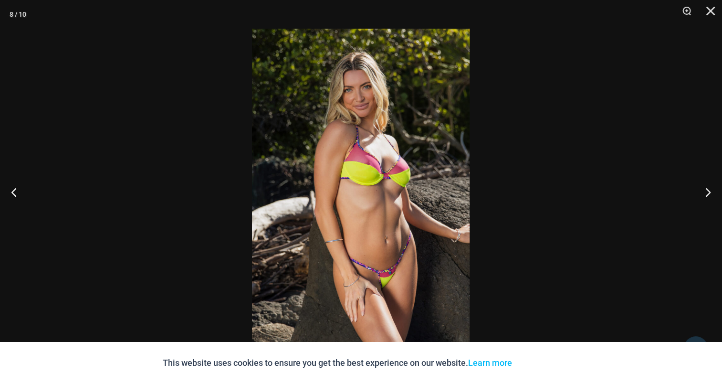
click at [386, 169] on img at bounding box center [361, 192] width 218 height 326
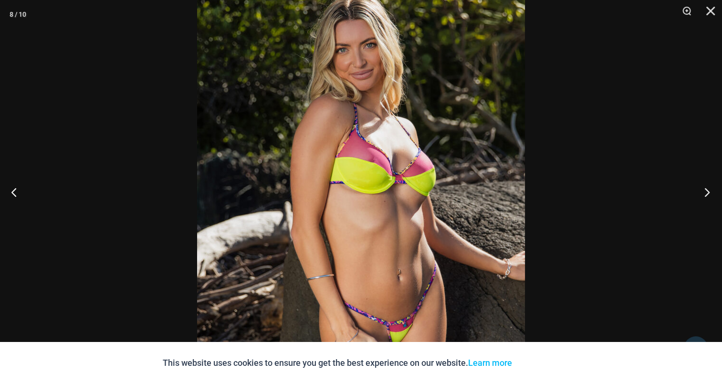
click at [704, 189] on button "Next" at bounding box center [704, 192] width 36 height 48
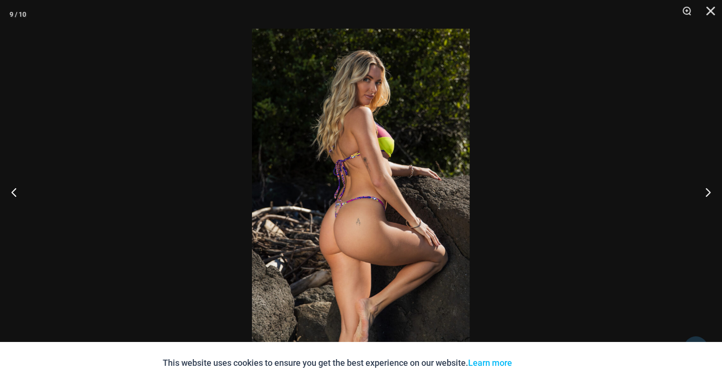
click at [386, 153] on img at bounding box center [361, 192] width 218 height 326
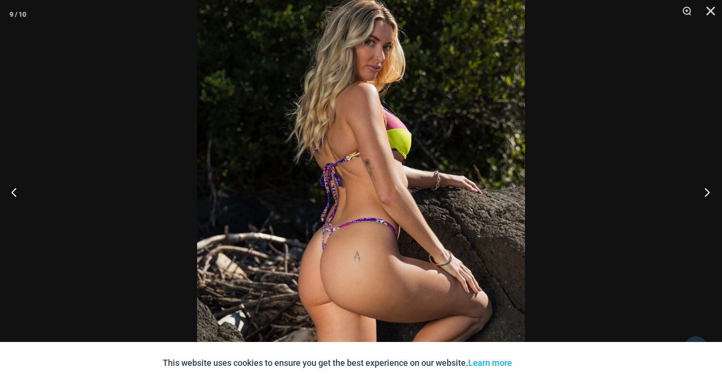
click at [716, 196] on button "Next" at bounding box center [704, 192] width 36 height 48
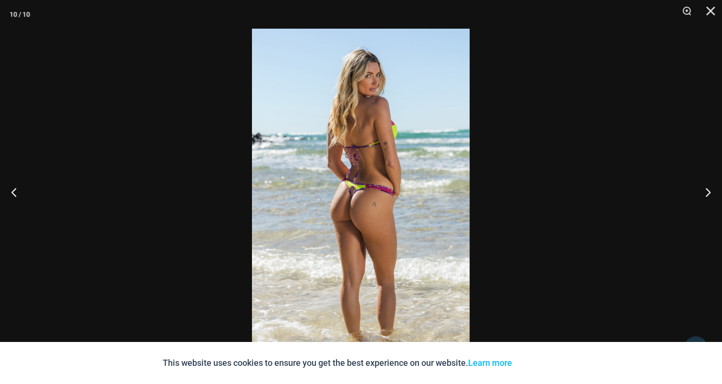
click at [357, 152] on img at bounding box center [361, 192] width 218 height 326
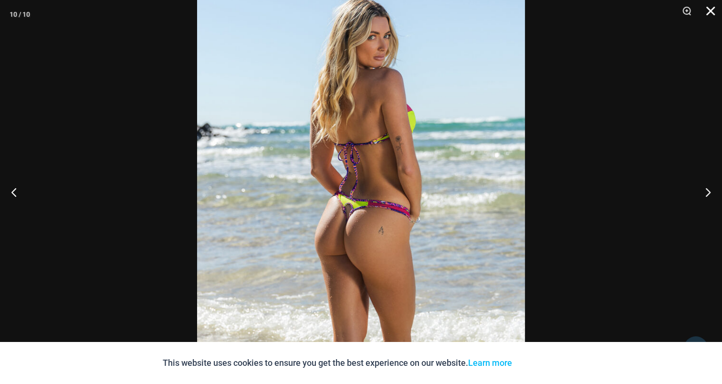
click at [717, 10] on button "Close" at bounding box center [707, 14] width 24 height 29
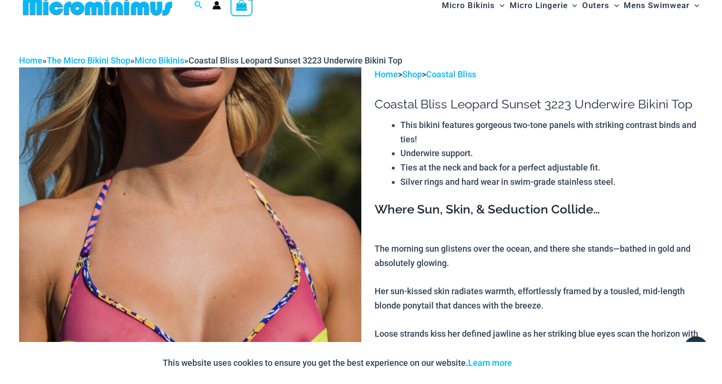
scroll to position [0, 0]
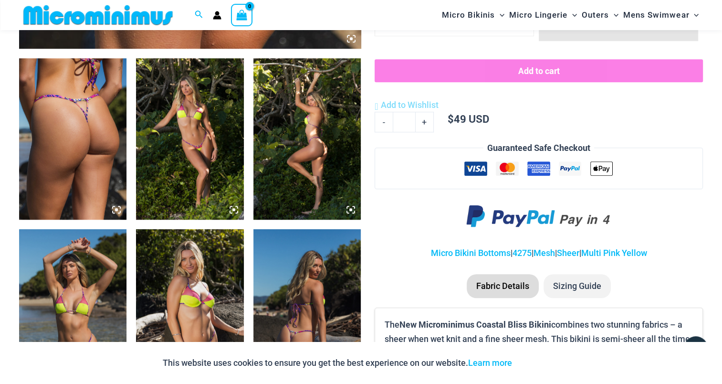
scroll to position [564, 0]
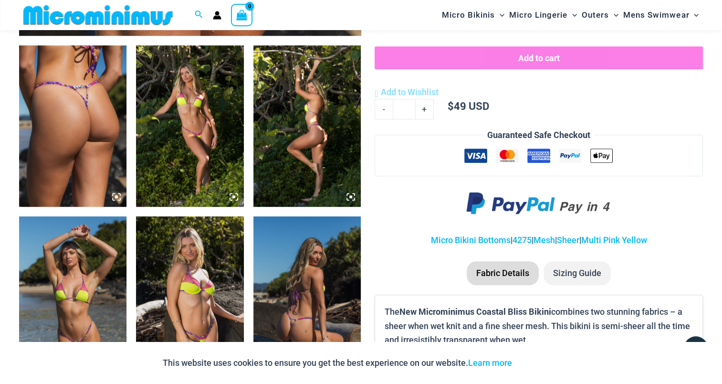
click at [98, 95] on img at bounding box center [72, 125] width 107 height 161
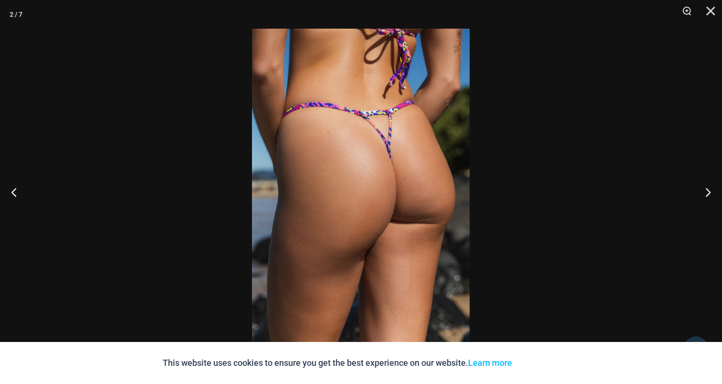
click at [356, 160] on img at bounding box center [361, 192] width 218 height 326
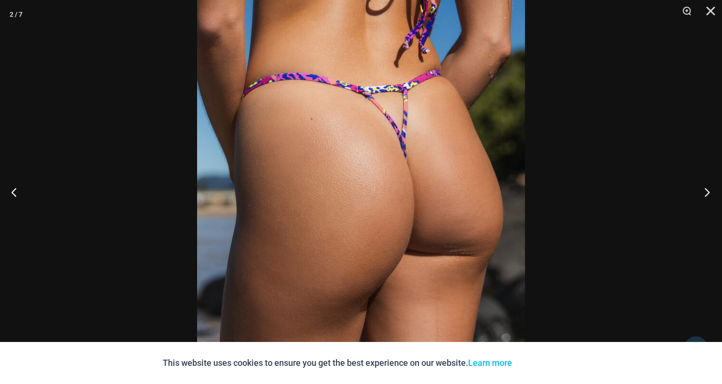
click at [698, 189] on button "Next" at bounding box center [704, 192] width 36 height 48
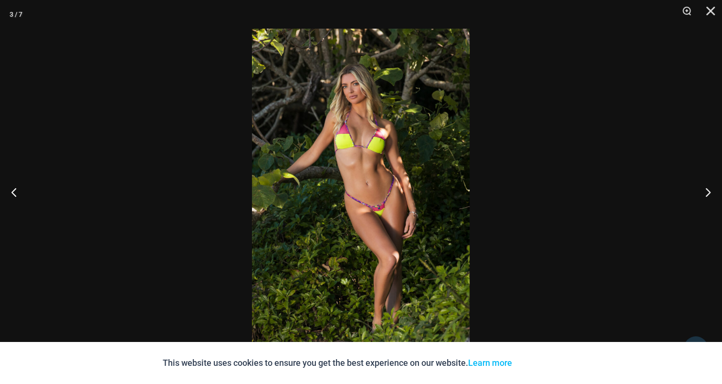
click at [347, 156] on img at bounding box center [361, 192] width 218 height 326
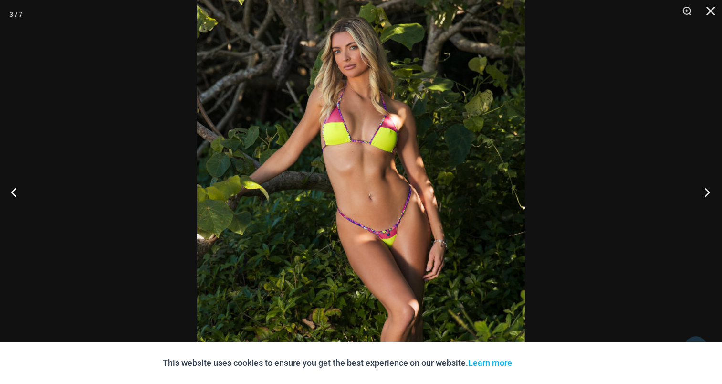
click at [706, 190] on button "Next" at bounding box center [704, 192] width 36 height 48
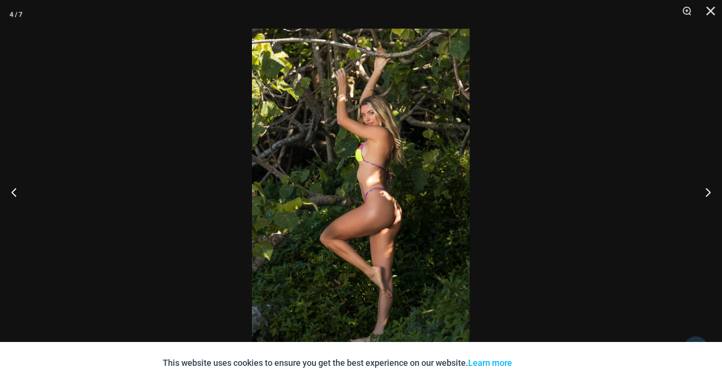
click at [360, 151] on img at bounding box center [361, 192] width 218 height 326
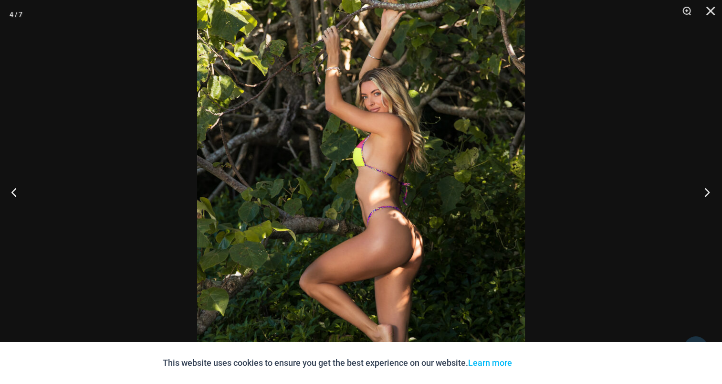
click at [694, 189] on button "Next" at bounding box center [704, 192] width 36 height 48
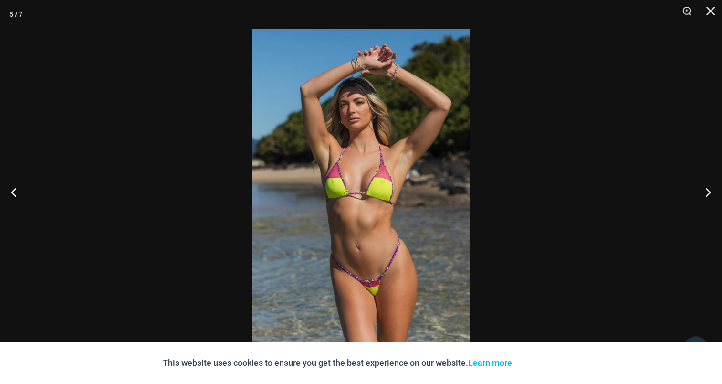
click at [384, 176] on img at bounding box center [361, 192] width 218 height 326
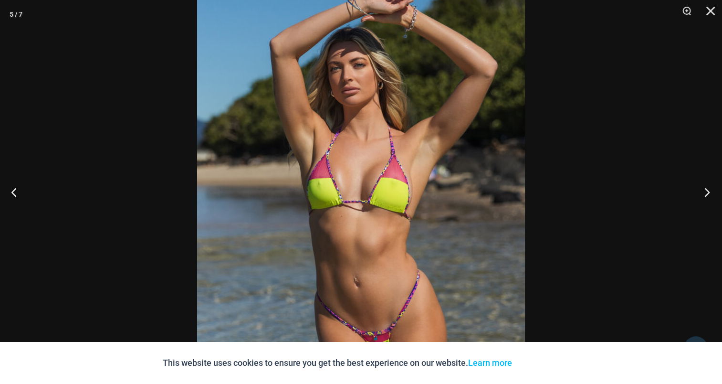
click at [717, 184] on button "Next" at bounding box center [704, 192] width 36 height 48
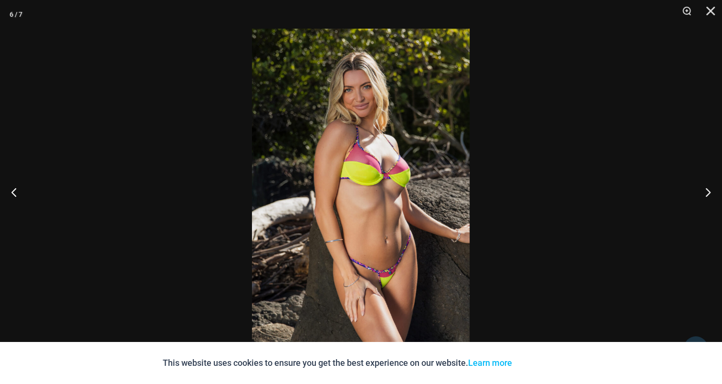
click at [388, 153] on img at bounding box center [361, 192] width 218 height 326
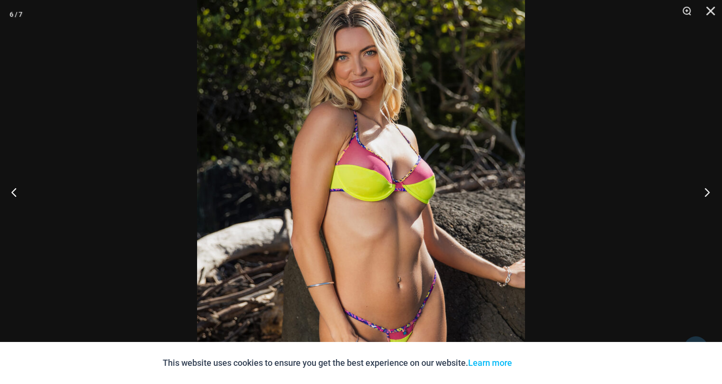
click at [700, 191] on button "Next" at bounding box center [704, 192] width 36 height 48
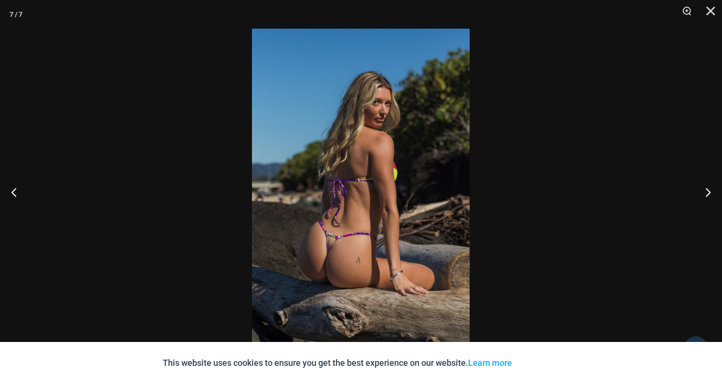
click at [345, 184] on img at bounding box center [361, 192] width 218 height 326
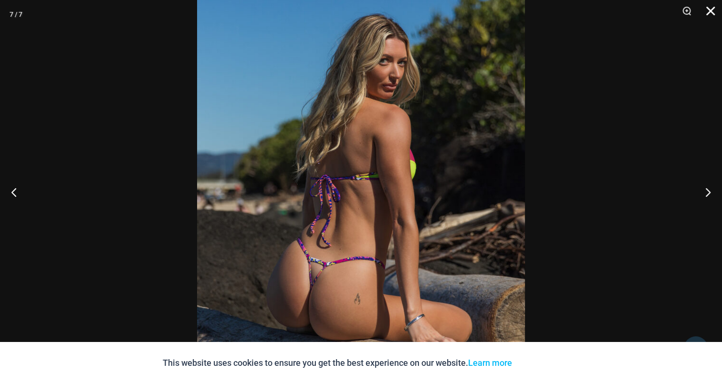
click at [708, 10] on button "Close" at bounding box center [707, 14] width 24 height 29
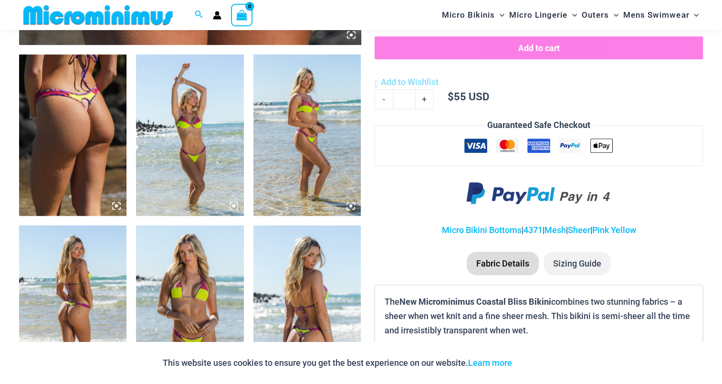
scroll to position [564, 0]
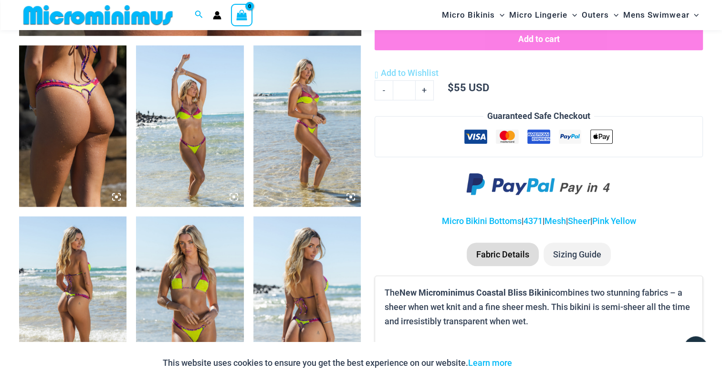
click at [84, 119] on img at bounding box center [72, 125] width 107 height 161
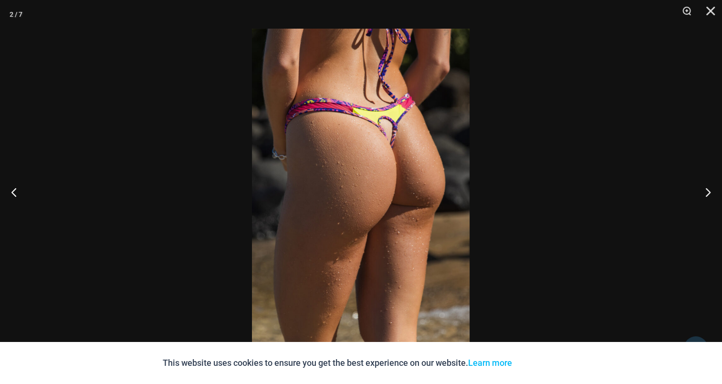
click at [395, 145] on img at bounding box center [361, 192] width 218 height 326
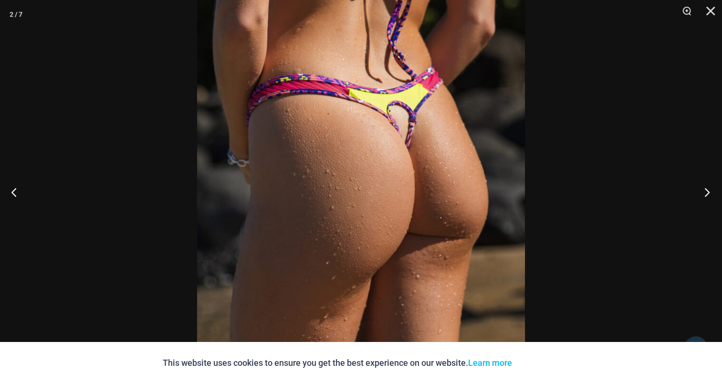
click at [710, 187] on button "Next" at bounding box center [704, 192] width 36 height 48
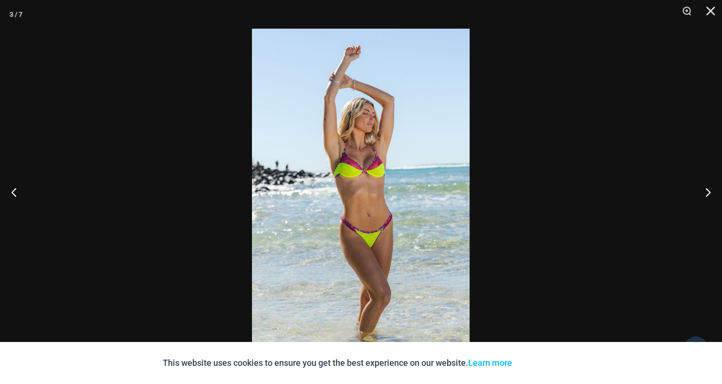
click at [372, 153] on img at bounding box center [361, 192] width 218 height 326
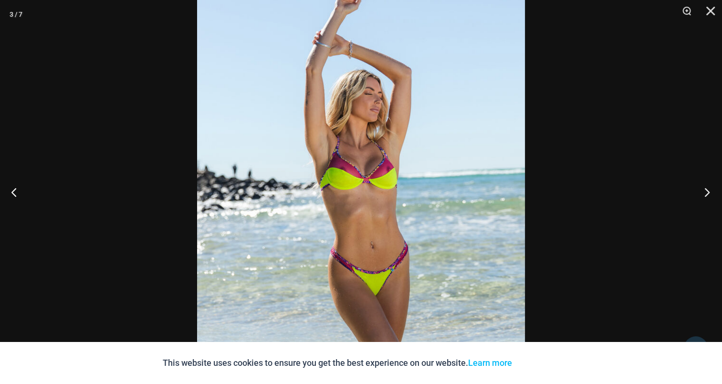
click at [708, 193] on button "Next" at bounding box center [704, 192] width 36 height 48
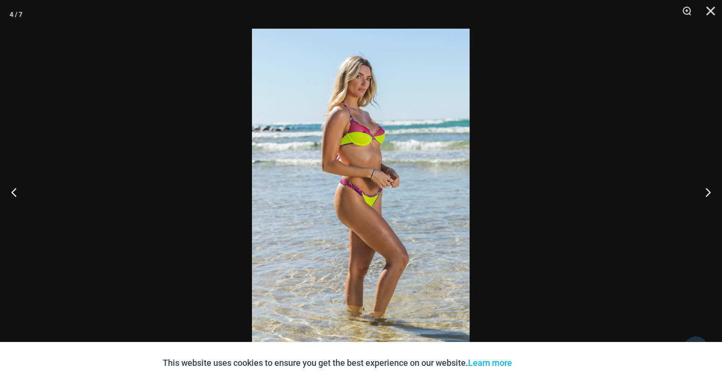
click at [350, 142] on img at bounding box center [361, 192] width 218 height 326
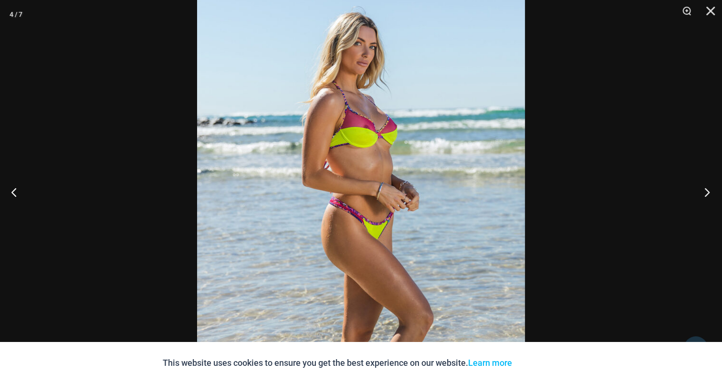
click at [711, 191] on button "Next" at bounding box center [704, 192] width 36 height 48
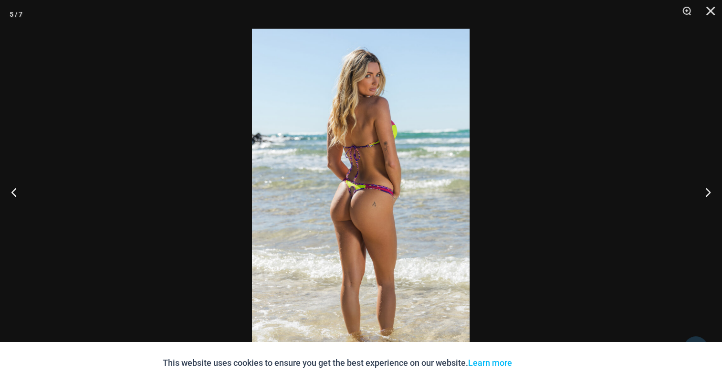
click at [345, 166] on img at bounding box center [361, 192] width 218 height 326
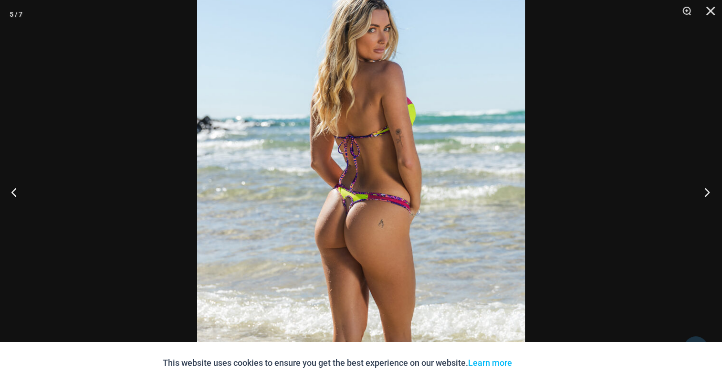
click at [705, 186] on button "Next" at bounding box center [704, 192] width 36 height 48
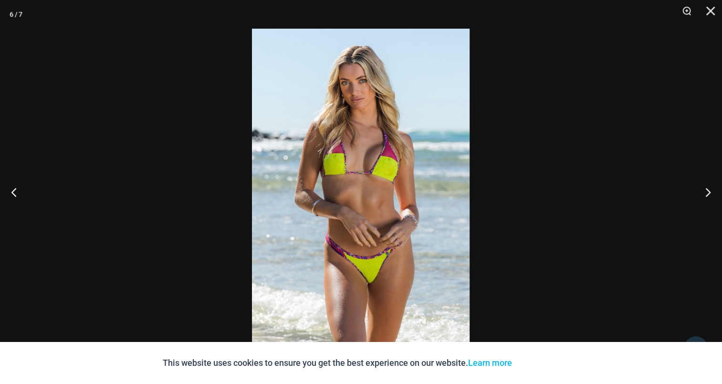
click at [390, 162] on img at bounding box center [361, 192] width 218 height 326
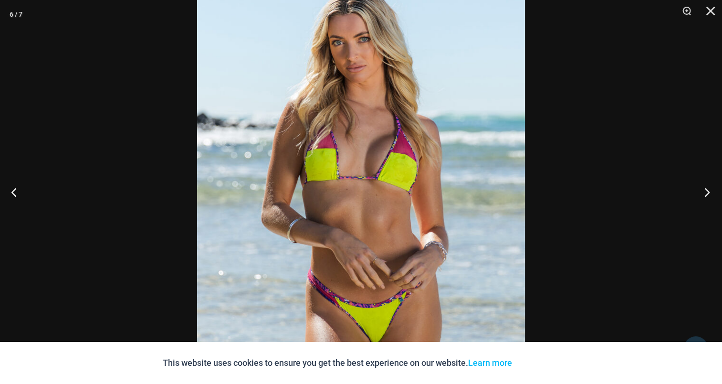
click at [709, 193] on button "Next" at bounding box center [704, 192] width 36 height 48
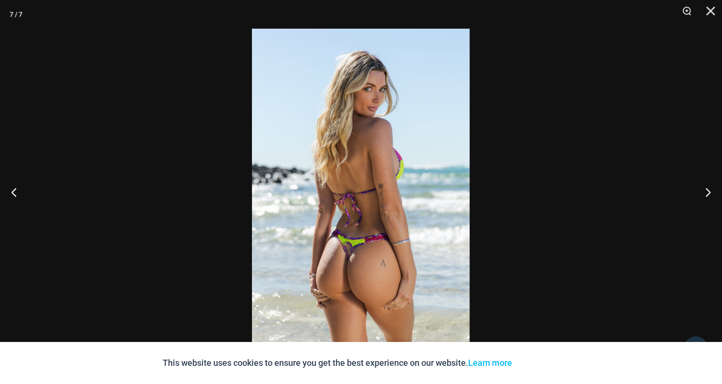
click at [353, 194] on img at bounding box center [361, 192] width 218 height 326
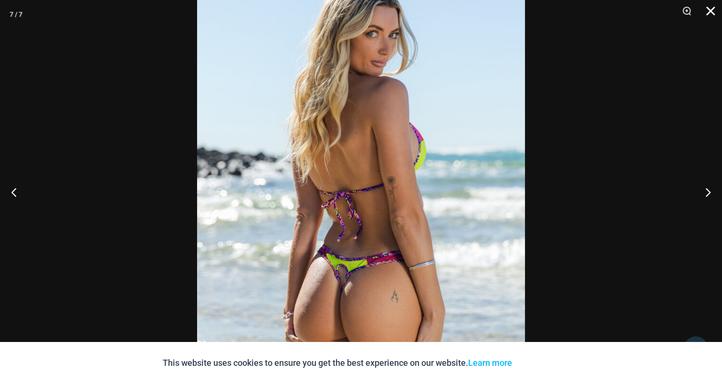
click at [712, 8] on button "Close" at bounding box center [707, 14] width 24 height 29
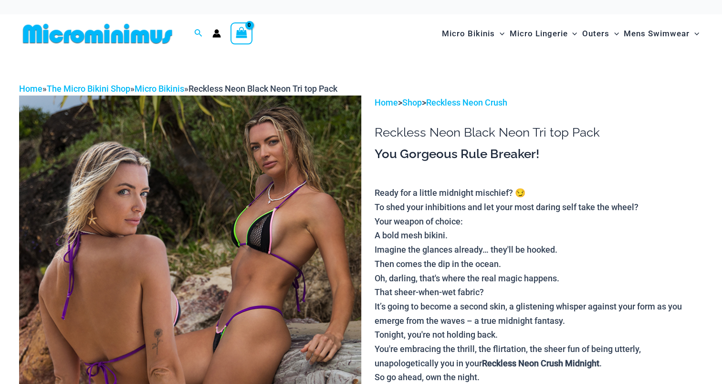
drag, startPoint x: 0, startPoint y: 0, endPoint x: 277, endPoint y: 166, distance: 322.6
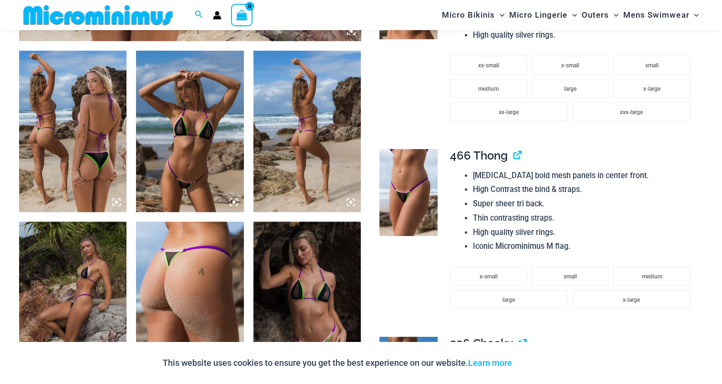
scroll to position [564, 0]
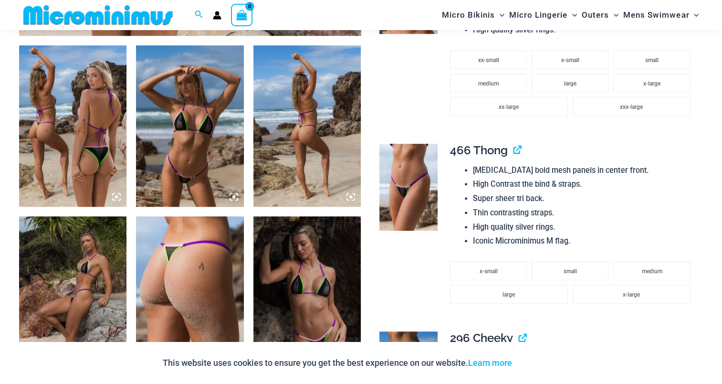
click at [54, 124] on img at bounding box center [72, 125] width 107 height 161
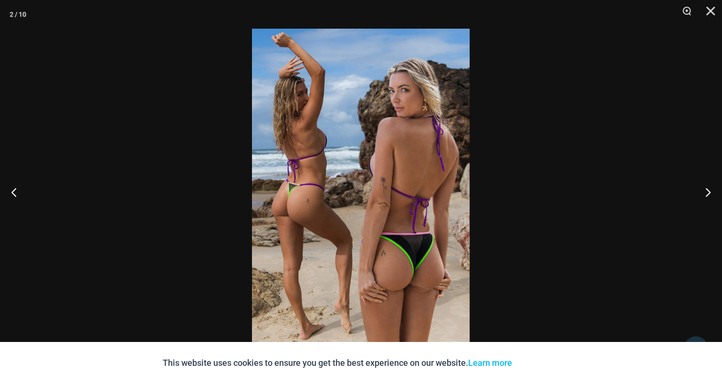
click at [381, 156] on img at bounding box center [361, 192] width 218 height 326
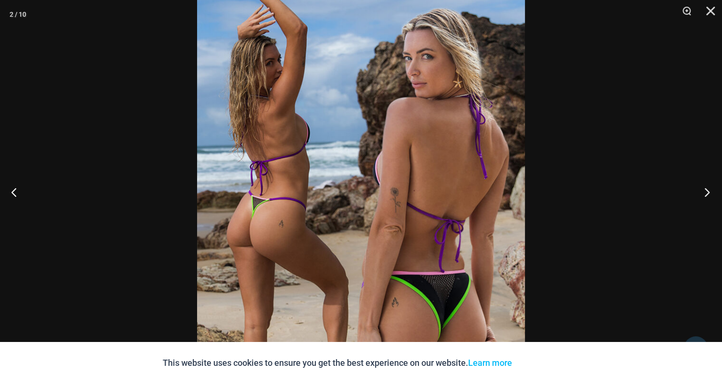
click at [709, 187] on button "Next" at bounding box center [704, 192] width 36 height 48
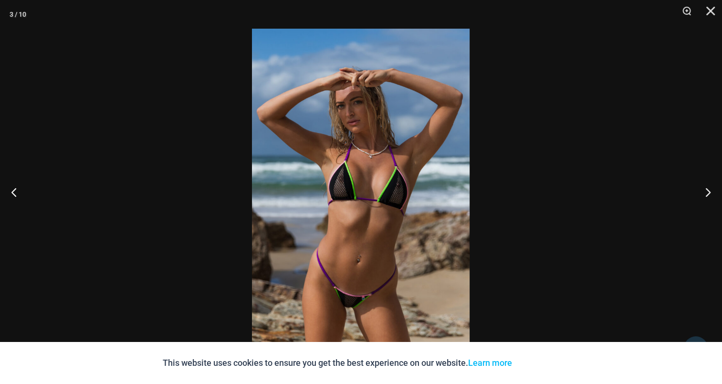
click at [357, 155] on img at bounding box center [361, 192] width 218 height 326
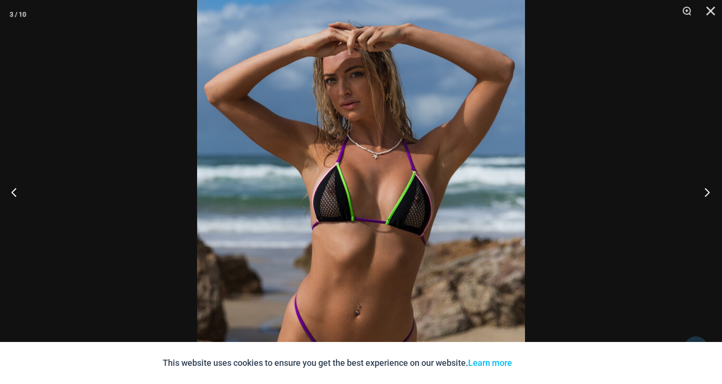
click at [702, 187] on button "Next" at bounding box center [704, 192] width 36 height 48
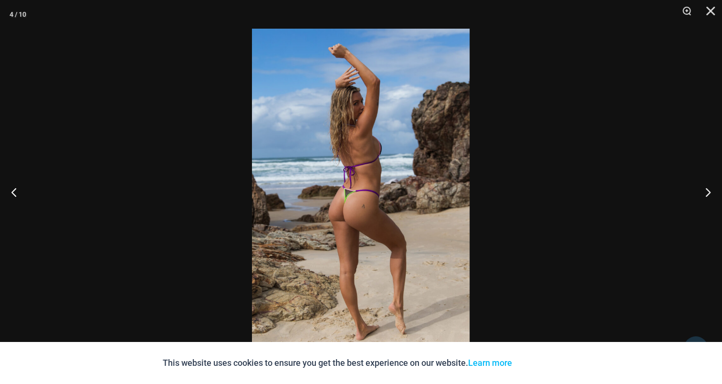
click at [345, 165] on img at bounding box center [361, 192] width 218 height 326
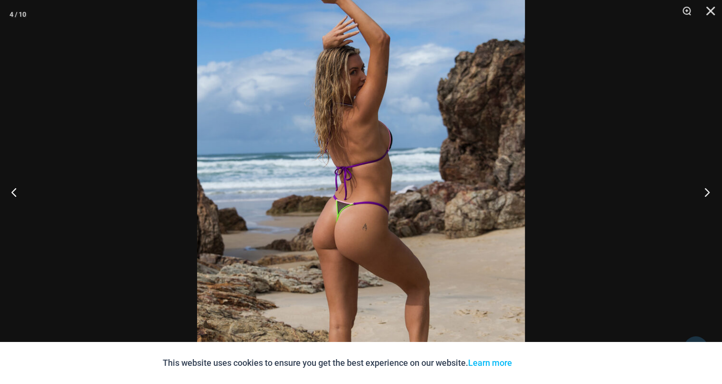
click at [701, 188] on button "Next" at bounding box center [704, 192] width 36 height 48
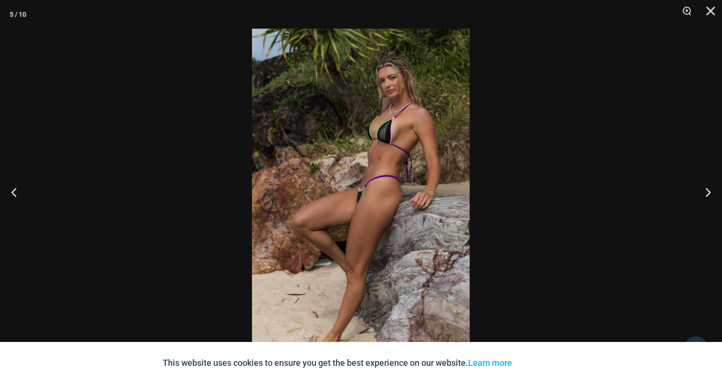
click at [395, 149] on img at bounding box center [361, 192] width 218 height 326
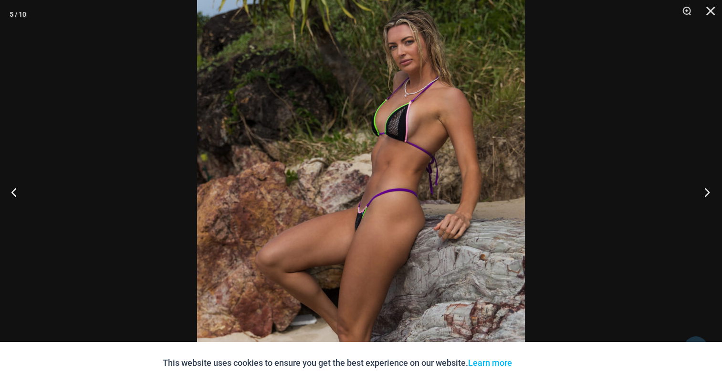
click at [706, 189] on button "Next" at bounding box center [704, 192] width 36 height 48
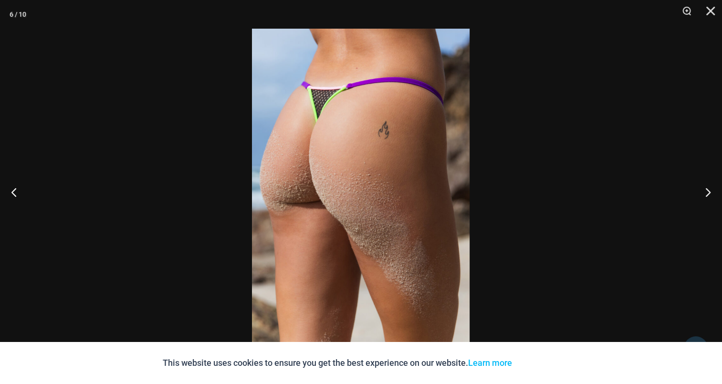
click at [367, 145] on img at bounding box center [361, 192] width 218 height 326
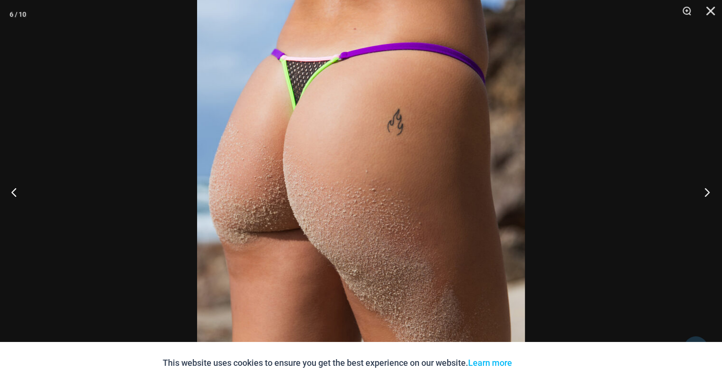
click at [710, 195] on button "Next" at bounding box center [704, 192] width 36 height 48
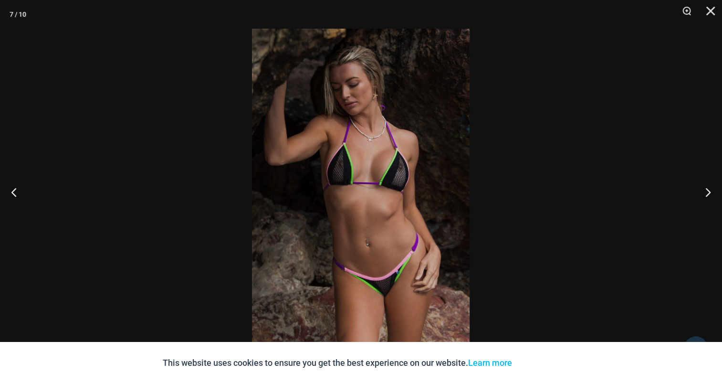
click at [384, 145] on img at bounding box center [361, 192] width 218 height 326
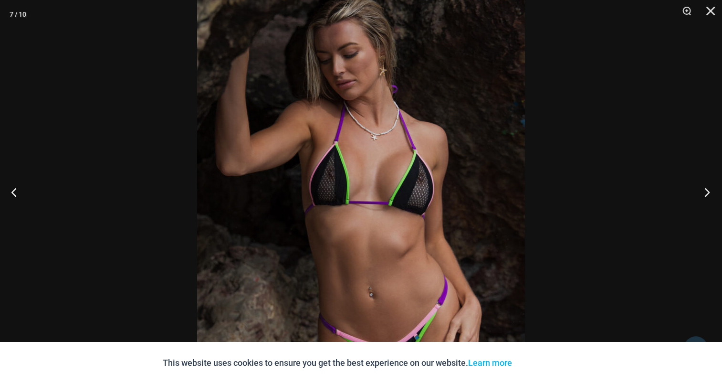
click at [710, 188] on button "Next" at bounding box center [704, 192] width 36 height 48
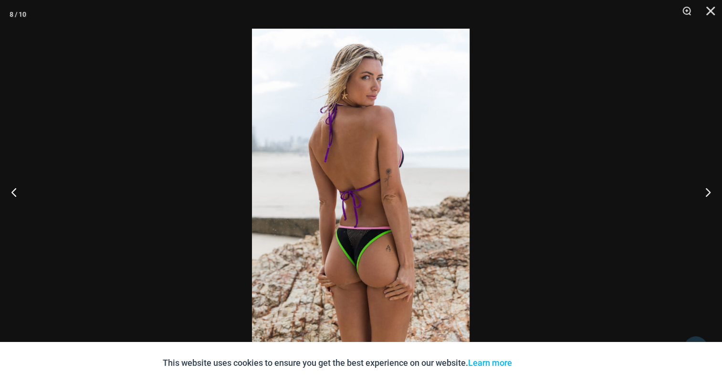
click at [341, 156] on img at bounding box center [361, 192] width 218 height 326
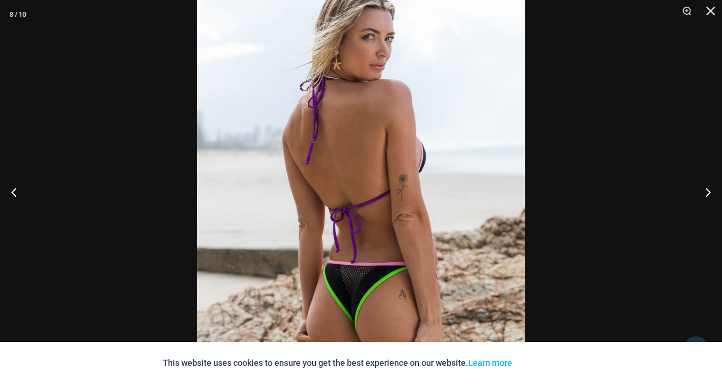
click at [698, 191] on button "Next" at bounding box center [704, 192] width 36 height 48
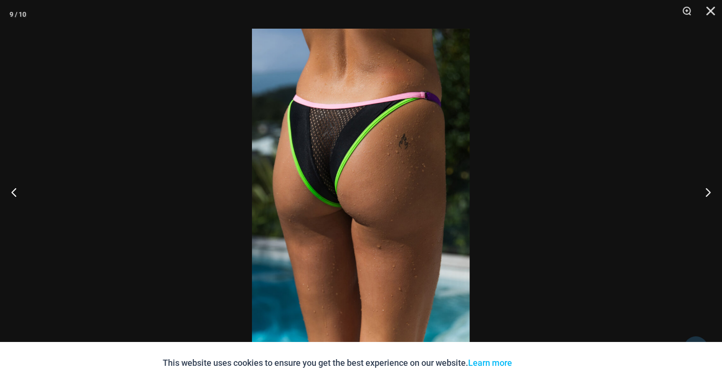
click at [358, 151] on img at bounding box center [361, 192] width 218 height 326
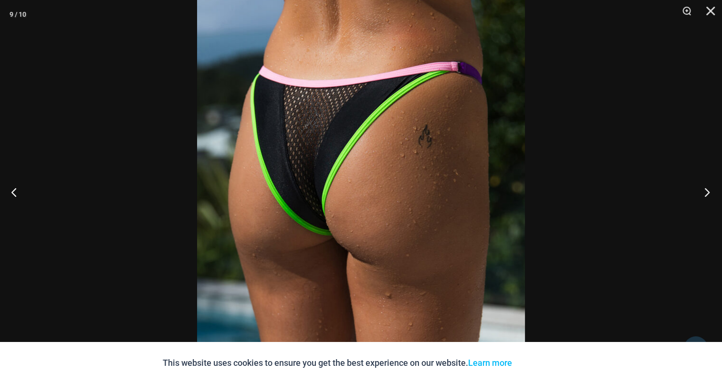
click at [707, 195] on button "Next" at bounding box center [704, 192] width 36 height 48
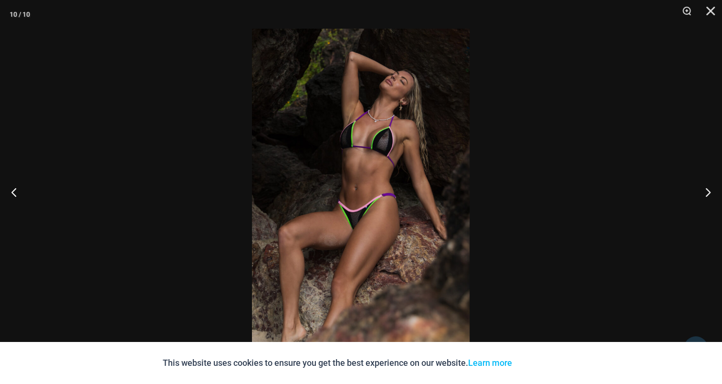
click at [363, 153] on img at bounding box center [361, 192] width 218 height 326
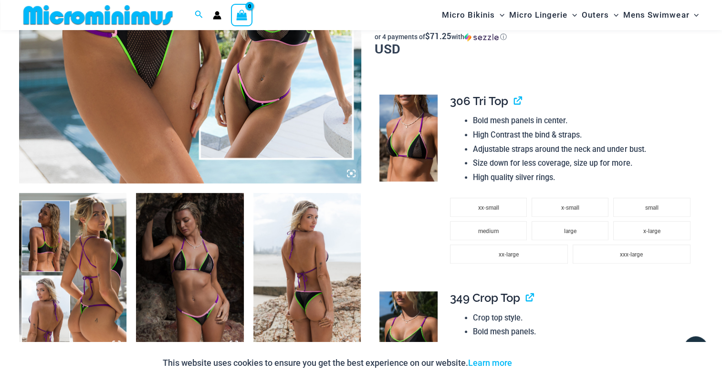
scroll to position [560, 0]
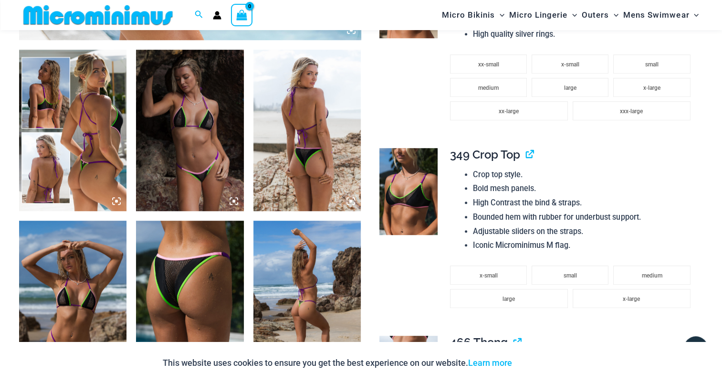
click at [77, 135] on img at bounding box center [72, 130] width 107 height 161
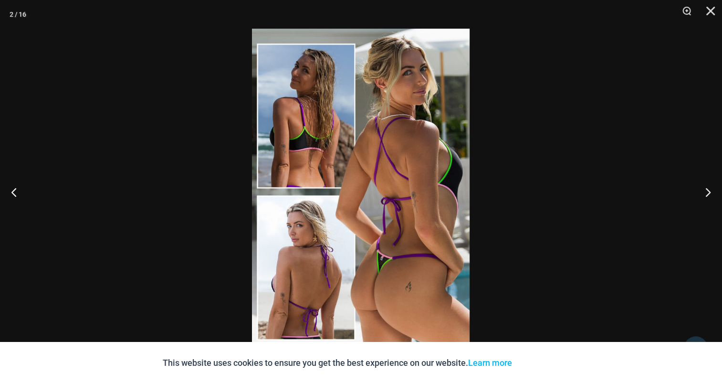
click at [322, 151] on img at bounding box center [361, 192] width 218 height 326
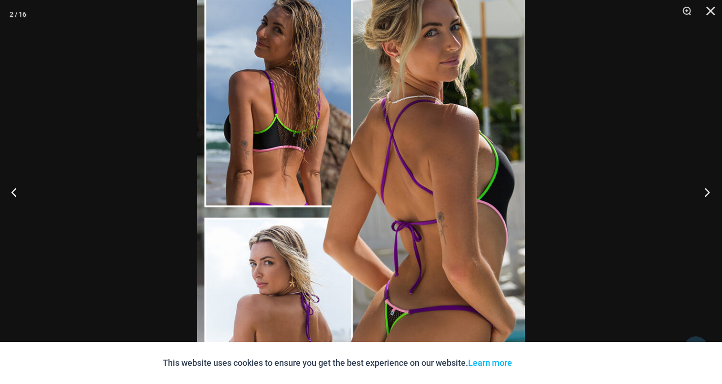
click at [706, 188] on button "Next" at bounding box center [704, 192] width 36 height 48
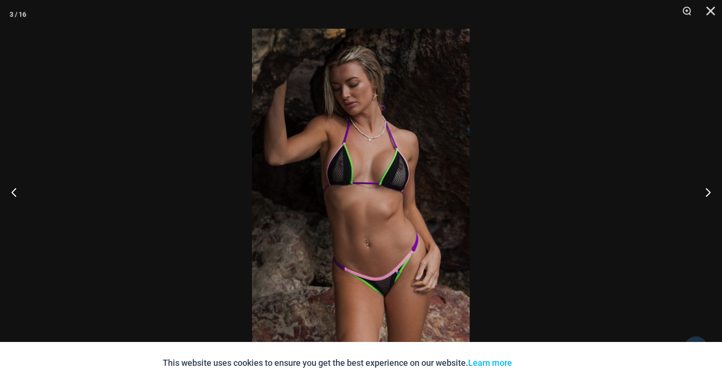
click at [387, 169] on img at bounding box center [361, 192] width 218 height 326
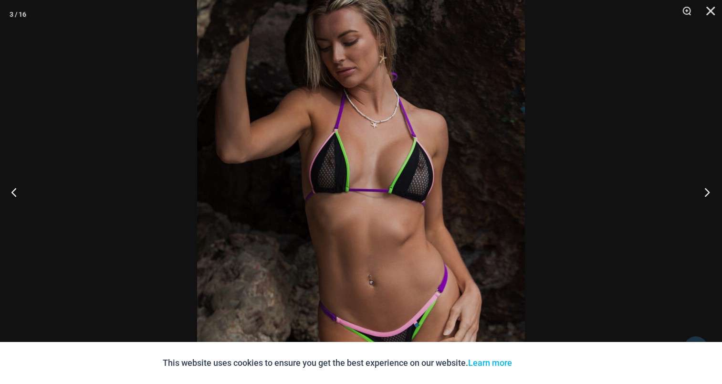
click at [710, 194] on button "Next" at bounding box center [704, 192] width 36 height 48
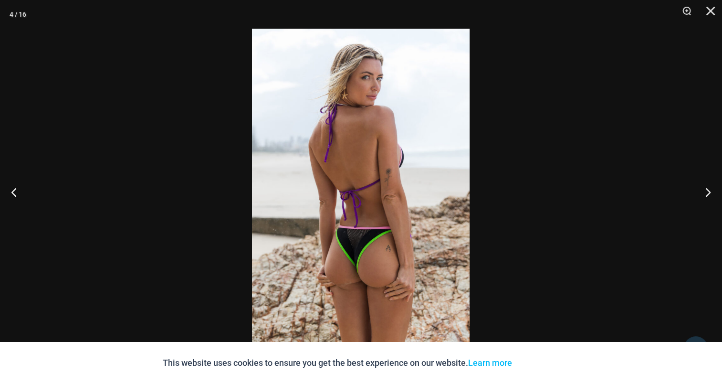
click at [349, 158] on img at bounding box center [361, 192] width 218 height 326
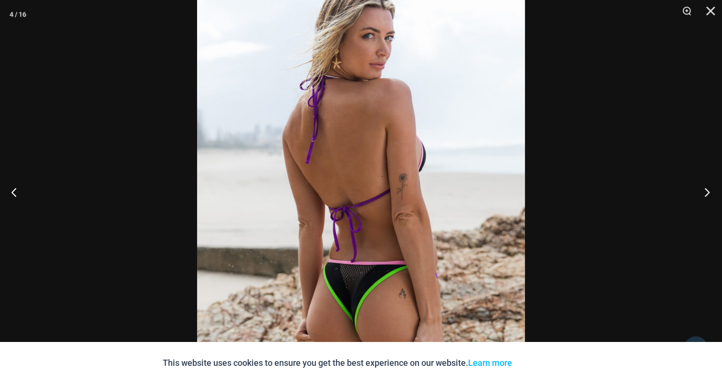
click at [706, 195] on button "Next" at bounding box center [704, 192] width 36 height 48
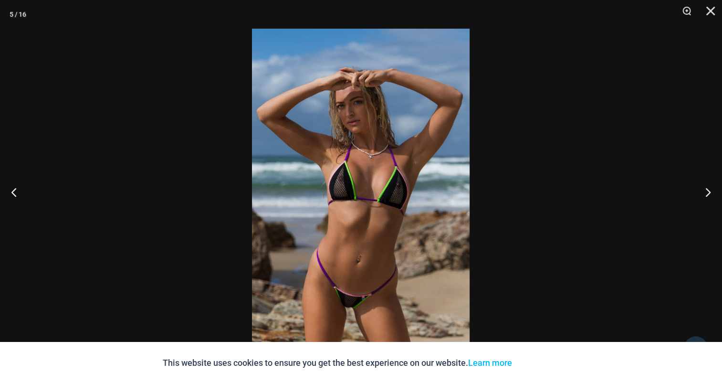
click at [358, 156] on img at bounding box center [361, 192] width 218 height 326
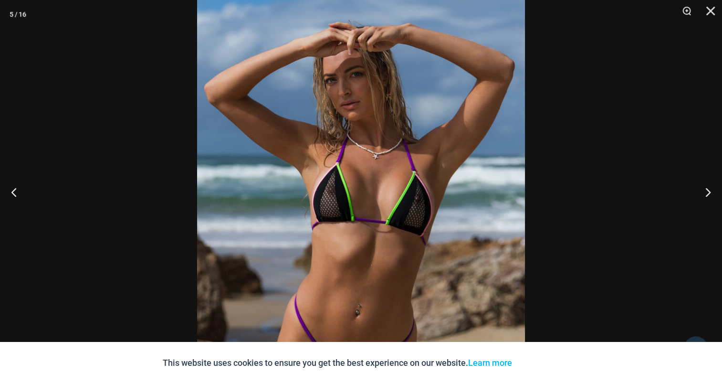
scroll to position [895, 0]
click at [702, 193] on button "Next" at bounding box center [704, 192] width 36 height 48
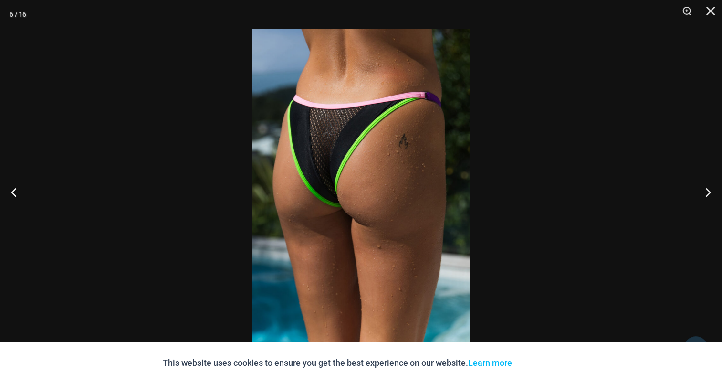
click at [387, 145] on img at bounding box center [361, 192] width 218 height 326
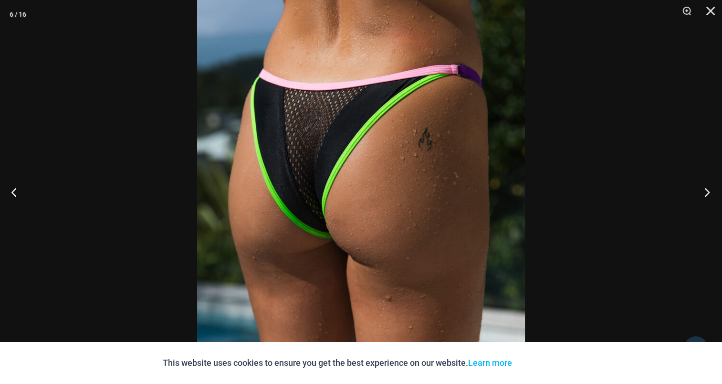
click at [704, 188] on button "Next" at bounding box center [704, 192] width 36 height 48
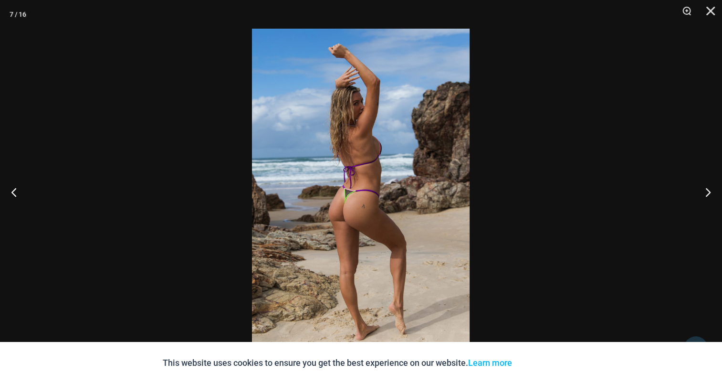
click at [332, 163] on img at bounding box center [361, 192] width 218 height 326
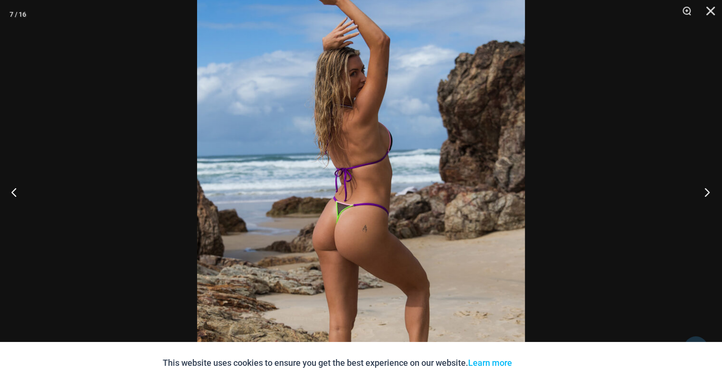
click at [713, 193] on button "Next" at bounding box center [704, 192] width 36 height 48
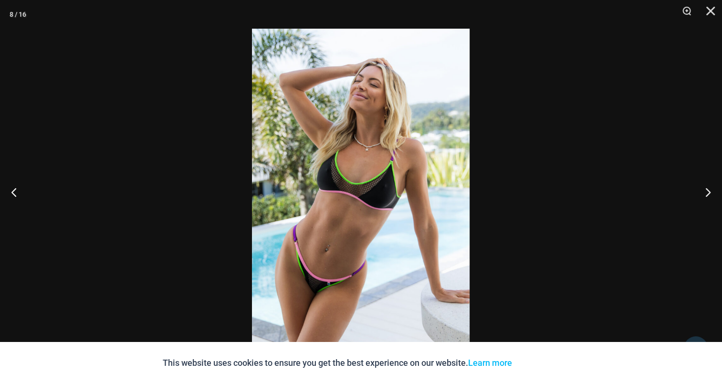
click at [363, 156] on img at bounding box center [361, 192] width 218 height 326
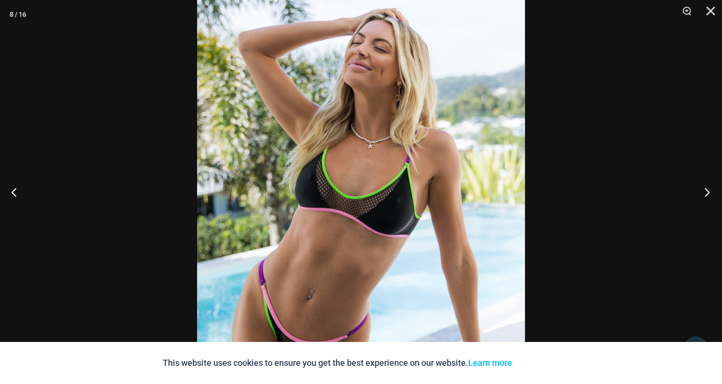
click at [693, 188] on button "Next" at bounding box center [704, 192] width 36 height 48
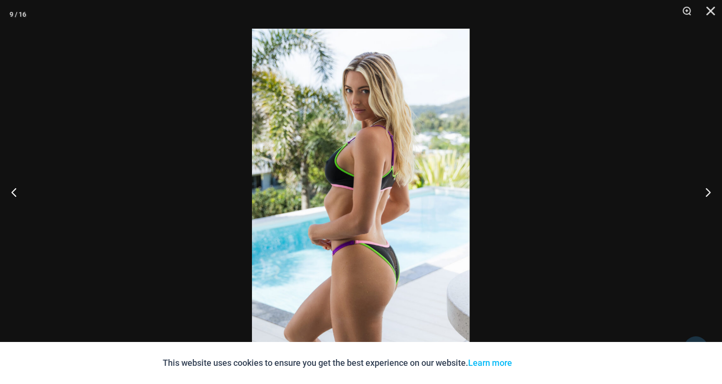
click at [377, 168] on img at bounding box center [361, 192] width 218 height 326
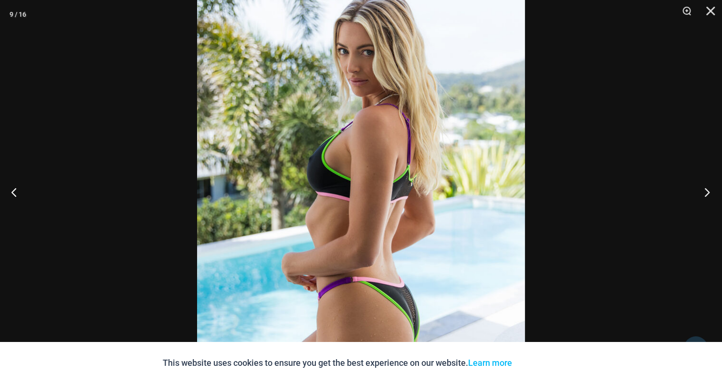
click at [701, 191] on button "Next" at bounding box center [704, 192] width 36 height 48
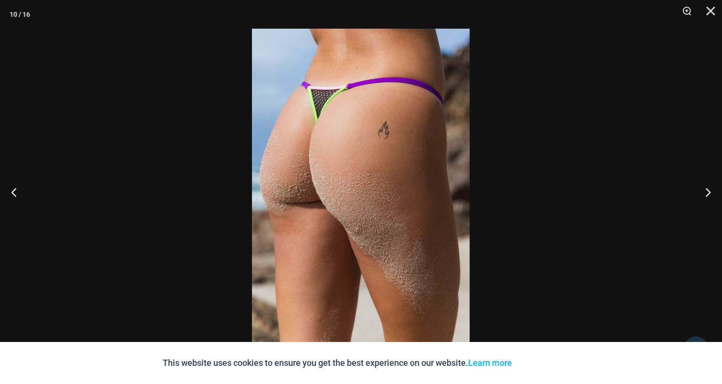
click at [294, 155] on img at bounding box center [361, 192] width 218 height 326
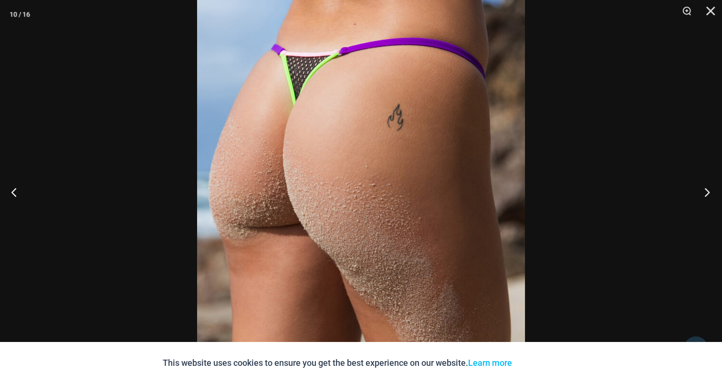
click at [707, 185] on button "Next" at bounding box center [704, 192] width 36 height 48
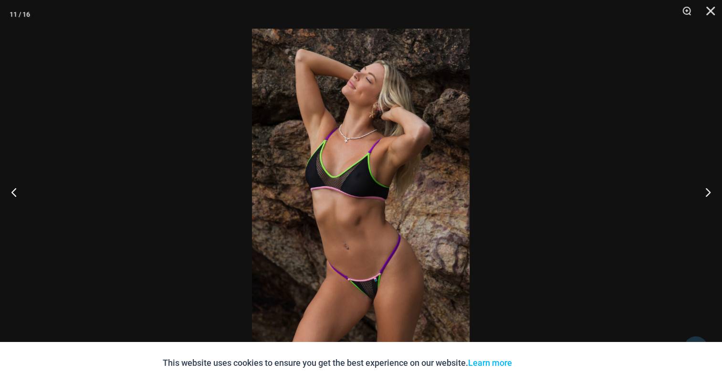
click at [410, 163] on img at bounding box center [361, 192] width 218 height 326
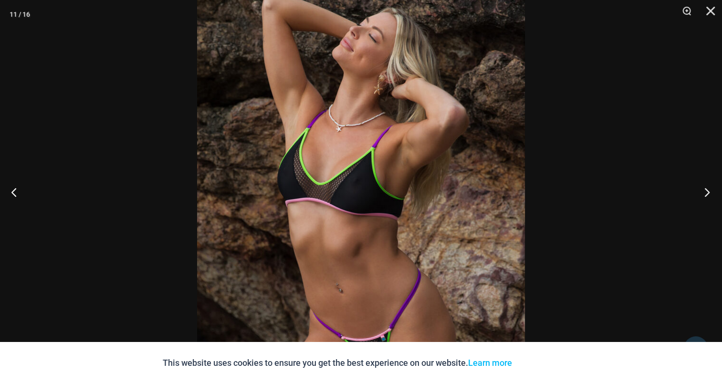
click at [704, 178] on button "Next" at bounding box center [704, 192] width 36 height 48
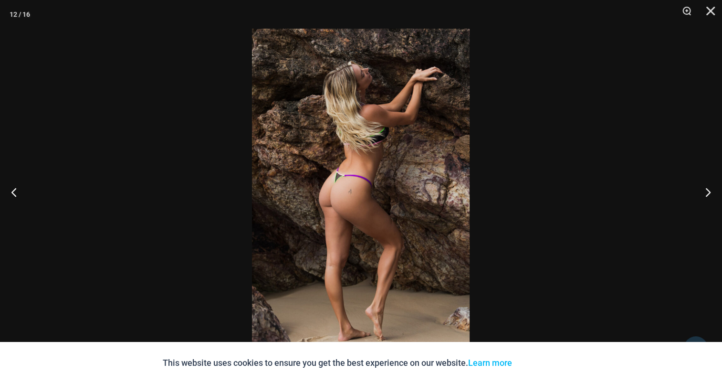
click at [370, 157] on img at bounding box center [361, 192] width 218 height 326
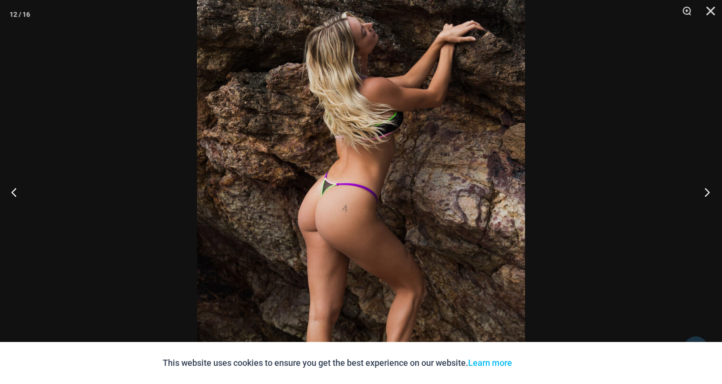
click at [705, 191] on button "Next" at bounding box center [704, 192] width 36 height 48
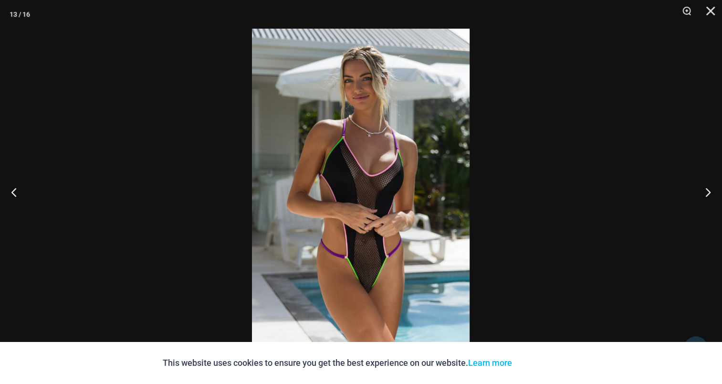
click at [347, 149] on img at bounding box center [361, 192] width 218 height 326
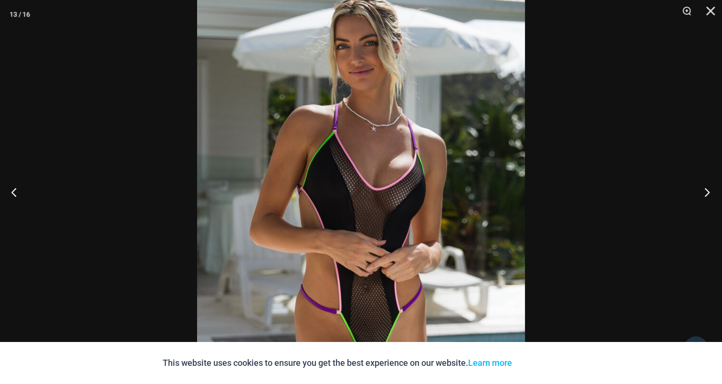
click at [708, 191] on button "Next" at bounding box center [704, 192] width 36 height 48
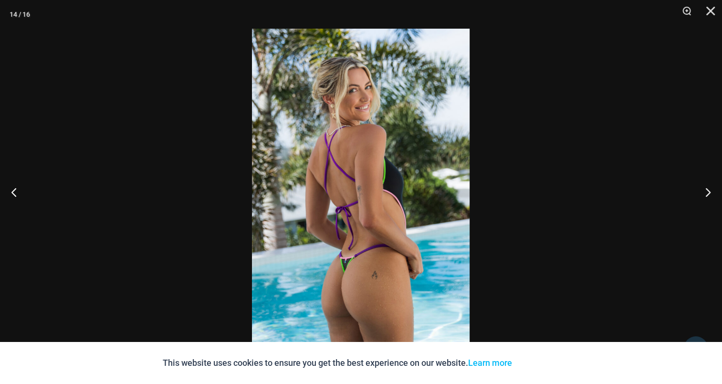
click at [381, 131] on img at bounding box center [361, 192] width 218 height 326
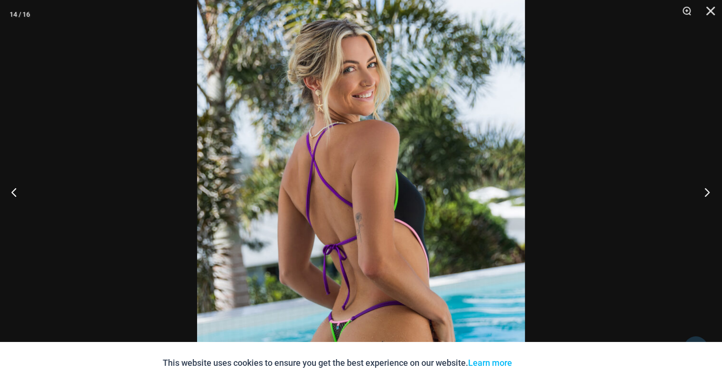
click at [700, 189] on button "Next" at bounding box center [704, 192] width 36 height 48
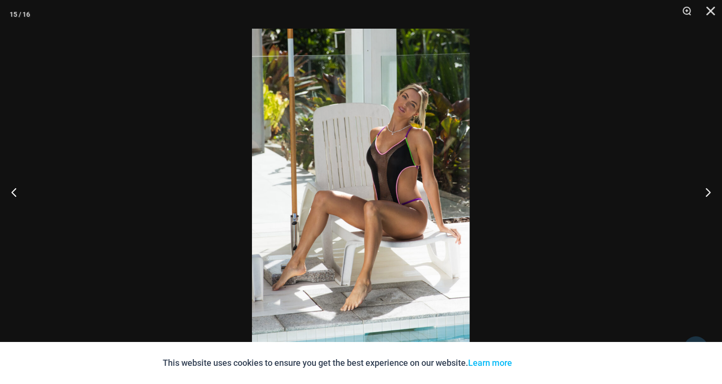
click at [345, 148] on img at bounding box center [361, 192] width 218 height 326
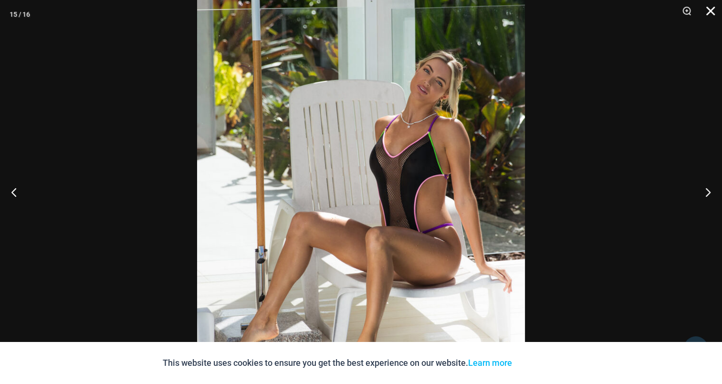
click at [709, 13] on button "Close" at bounding box center [707, 14] width 24 height 29
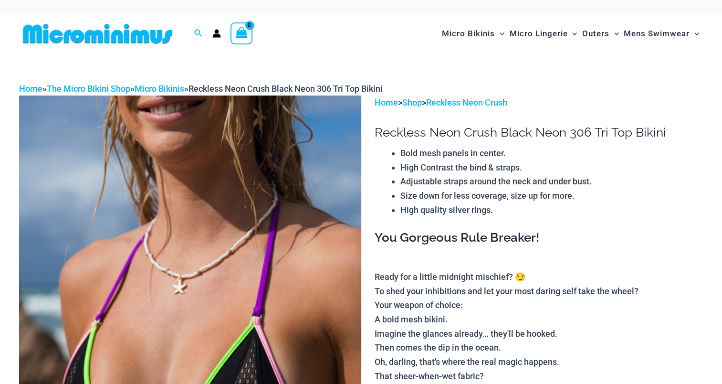
drag, startPoint x: 0, startPoint y: 0, endPoint x: 304, endPoint y: 192, distance: 359.6
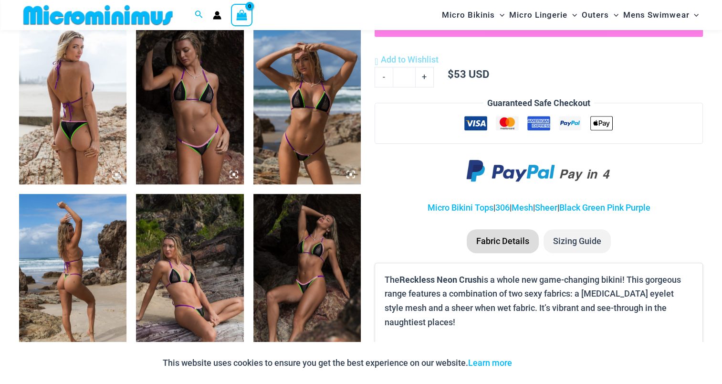
scroll to position [612, 0]
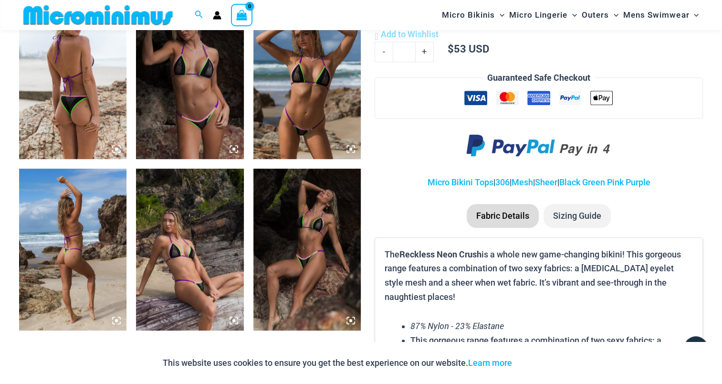
click at [73, 79] on img at bounding box center [72, 78] width 107 height 161
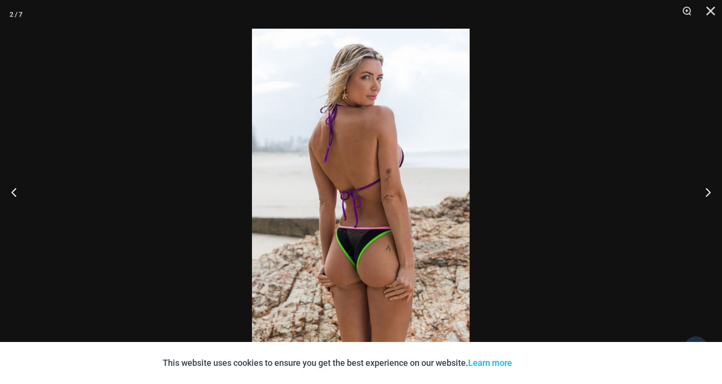
click at [374, 172] on img at bounding box center [361, 192] width 218 height 326
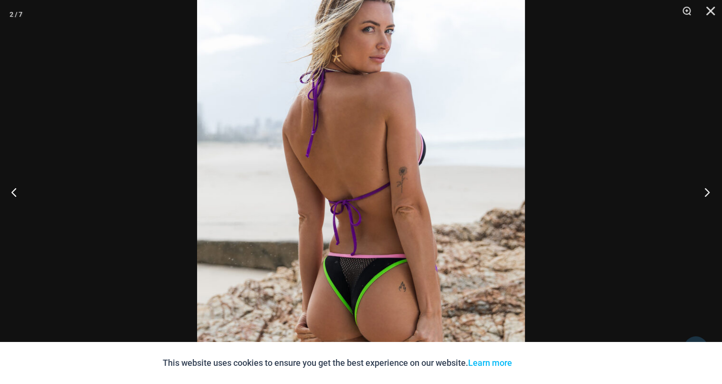
click at [693, 184] on button "Next" at bounding box center [704, 192] width 36 height 48
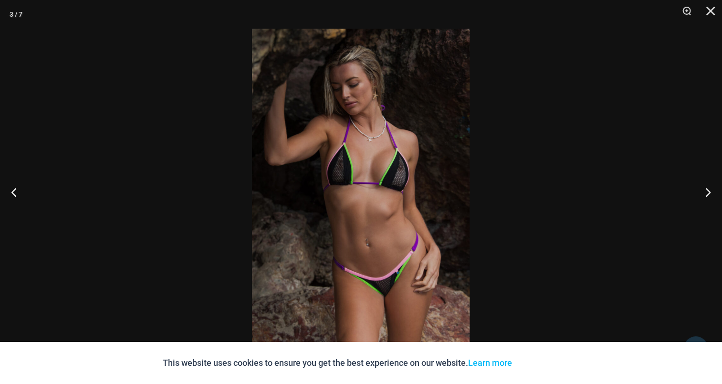
click at [349, 174] on img at bounding box center [361, 192] width 218 height 326
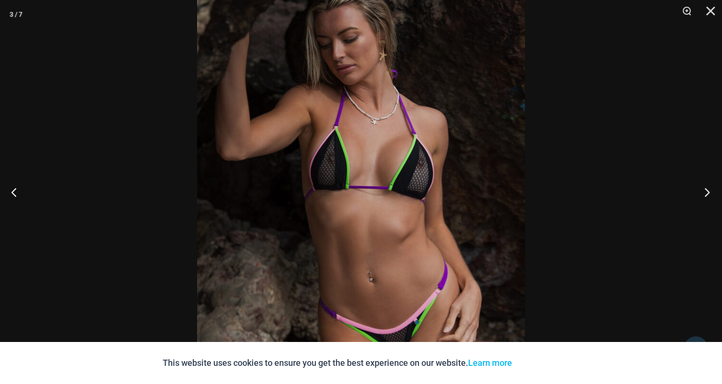
click at [704, 188] on button "Next" at bounding box center [704, 192] width 36 height 48
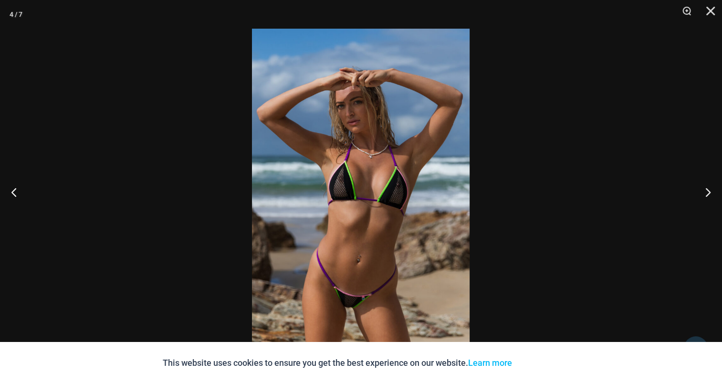
click at [367, 151] on img at bounding box center [361, 192] width 218 height 326
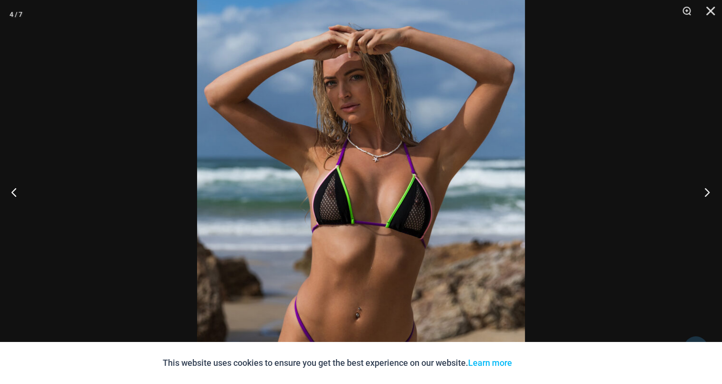
click at [712, 187] on button "Next" at bounding box center [704, 192] width 36 height 48
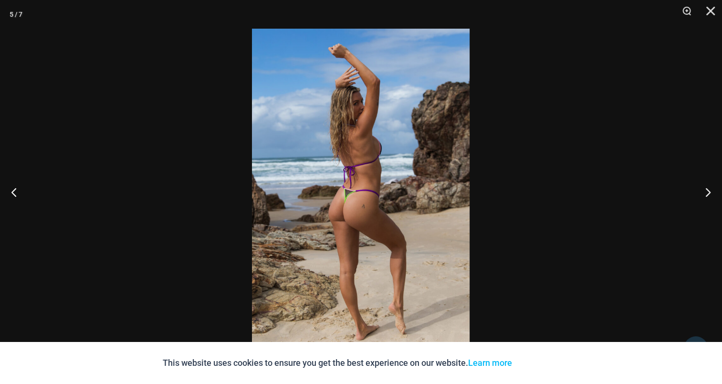
click at [379, 165] on img at bounding box center [361, 192] width 218 height 326
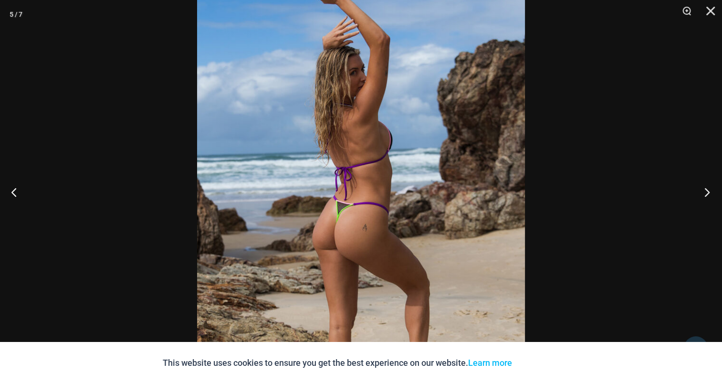
click at [700, 196] on button "Next" at bounding box center [704, 192] width 36 height 48
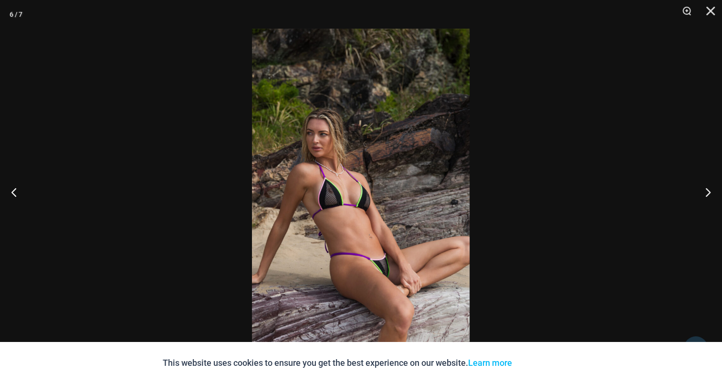
click at [366, 185] on img at bounding box center [361, 192] width 218 height 326
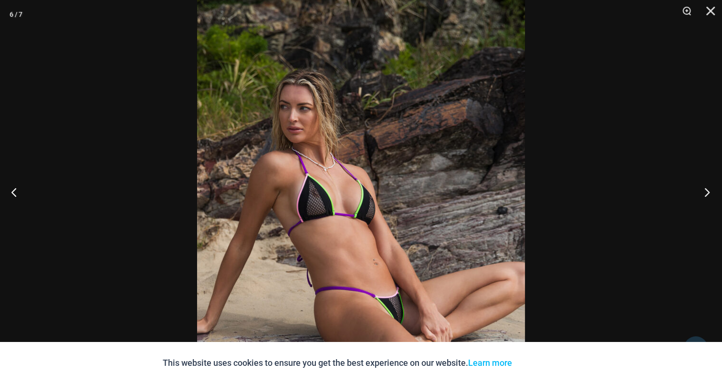
click at [714, 187] on button "Next" at bounding box center [704, 192] width 36 height 48
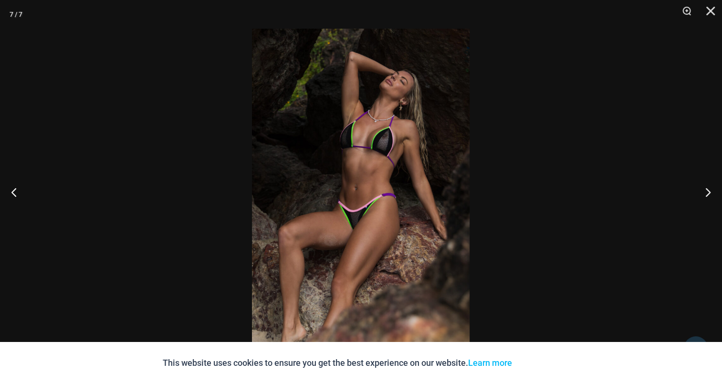
click at [402, 158] on img at bounding box center [361, 192] width 218 height 326
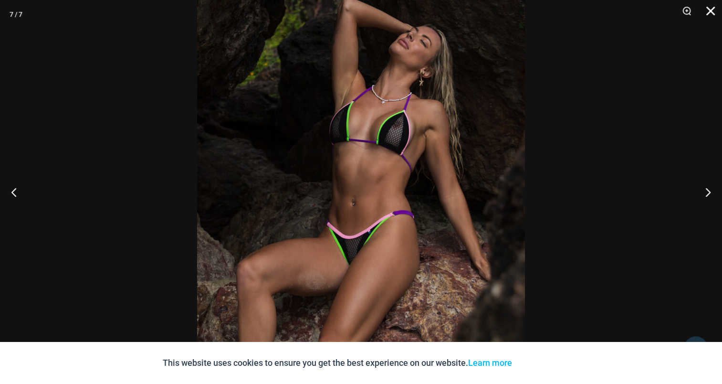
click at [713, 11] on button "Close" at bounding box center [707, 14] width 24 height 29
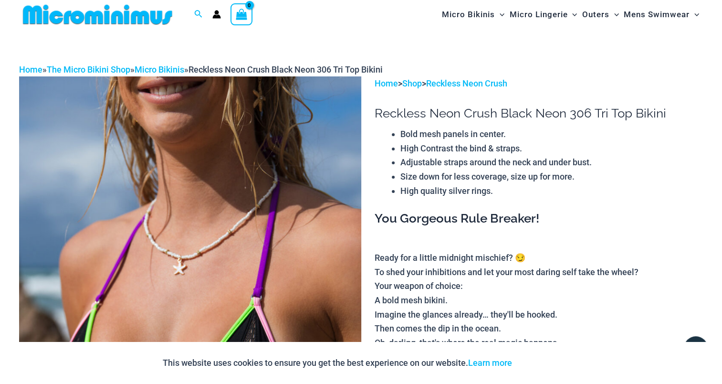
scroll to position [0, 0]
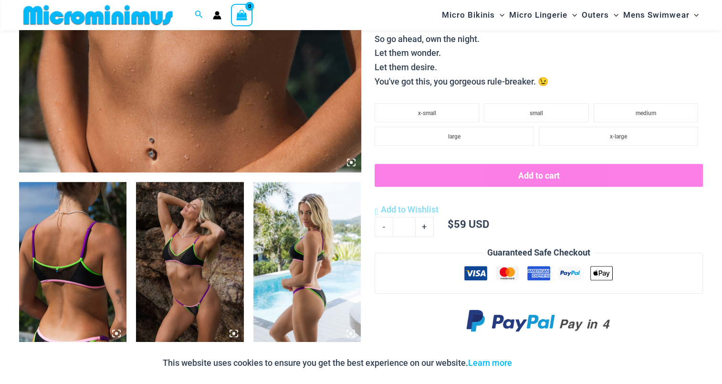
scroll to position [468, 0]
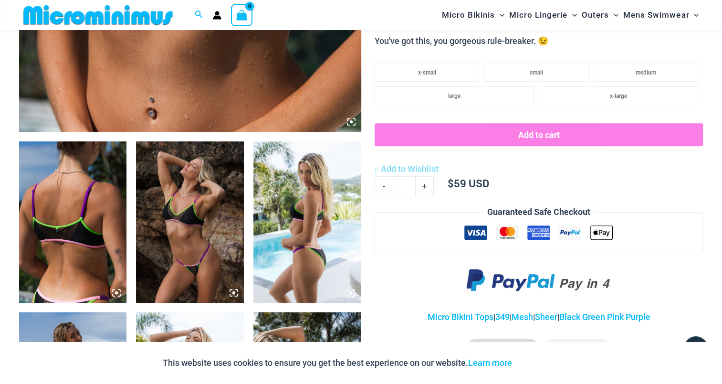
click at [59, 205] on img at bounding box center [72, 221] width 107 height 161
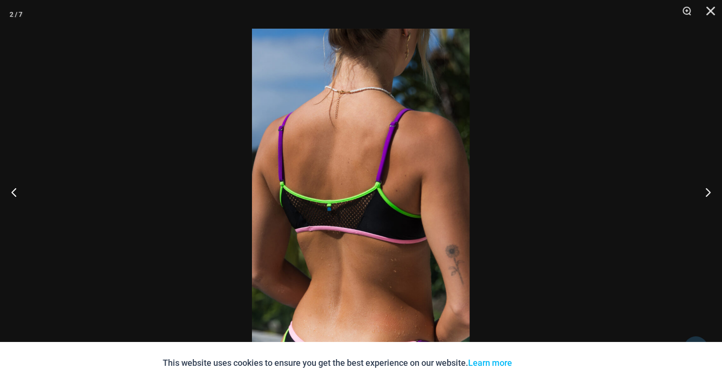
click at [351, 199] on img at bounding box center [361, 192] width 218 height 326
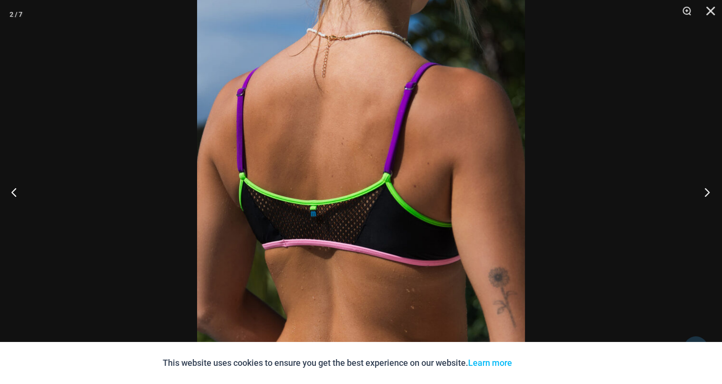
click at [706, 193] on button "Next" at bounding box center [704, 192] width 36 height 48
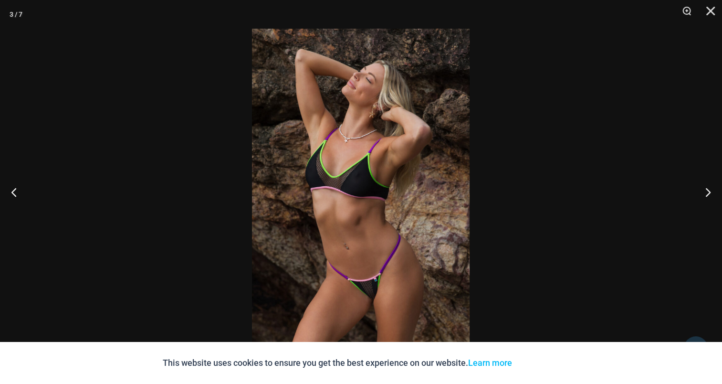
click at [365, 162] on img at bounding box center [361, 192] width 218 height 326
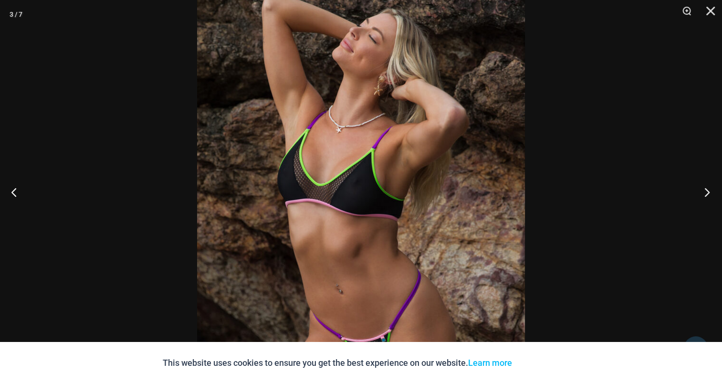
click at [693, 187] on button "Next" at bounding box center [704, 192] width 36 height 48
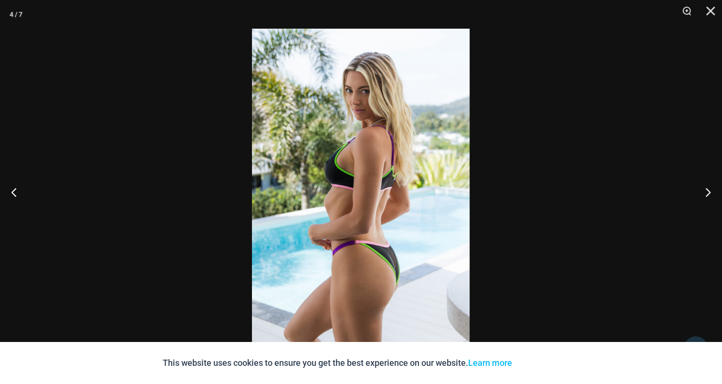
click at [372, 168] on img at bounding box center [361, 192] width 218 height 326
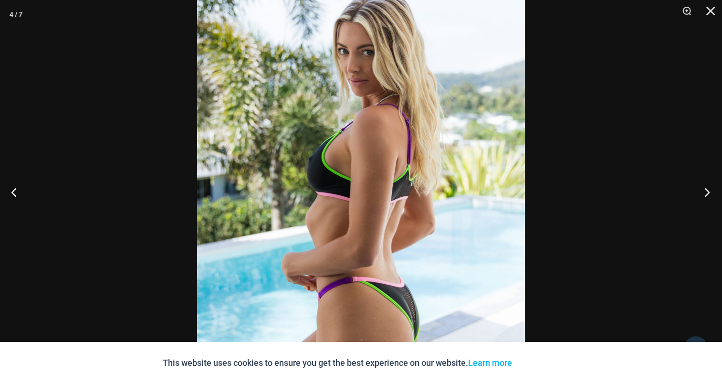
click at [705, 194] on button "Next" at bounding box center [704, 192] width 36 height 48
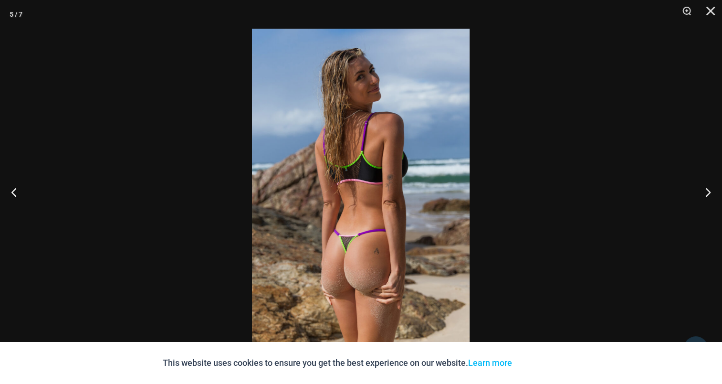
click at [397, 160] on img at bounding box center [361, 192] width 218 height 326
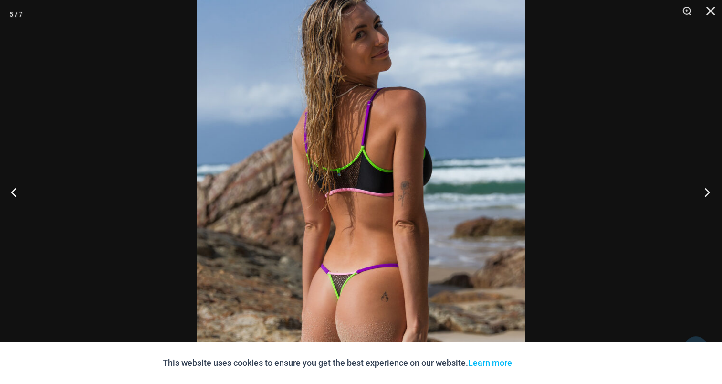
click at [696, 195] on button "Next" at bounding box center [704, 192] width 36 height 48
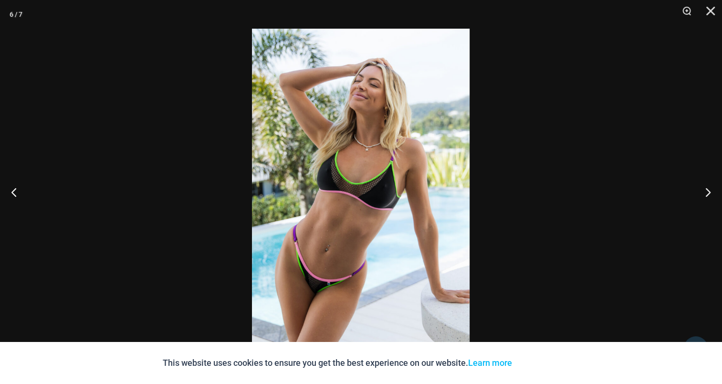
click at [335, 155] on img at bounding box center [361, 192] width 218 height 326
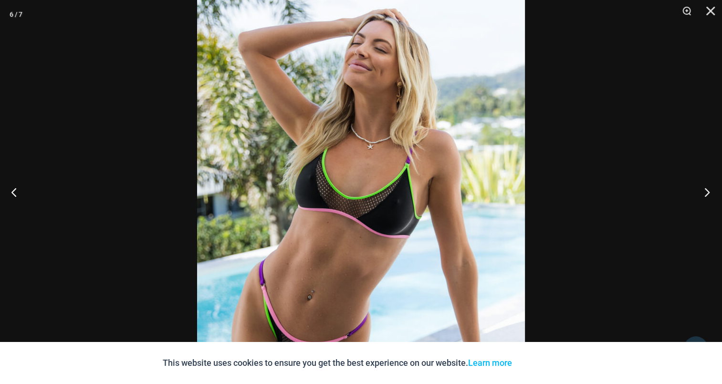
click at [706, 186] on button "Next" at bounding box center [704, 192] width 36 height 48
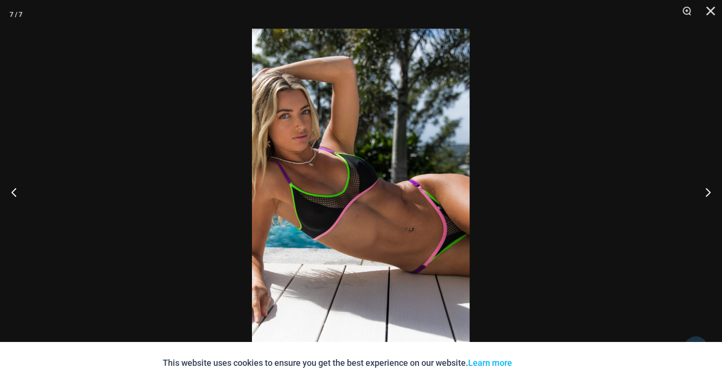
click at [369, 176] on img at bounding box center [361, 192] width 218 height 326
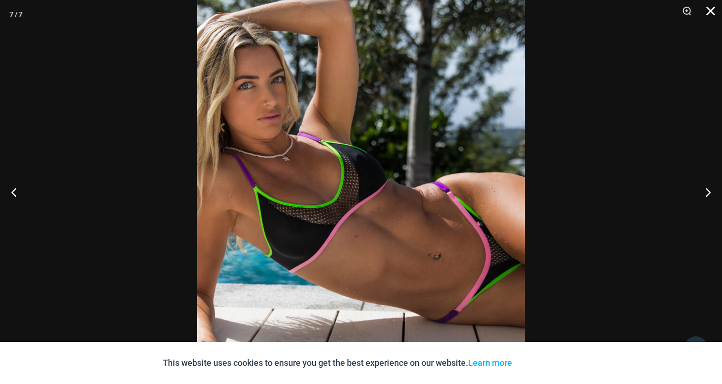
click at [712, 9] on button "Close" at bounding box center [707, 14] width 24 height 29
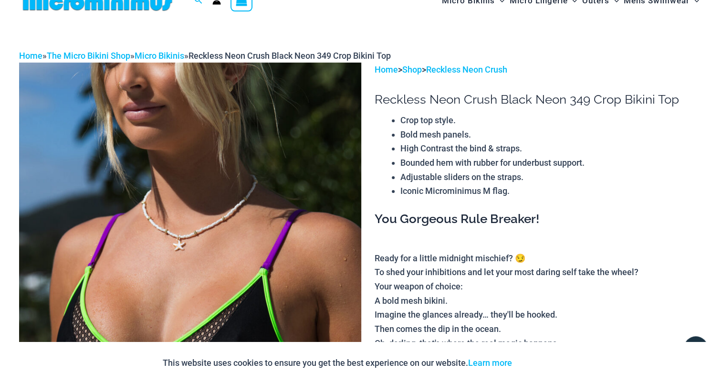
scroll to position [0, 0]
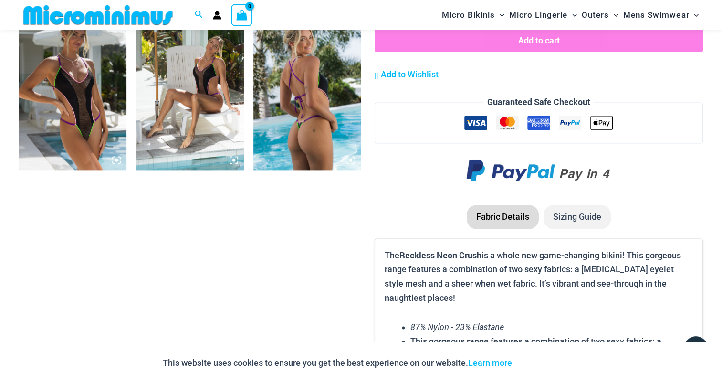
scroll to position [1288, 0]
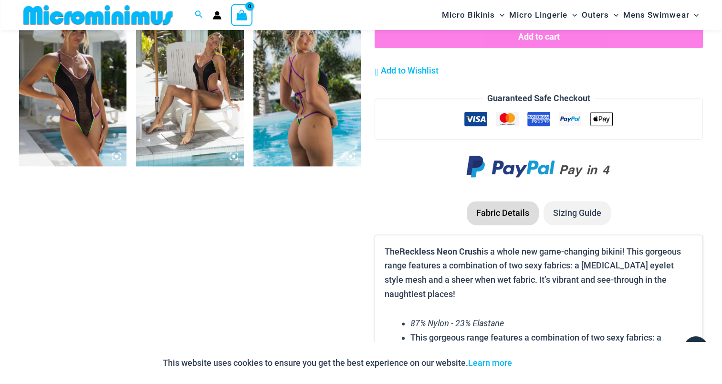
click at [200, 108] on img at bounding box center [189, 85] width 107 height 161
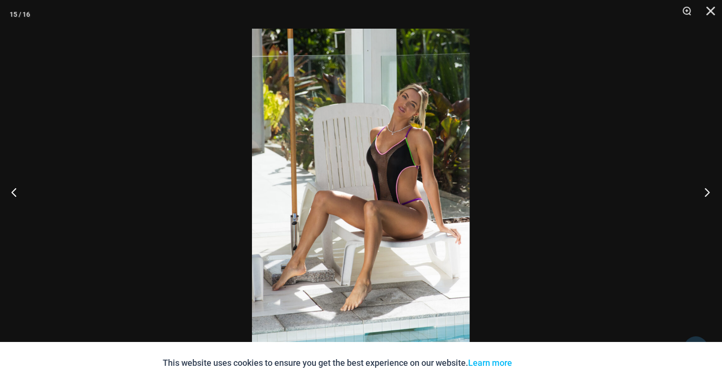
click at [708, 189] on button "Next" at bounding box center [704, 192] width 36 height 48
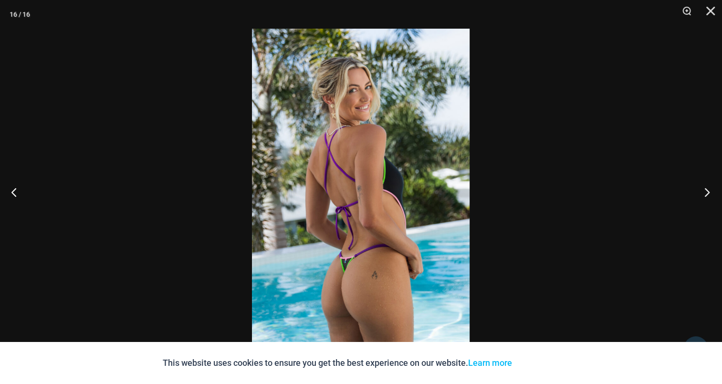
click at [709, 194] on button "Next" at bounding box center [704, 192] width 36 height 48
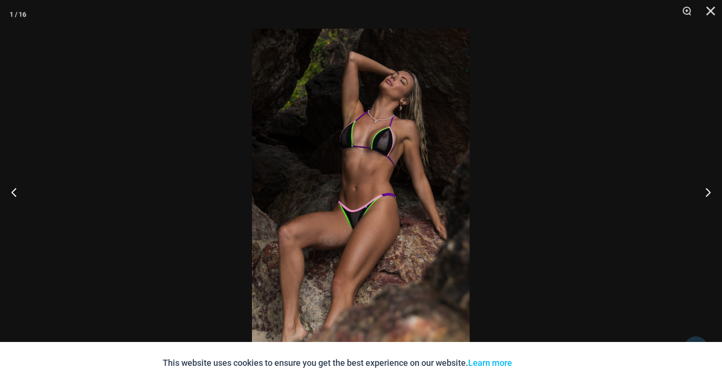
click at [378, 151] on img at bounding box center [361, 192] width 218 height 326
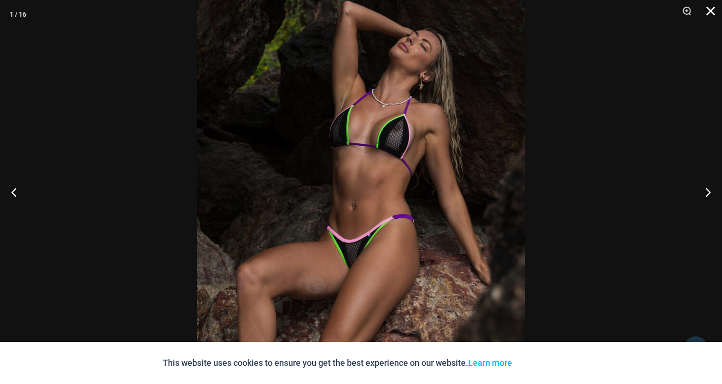
click at [708, 9] on button "Close" at bounding box center [707, 14] width 24 height 29
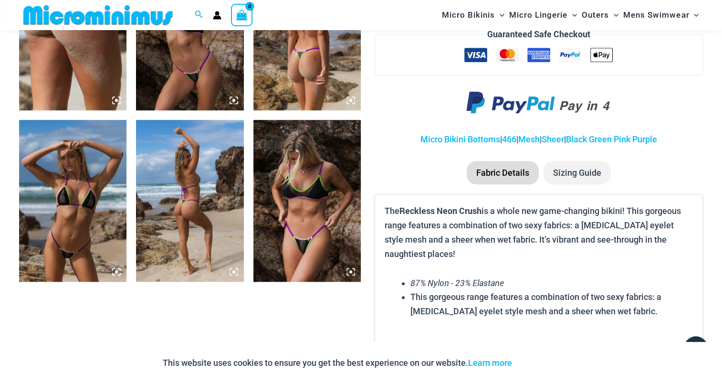
scroll to position [659, 0]
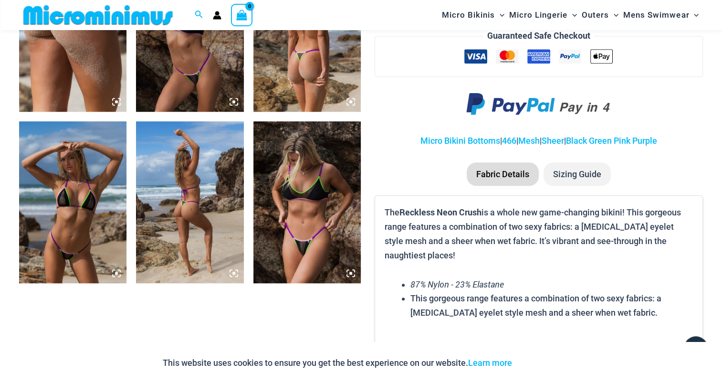
click at [305, 170] on img at bounding box center [306, 201] width 107 height 161
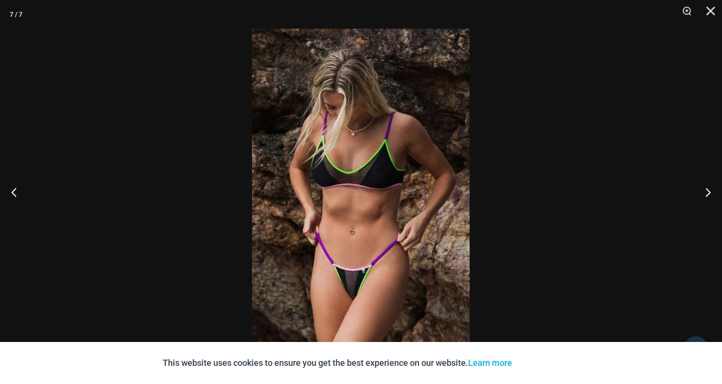
click at [331, 167] on img at bounding box center [361, 192] width 218 height 326
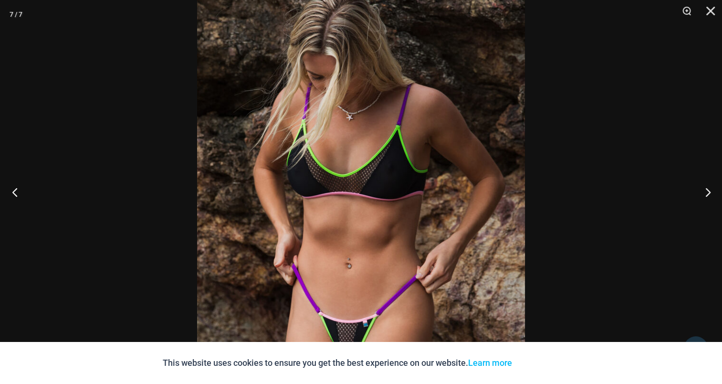
click at [5, 191] on button "Previous" at bounding box center [18, 192] width 36 height 48
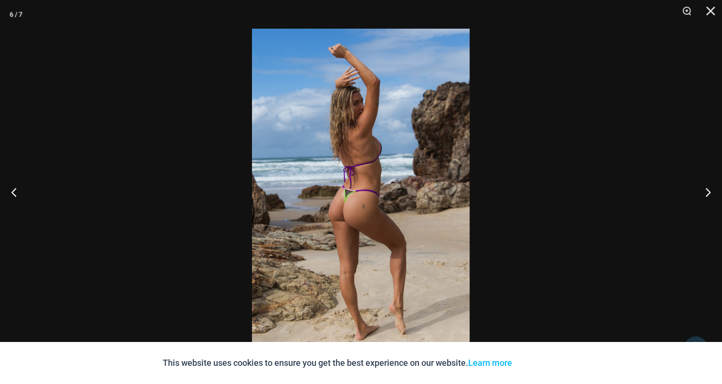
click at [347, 161] on img at bounding box center [361, 192] width 218 height 326
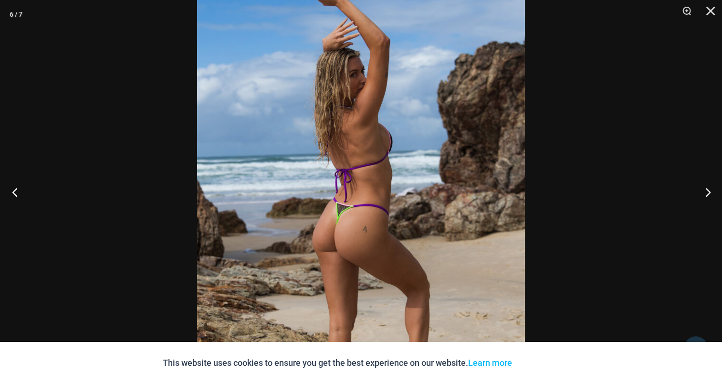
click at [14, 187] on button "Previous" at bounding box center [18, 192] width 36 height 48
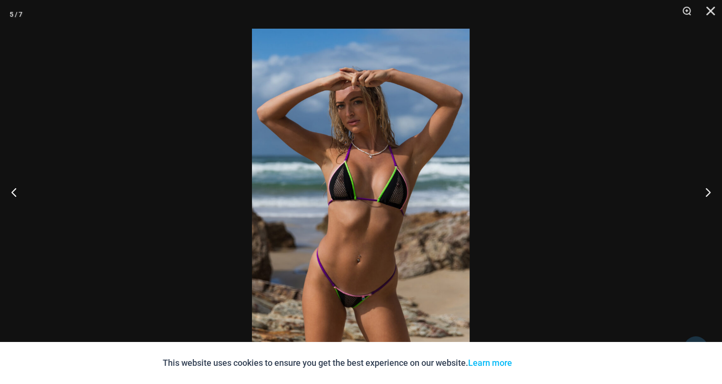
click at [348, 166] on img at bounding box center [361, 192] width 218 height 326
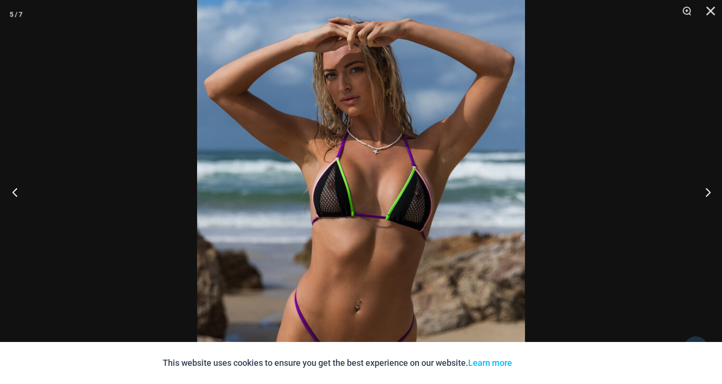
click at [28, 190] on button "Previous" at bounding box center [18, 192] width 36 height 48
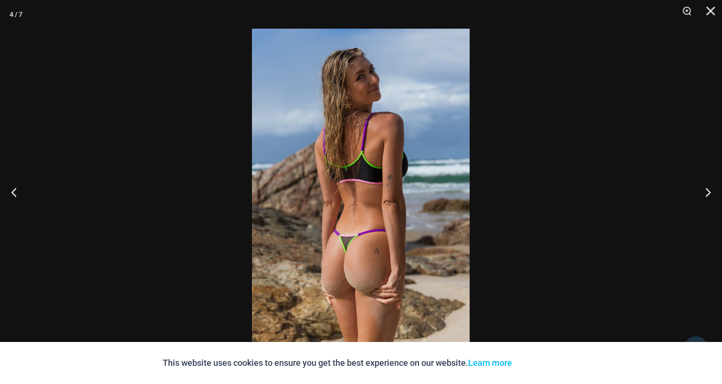
click at [400, 152] on img at bounding box center [361, 192] width 218 height 326
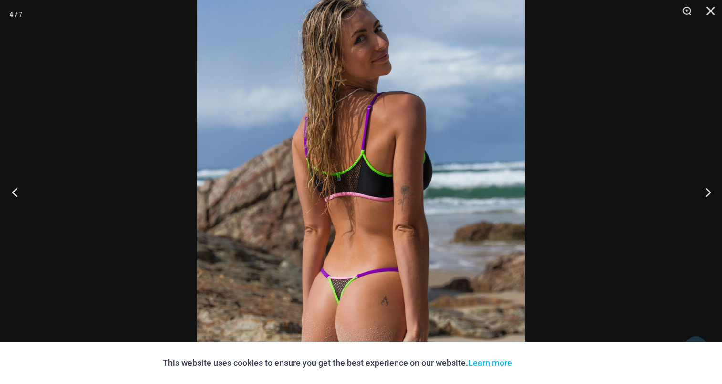
click at [20, 189] on button "Previous" at bounding box center [18, 192] width 36 height 48
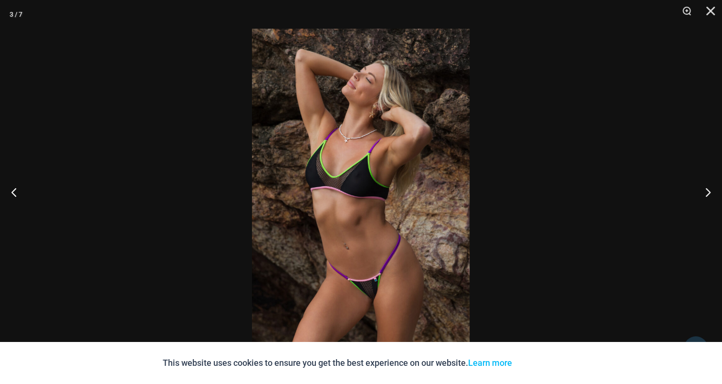
click at [301, 160] on img at bounding box center [361, 192] width 218 height 326
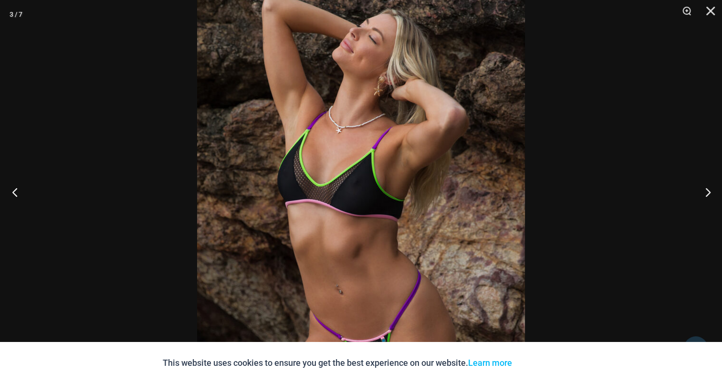
click at [25, 187] on button "Previous" at bounding box center [18, 192] width 36 height 48
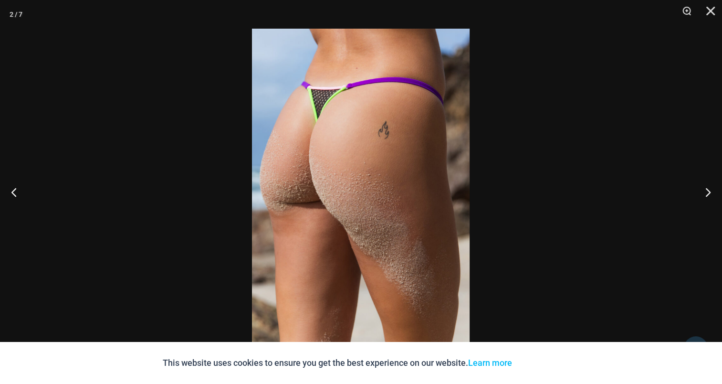
click at [343, 156] on img at bounding box center [361, 192] width 218 height 326
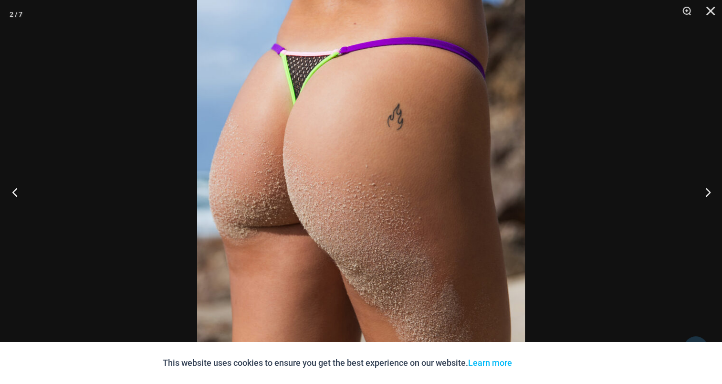
click at [17, 193] on button "Previous" at bounding box center [18, 192] width 36 height 48
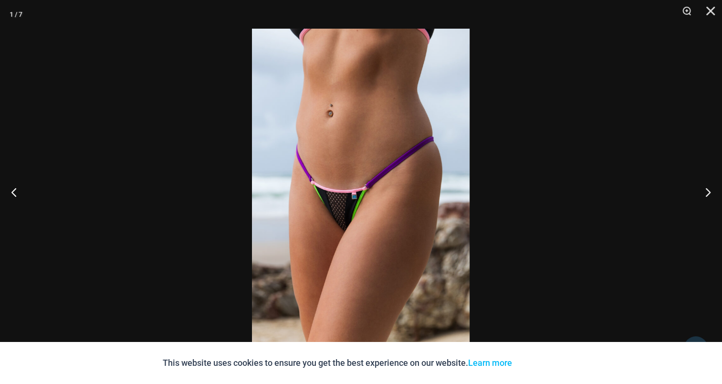
click at [376, 165] on img at bounding box center [361, 192] width 218 height 326
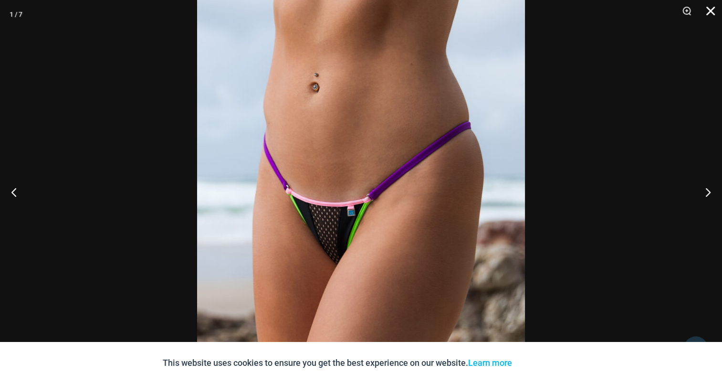
click at [700, 10] on button "Close" at bounding box center [707, 14] width 24 height 29
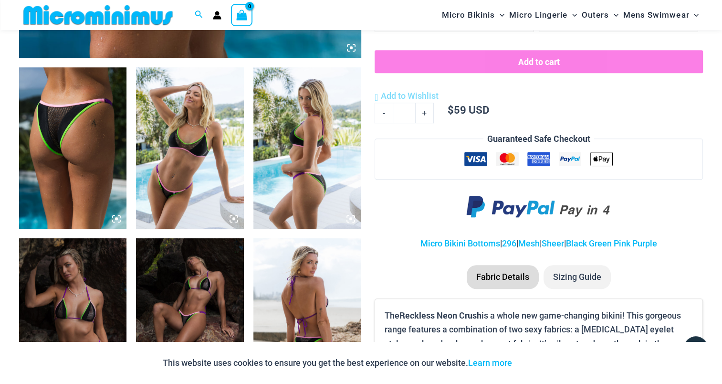
scroll to position [563, 0]
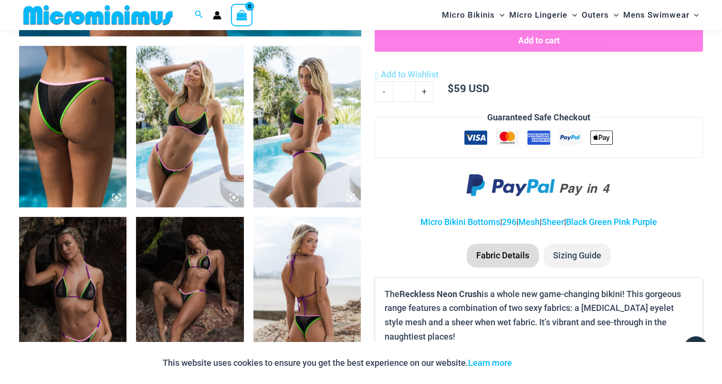
click at [47, 122] on img at bounding box center [72, 126] width 107 height 161
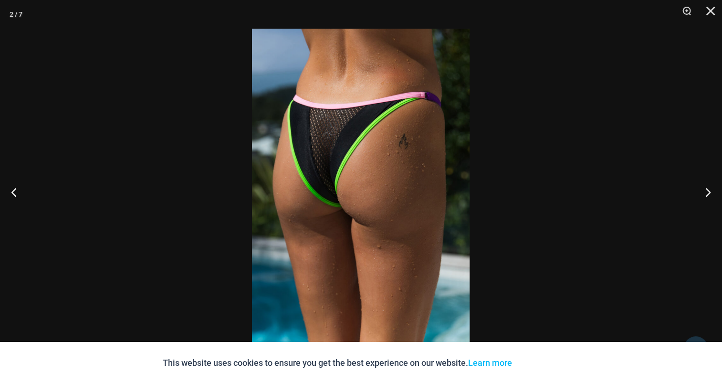
click at [378, 159] on img at bounding box center [361, 192] width 218 height 326
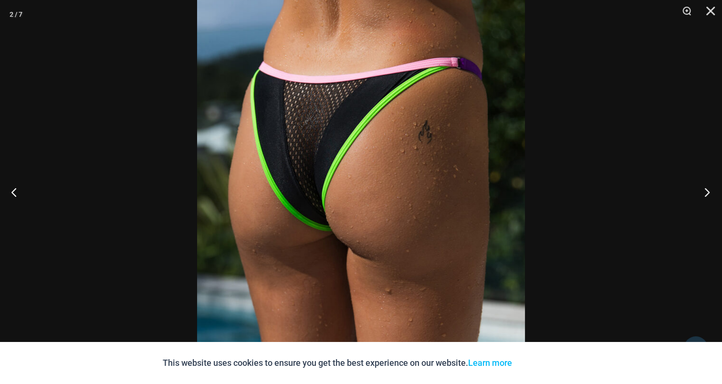
click at [705, 187] on button "Next" at bounding box center [704, 192] width 36 height 48
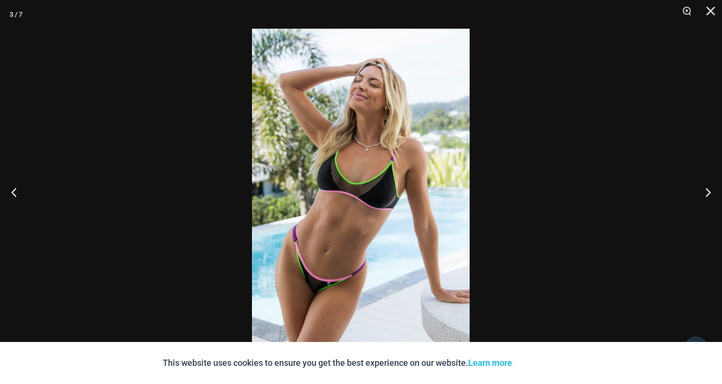
click at [380, 169] on img at bounding box center [361, 192] width 218 height 326
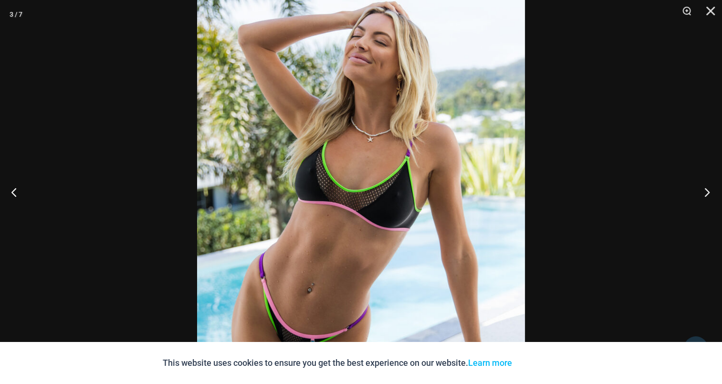
click at [689, 191] on button "Next" at bounding box center [704, 192] width 36 height 48
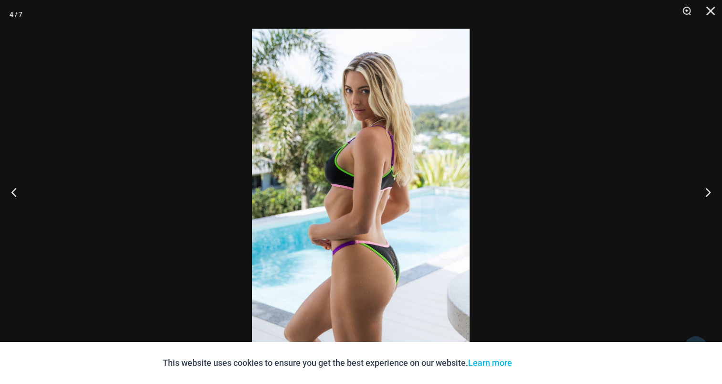
click at [368, 173] on img at bounding box center [361, 192] width 218 height 326
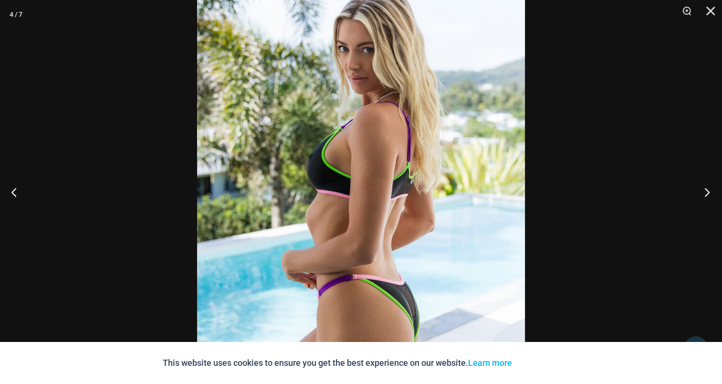
click at [700, 190] on button "Next" at bounding box center [704, 192] width 36 height 48
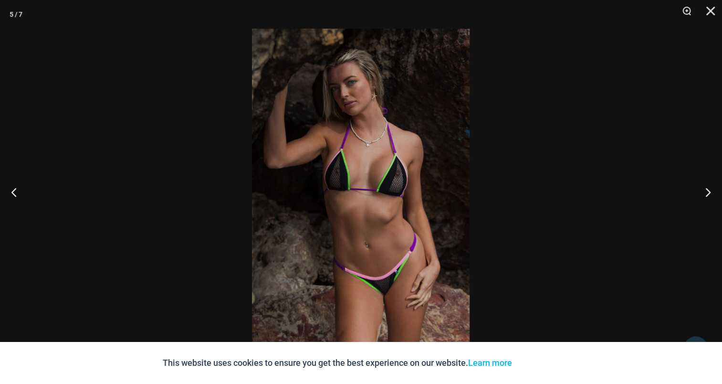
click at [353, 176] on img at bounding box center [361, 192] width 218 height 326
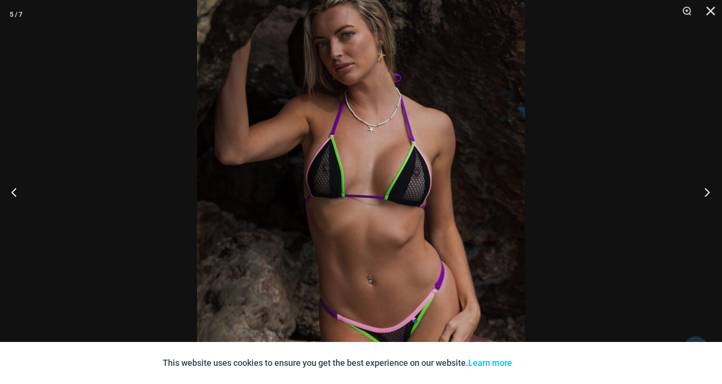
click at [698, 190] on button "Next" at bounding box center [704, 192] width 36 height 48
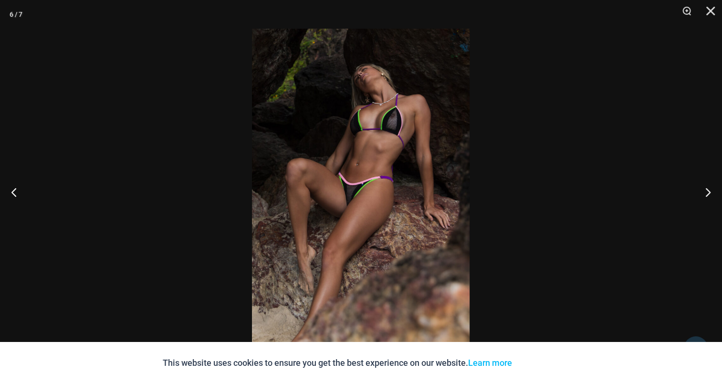
click at [399, 163] on img at bounding box center [361, 192] width 218 height 326
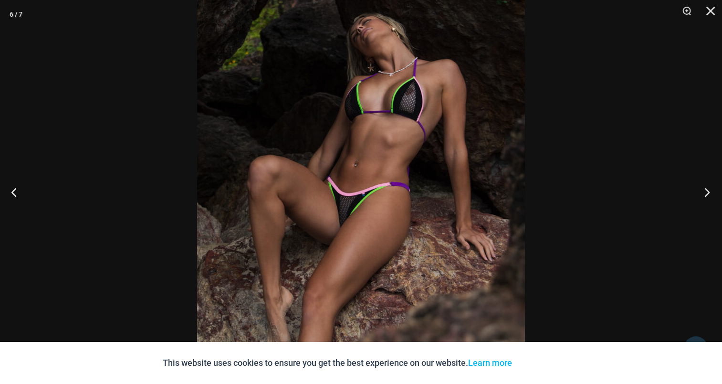
click at [706, 189] on button "Next" at bounding box center [704, 192] width 36 height 48
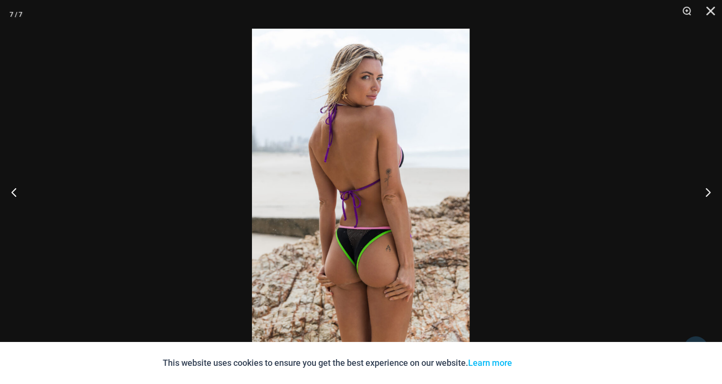
click at [353, 168] on img at bounding box center [361, 192] width 218 height 326
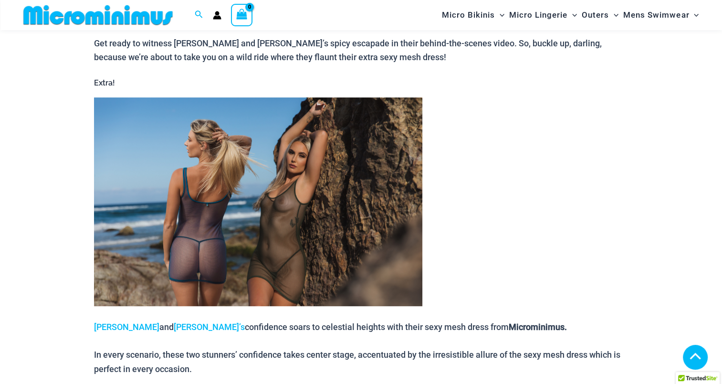
scroll to position [420, 0]
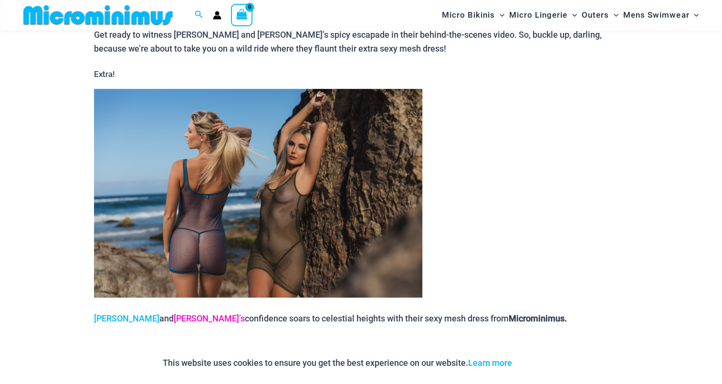
click at [174, 314] on link "[PERSON_NAME]’s" at bounding box center [209, 318] width 71 height 10
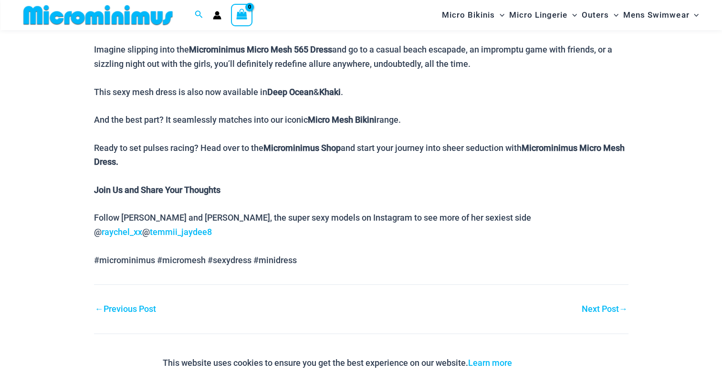
scroll to position [746, 0]
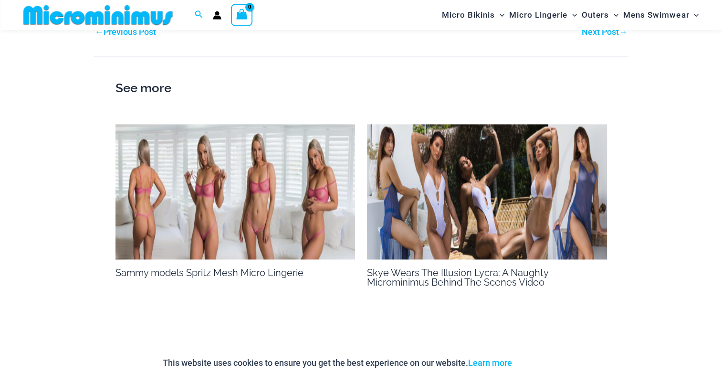
scroll to position [1376, 0]
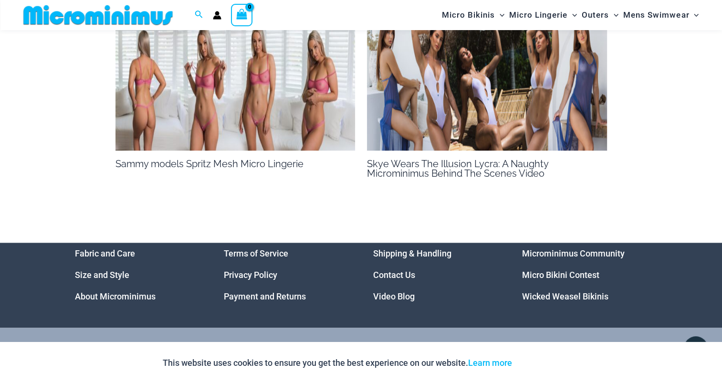
click at [394, 301] on link "Video Blog" at bounding box center [393, 296] width 41 height 10
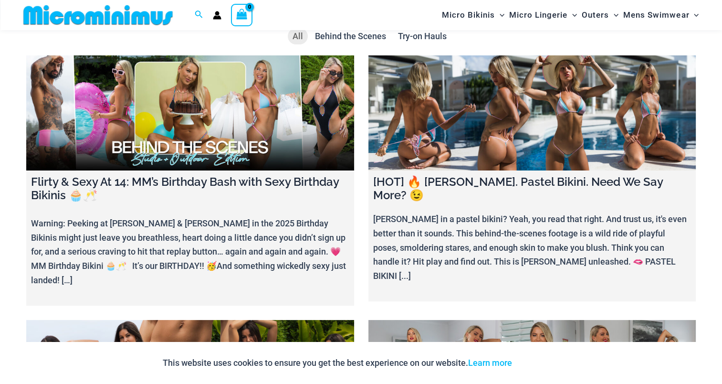
scroll to position [39, 0]
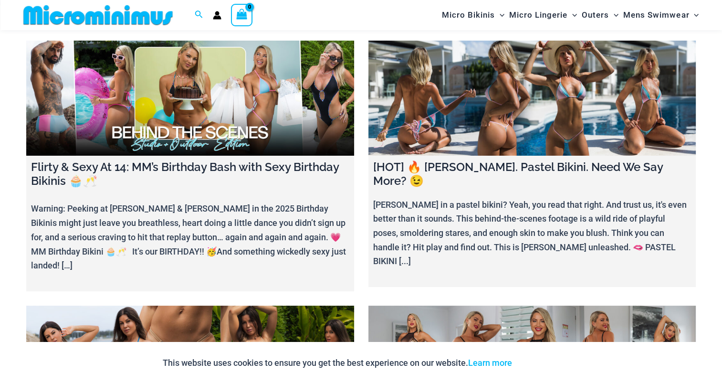
click at [494, 117] on link at bounding box center [532, 98] width 328 height 115
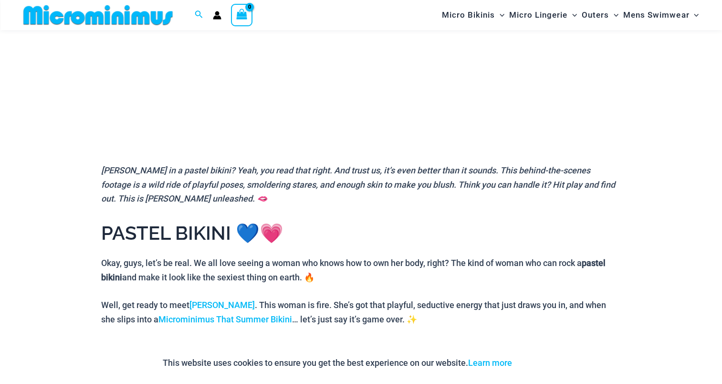
scroll to position [327, 0]
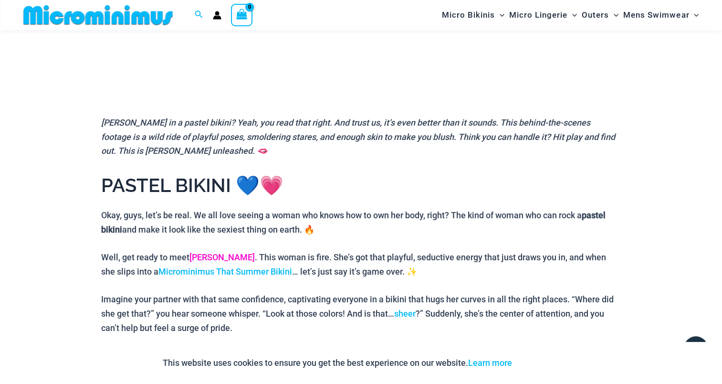
click at [200, 252] on link "Olivia" at bounding box center [221, 257] width 65 height 10
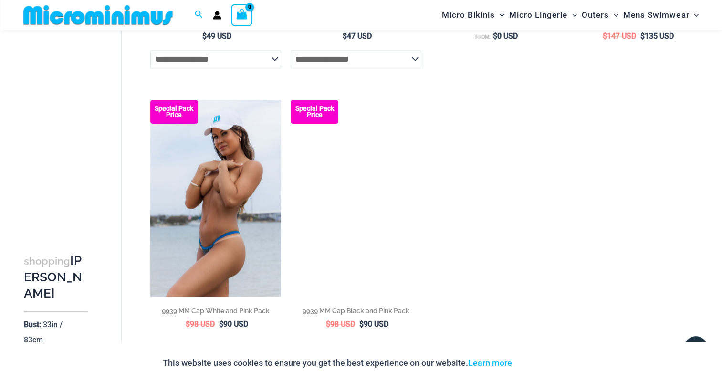
scroll to position [898, 0]
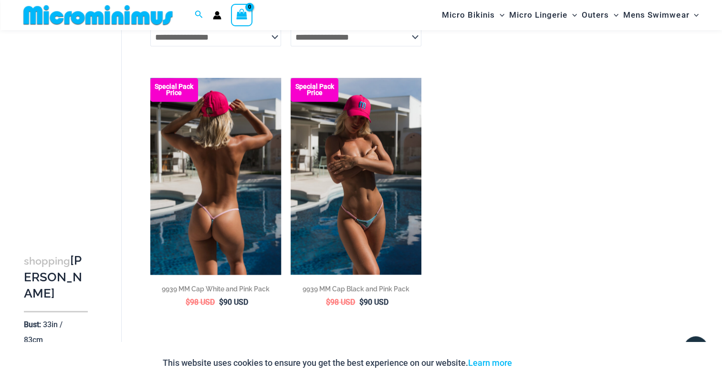
click at [216, 181] on img at bounding box center [215, 176] width 131 height 196
click at [207, 159] on img at bounding box center [215, 176] width 131 height 196
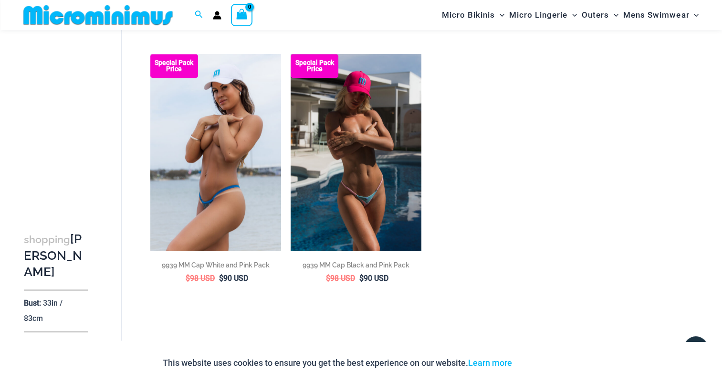
scroll to position [945, 0]
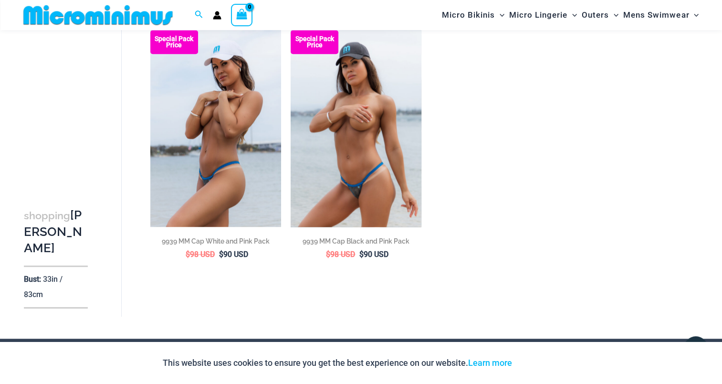
click at [371, 113] on img at bounding box center [355, 128] width 131 height 196
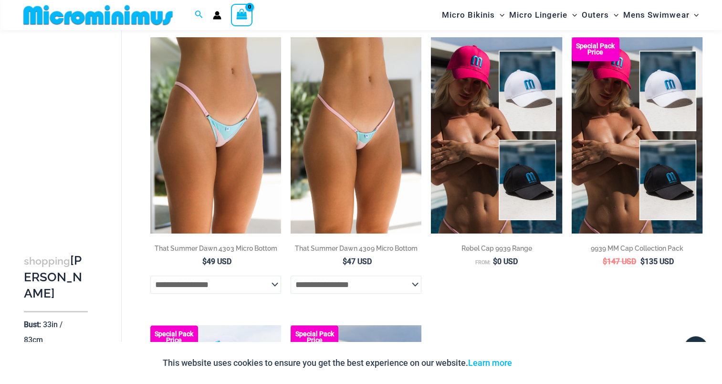
scroll to position [612, 0]
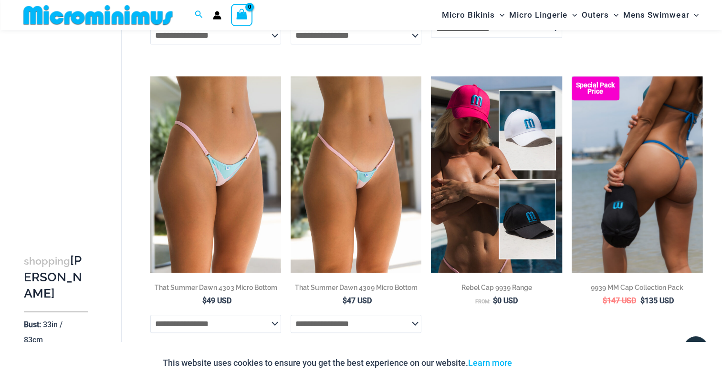
click at [595, 162] on img at bounding box center [636, 174] width 131 height 196
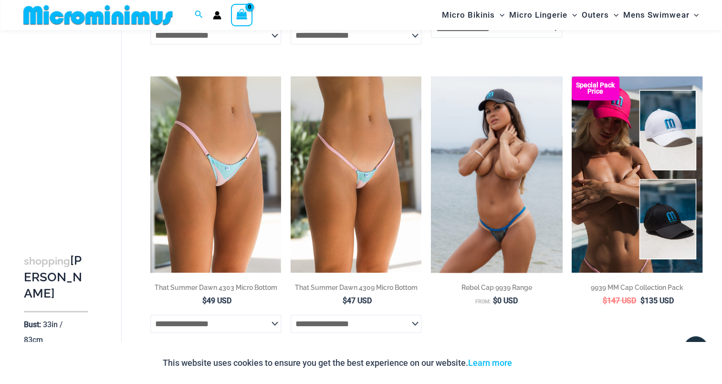
click at [507, 224] on img at bounding box center [496, 174] width 131 height 196
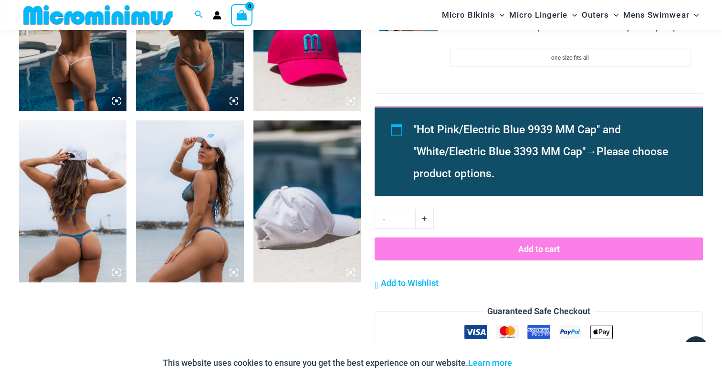
scroll to position [707, 0]
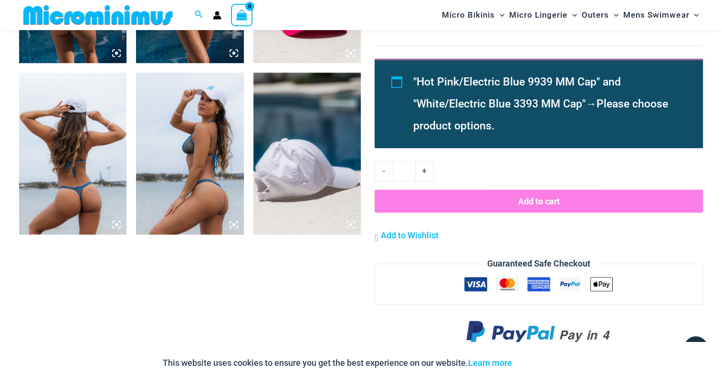
click at [210, 142] on img at bounding box center [189, 153] width 107 height 161
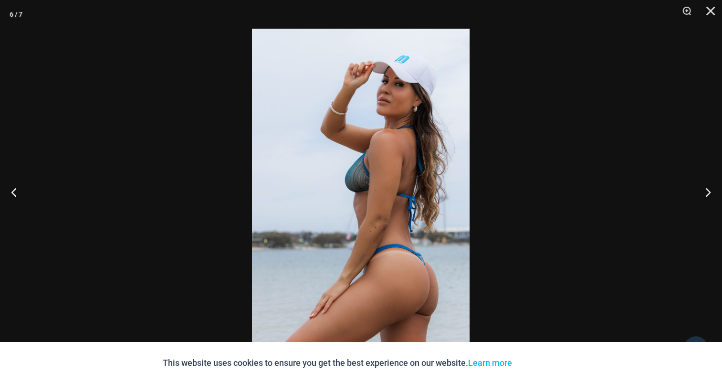
click at [370, 130] on img at bounding box center [361, 192] width 218 height 326
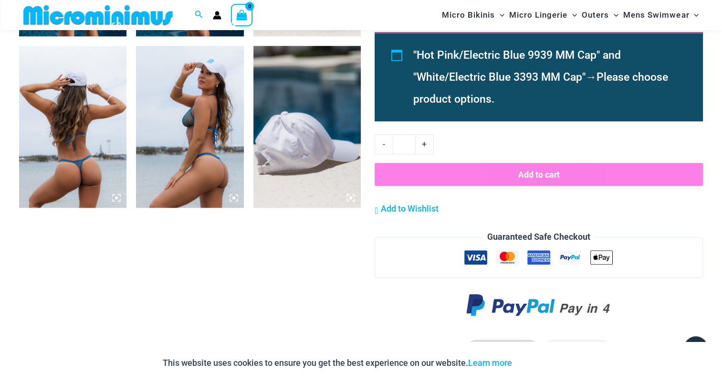
scroll to position [754, 0]
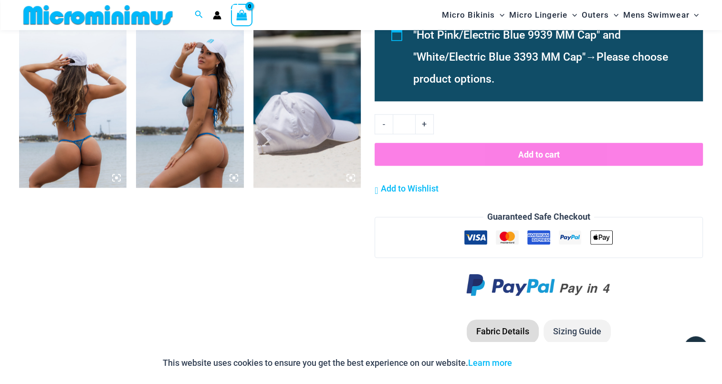
click at [83, 103] on img at bounding box center [72, 106] width 107 height 161
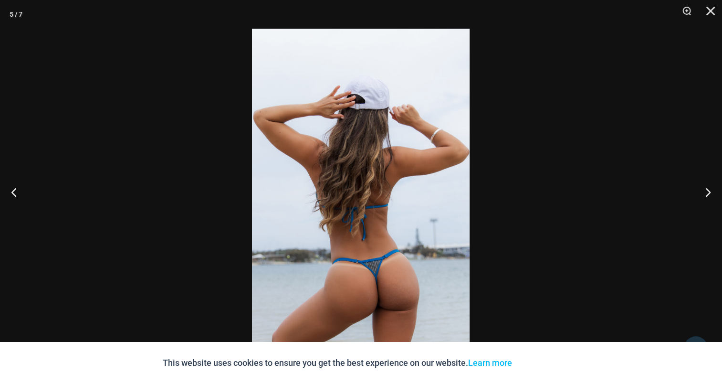
click at [352, 134] on img at bounding box center [361, 192] width 218 height 326
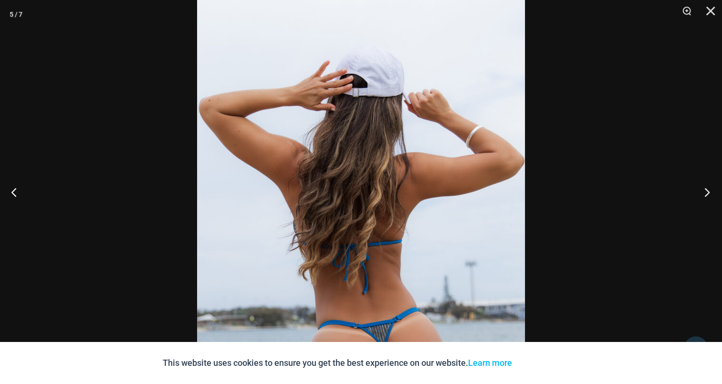
click at [703, 194] on button "Next" at bounding box center [704, 192] width 36 height 48
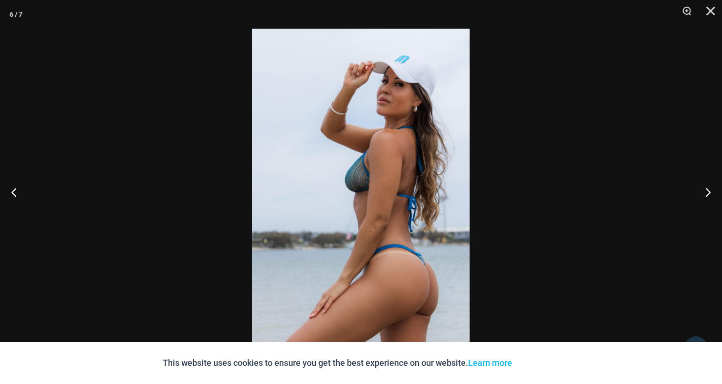
click at [380, 139] on img at bounding box center [361, 192] width 218 height 326
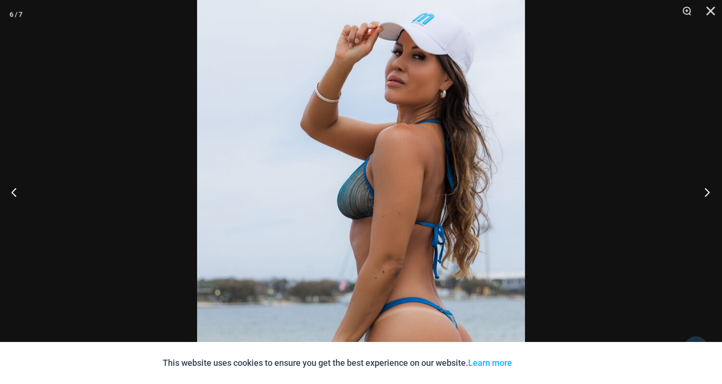
click at [698, 187] on button "Next" at bounding box center [704, 192] width 36 height 48
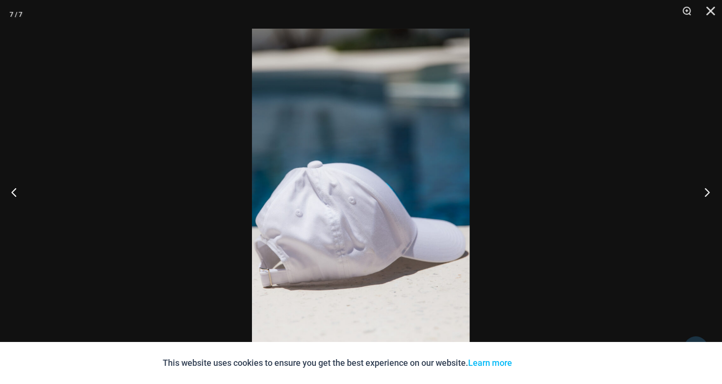
click at [698, 187] on button "Next" at bounding box center [704, 192] width 36 height 48
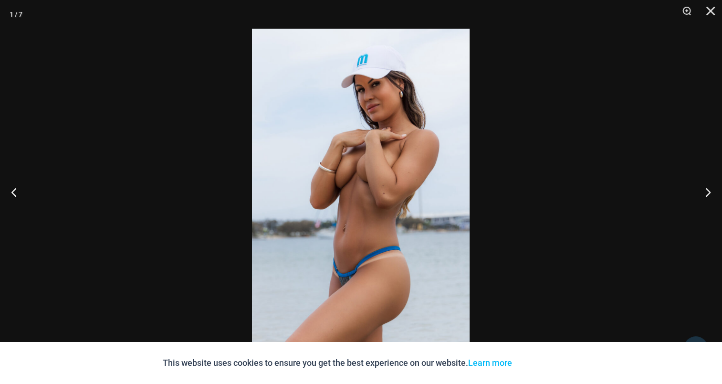
click at [358, 144] on img at bounding box center [361, 192] width 218 height 326
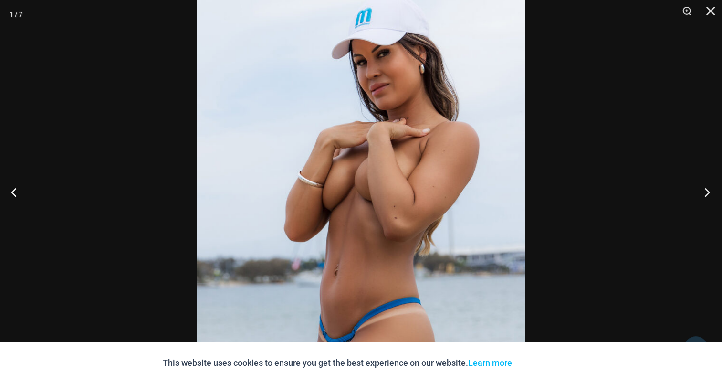
click at [702, 192] on button "Next" at bounding box center [704, 192] width 36 height 48
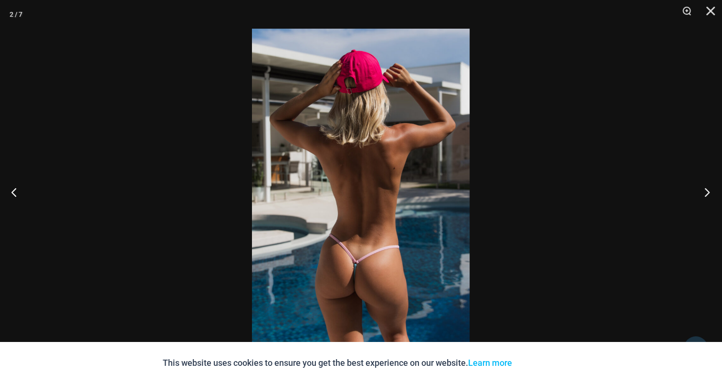
click at [707, 193] on button "Next" at bounding box center [704, 192] width 36 height 48
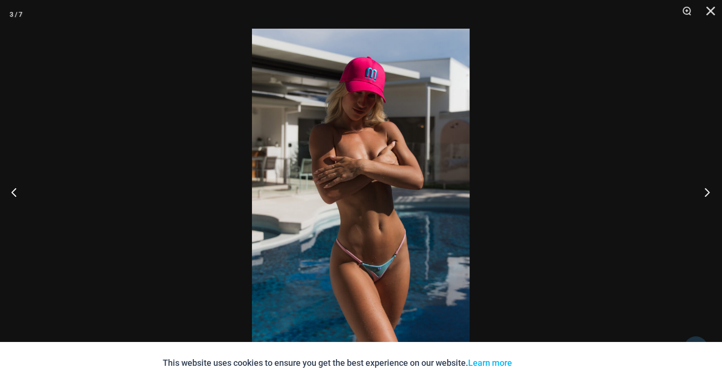
click at [707, 193] on button "Next" at bounding box center [704, 192] width 36 height 48
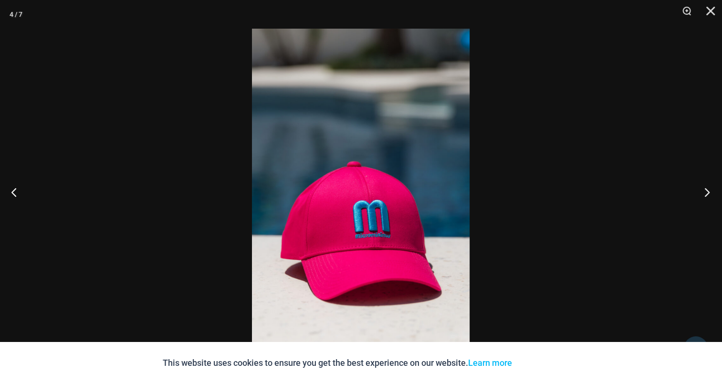
click at [707, 193] on button "Next" at bounding box center [704, 192] width 36 height 48
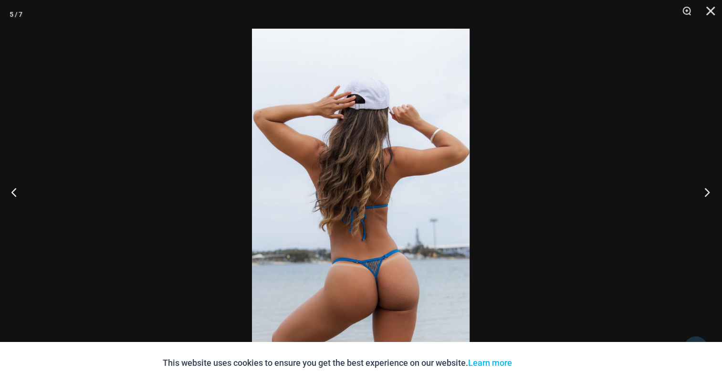
click at [707, 193] on button "Next" at bounding box center [704, 192] width 36 height 48
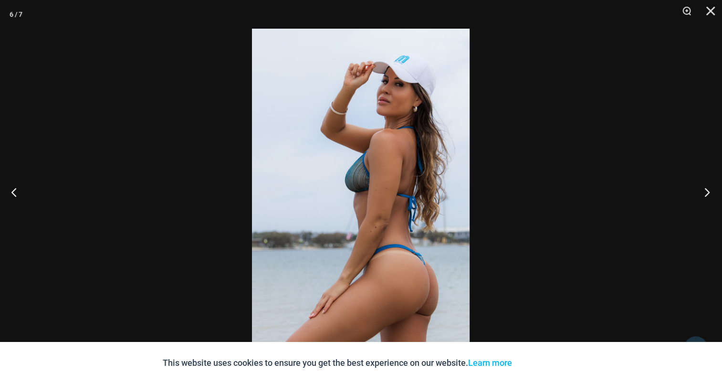
click at [707, 193] on button "Next" at bounding box center [704, 192] width 36 height 48
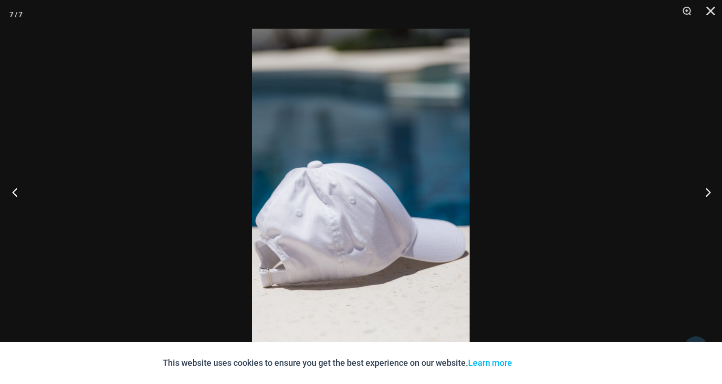
click at [19, 181] on button "Previous" at bounding box center [18, 192] width 36 height 48
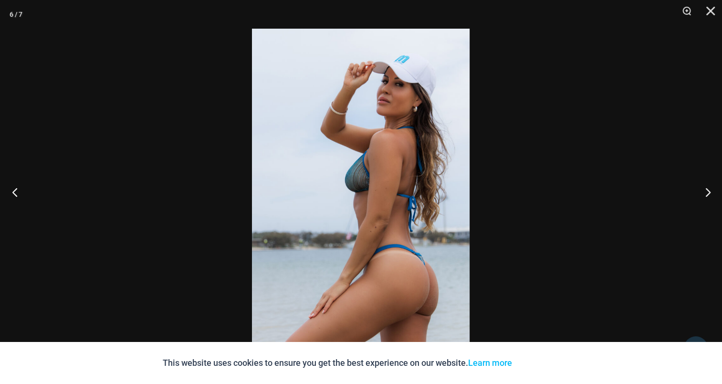
click at [15, 185] on button "Previous" at bounding box center [18, 192] width 36 height 48
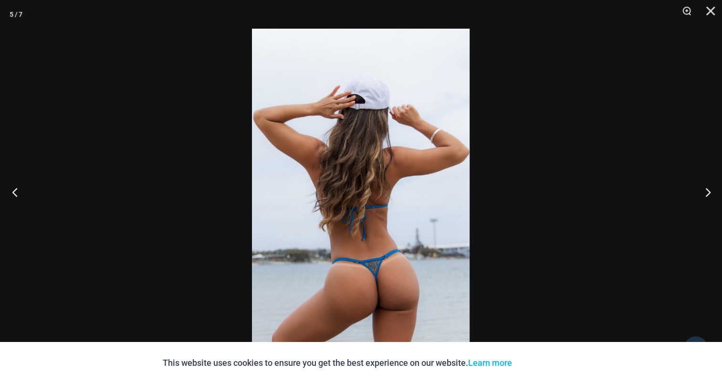
click at [15, 185] on button "Previous" at bounding box center [18, 192] width 36 height 48
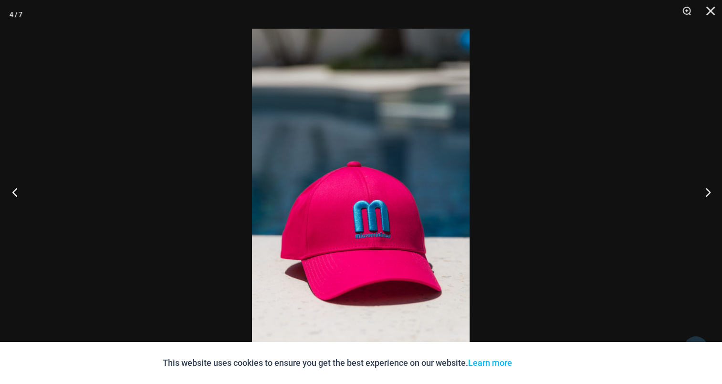
click at [4, 190] on button "Previous" at bounding box center [18, 192] width 36 height 48
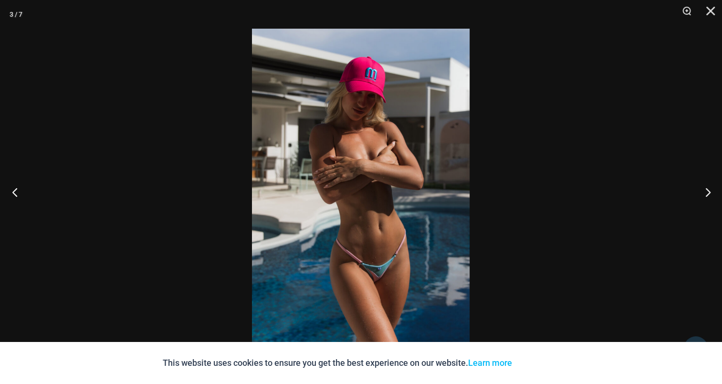
click at [16, 190] on button "Previous" at bounding box center [18, 192] width 36 height 48
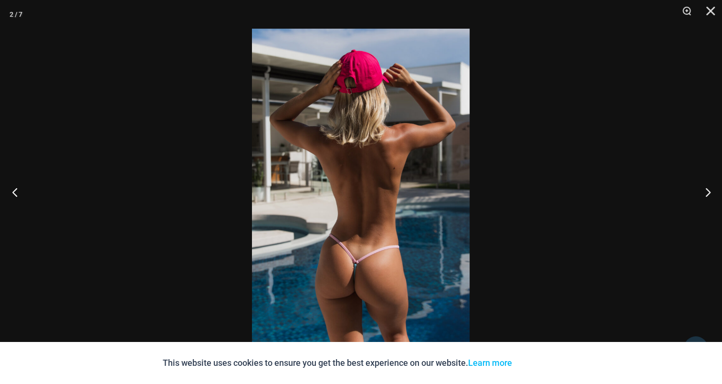
click at [16, 190] on button "Previous" at bounding box center [18, 192] width 36 height 48
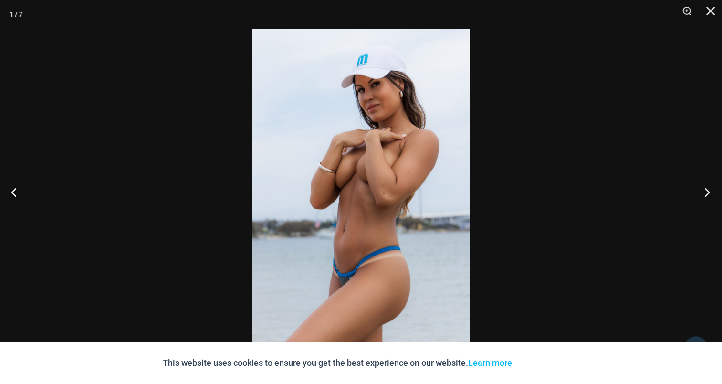
click at [708, 187] on button "Next" at bounding box center [704, 192] width 36 height 48
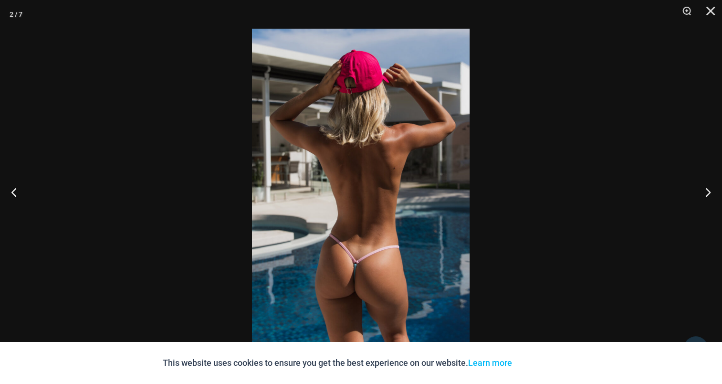
click at [362, 133] on img at bounding box center [361, 192] width 218 height 326
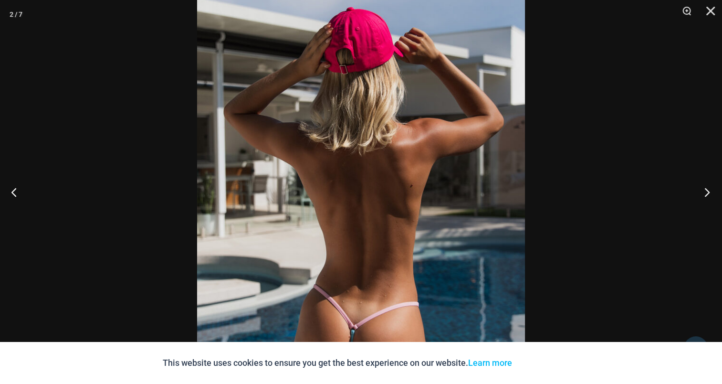
click at [698, 190] on button "Next" at bounding box center [704, 192] width 36 height 48
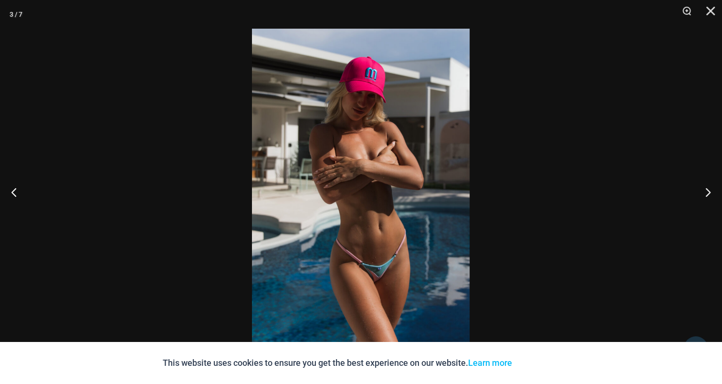
click at [364, 163] on img at bounding box center [361, 192] width 218 height 326
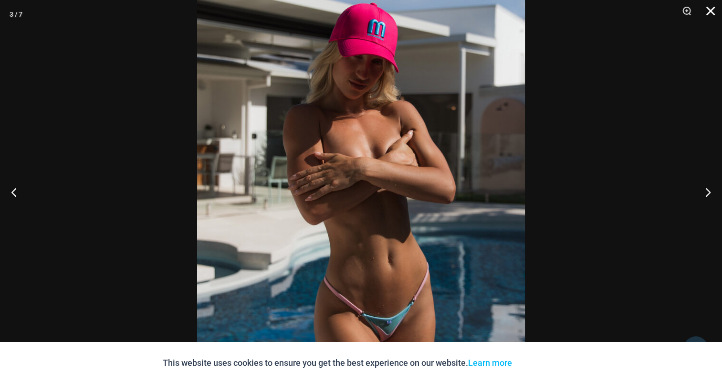
click at [714, 10] on button "Close" at bounding box center [707, 14] width 24 height 29
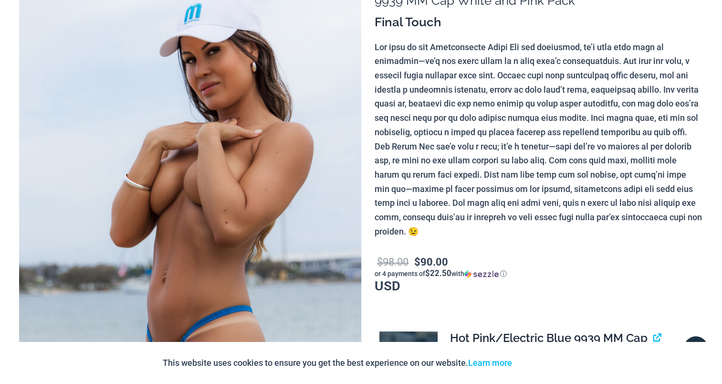
scroll to position [0, 0]
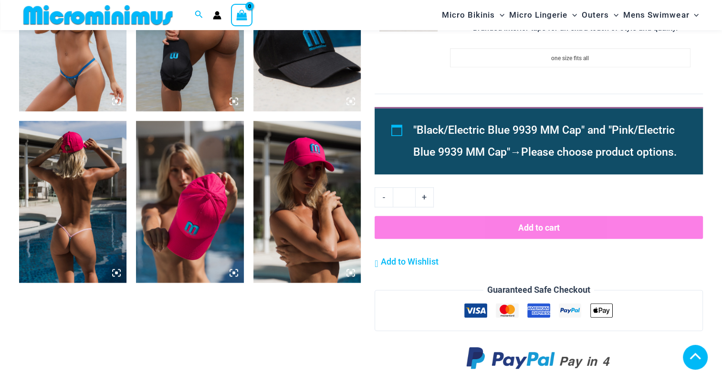
scroll to position [659, 0]
click at [71, 180] on img at bounding box center [72, 201] width 107 height 161
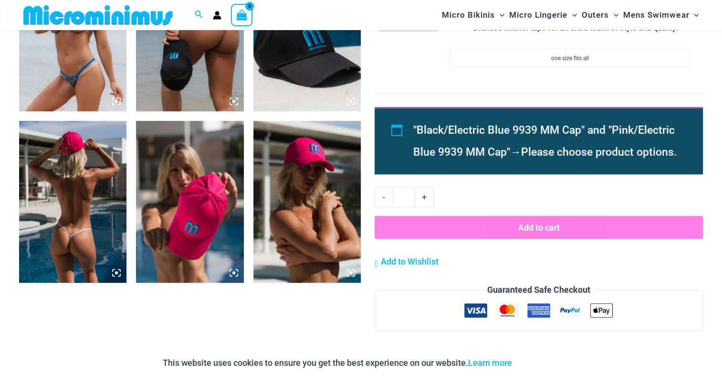
click at [76, 185] on img at bounding box center [72, 201] width 107 height 161
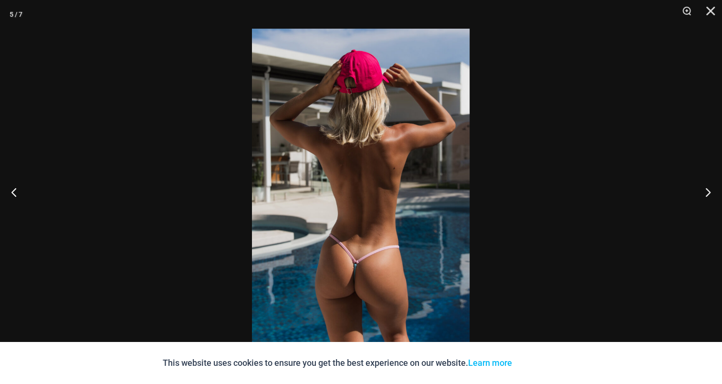
click at [349, 160] on img at bounding box center [361, 192] width 218 height 326
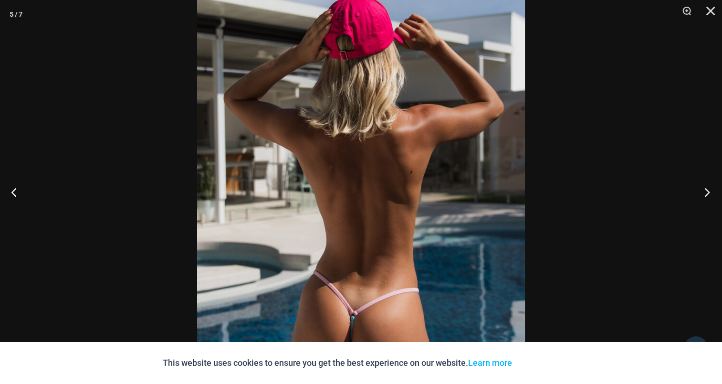
click at [704, 193] on button "Next" at bounding box center [704, 192] width 36 height 48
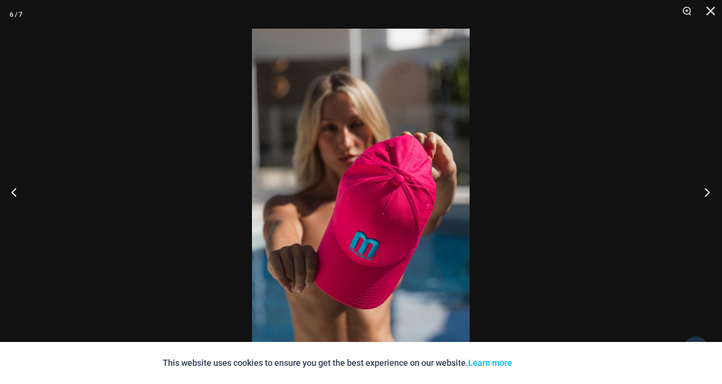
click at [710, 190] on button "Next" at bounding box center [704, 192] width 36 height 48
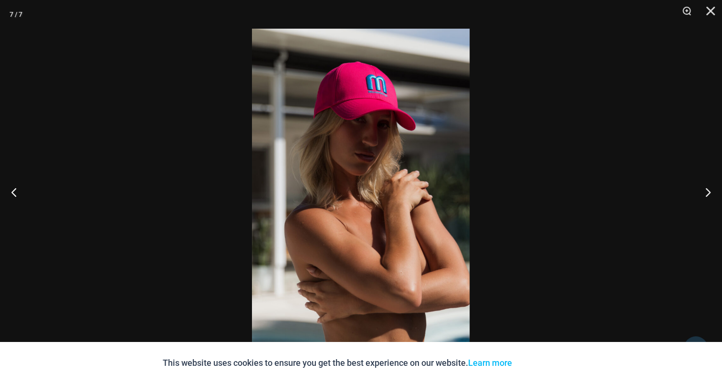
click at [387, 147] on img at bounding box center [361, 192] width 218 height 326
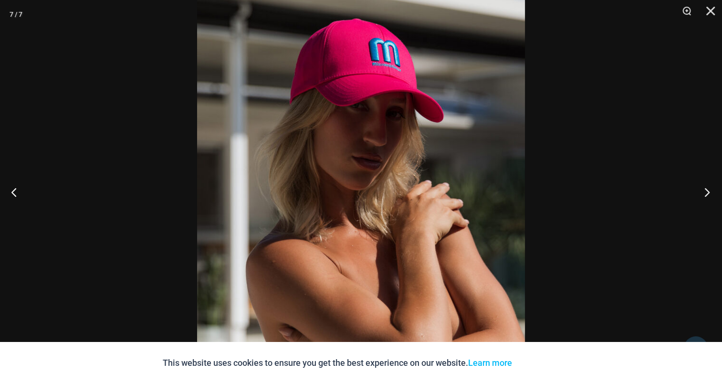
click at [704, 187] on button "Next" at bounding box center [704, 192] width 36 height 48
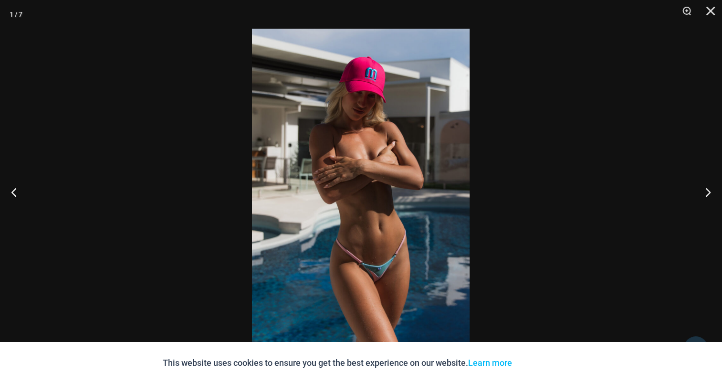
click at [354, 143] on img at bounding box center [361, 192] width 218 height 326
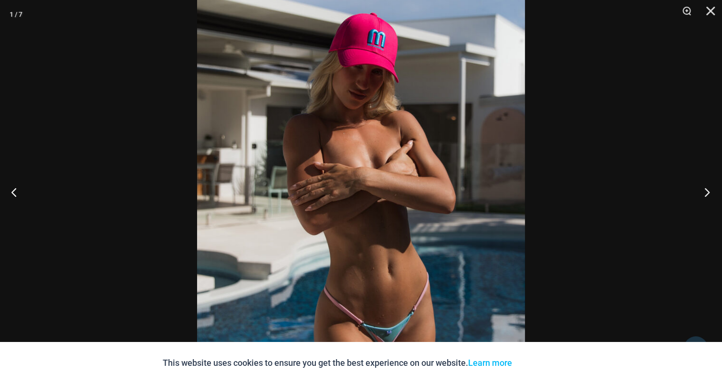
click at [708, 190] on button "Next" at bounding box center [704, 192] width 36 height 48
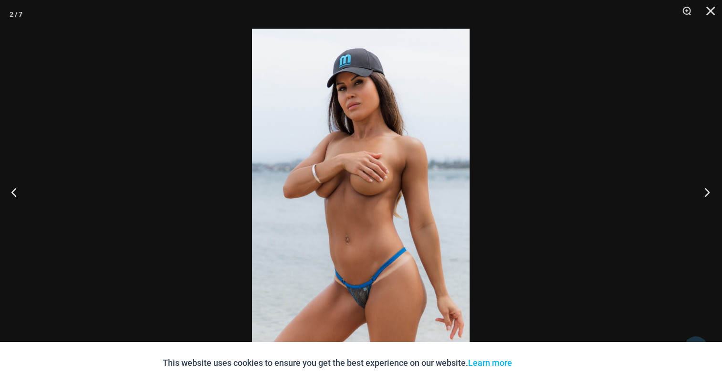
click at [708, 188] on button "Next" at bounding box center [704, 192] width 36 height 48
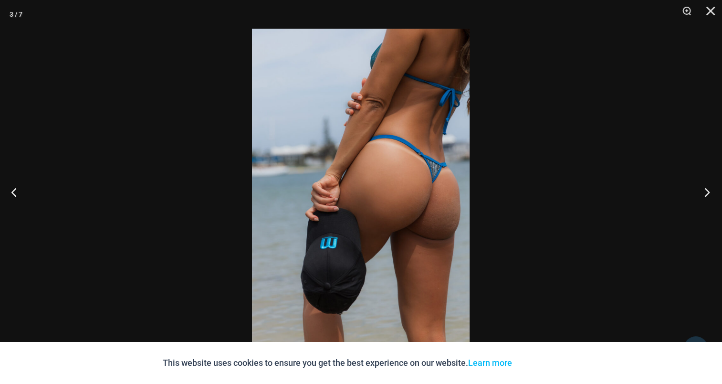
click at [704, 193] on button "Next" at bounding box center [704, 192] width 36 height 48
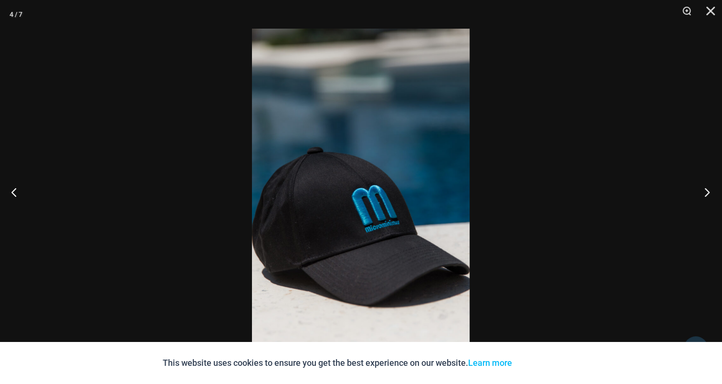
click at [704, 193] on button "Next" at bounding box center [704, 192] width 36 height 48
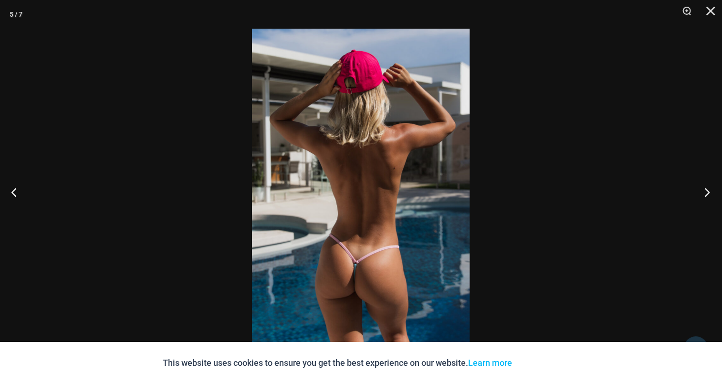
click at [704, 193] on button "Next" at bounding box center [704, 192] width 36 height 48
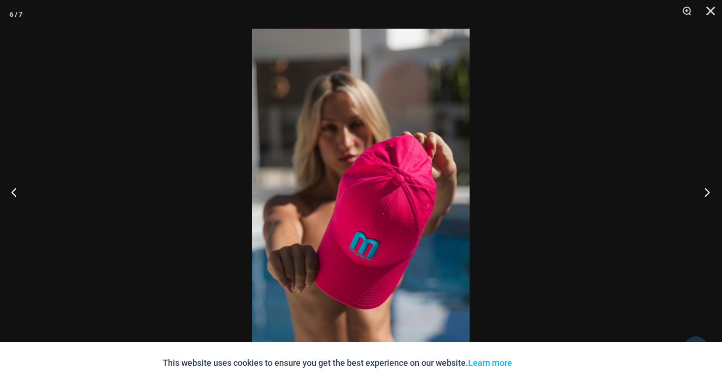
click at [704, 193] on button "Next" at bounding box center [704, 192] width 36 height 48
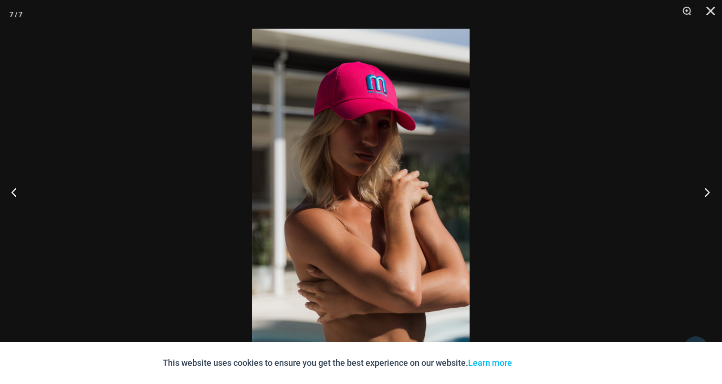
click at [704, 193] on button "Next" at bounding box center [704, 192] width 36 height 48
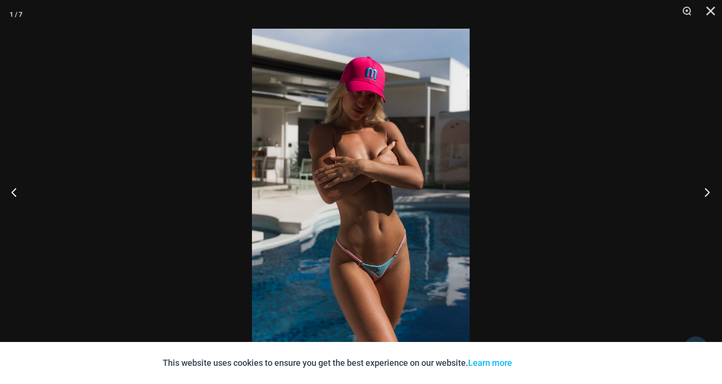
click at [703, 193] on button "Next" at bounding box center [704, 192] width 36 height 48
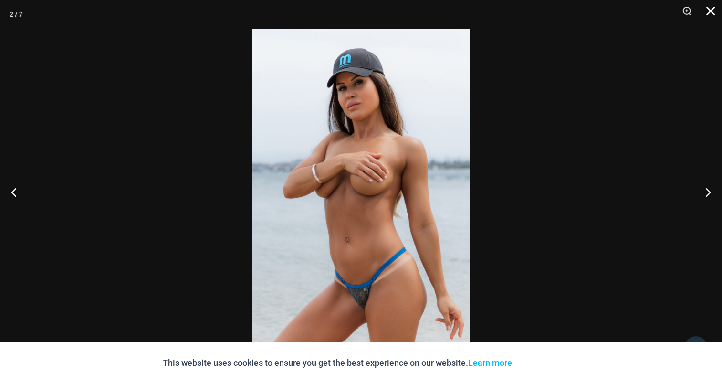
click at [706, 13] on button "Close" at bounding box center [707, 14] width 24 height 29
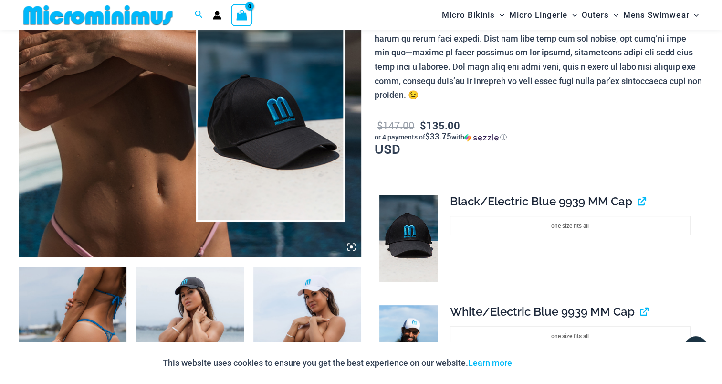
scroll to position [473, 0]
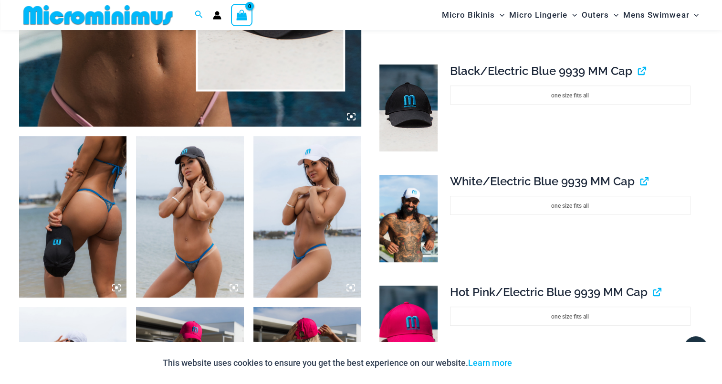
click at [85, 191] on img at bounding box center [72, 216] width 107 height 161
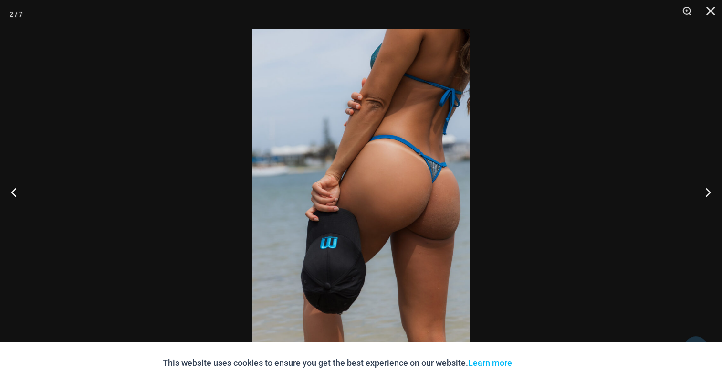
click at [364, 182] on img at bounding box center [361, 192] width 218 height 326
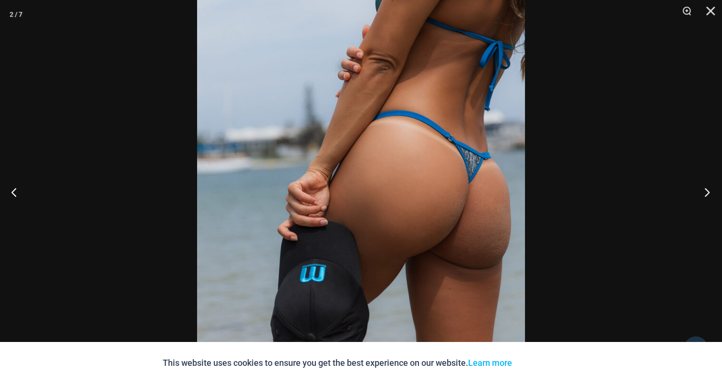
click at [716, 190] on button "Next" at bounding box center [704, 192] width 36 height 48
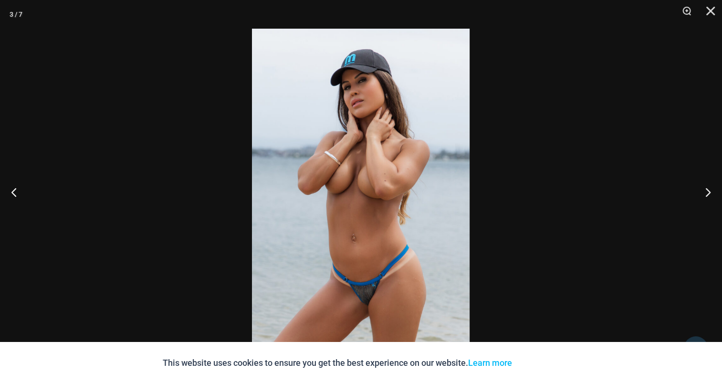
click at [355, 135] on img at bounding box center [361, 192] width 218 height 326
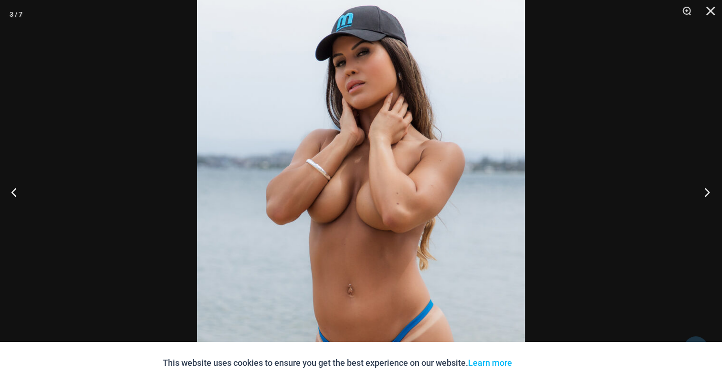
click at [705, 189] on button "Next" at bounding box center [704, 192] width 36 height 48
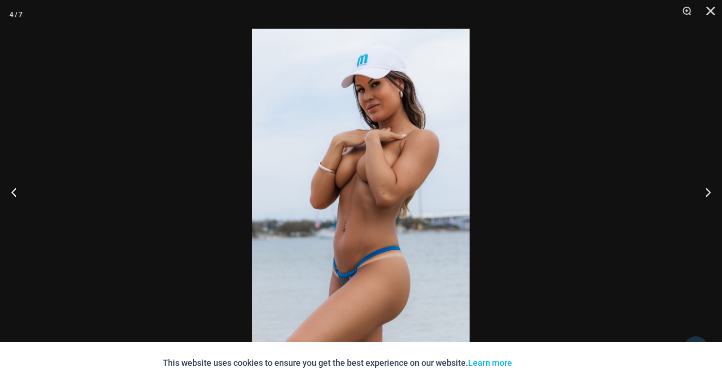
click at [384, 145] on img at bounding box center [361, 192] width 218 height 326
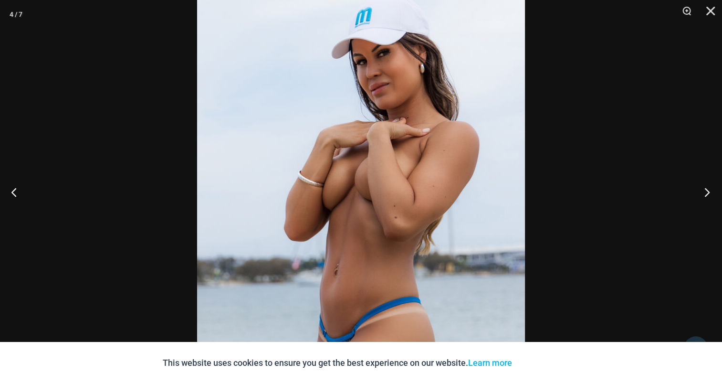
click at [693, 193] on button "Next" at bounding box center [704, 192] width 36 height 48
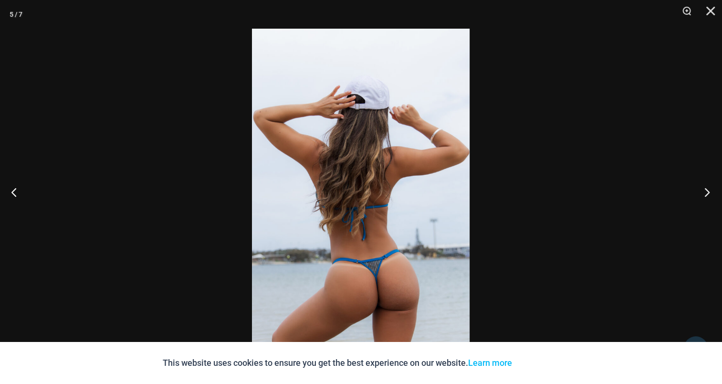
click at [700, 186] on button "Next" at bounding box center [704, 192] width 36 height 48
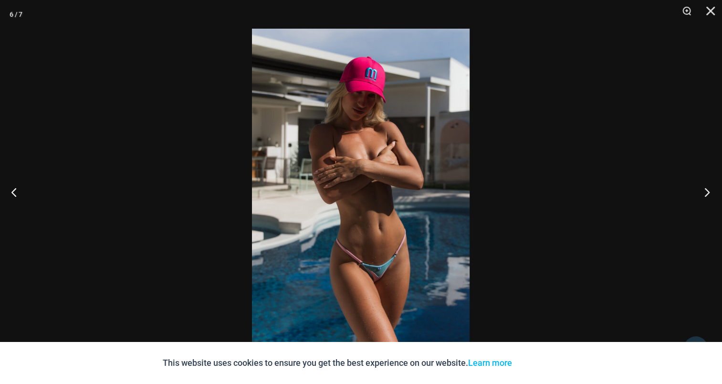
click at [706, 191] on button "Next" at bounding box center [704, 192] width 36 height 48
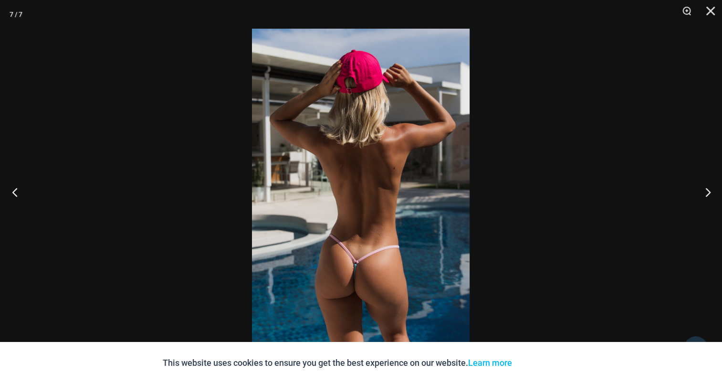
click at [19, 187] on button "Previous" at bounding box center [18, 192] width 36 height 48
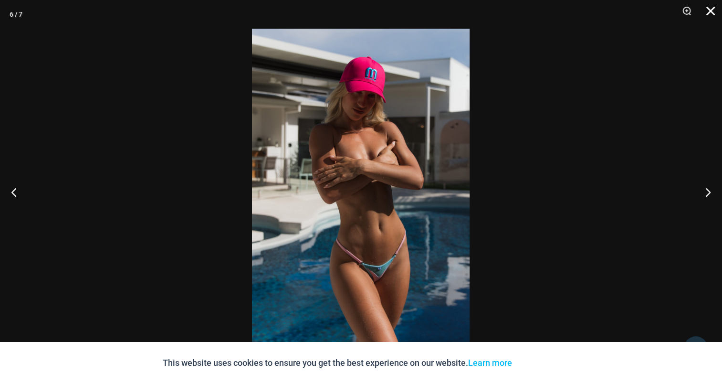
click at [707, 9] on button "Close" at bounding box center [707, 14] width 24 height 29
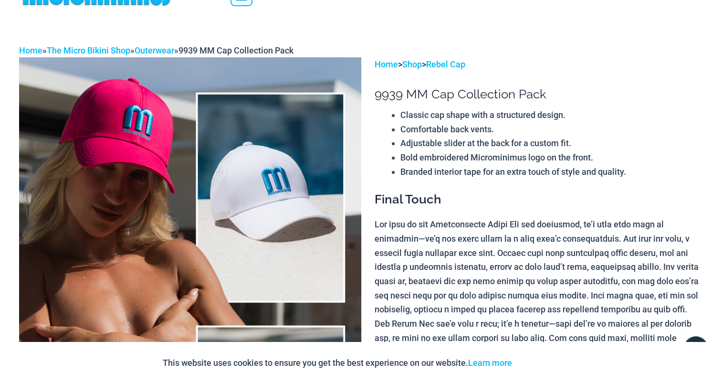
scroll to position [0, 0]
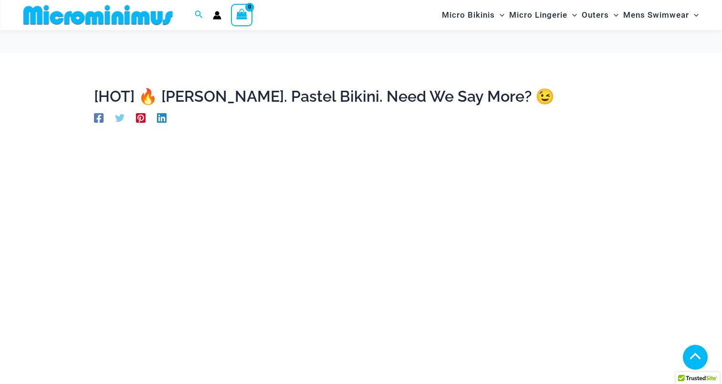
scroll to position [327, 0]
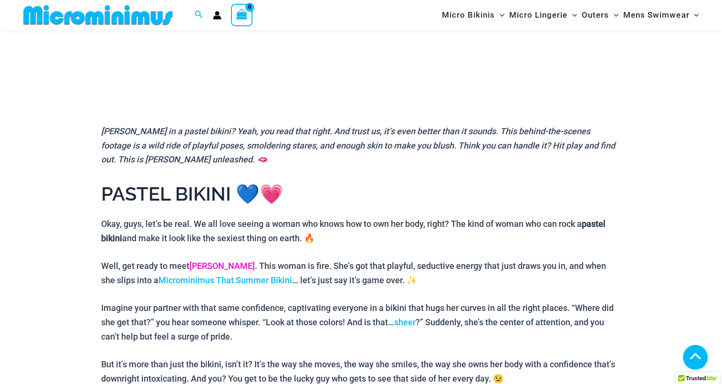
click at [204, 261] on link "[PERSON_NAME]" at bounding box center [221, 265] width 65 height 10
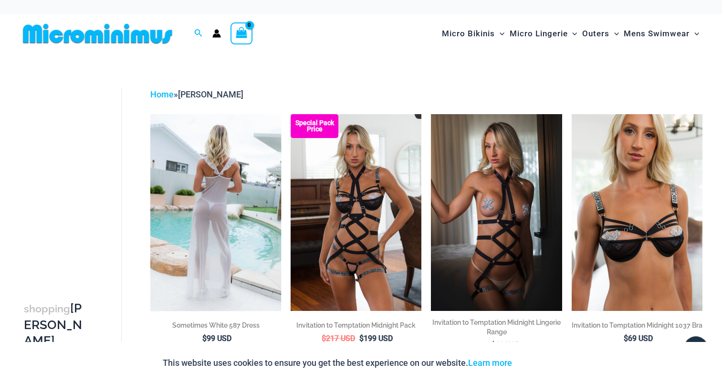
click at [218, 192] on img at bounding box center [215, 212] width 131 height 196
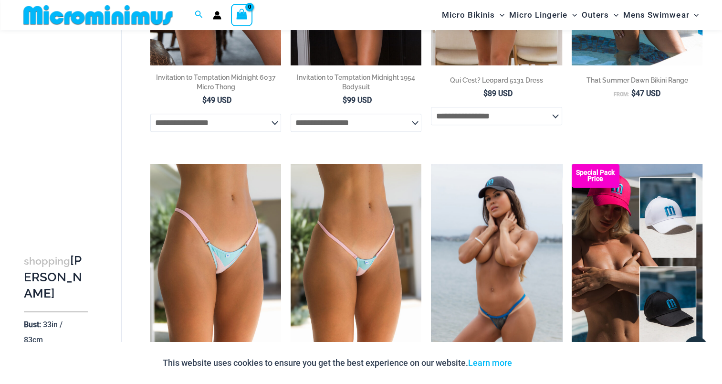
scroll to position [374, 0]
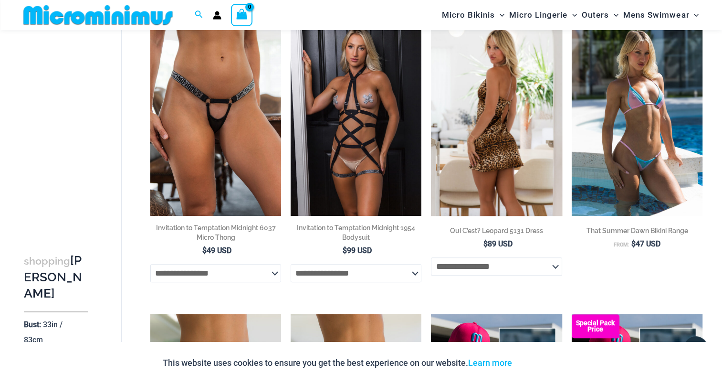
click at [492, 164] on img at bounding box center [496, 118] width 131 height 196
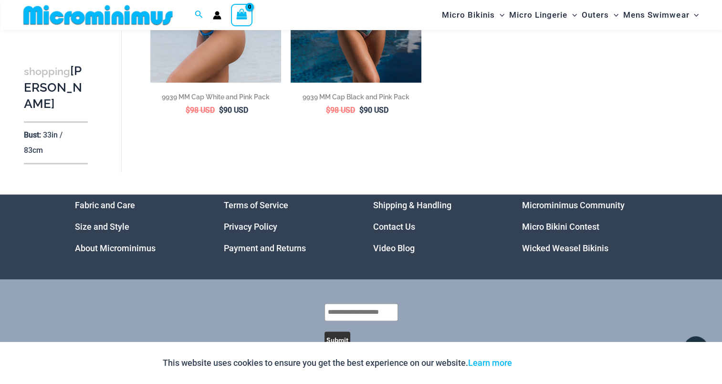
scroll to position [1127, 0]
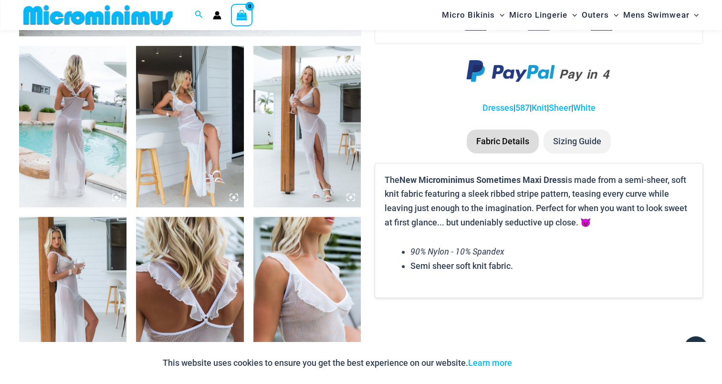
scroll to position [564, 0]
click at [72, 119] on img at bounding box center [72, 125] width 107 height 161
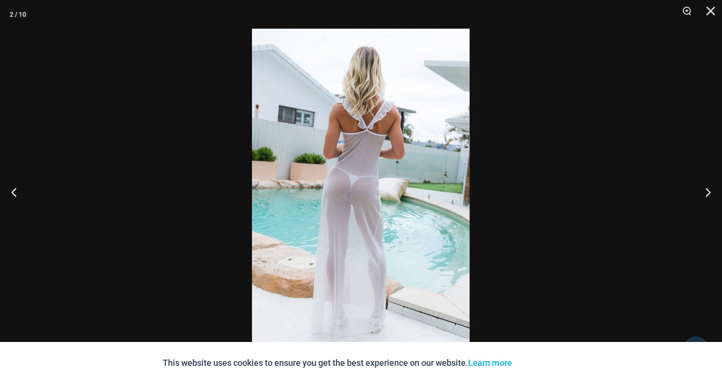
click at [358, 155] on img at bounding box center [361, 192] width 218 height 326
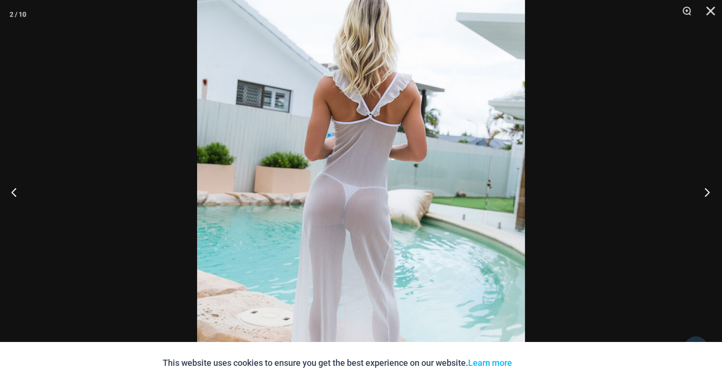
click at [714, 195] on button "Next" at bounding box center [704, 192] width 36 height 48
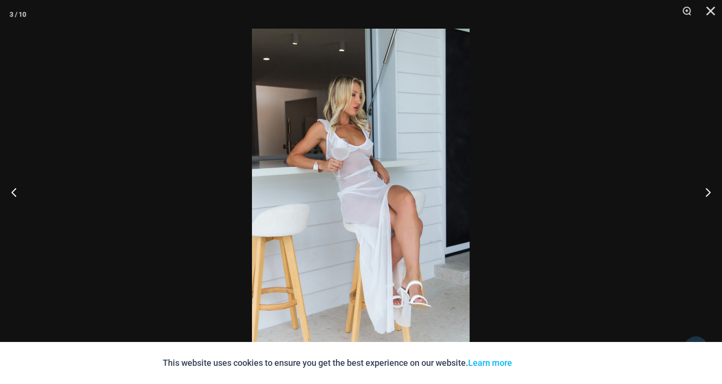
click at [359, 166] on img at bounding box center [361, 192] width 218 height 326
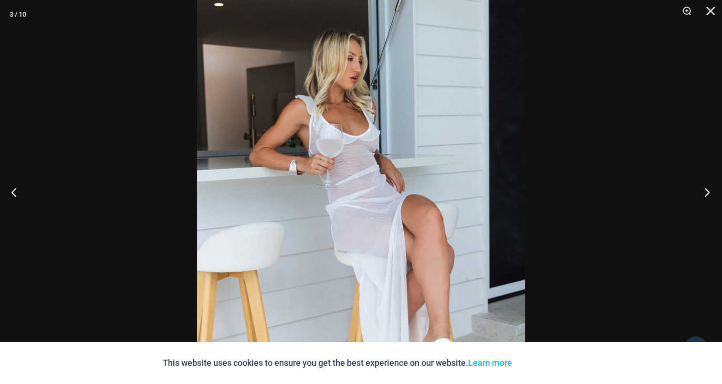
click at [704, 192] on button "Next" at bounding box center [704, 192] width 36 height 48
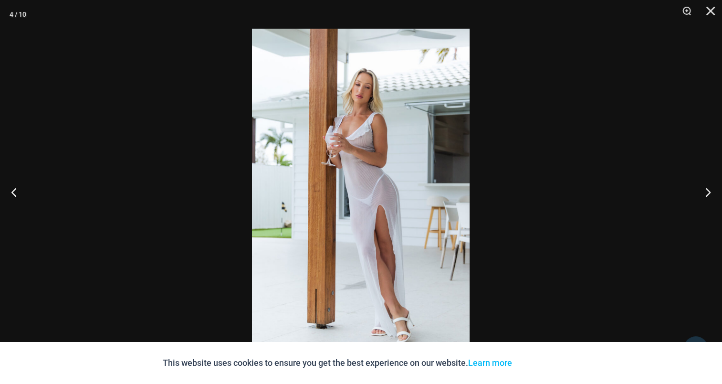
click at [345, 145] on img at bounding box center [361, 192] width 218 height 326
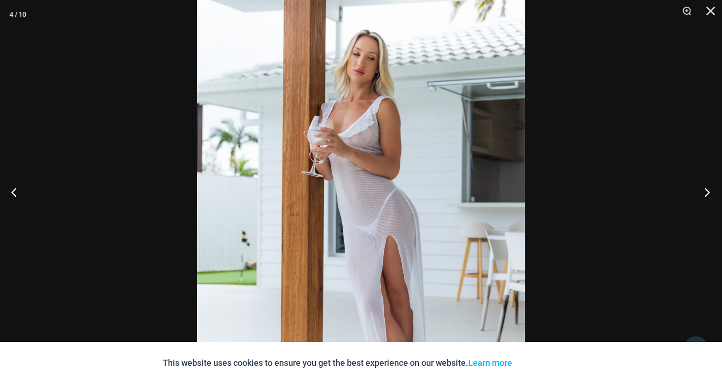
click at [701, 190] on button "Next" at bounding box center [704, 192] width 36 height 48
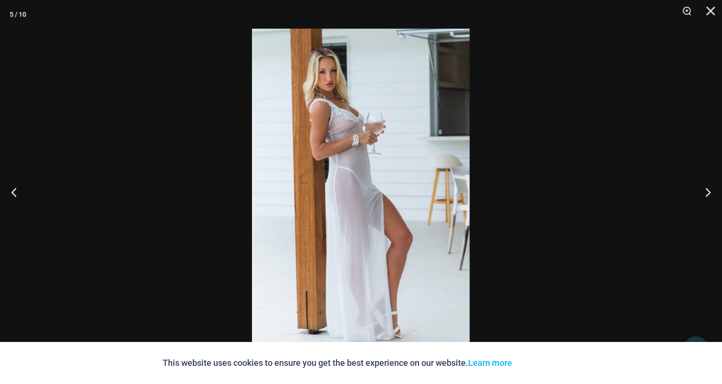
click at [371, 162] on img at bounding box center [361, 192] width 218 height 326
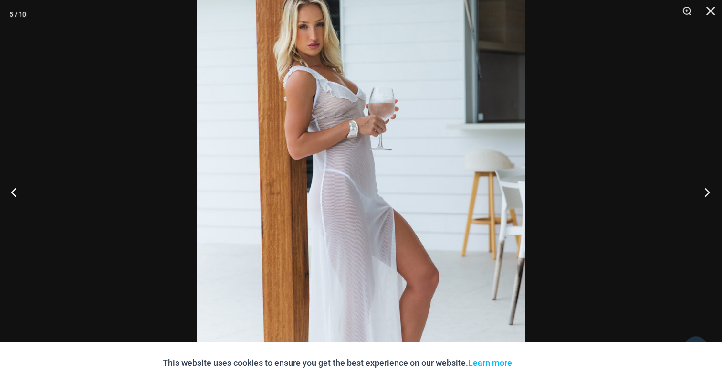
click at [711, 195] on button "Next" at bounding box center [704, 192] width 36 height 48
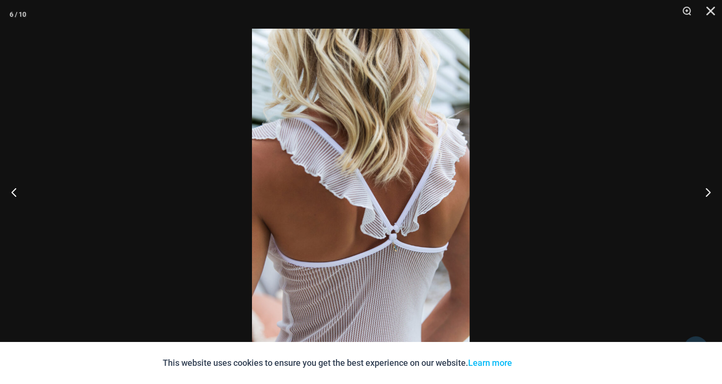
click at [356, 136] on img at bounding box center [361, 192] width 218 height 326
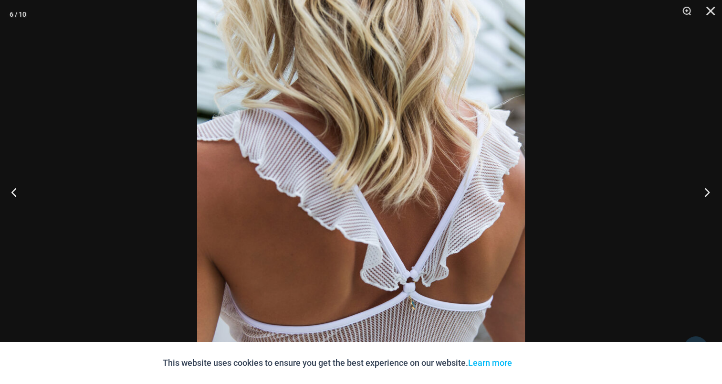
click at [705, 190] on button "Next" at bounding box center [704, 192] width 36 height 48
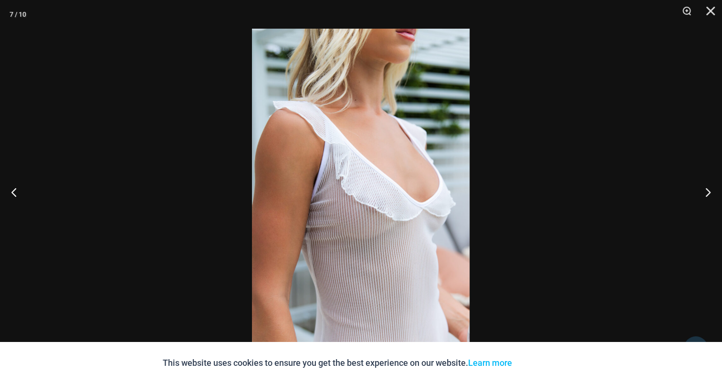
click at [363, 160] on img at bounding box center [361, 192] width 218 height 326
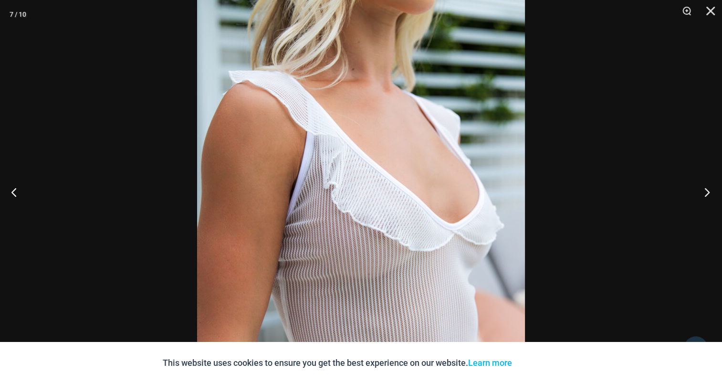
click at [710, 188] on button "Next" at bounding box center [704, 192] width 36 height 48
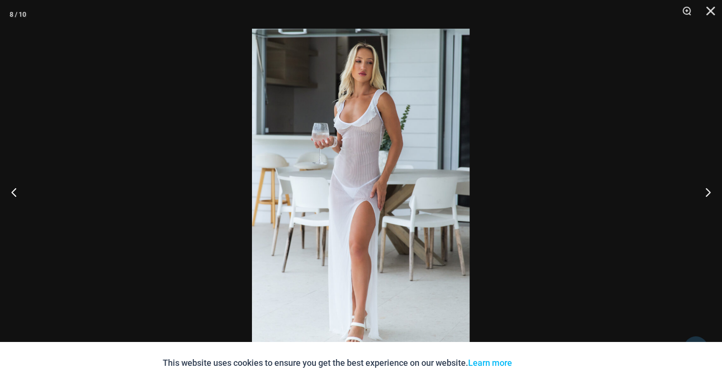
click at [334, 157] on img at bounding box center [361, 192] width 218 height 326
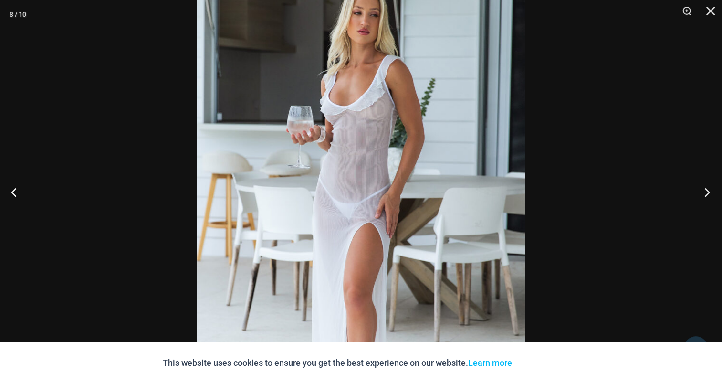
click at [715, 196] on button "Next" at bounding box center [704, 192] width 36 height 48
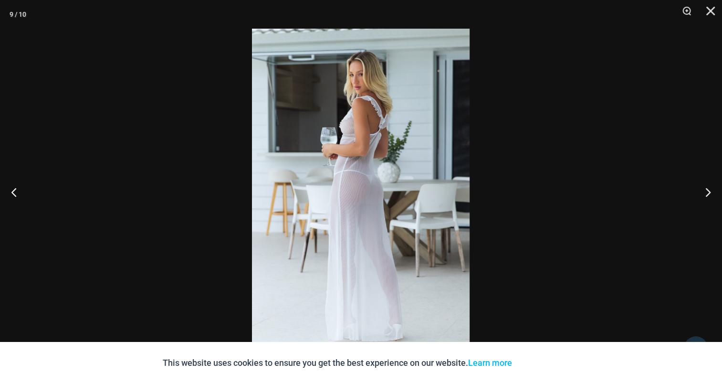
click at [359, 151] on img at bounding box center [361, 192] width 218 height 326
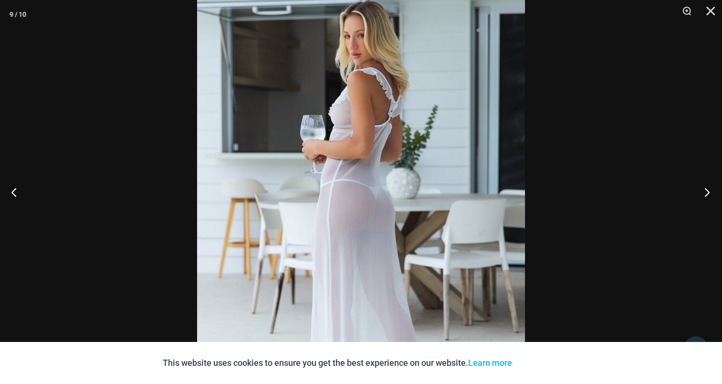
click at [718, 190] on button "Next" at bounding box center [704, 192] width 36 height 48
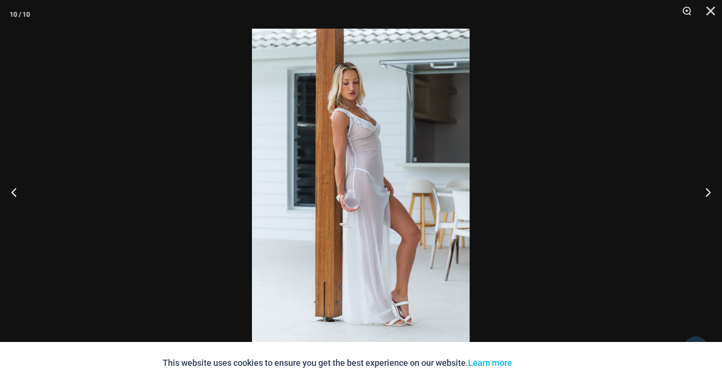
click at [393, 177] on img at bounding box center [361, 192] width 218 height 326
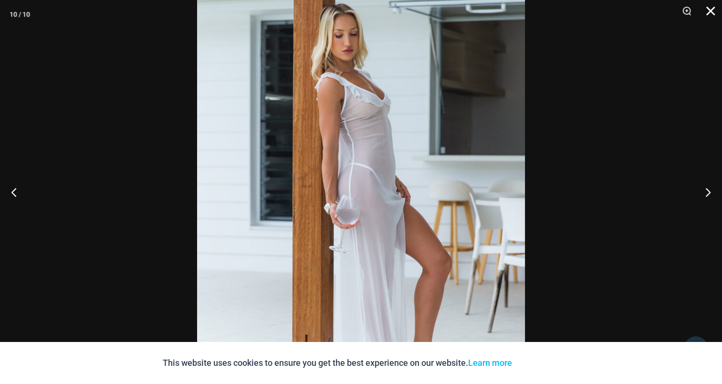
click at [709, 10] on button "Close" at bounding box center [707, 14] width 24 height 29
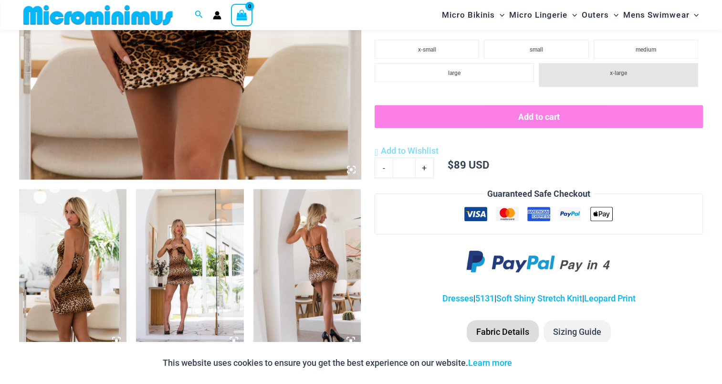
scroll to position [611, 0]
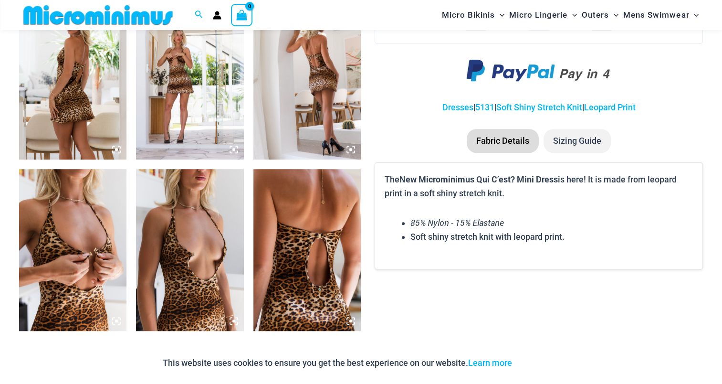
click at [73, 88] on img at bounding box center [72, 78] width 107 height 161
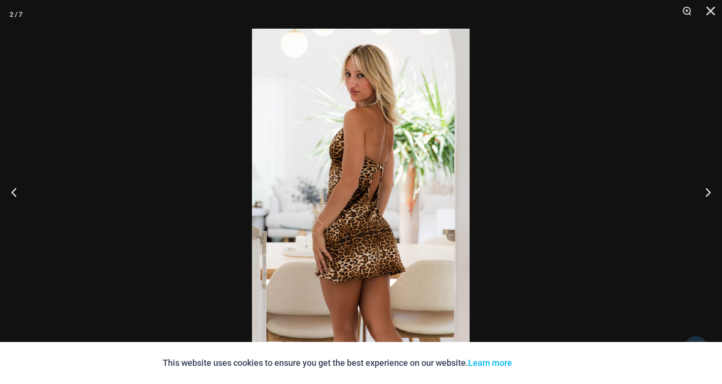
click at [340, 160] on img at bounding box center [361, 192] width 218 height 326
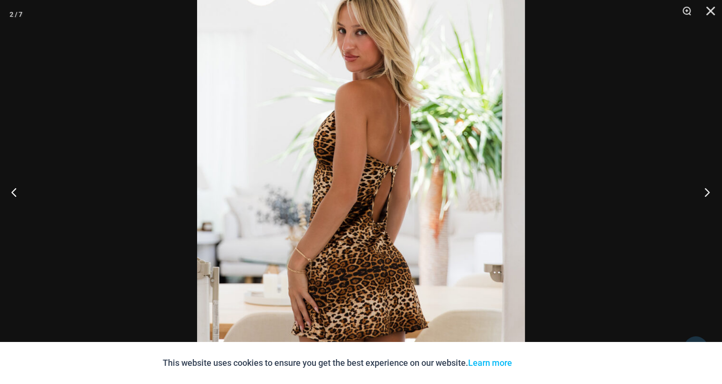
click at [705, 193] on button "Next" at bounding box center [704, 192] width 36 height 48
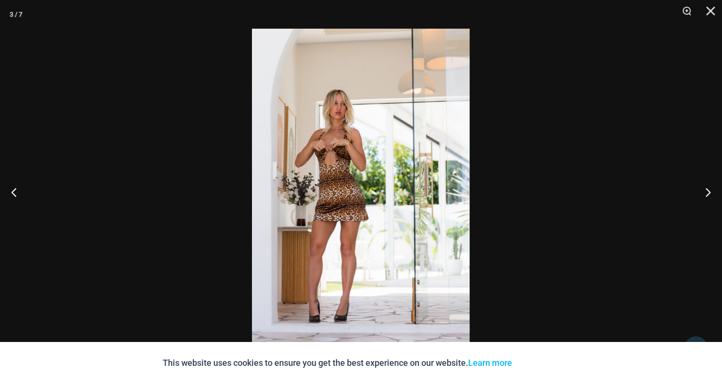
click at [378, 154] on img at bounding box center [361, 192] width 218 height 326
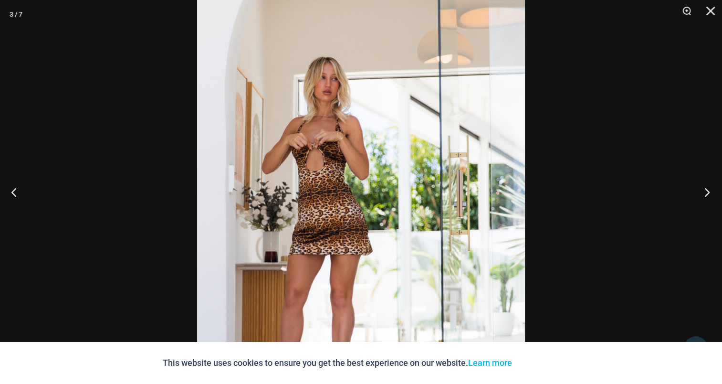
click at [700, 190] on button "Next" at bounding box center [704, 192] width 36 height 48
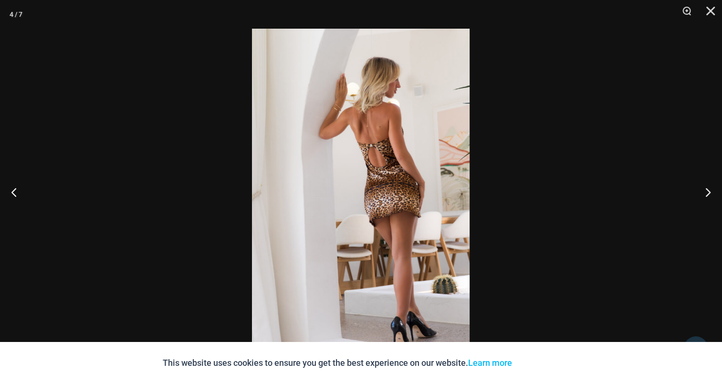
click at [363, 183] on img at bounding box center [361, 192] width 218 height 326
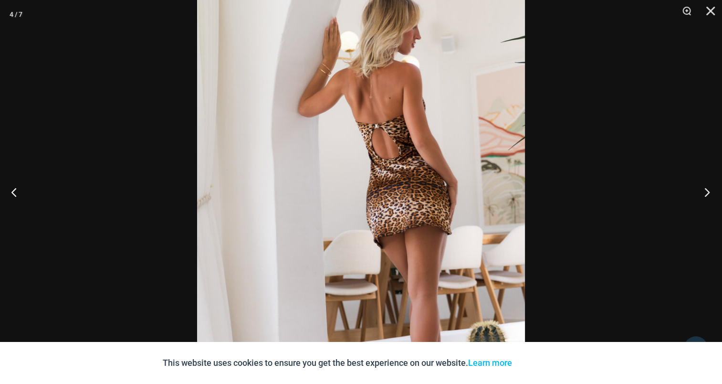
click at [721, 184] on button "Next" at bounding box center [704, 192] width 36 height 48
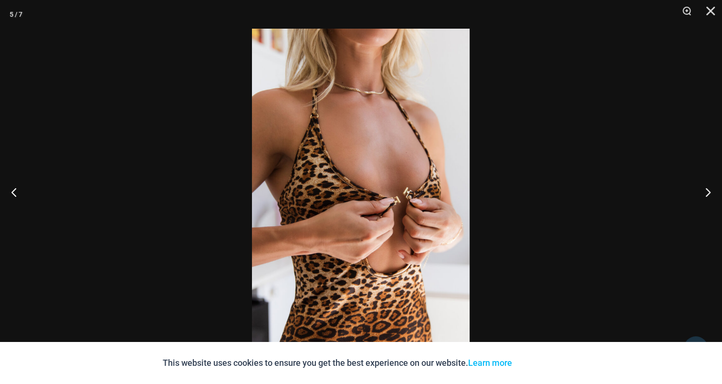
click at [422, 177] on img at bounding box center [361, 192] width 218 height 326
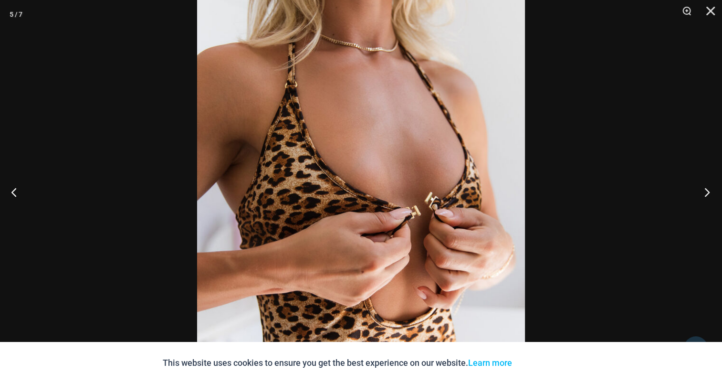
click at [691, 187] on button "Next" at bounding box center [704, 192] width 36 height 48
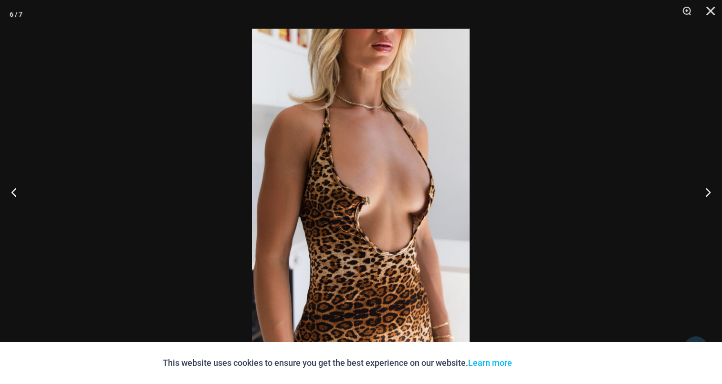
click at [365, 178] on img at bounding box center [361, 192] width 218 height 326
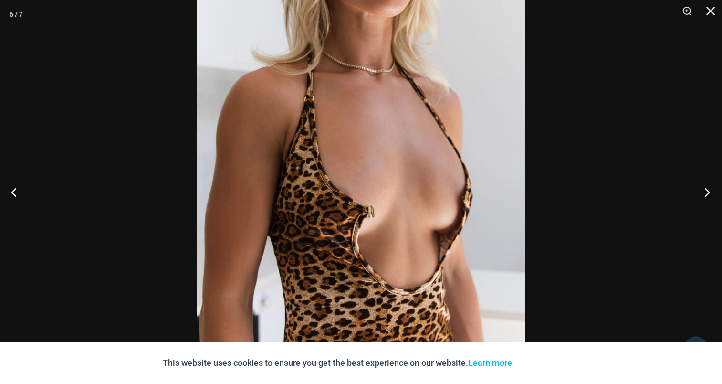
click at [697, 186] on button "Next" at bounding box center [704, 192] width 36 height 48
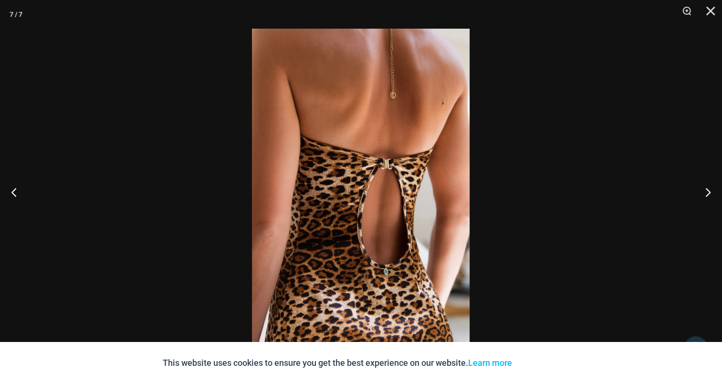
click at [387, 154] on img at bounding box center [361, 192] width 218 height 326
